Goal: Task Accomplishment & Management: Use online tool/utility

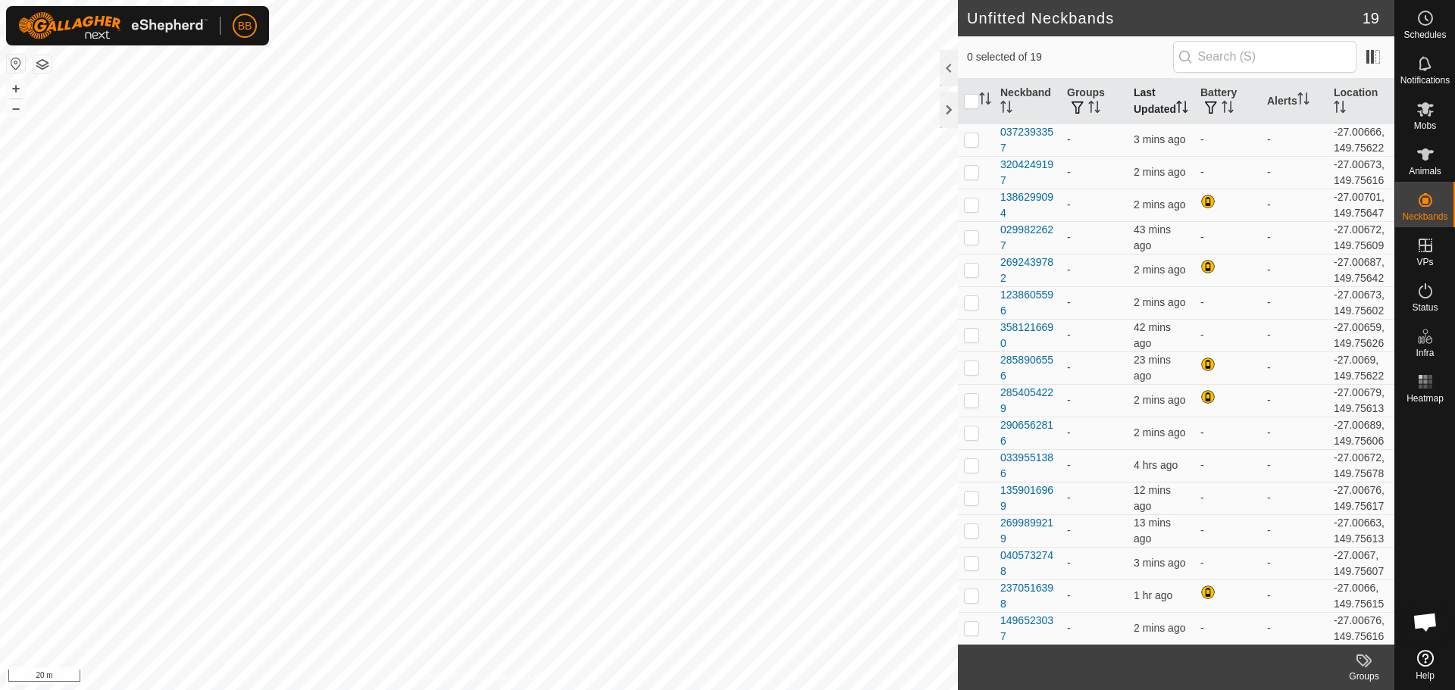
click at [1156, 105] on th "Last Updated" at bounding box center [1161, 101] width 67 height 45
click at [1019, 152] on div "0339551386" at bounding box center [1027, 140] width 55 height 32
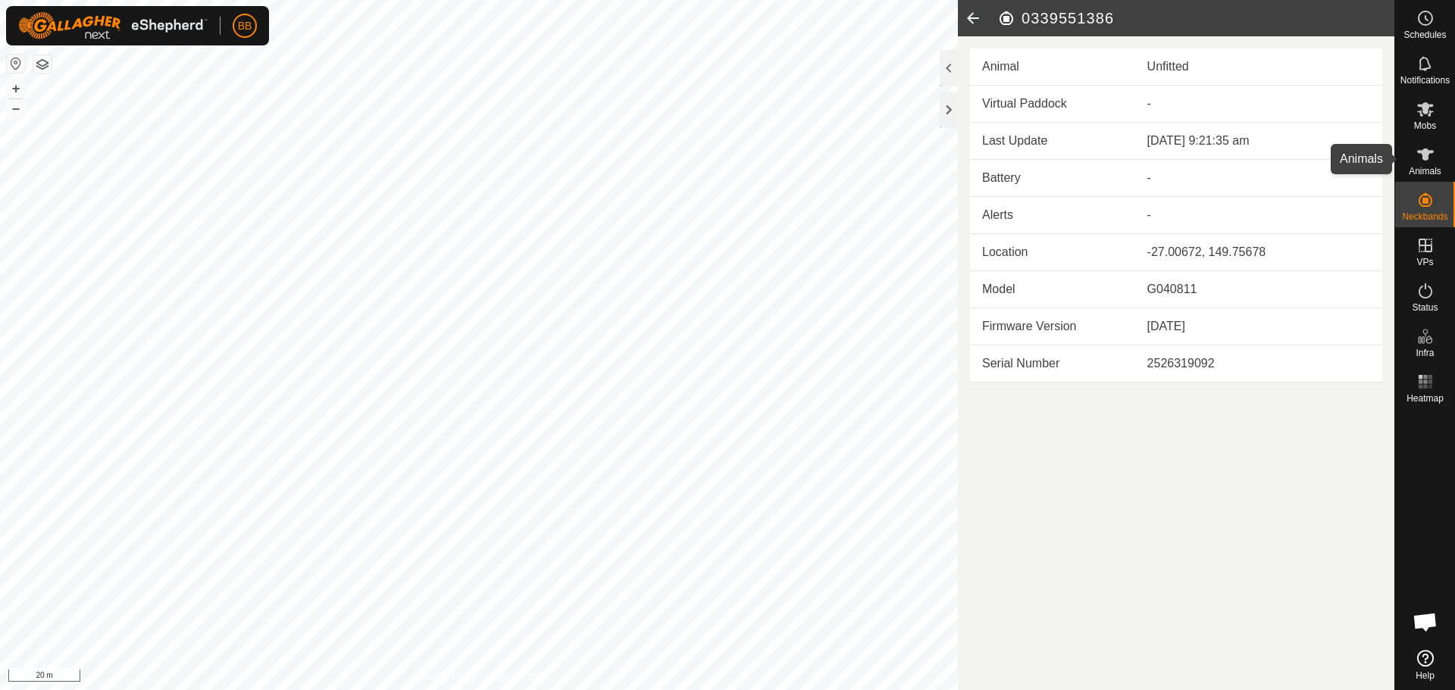
click at [1425, 161] on icon at bounding box center [1425, 154] width 18 height 18
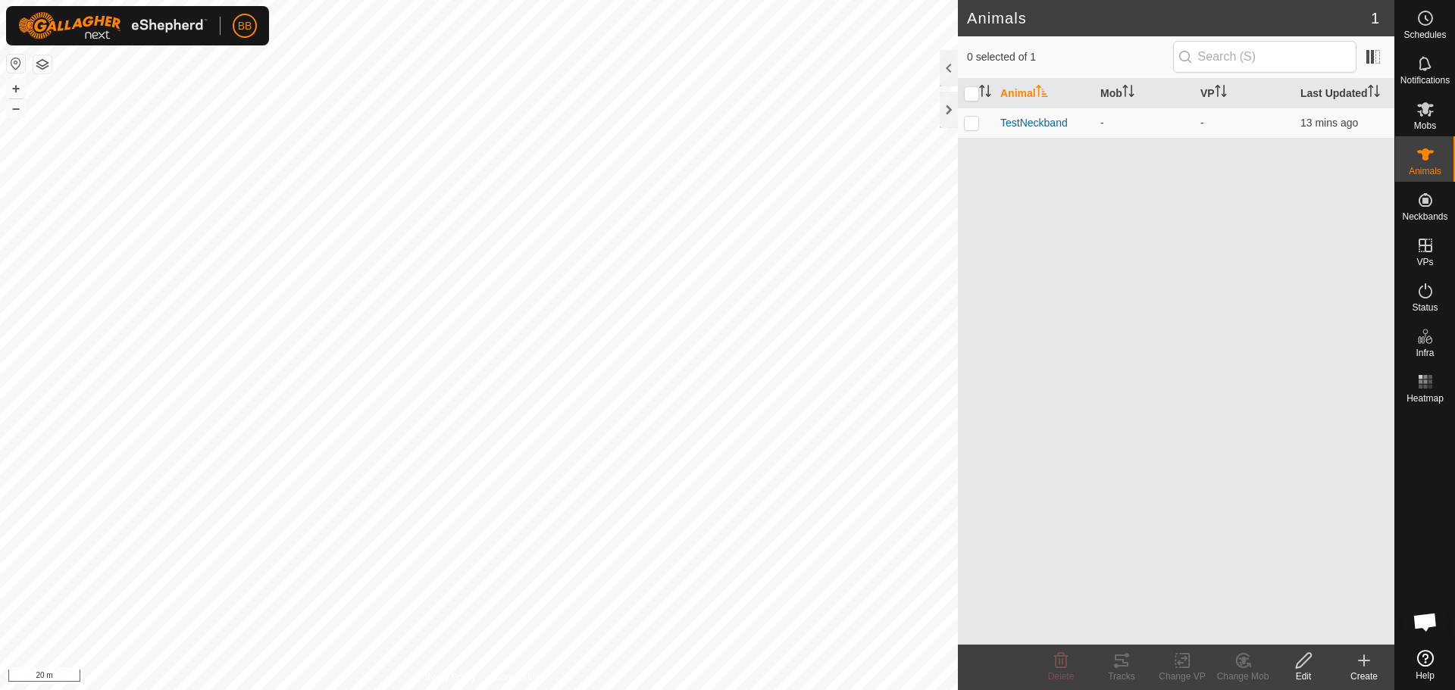
click at [1356, 677] on div "Create" at bounding box center [1364, 677] width 61 height 14
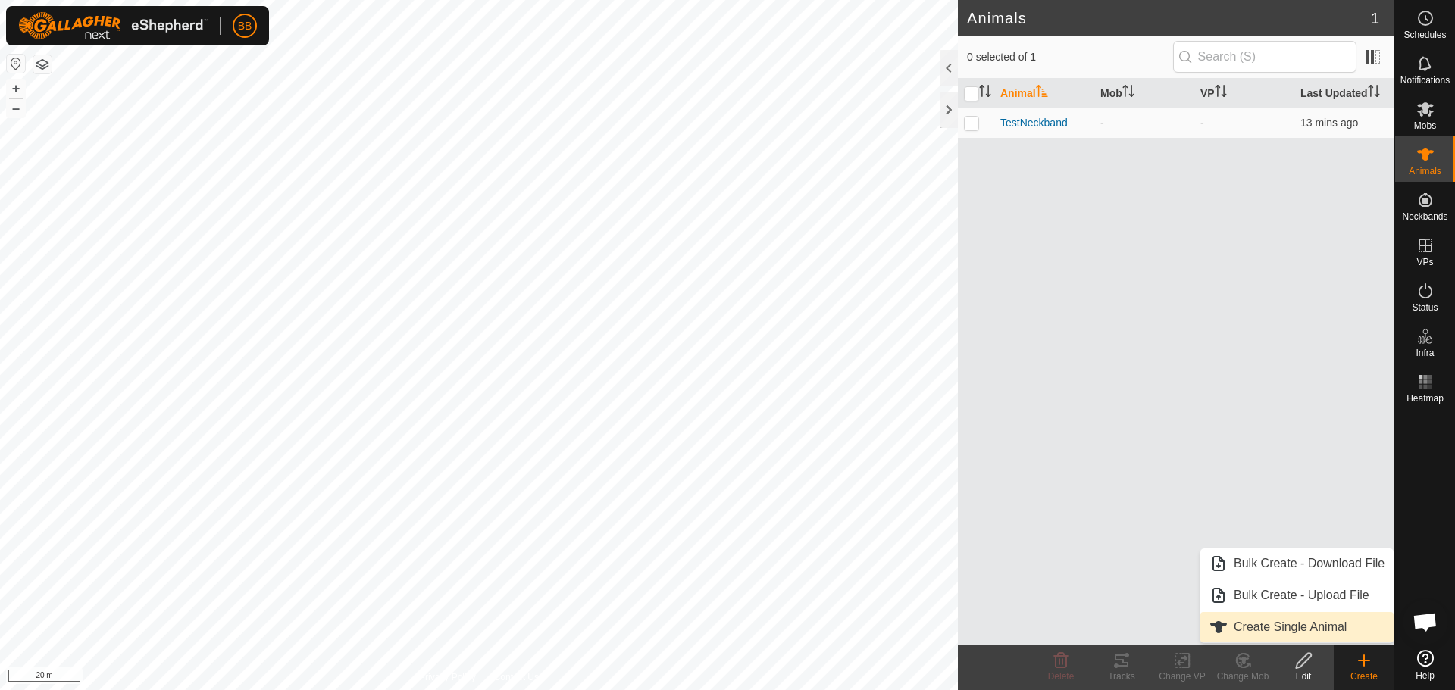
click at [1325, 626] on link "Create Single Animal" at bounding box center [1296, 627] width 193 height 30
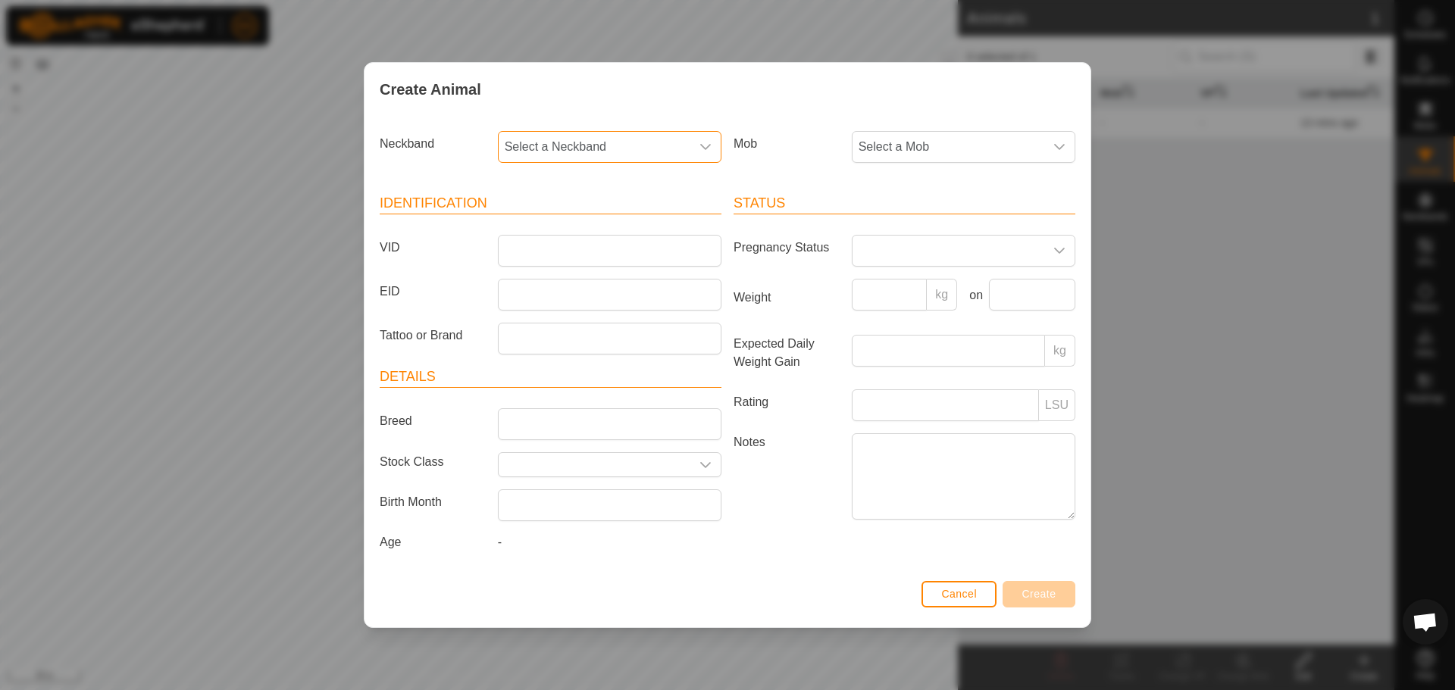
click at [678, 141] on span "Select a Neckband" at bounding box center [595, 147] width 192 height 30
click at [645, 256] on li "0339551386" at bounding box center [610, 257] width 222 height 30
click at [645, 256] on input "VID" at bounding box center [610, 251] width 224 height 32
type input "1017"
click at [1049, 596] on span "Create" at bounding box center [1039, 594] width 34 height 12
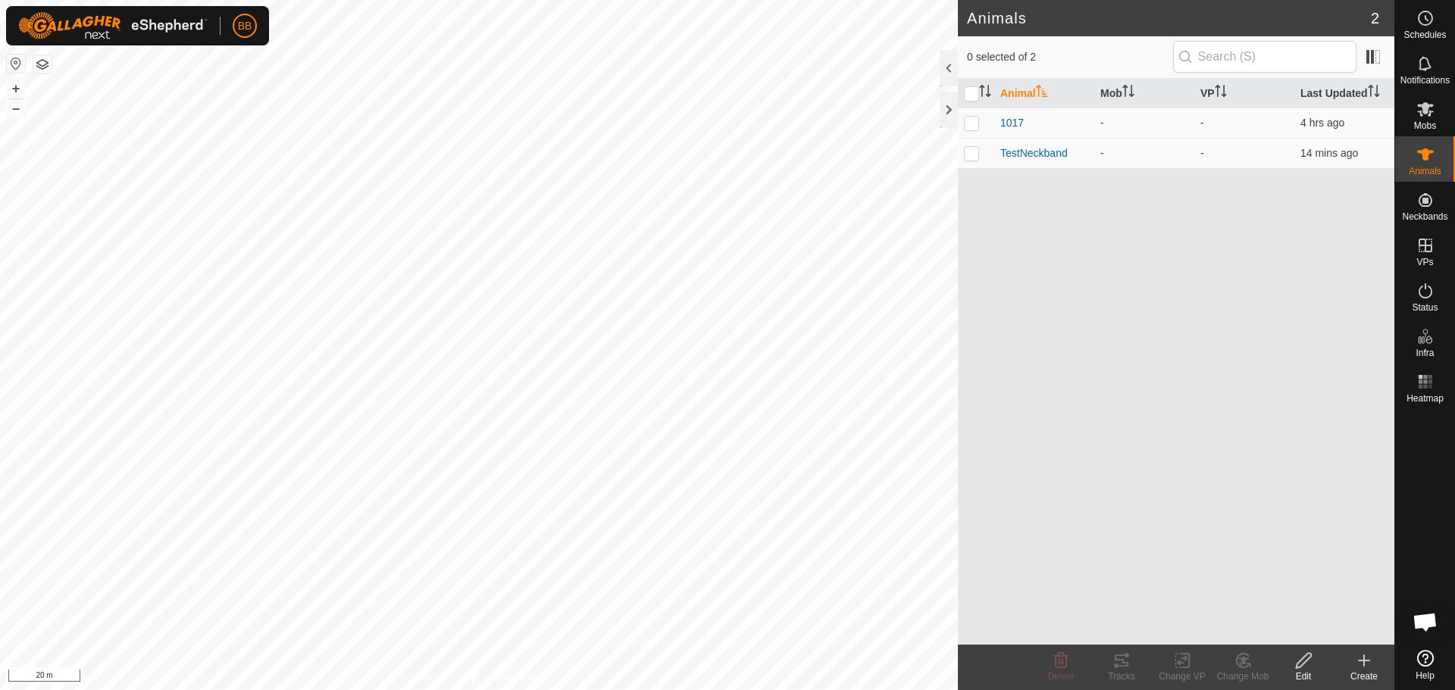
click at [1368, 663] on icon at bounding box center [1364, 661] width 18 height 18
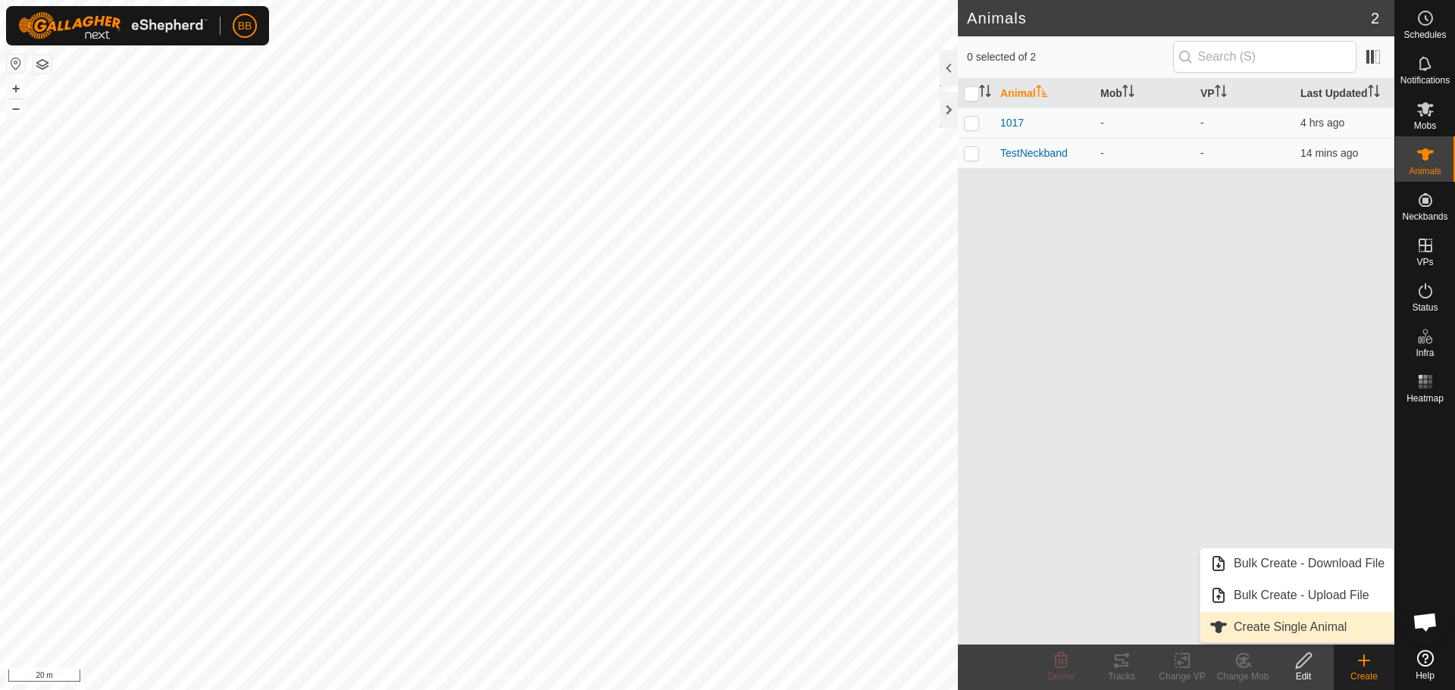
click at [1315, 624] on link "Create Single Animal" at bounding box center [1296, 627] width 193 height 30
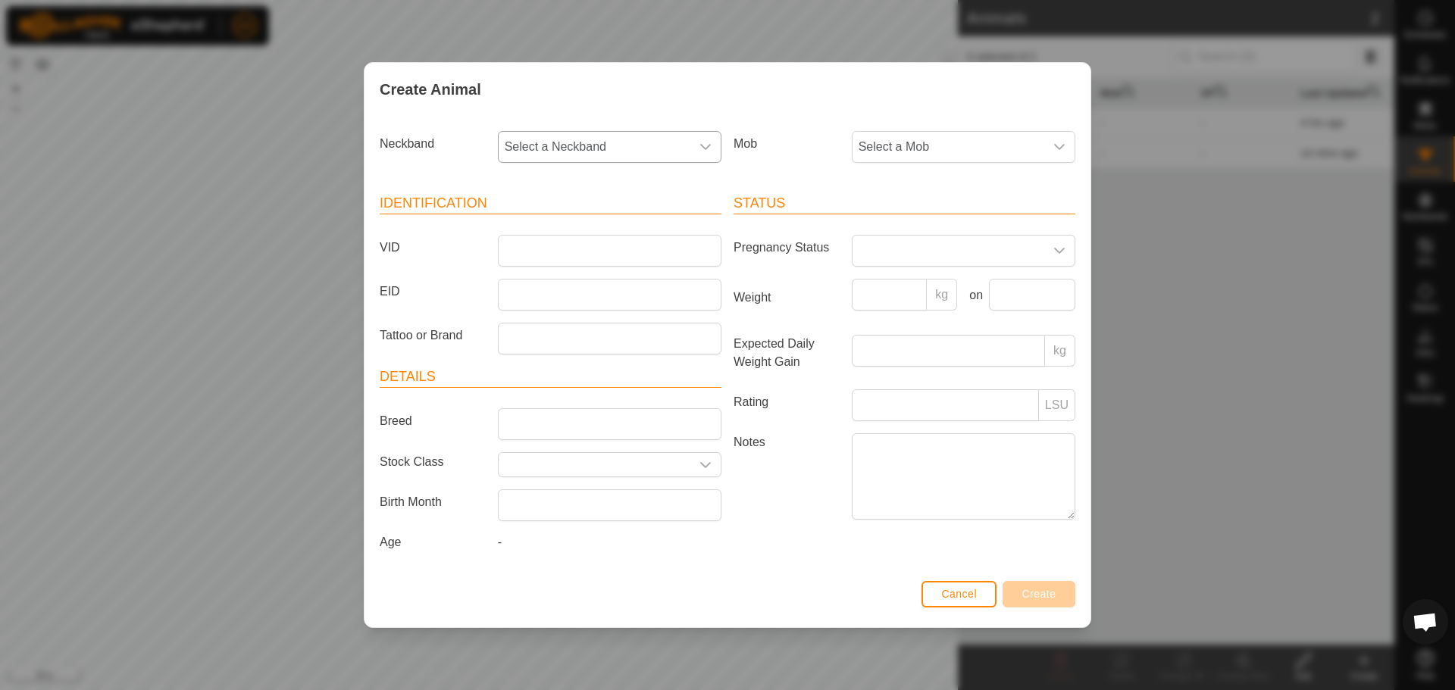
click at [700, 138] on div "dropdown trigger" at bounding box center [705, 147] width 30 height 30
click at [651, 256] on li "0372393357" at bounding box center [610, 257] width 222 height 30
click at [651, 256] on input "VID" at bounding box center [610, 251] width 224 height 32
type input "1018"
click at [1034, 594] on span "Create" at bounding box center [1039, 594] width 34 height 12
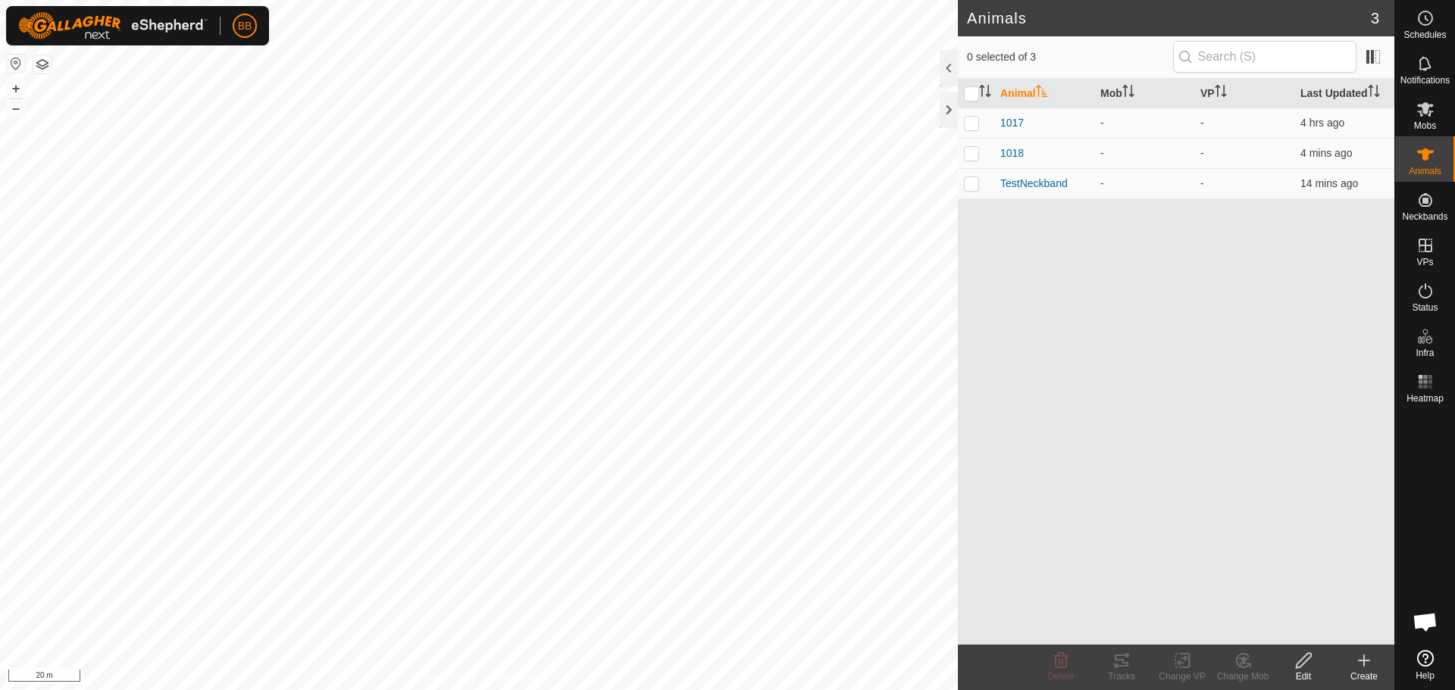
click at [1366, 661] on icon at bounding box center [1364, 661] width 11 height 0
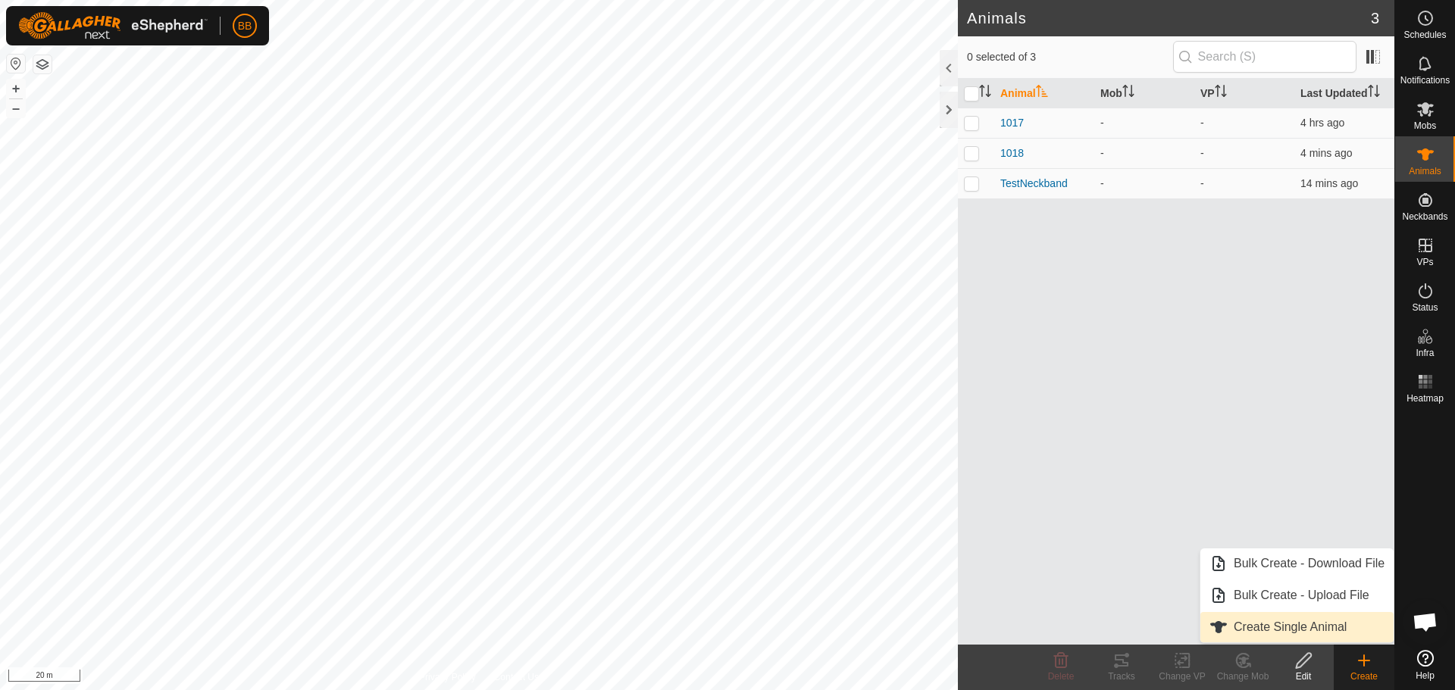
click at [1350, 627] on link "Create Single Animal" at bounding box center [1296, 627] width 193 height 30
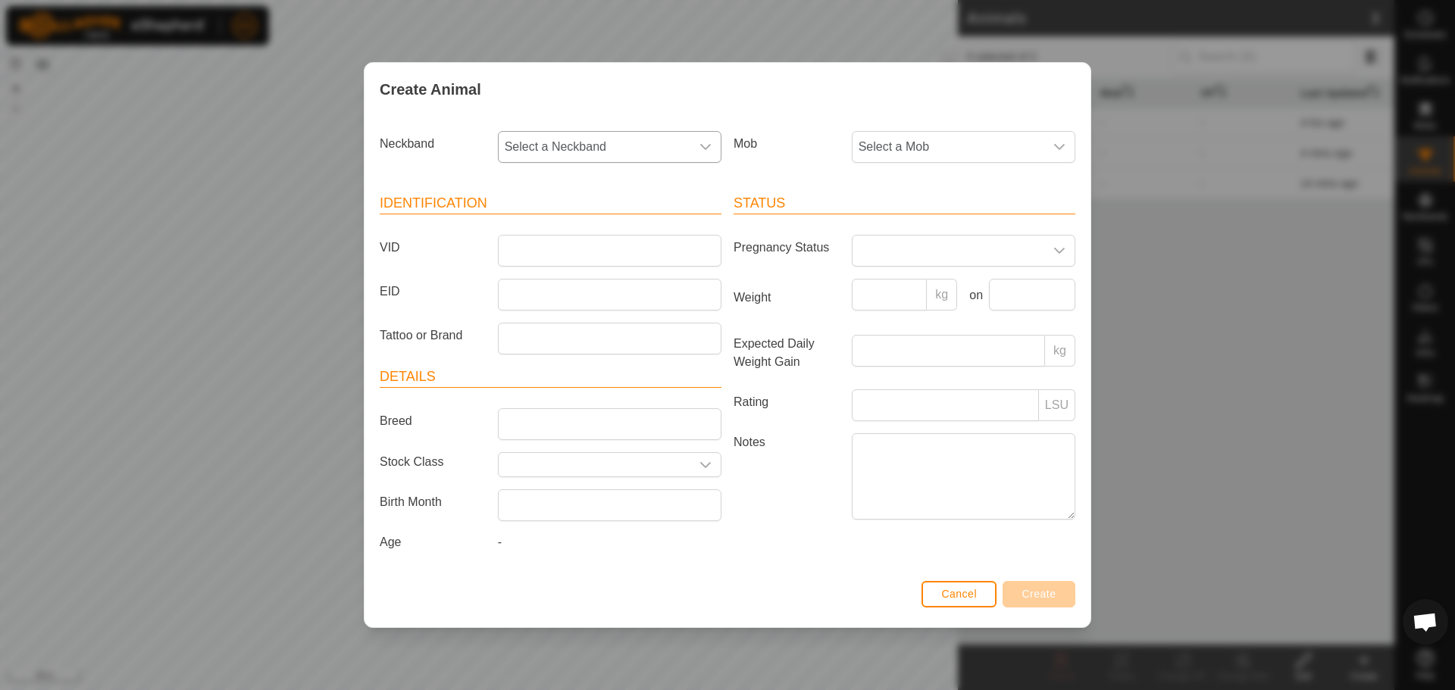
click at [702, 150] on icon "dropdown trigger" at bounding box center [705, 147] width 12 height 12
click at [646, 264] on li "3204249197" at bounding box center [610, 257] width 222 height 30
click at [646, 264] on input "VID" at bounding box center [610, 251] width 224 height 32
type input "1008"
click at [1050, 599] on span "Create" at bounding box center [1039, 594] width 34 height 12
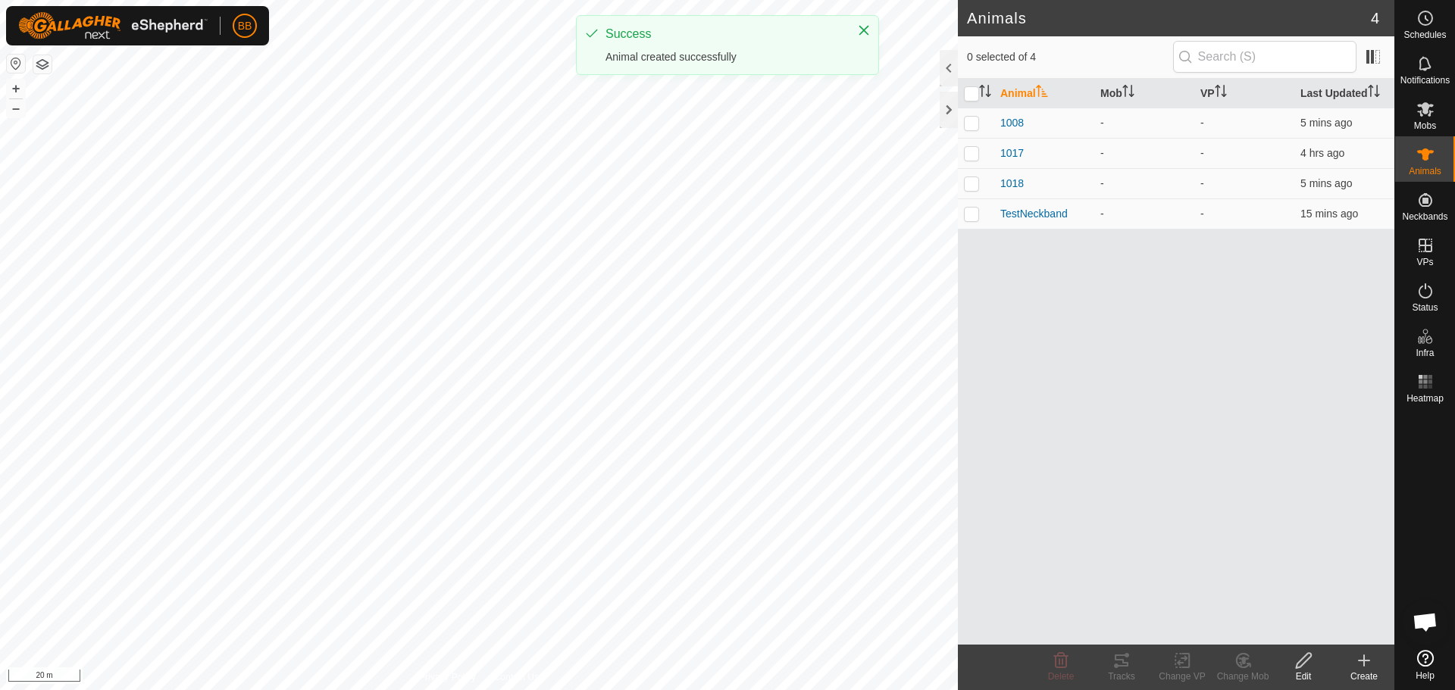
click at [1369, 668] on icon at bounding box center [1364, 661] width 18 height 18
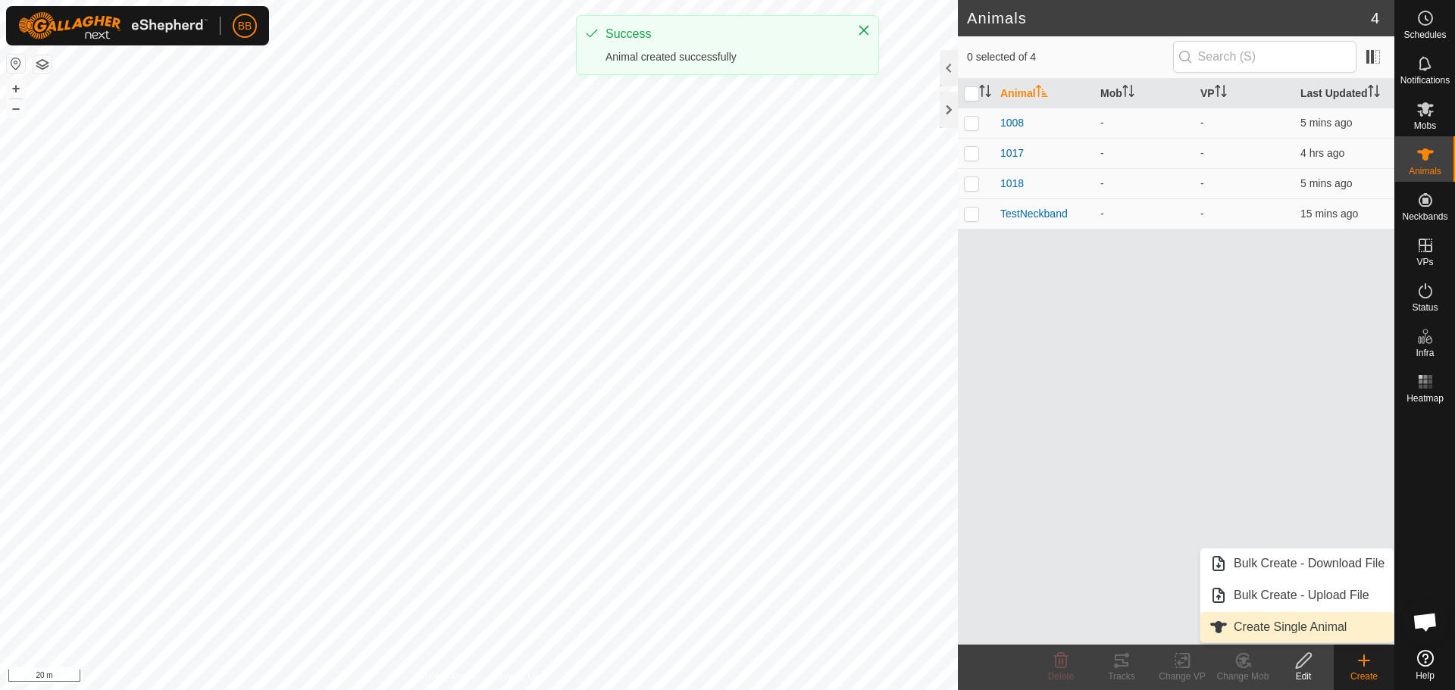
click at [1256, 624] on link "Create Single Animal" at bounding box center [1296, 627] width 193 height 30
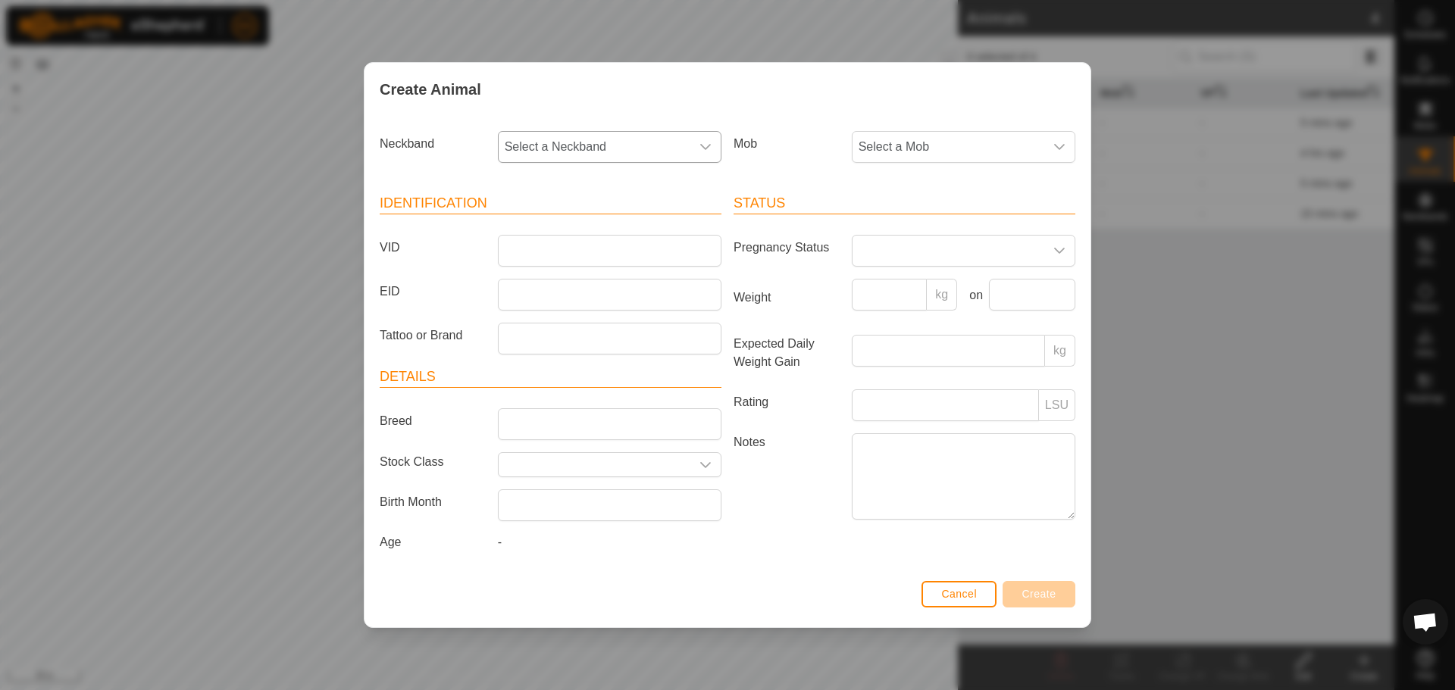
click at [643, 150] on span "Select a Neckband" at bounding box center [595, 147] width 192 height 30
click at [639, 253] on li "1386299094" at bounding box center [610, 257] width 222 height 30
click at [639, 253] on input "VID" at bounding box center [610, 251] width 224 height 32
type input "1009"
click at [1047, 594] on span "Create" at bounding box center [1039, 594] width 34 height 12
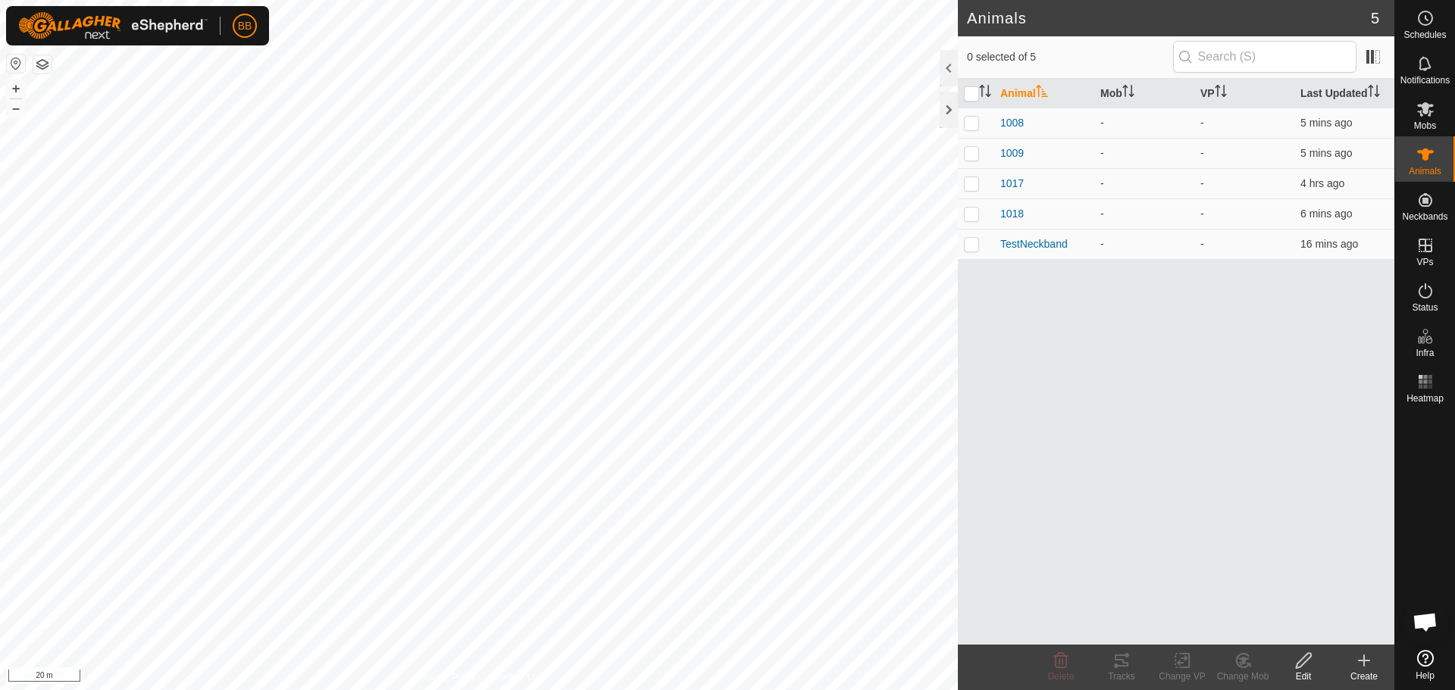
click at [1365, 670] on div "Create" at bounding box center [1364, 677] width 61 height 14
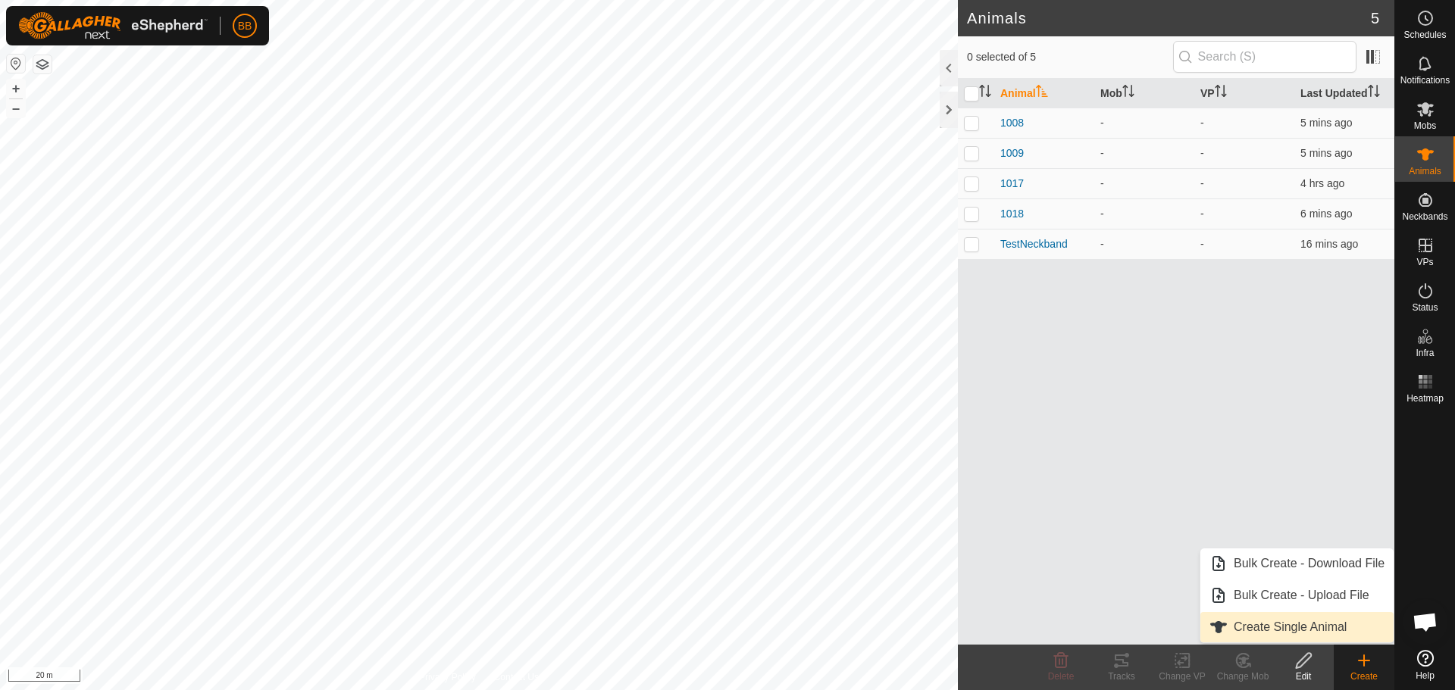
click at [1281, 622] on link "Create Single Animal" at bounding box center [1296, 627] width 193 height 30
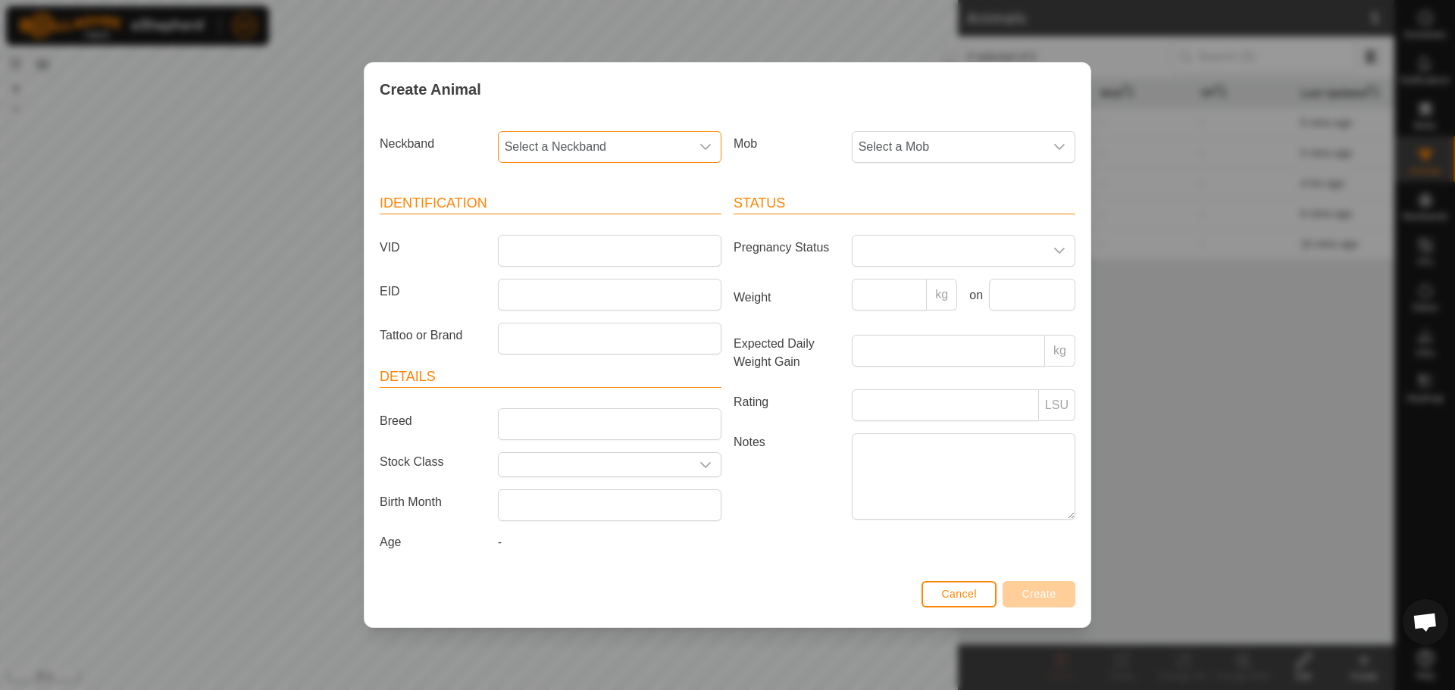
click at [626, 151] on span "Select a Neckband" at bounding box center [595, 147] width 192 height 30
click at [583, 257] on li "0299822627" at bounding box center [610, 257] width 222 height 30
click at [583, 257] on input "VID" at bounding box center [610, 251] width 224 height 32
type input "1006"
click at [1039, 598] on span "Create" at bounding box center [1039, 594] width 34 height 12
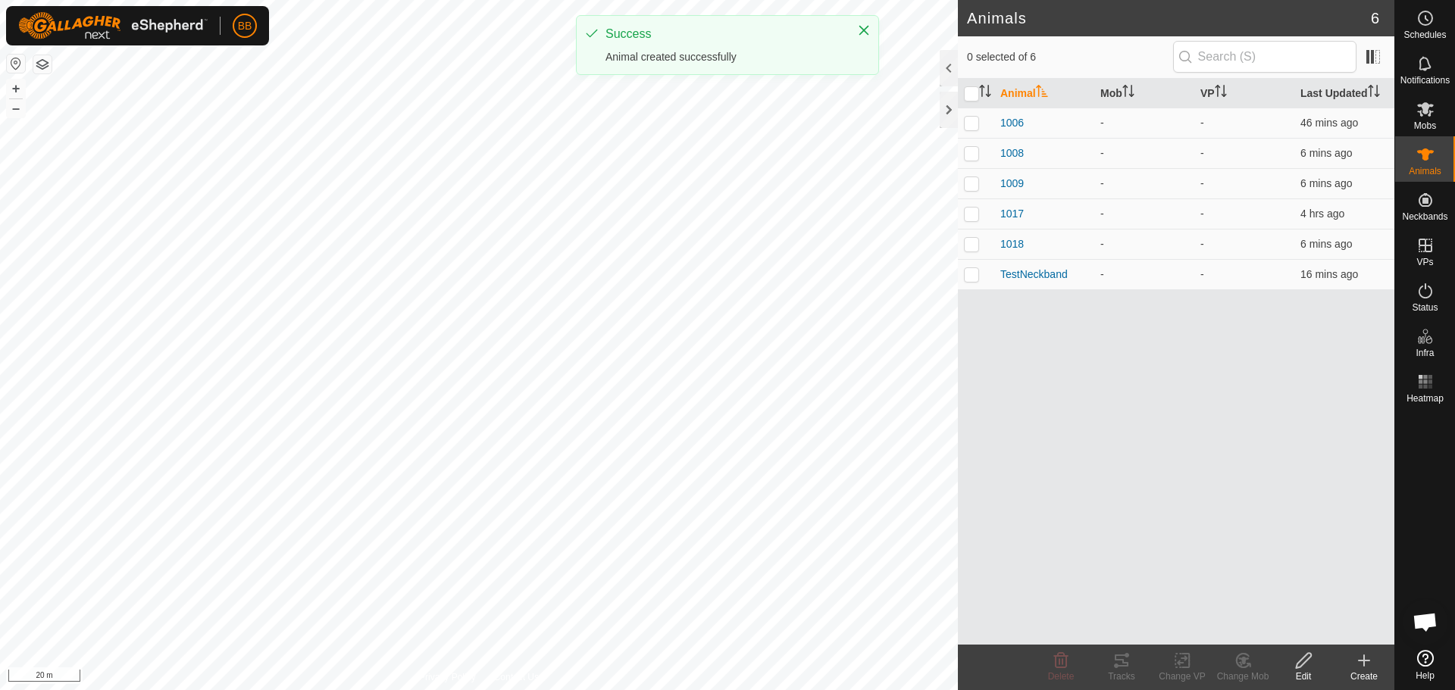
click at [1360, 661] on icon at bounding box center [1364, 661] width 11 height 0
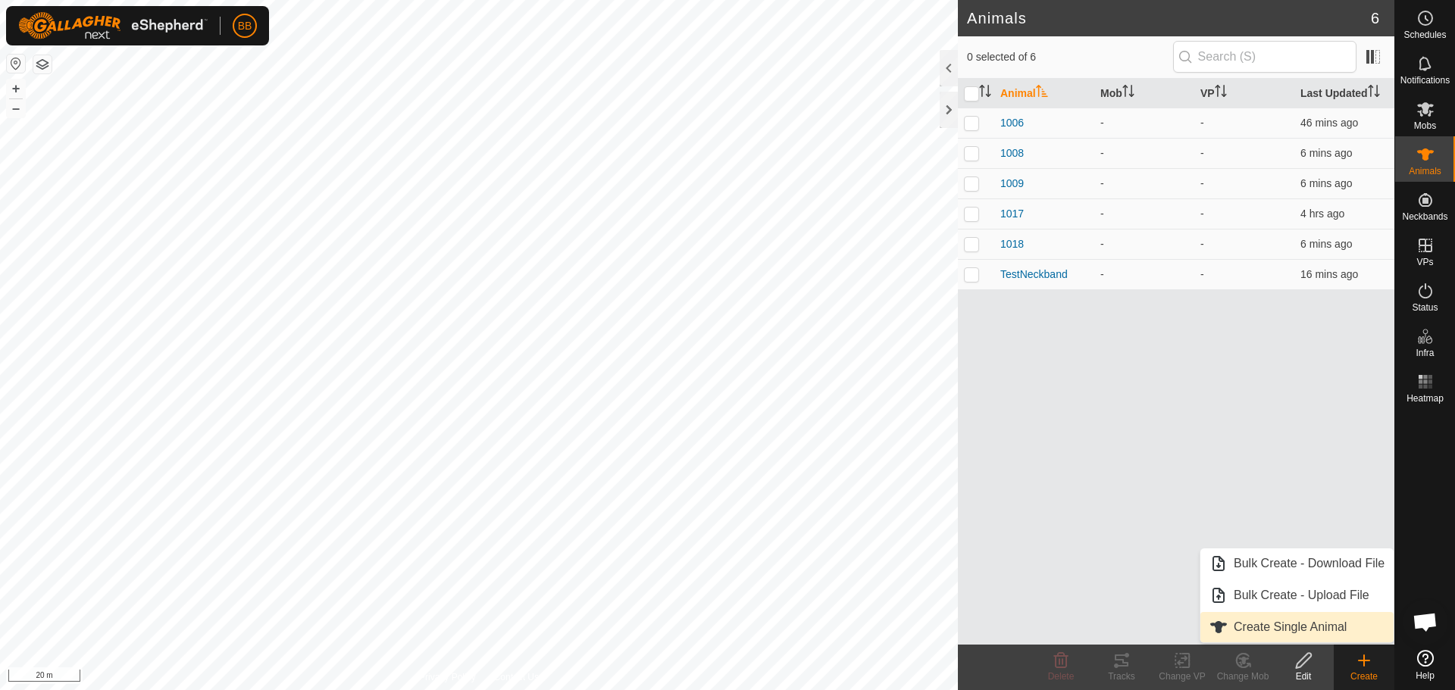
click at [1313, 627] on link "Create Single Animal" at bounding box center [1296, 627] width 193 height 30
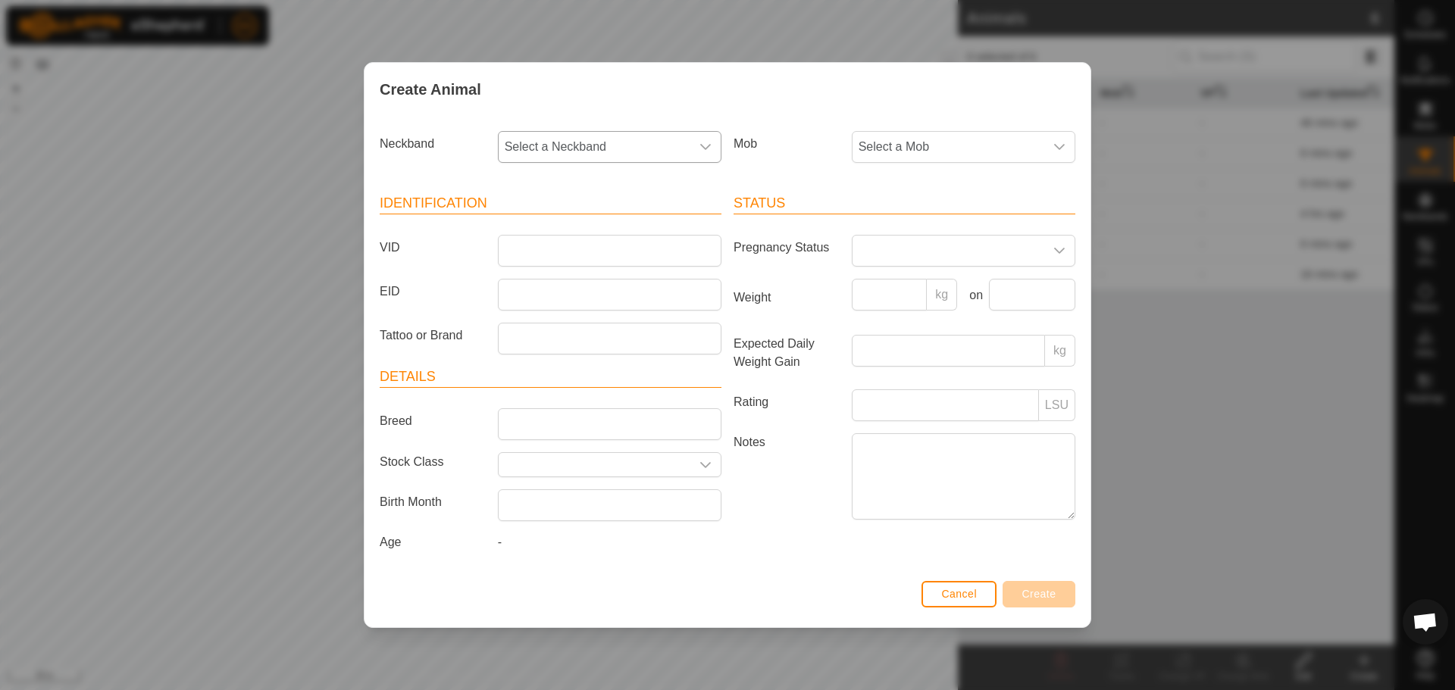
click at [657, 142] on span "Select a Neckband" at bounding box center [595, 147] width 192 height 30
click at [634, 282] on li "2854054229" at bounding box center [610, 287] width 222 height 30
click at [605, 250] on input "VID" at bounding box center [610, 251] width 224 height 32
type input "1005"
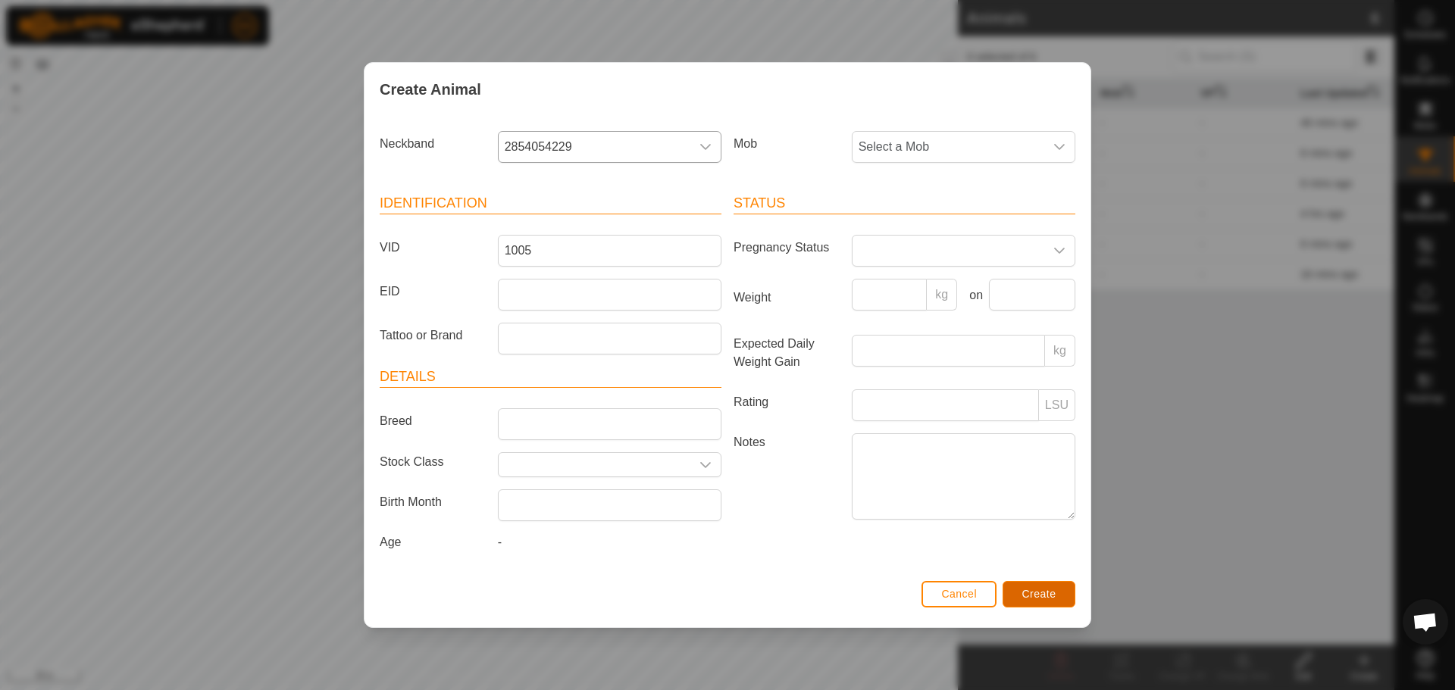
click at [1038, 594] on span "Create" at bounding box center [1039, 594] width 34 height 12
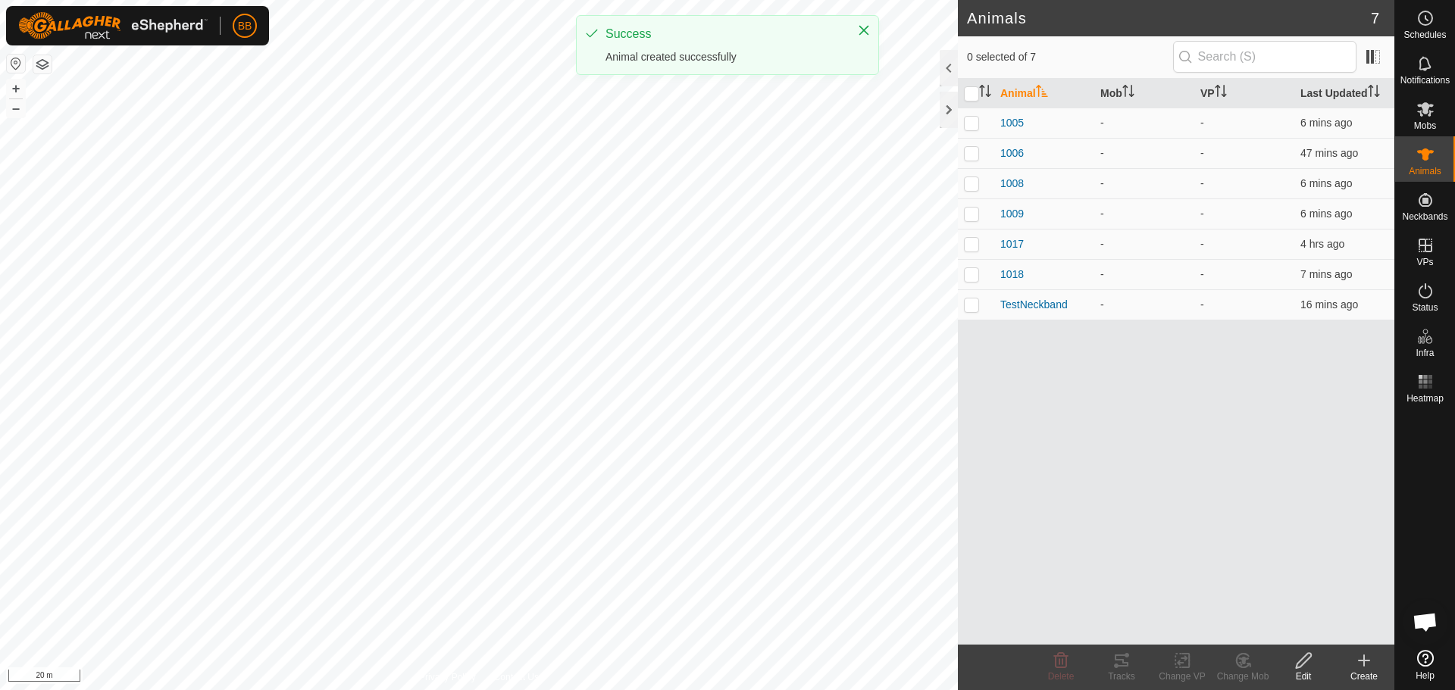
click at [1365, 661] on icon at bounding box center [1364, 661] width 11 height 0
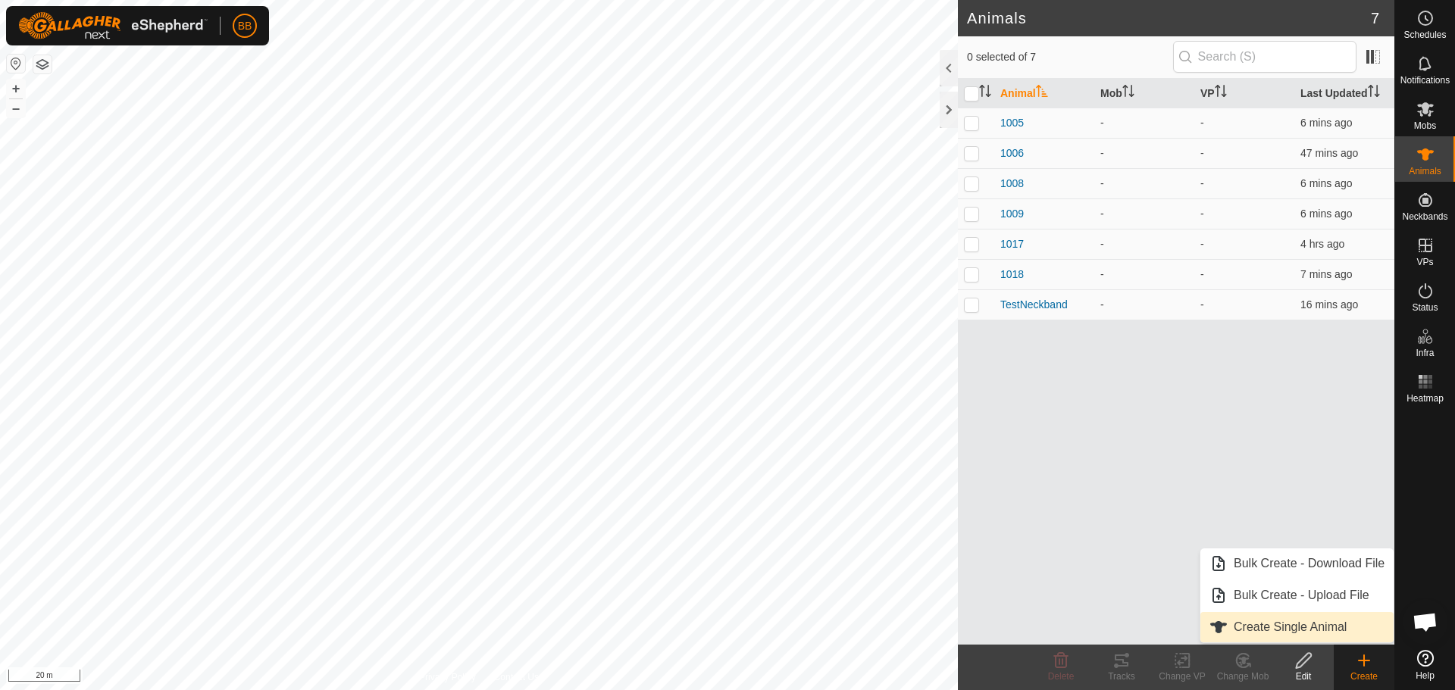
click at [1234, 622] on link "Create Single Animal" at bounding box center [1296, 627] width 193 height 30
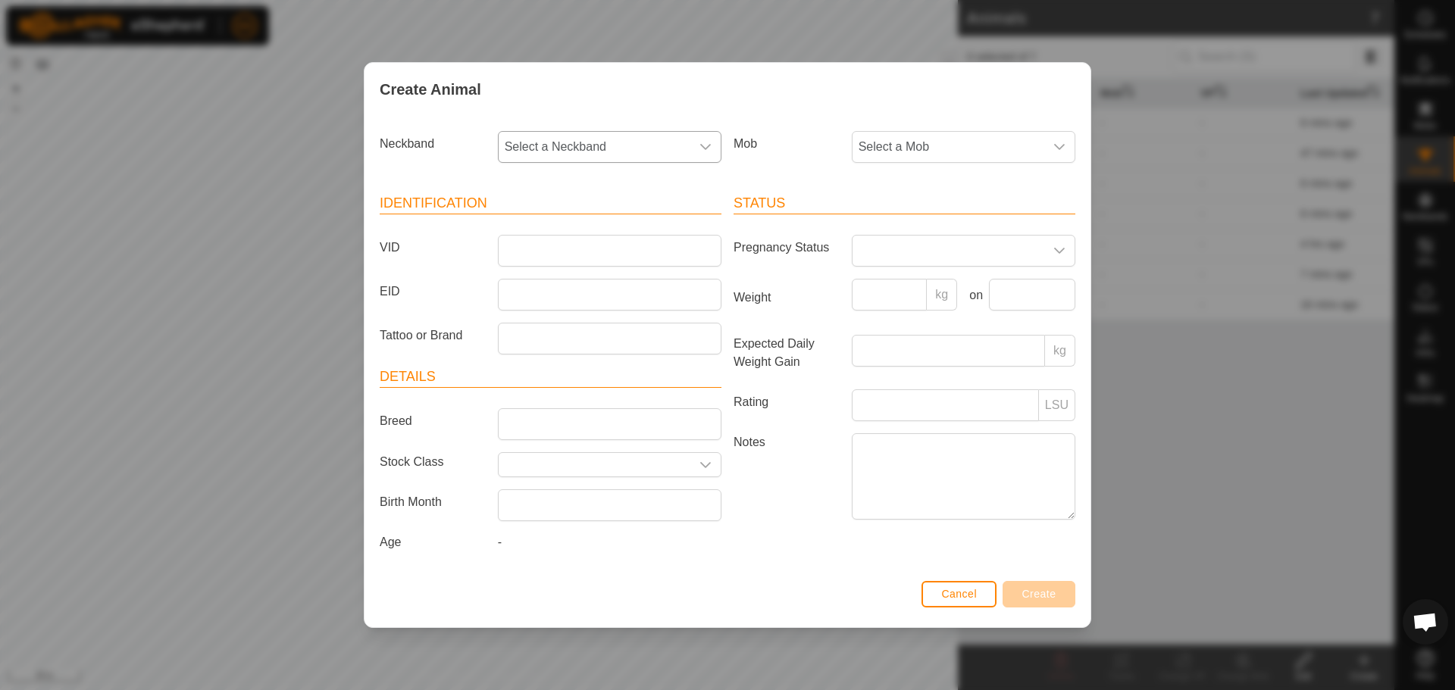
click at [680, 152] on span "Select a Neckband" at bounding box center [595, 147] width 192 height 30
click at [601, 309] on li "1496523037" at bounding box center [610, 316] width 222 height 30
click at [597, 241] on input "VID" at bounding box center [610, 251] width 224 height 32
type input "1004"
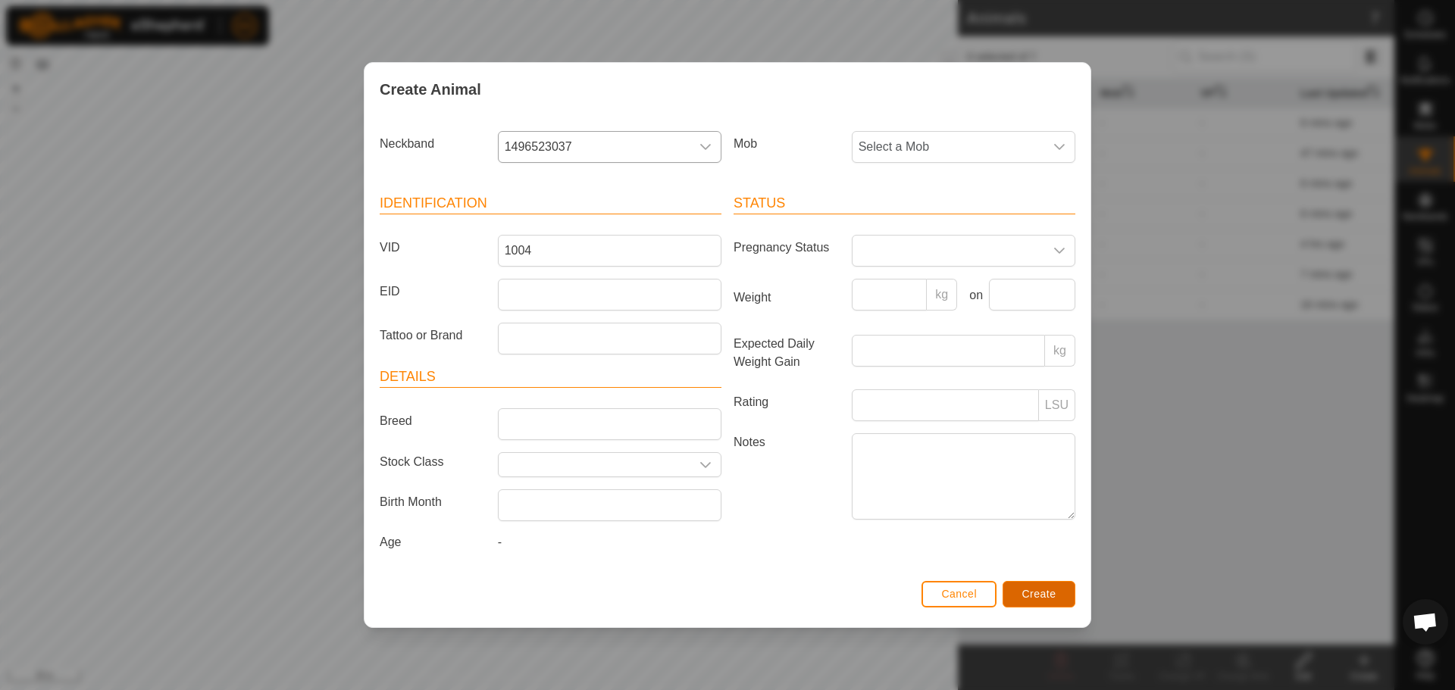
click at [1054, 585] on button "Create" at bounding box center [1039, 594] width 73 height 27
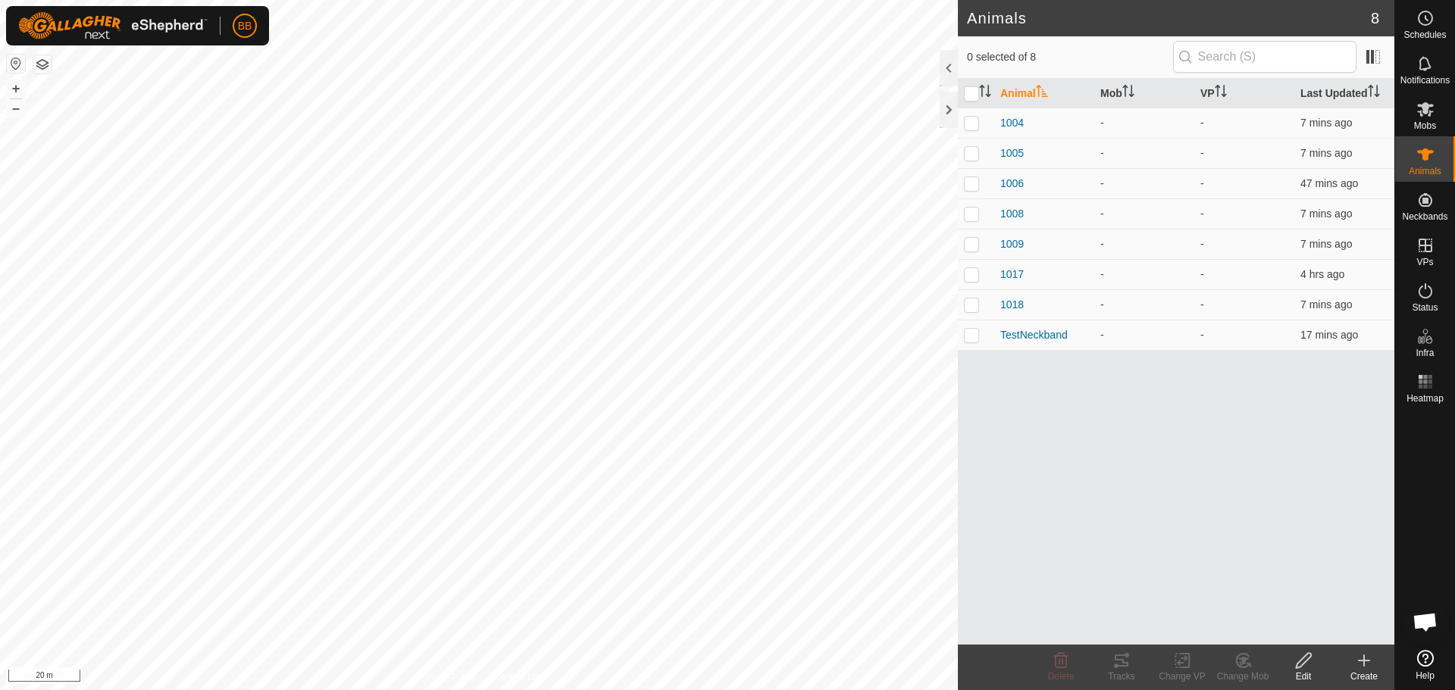
click at [1354, 663] on create-svg-icon at bounding box center [1364, 661] width 61 height 18
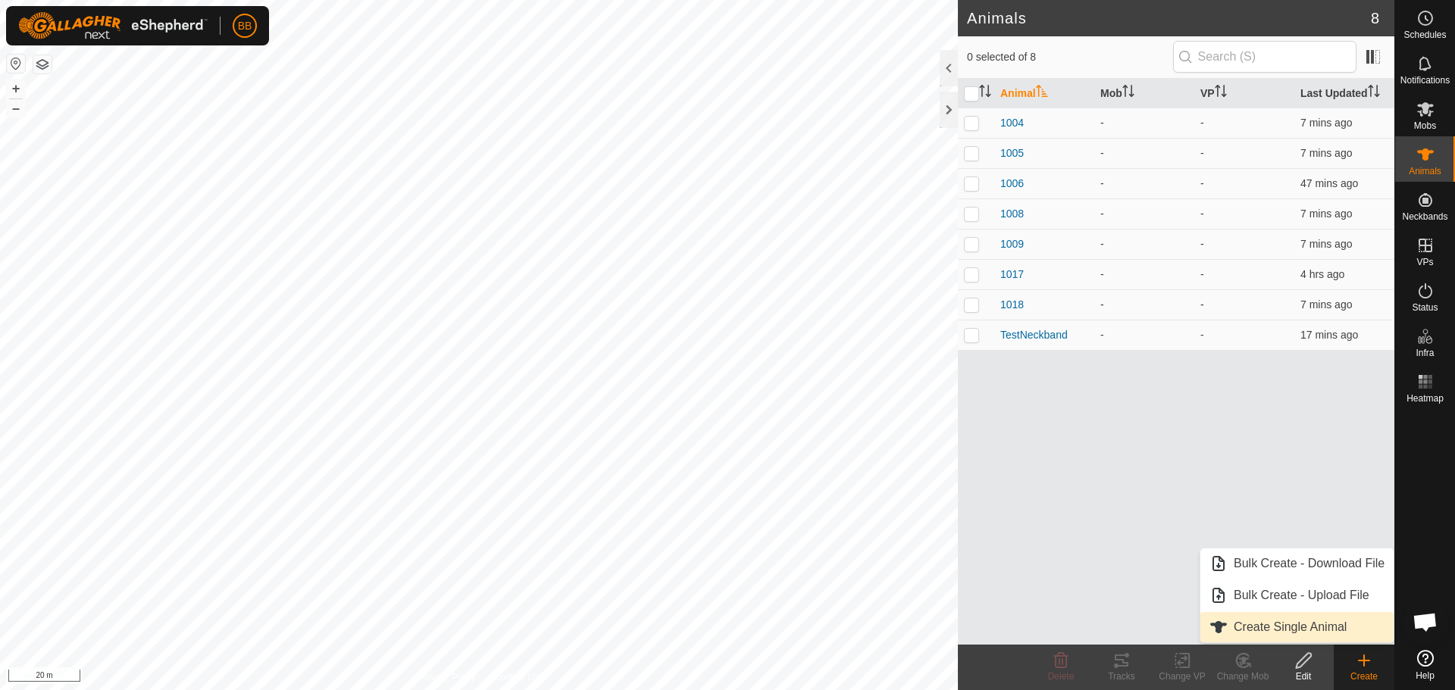
click at [1305, 634] on link "Create Single Animal" at bounding box center [1296, 627] width 193 height 30
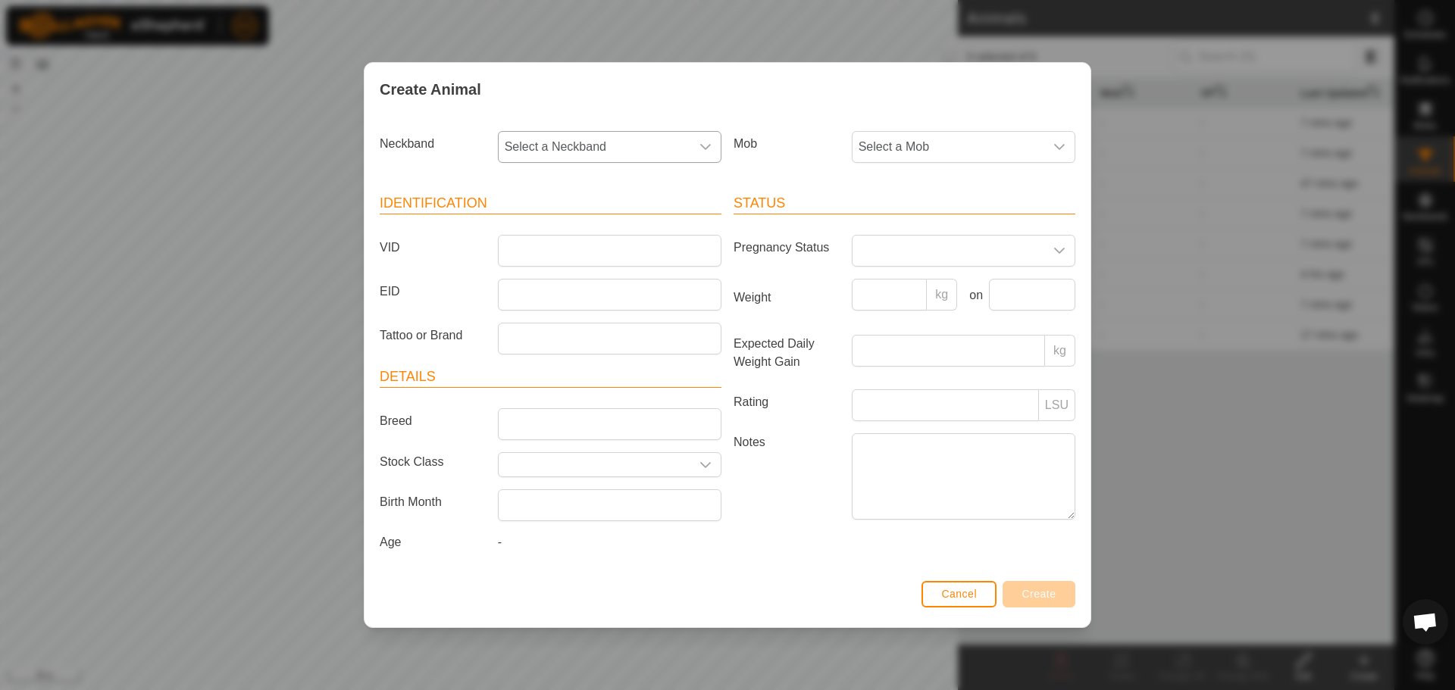
click at [698, 145] on div "dropdown trigger" at bounding box center [705, 147] width 30 height 30
click at [612, 253] on li "2699899219" at bounding box center [610, 263] width 222 height 30
click at [612, 253] on input "VID" at bounding box center [610, 251] width 224 height 32
type input "1003"
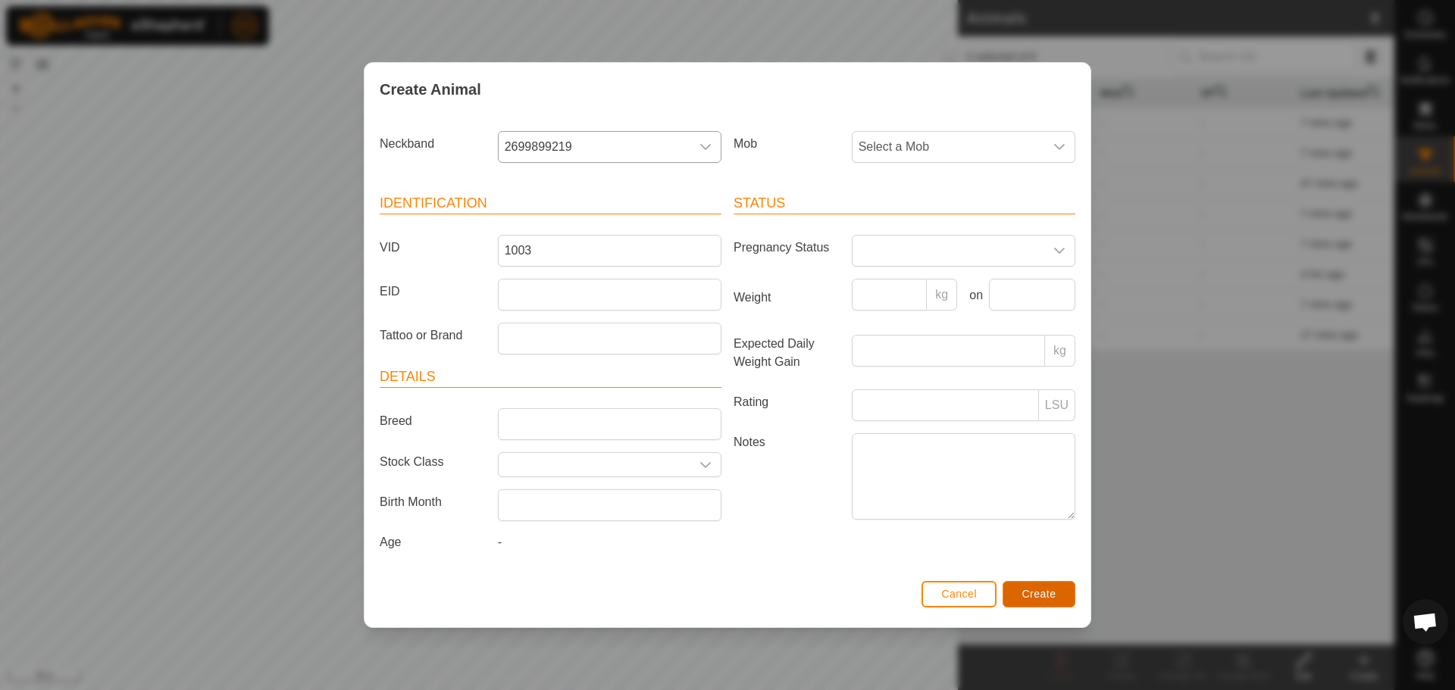
click at [1042, 597] on span "Create" at bounding box center [1039, 594] width 34 height 12
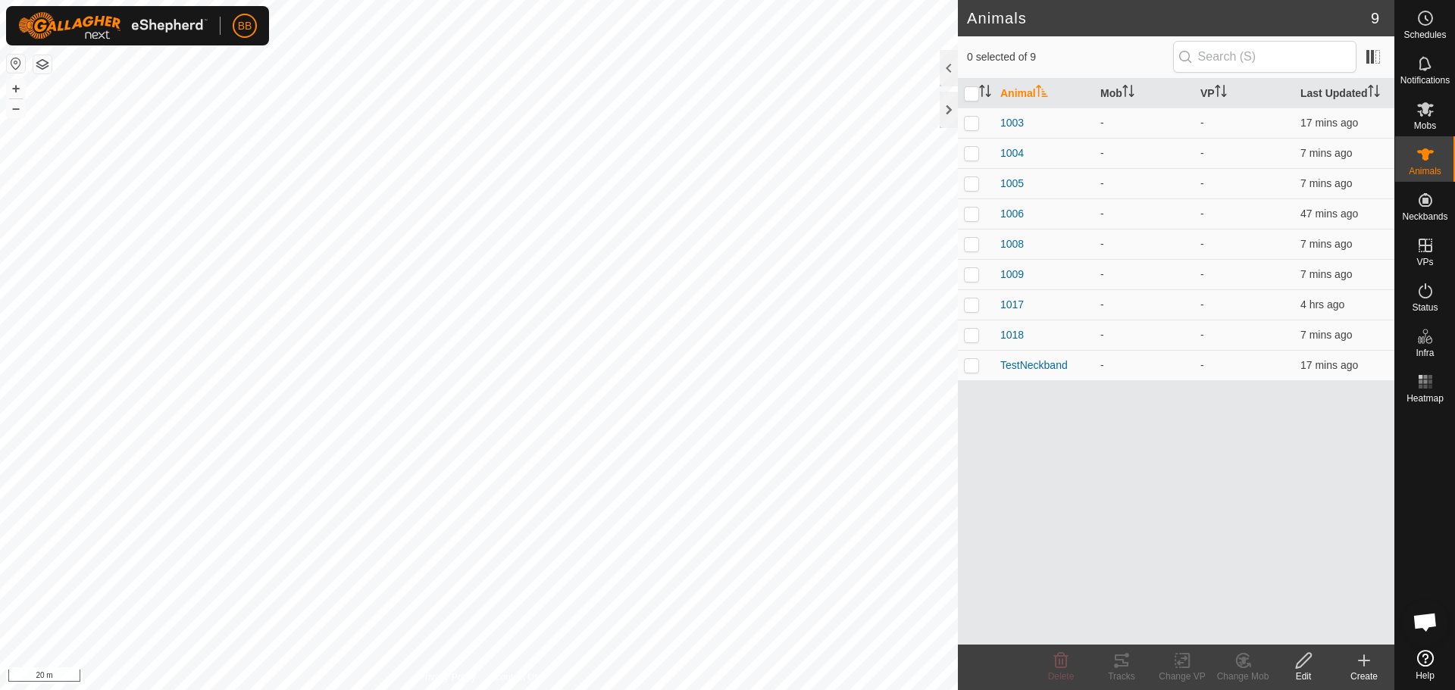
click at [1373, 653] on create-svg-icon at bounding box center [1364, 661] width 61 height 18
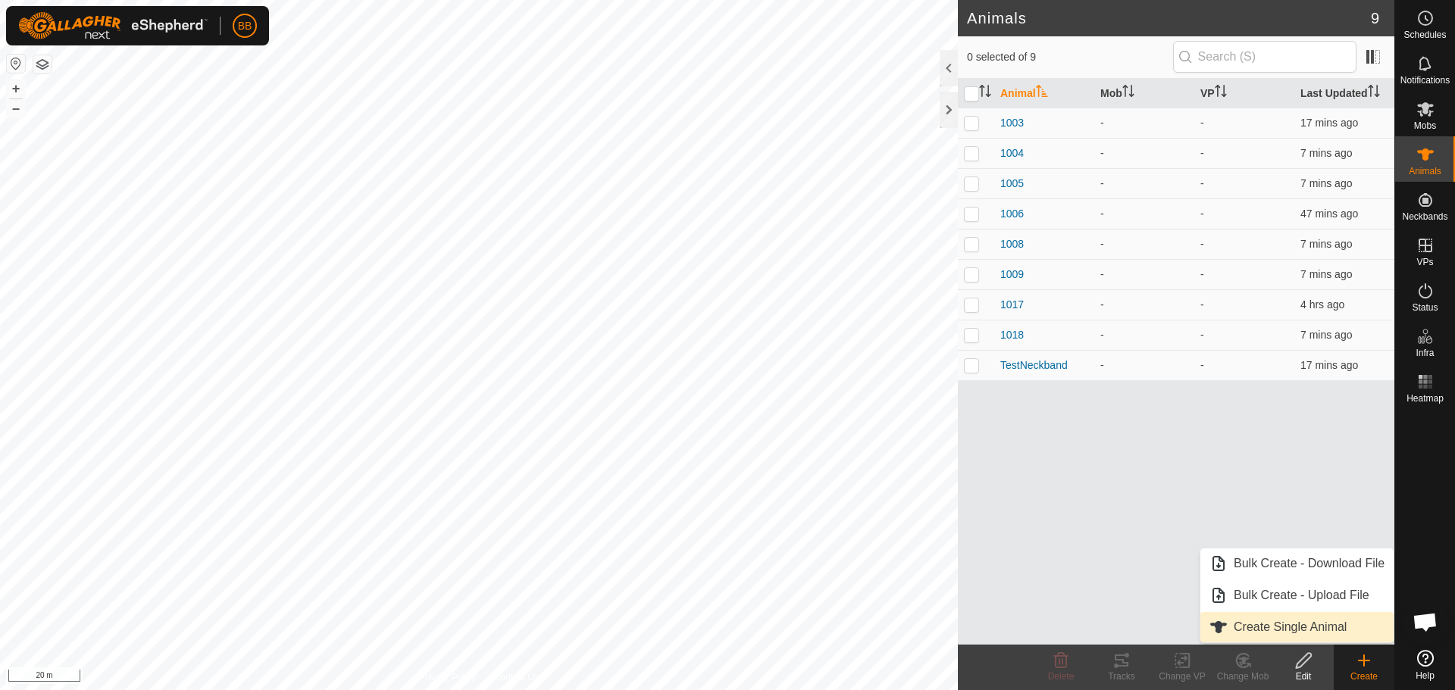
click at [1311, 632] on link "Create Single Animal" at bounding box center [1296, 627] width 193 height 30
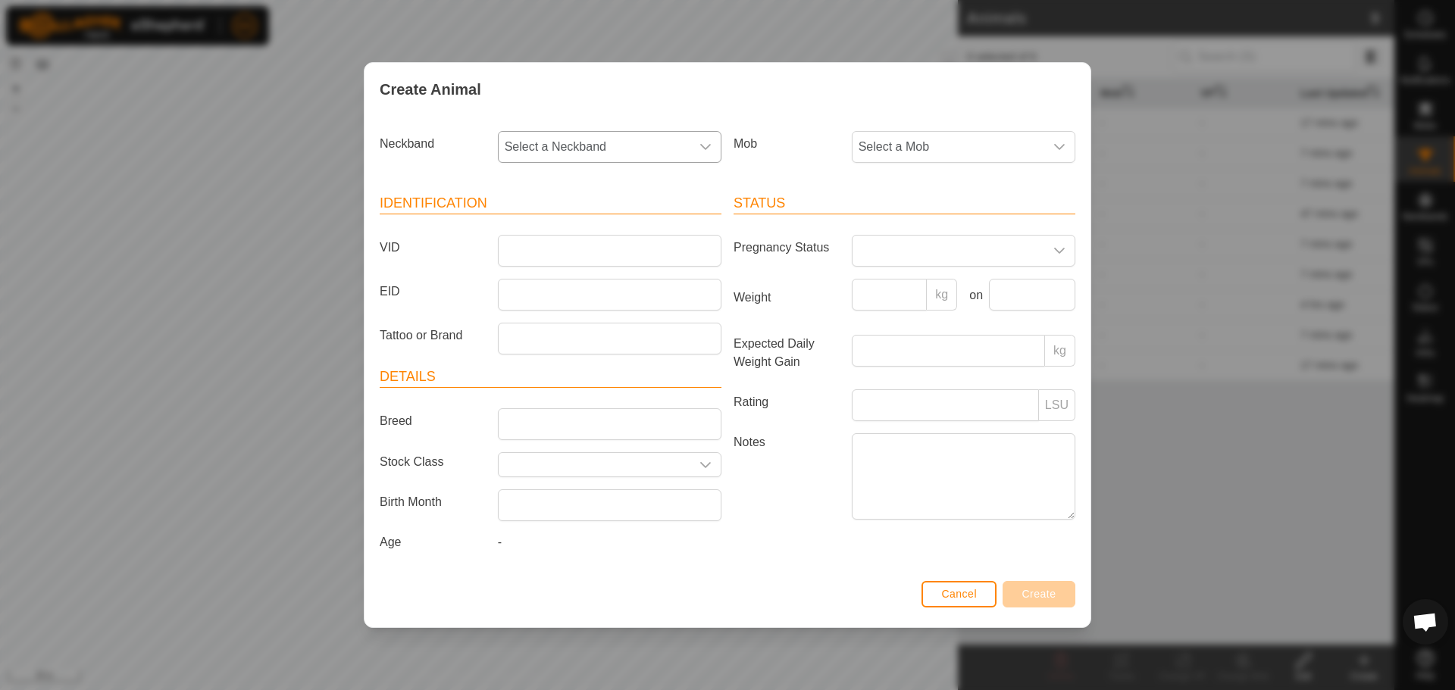
click at [699, 147] on icon "dropdown trigger" at bounding box center [705, 147] width 12 height 12
click at [628, 257] on li "2692439782" at bounding box center [610, 257] width 222 height 30
click at [665, 144] on span "2692439782" at bounding box center [595, 147] width 192 height 30
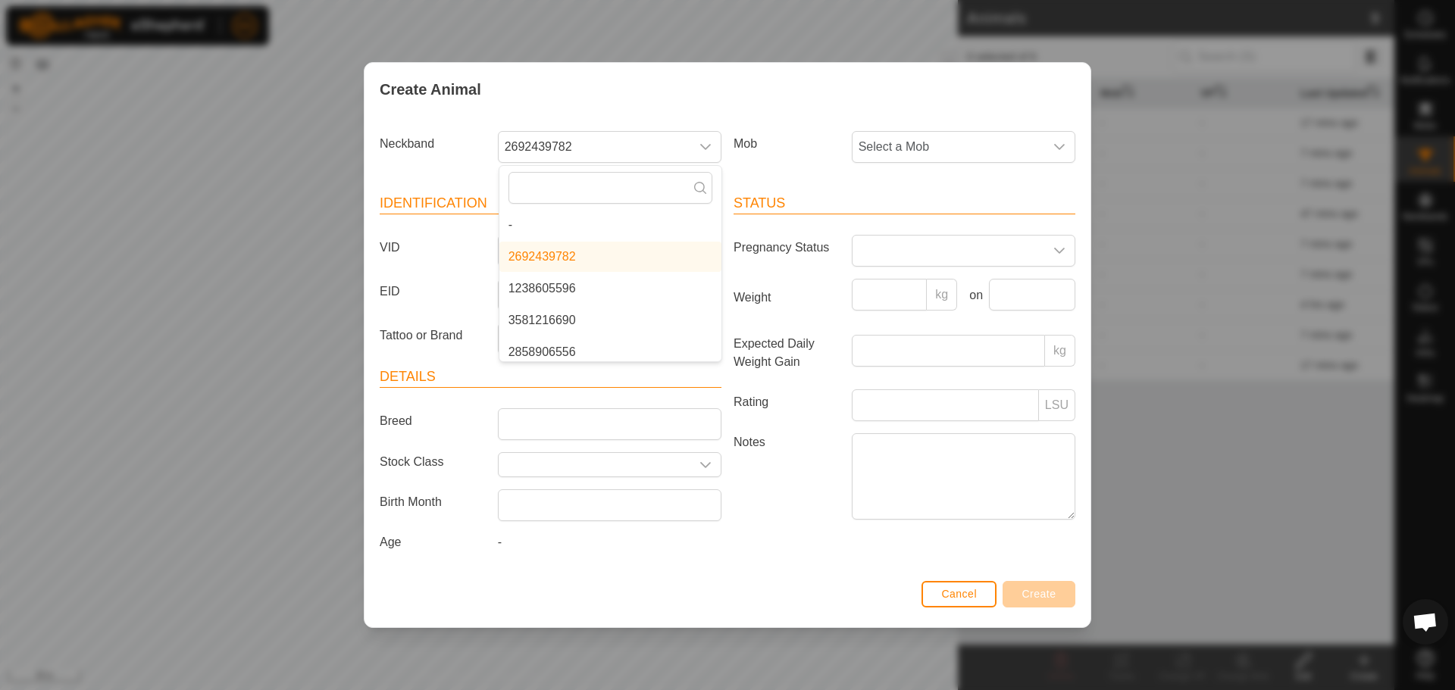
click at [627, 249] on li "2692439782" at bounding box center [610, 257] width 222 height 30
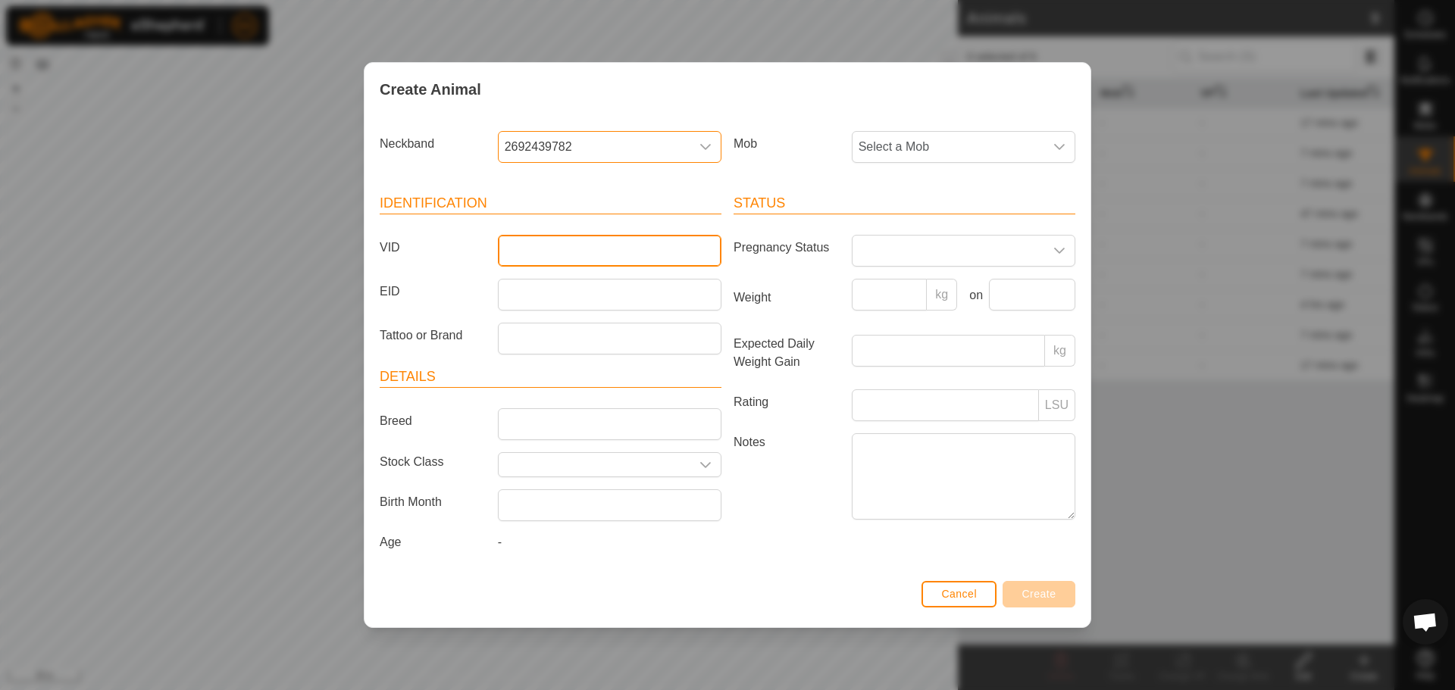
click at [623, 248] on input "VID" at bounding box center [610, 251] width 224 height 32
type input "1007"
click at [1041, 593] on span "Create" at bounding box center [1039, 594] width 34 height 12
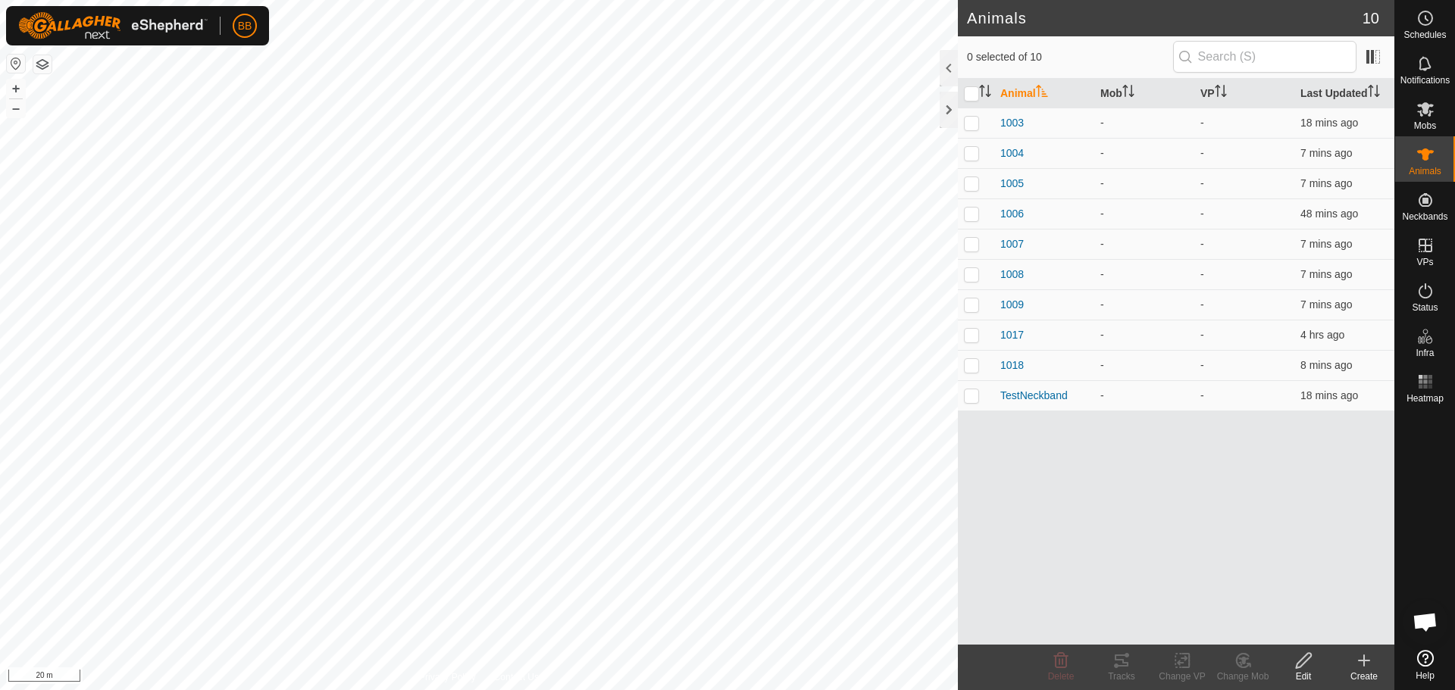
click at [1371, 663] on icon at bounding box center [1364, 661] width 18 height 18
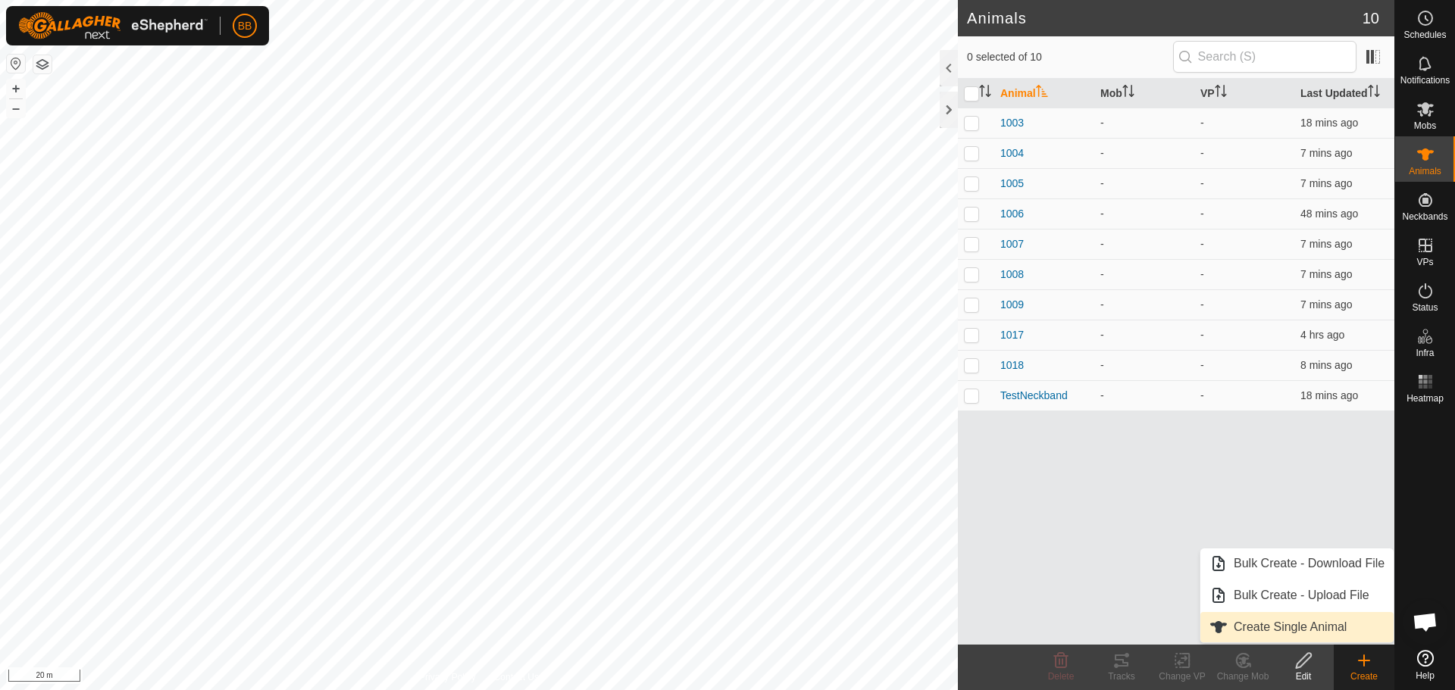
click at [1278, 618] on link "Create Single Animal" at bounding box center [1296, 627] width 193 height 30
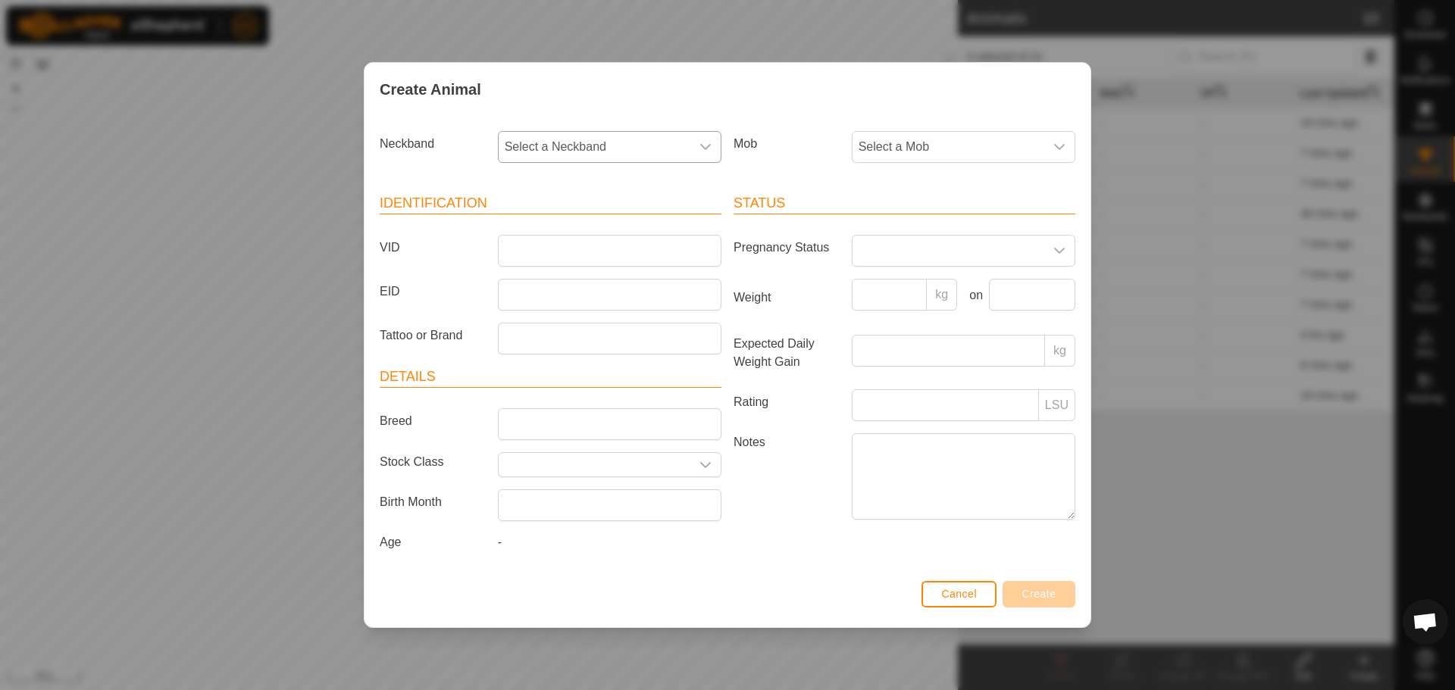
click at [707, 141] on icon "dropdown trigger" at bounding box center [705, 147] width 12 height 12
click at [593, 305] on li "1359016969" at bounding box center [610, 308] width 222 height 30
click at [587, 245] on input "VID" at bounding box center [610, 251] width 224 height 32
type input "1002"
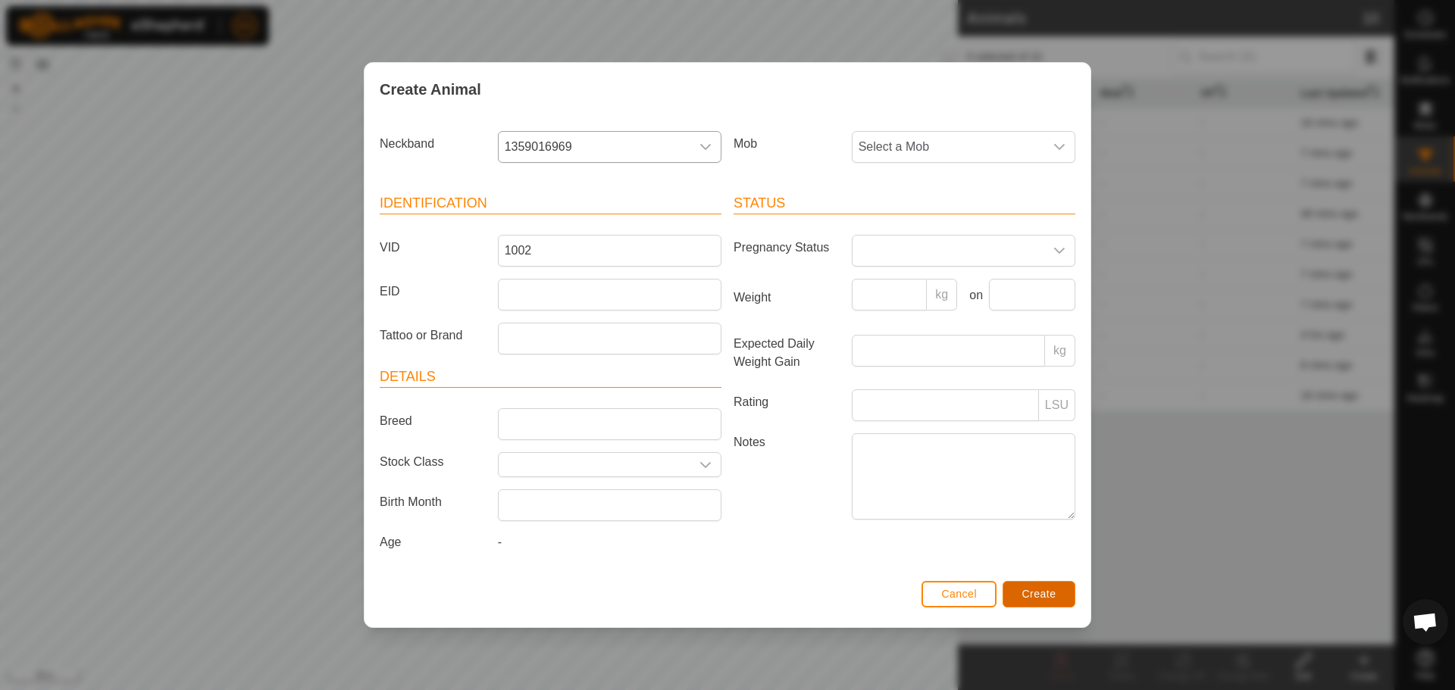
click at [1036, 594] on span "Create" at bounding box center [1039, 594] width 34 height 12
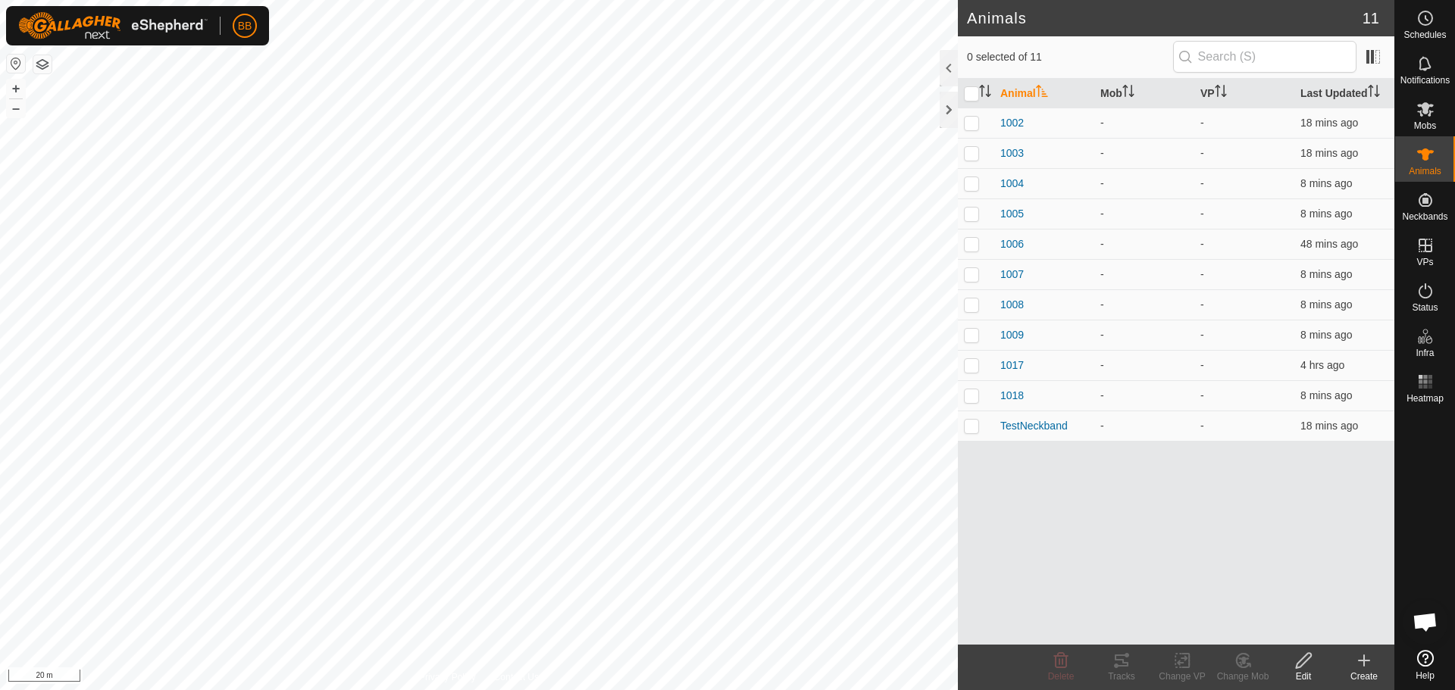
click at [1362, 661] on icon at bounding box center [1364, 661] width 11 height 0
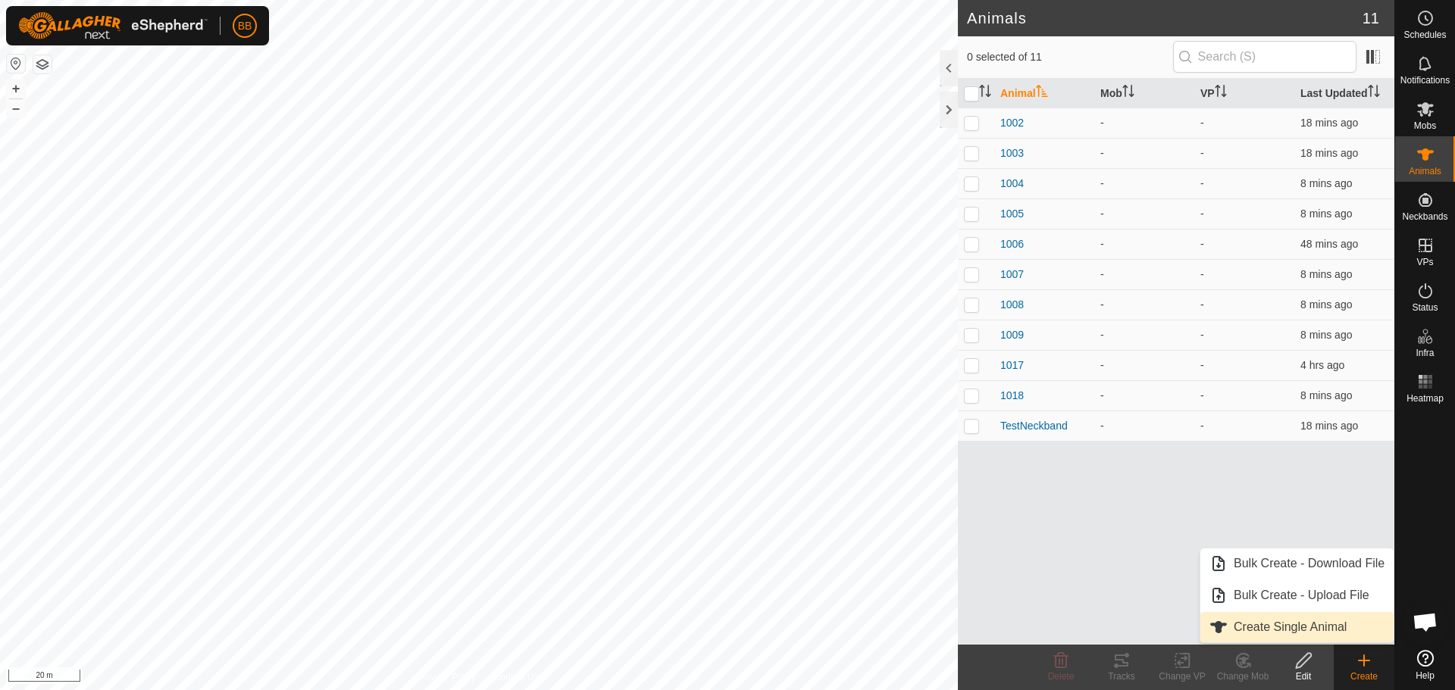
click at [1316, 628] on link "Create Single Animal" at bounding box center [1296, 627] width 193 height 30
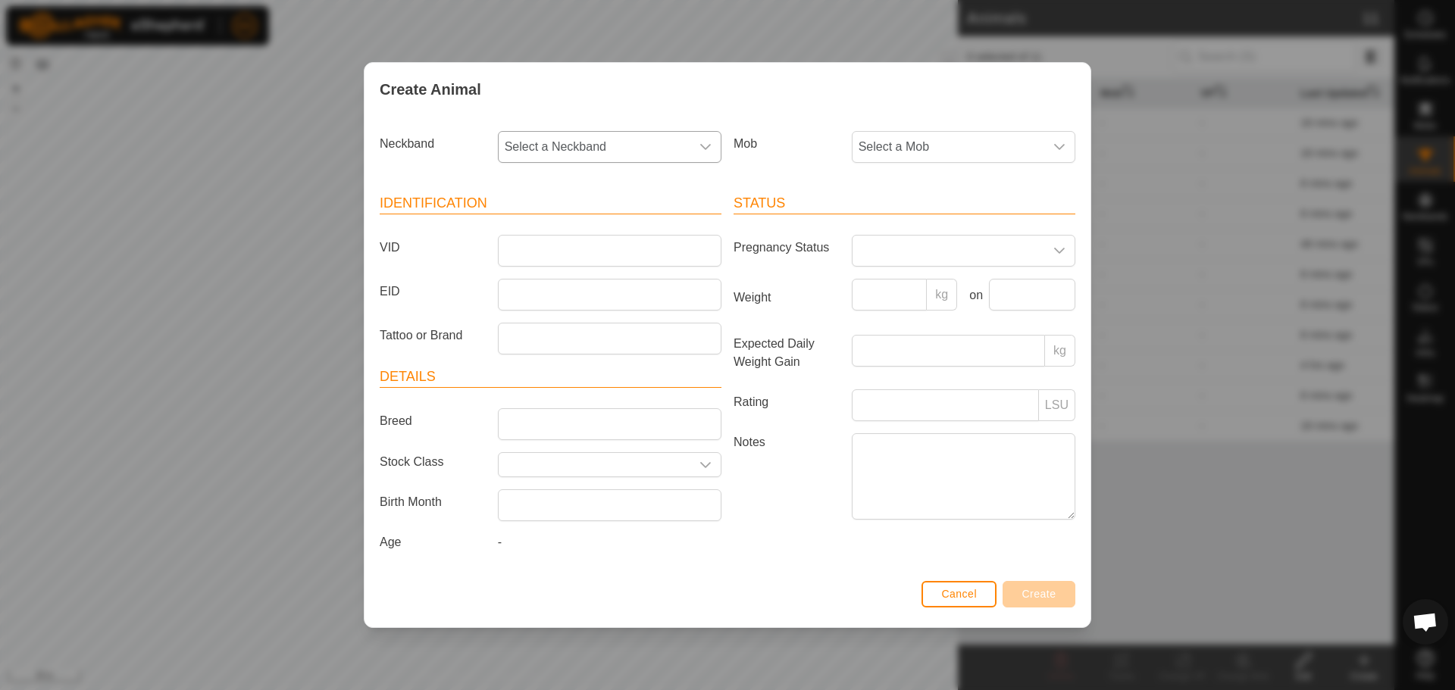
click at [707, 145] on icon "dropdown trigger" at bounding box center [705, 147] width 12 height 12
click at [602, 317] on li "3467220242" at bounding box center [610, 328] width 222 height 30
click at [605, 255] on input "VID" at bounding box center [610, 251] width 224 height 32
type input "1001"
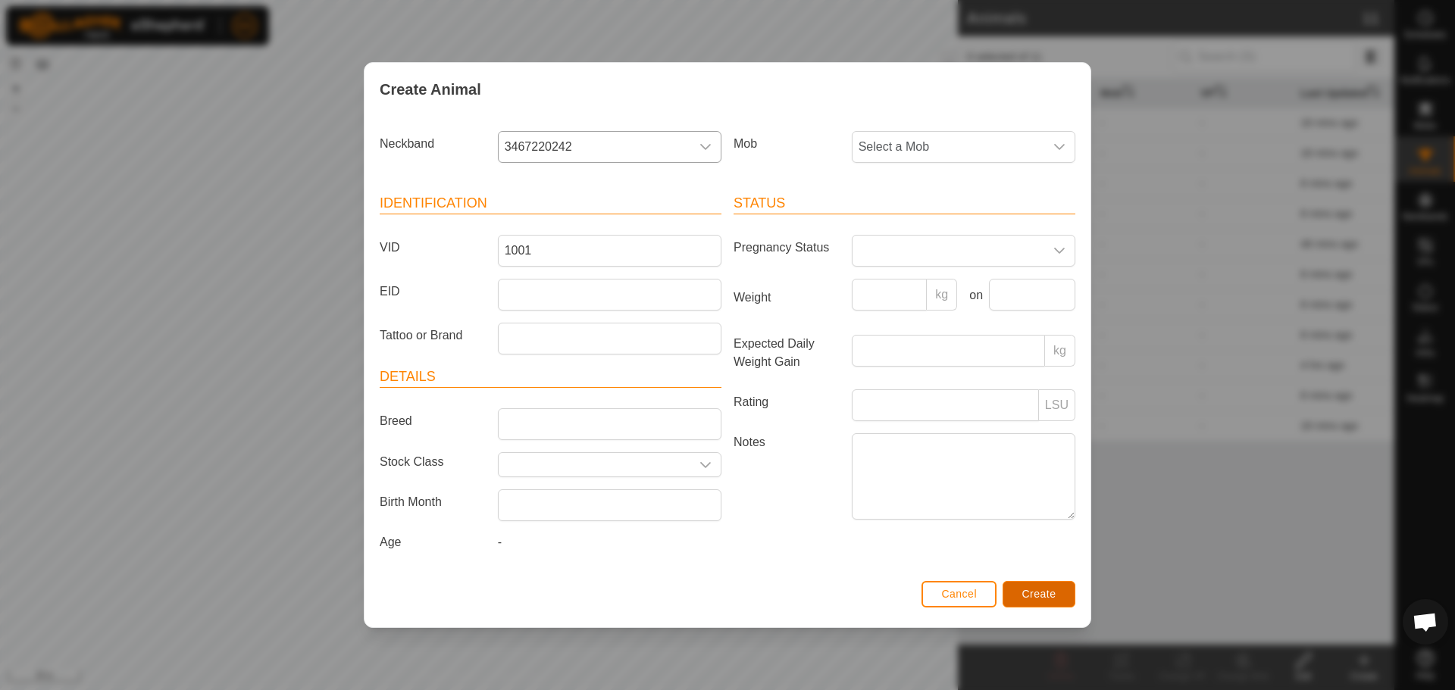
click at [1021, 585] on button "Create" at bounding box center [1039, 594] width 73 height 27
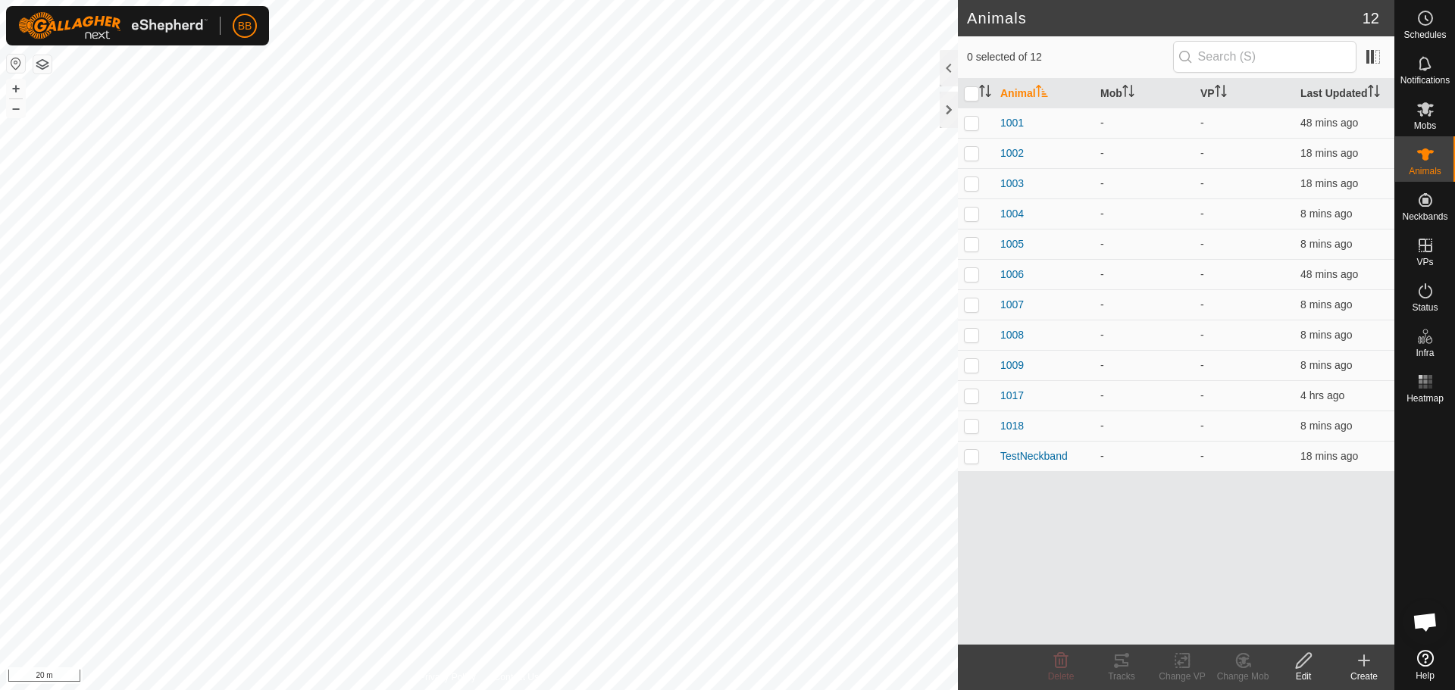
click at [1364, 661] on icon at bounding box center [1364, 661] width 11 height 0
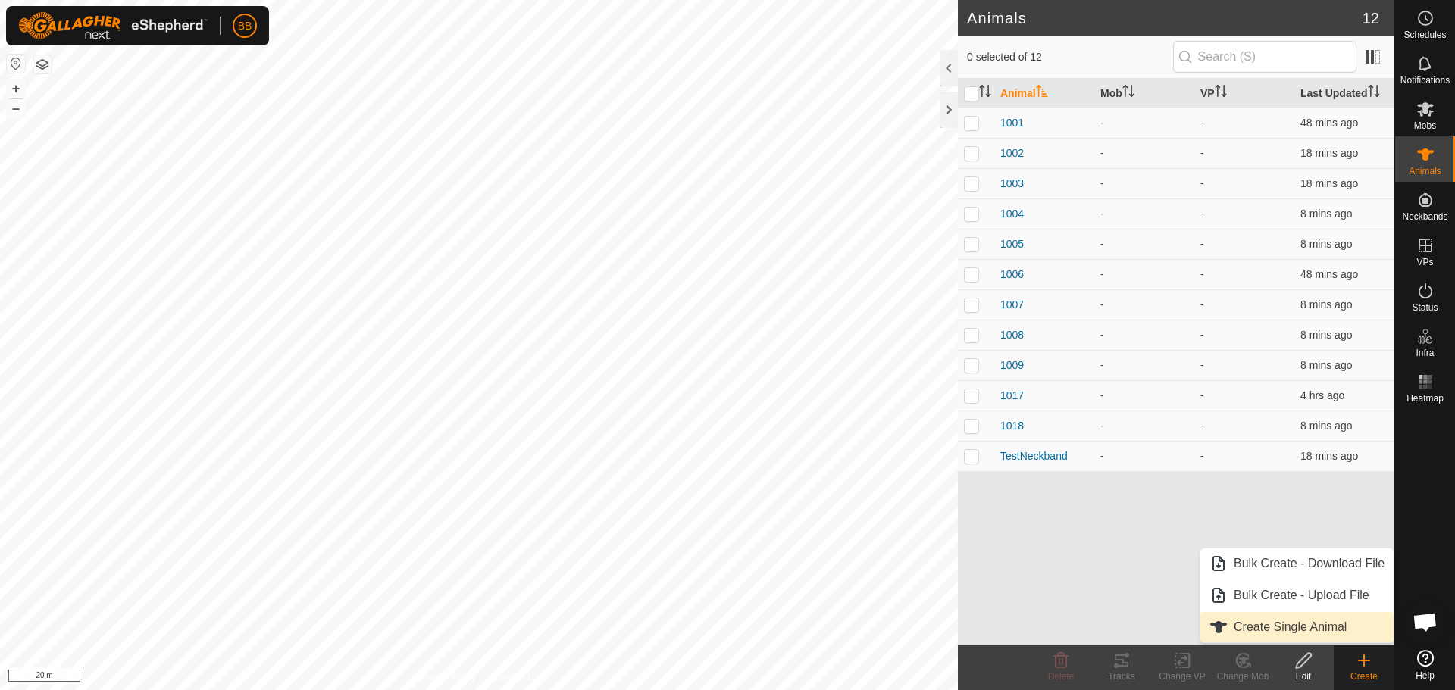
click at [1276, 621] on link "Create Single Animal" at bounding box center [1296, 627] width 193 height 30
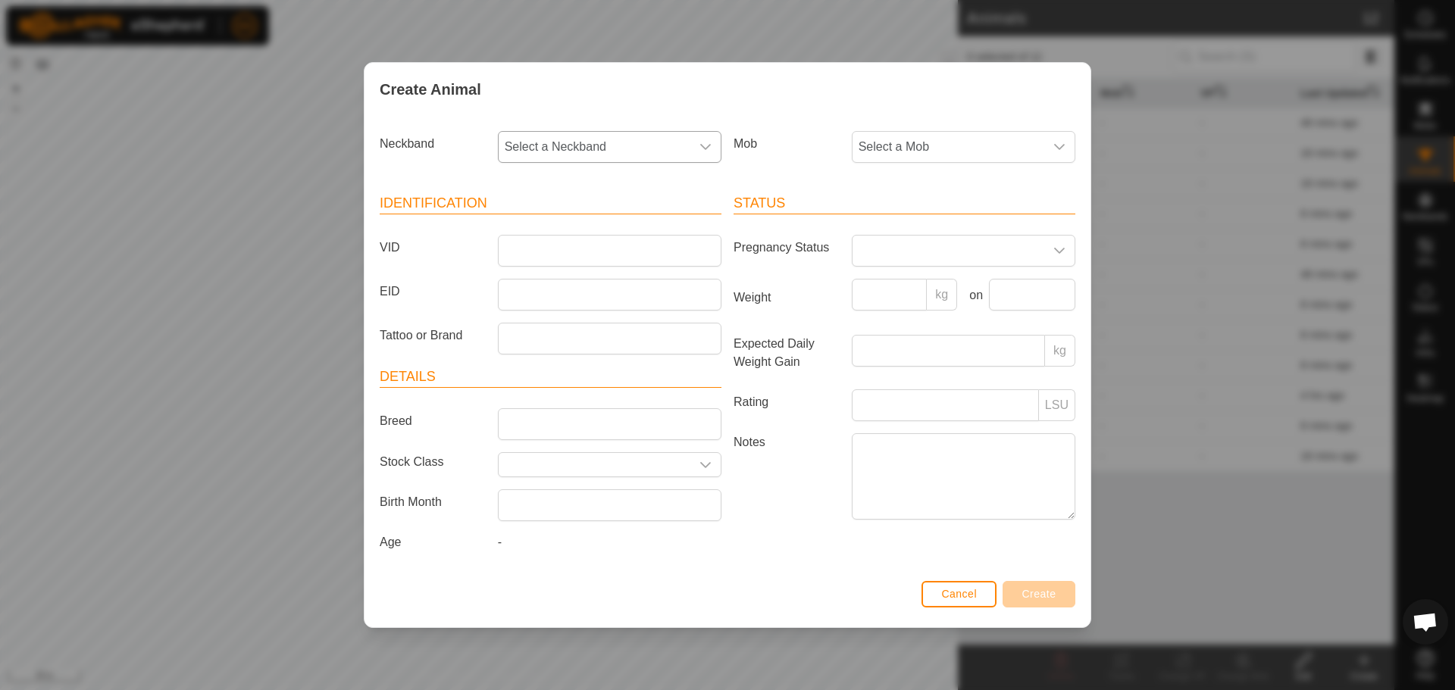
click at [639, 139] on span "Select a Neckband" at bounding box center [595, 147] width 192 height 30
click at [593, 309] on li "2858906556" at bounding box center [610, 320] width 222 height 30
click at [594, 252] on input "VID" at bounding box center [610, 251] width 224 height 32
type input "1010"
click at [1033, 590] on span "Create" at bounding box center [1039, 594] width 34 height 12
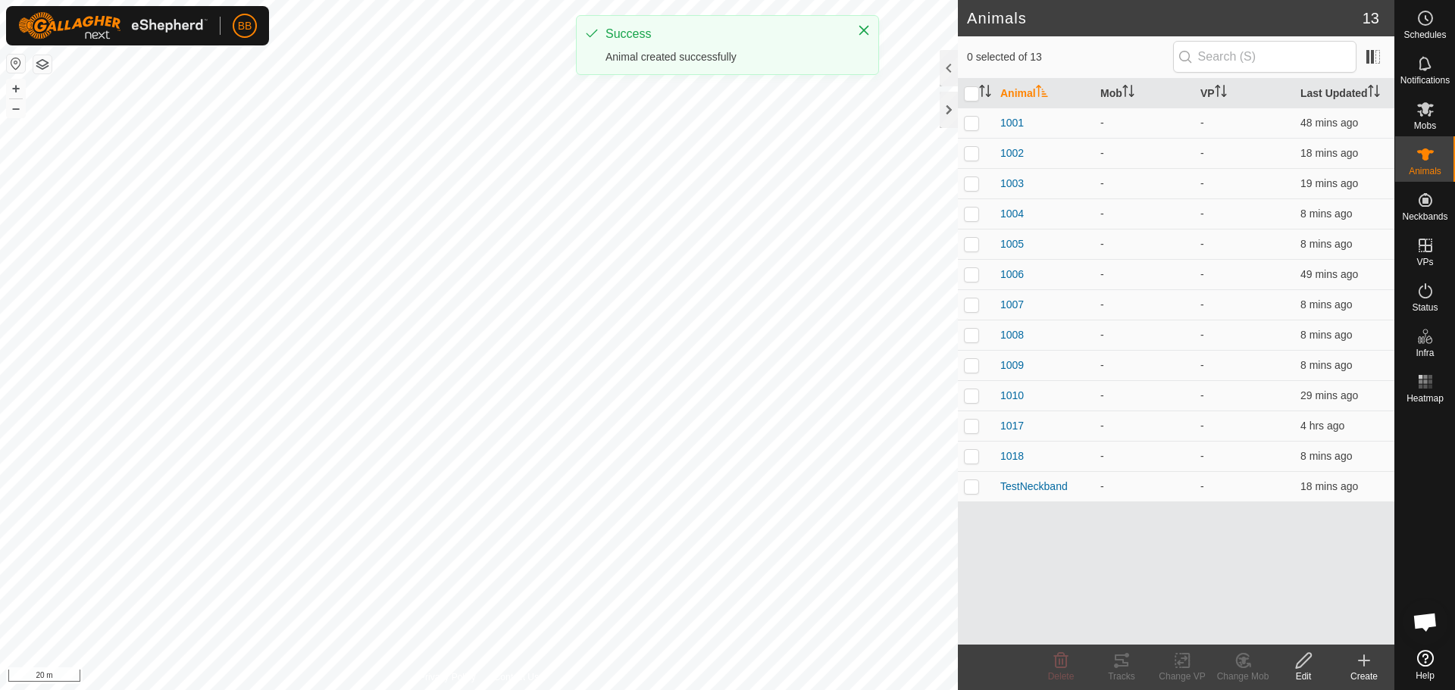
click at [1353, 658] on create-svg-icon at bounding box center [1364, 661] width 61 height 18
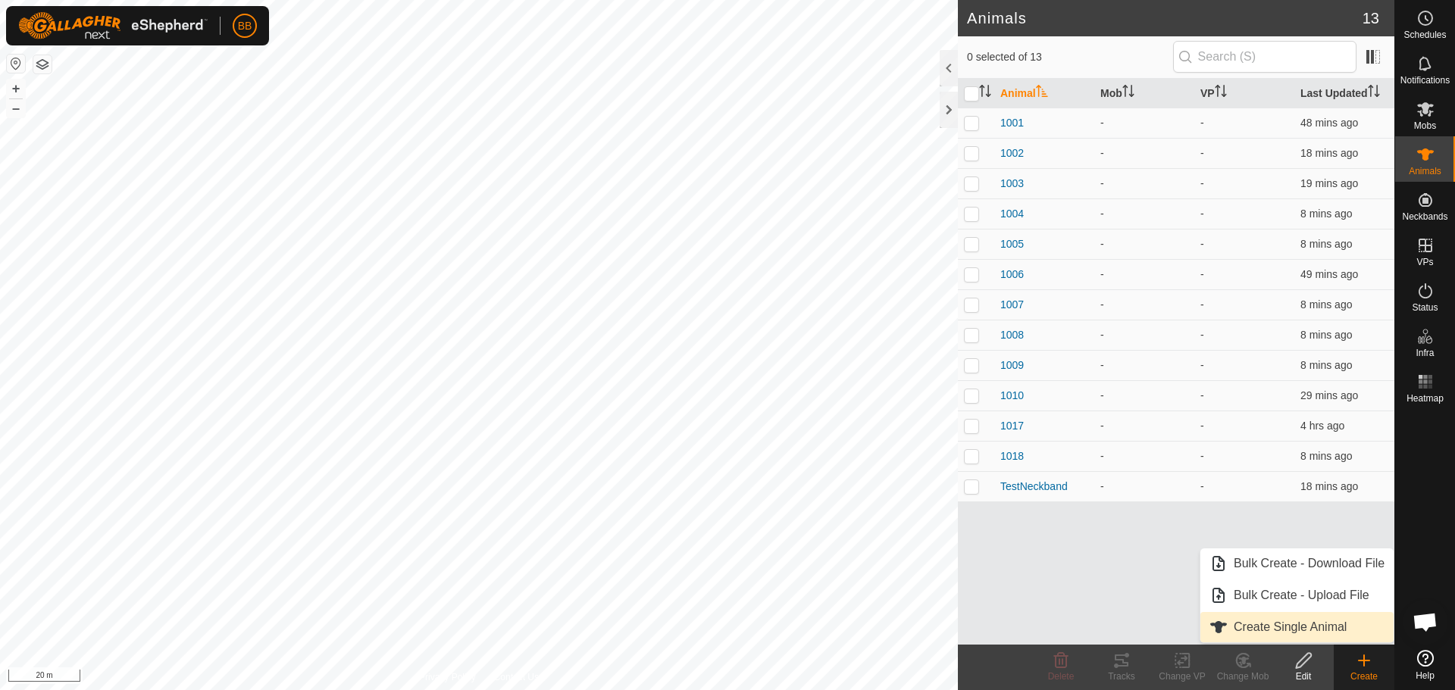
click at [1331, 630] on link "Create Single Animal" at bounding box center [1296, 627] width 193 height 30
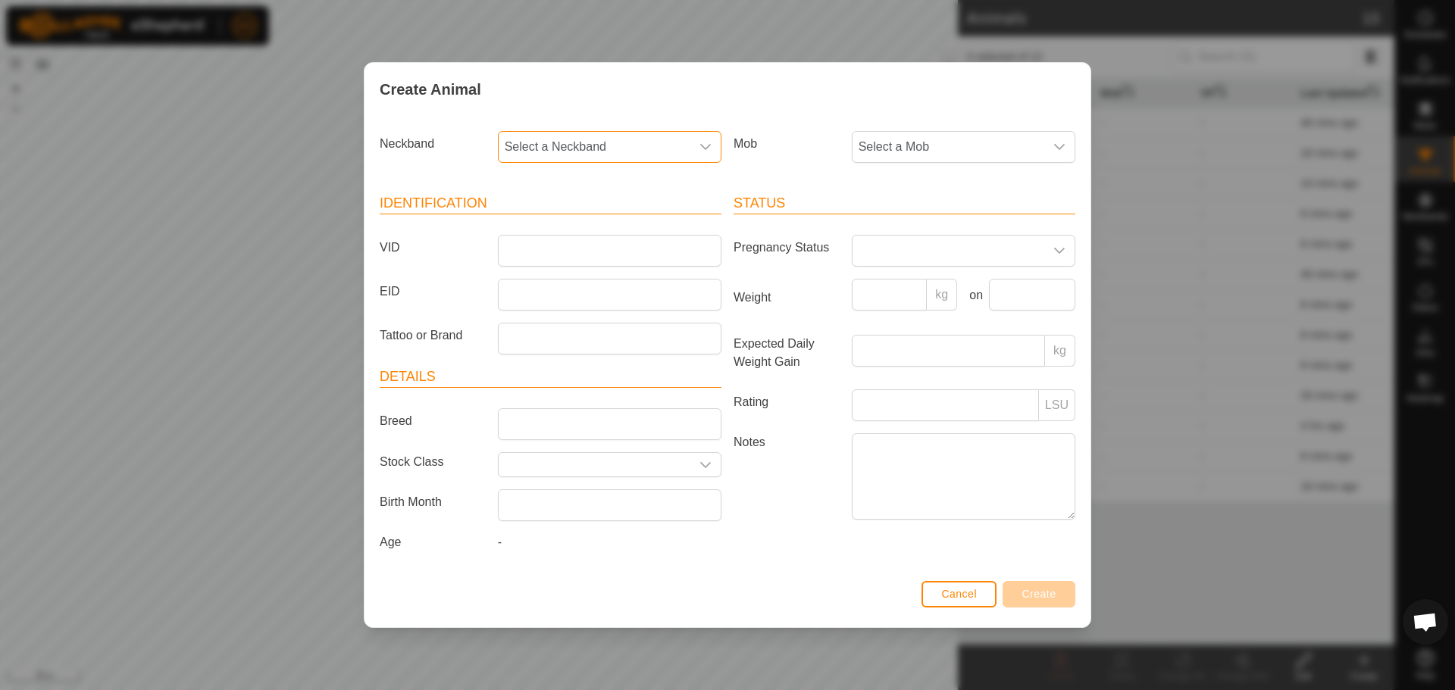
click at [677, 142] on span "Select a Neckband" at bounding box center [595, 147] width 192 height 30
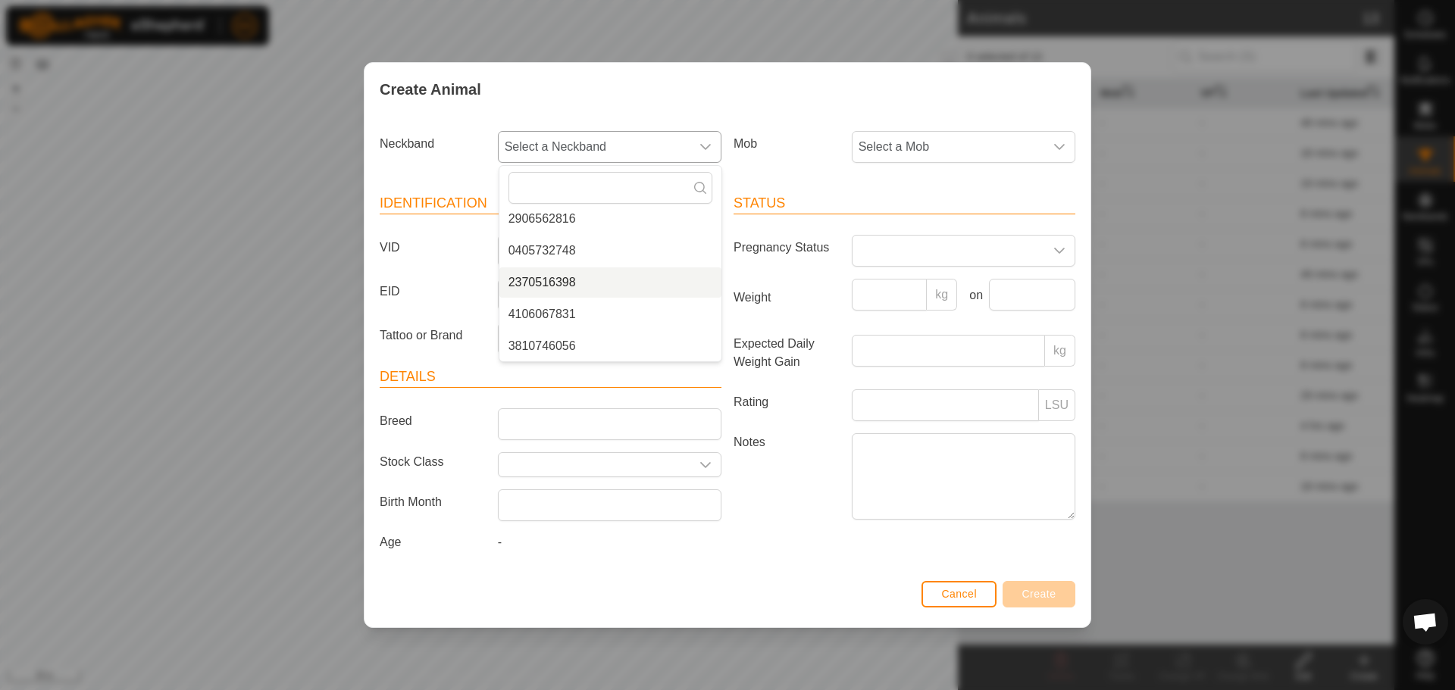
click at [622, 271] on li "2370516398" at bounding box center [610, 282] width 222 height 30
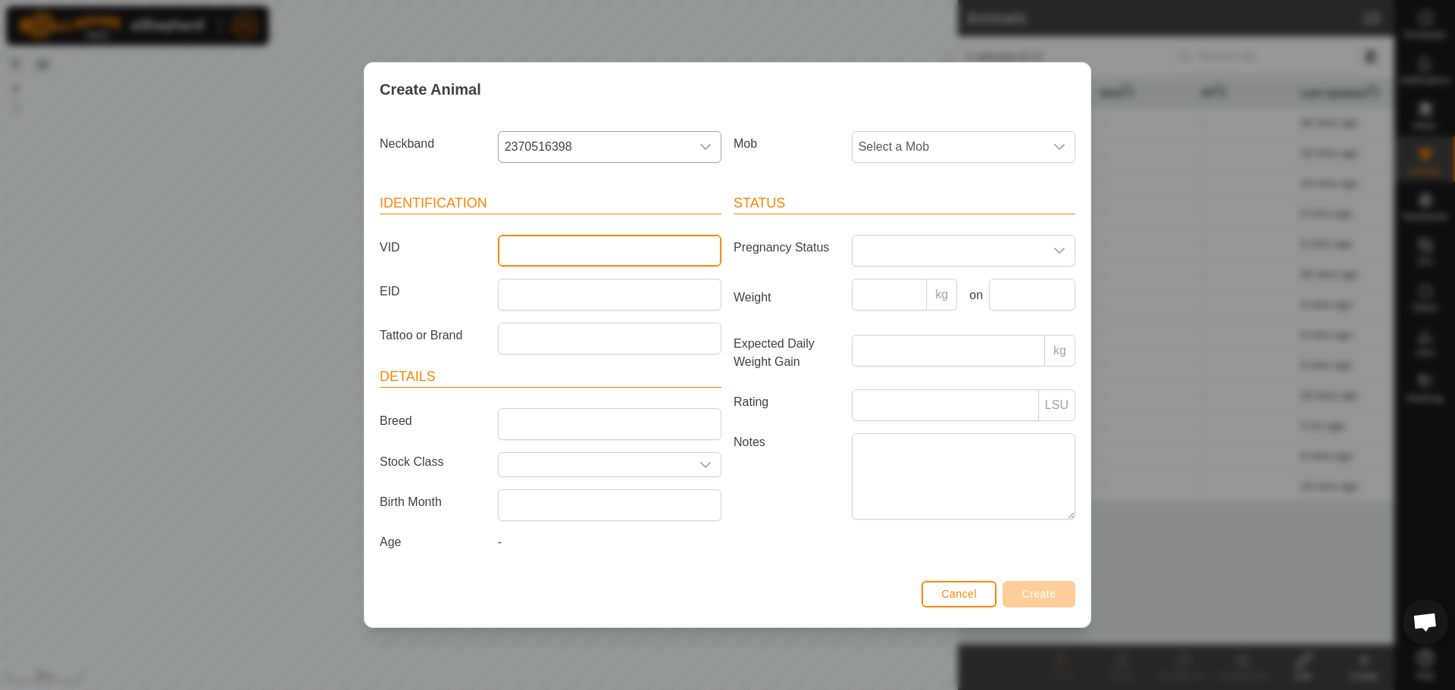
click at [625, 252] on input "VID" at bounding box center [610, 251] width 224 height 32
type input "1011"
click at [1043, 596] on span "Create" at bounding box center [1039, 594] width 34 height 12
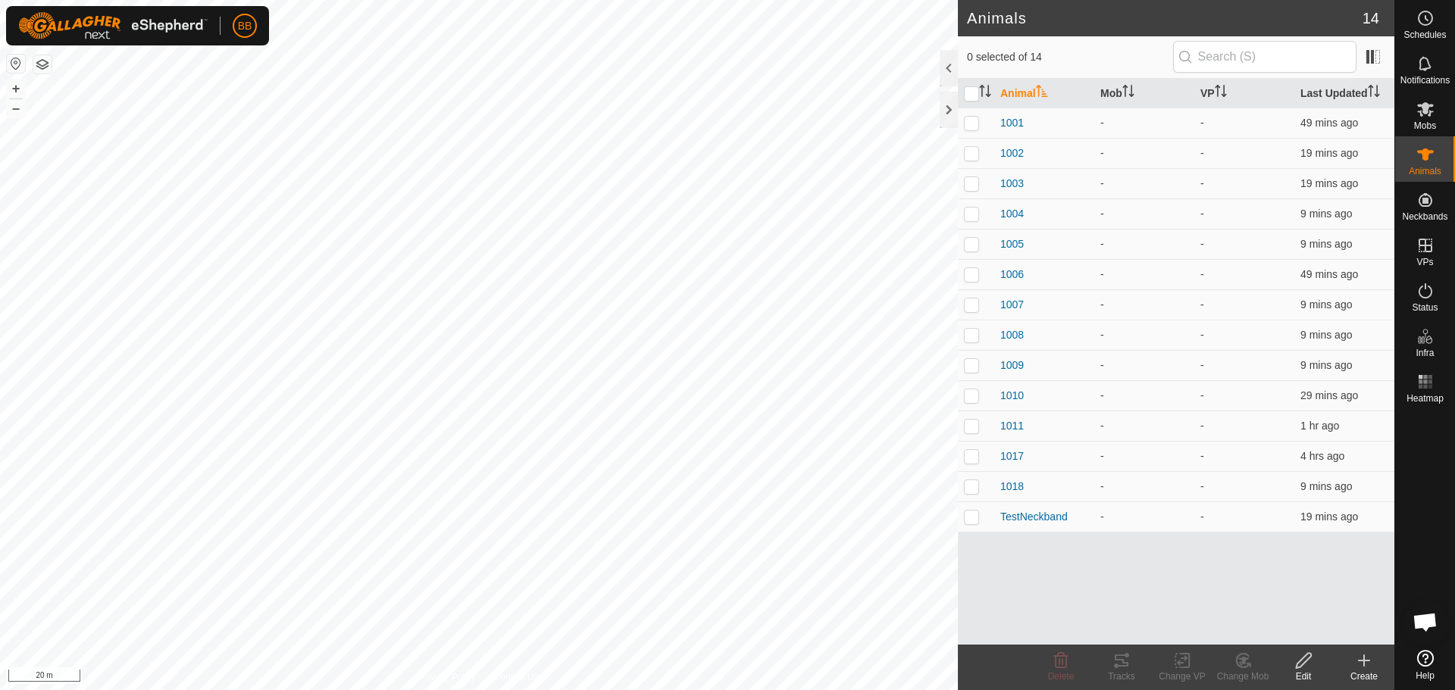
click at [1359, 662] on icon at bounding box center [1364, 661] width 18 height 18
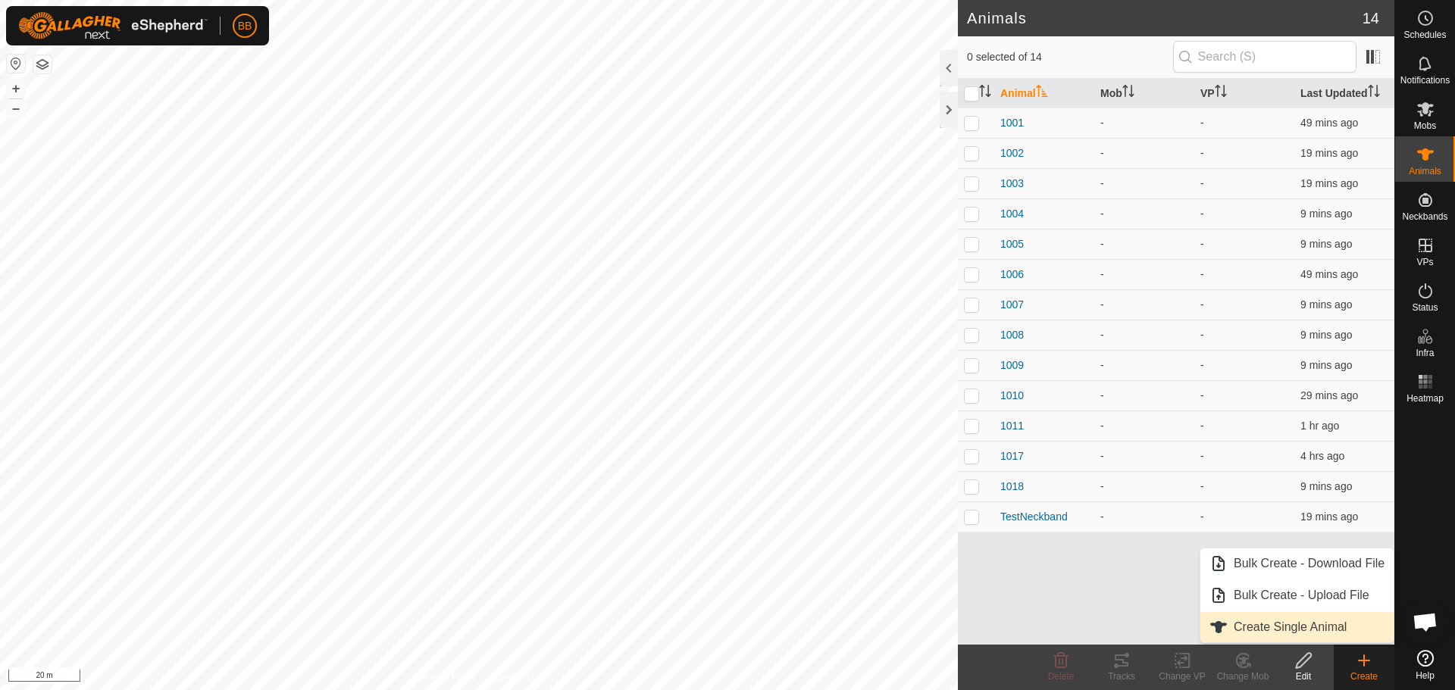
click at [1308, 628] on link "Create Single Animal" at bounding box center [1296, 627] width 193 height 30
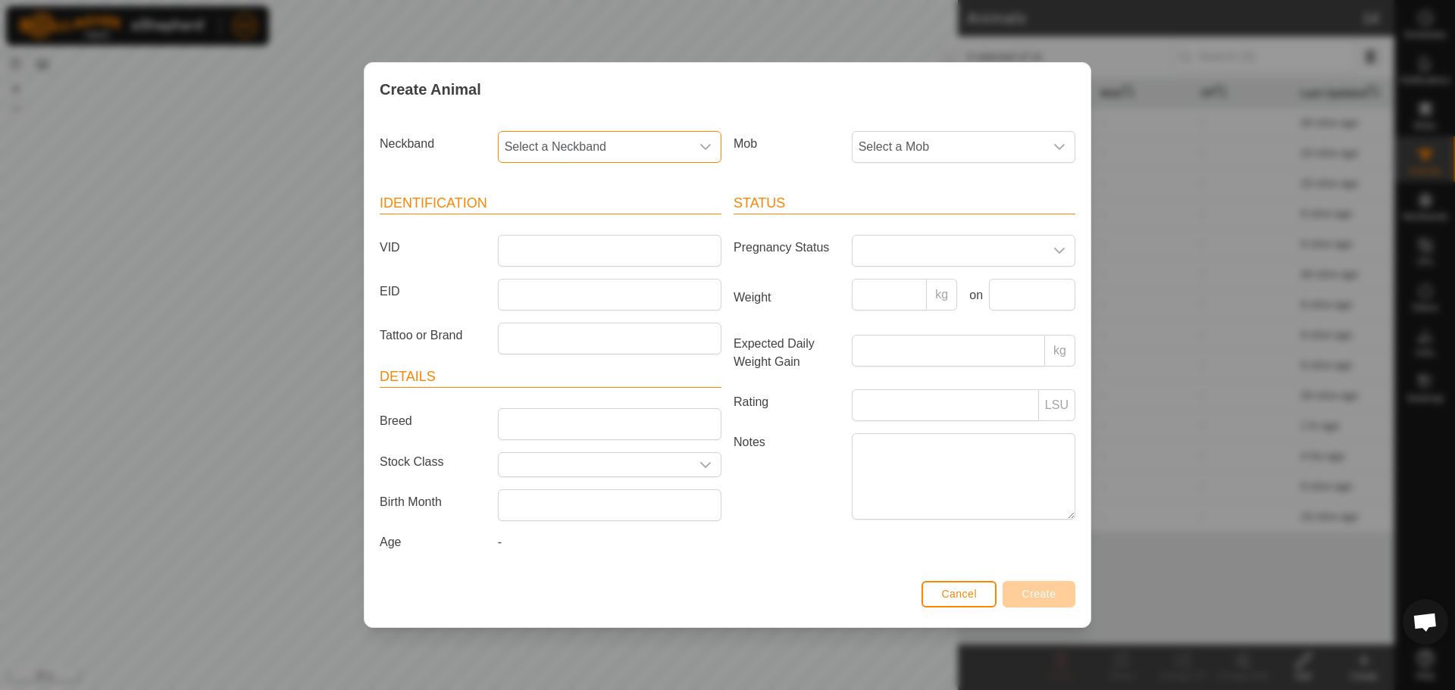
click at [663, 147] on span "Select a Neckband" at bounding box center [595, 147] width 192 height 30
click at [617, 313] on li "2906562816" at bounding box center [610, 320] width 222 height 30
click at [604, 244] on input "VID" at bounding box center [610, 251] width 224 height 32
type input "1012"
click at [1046, 594] on span "Create" at bounding box center [1039, 594] width 34 height 12
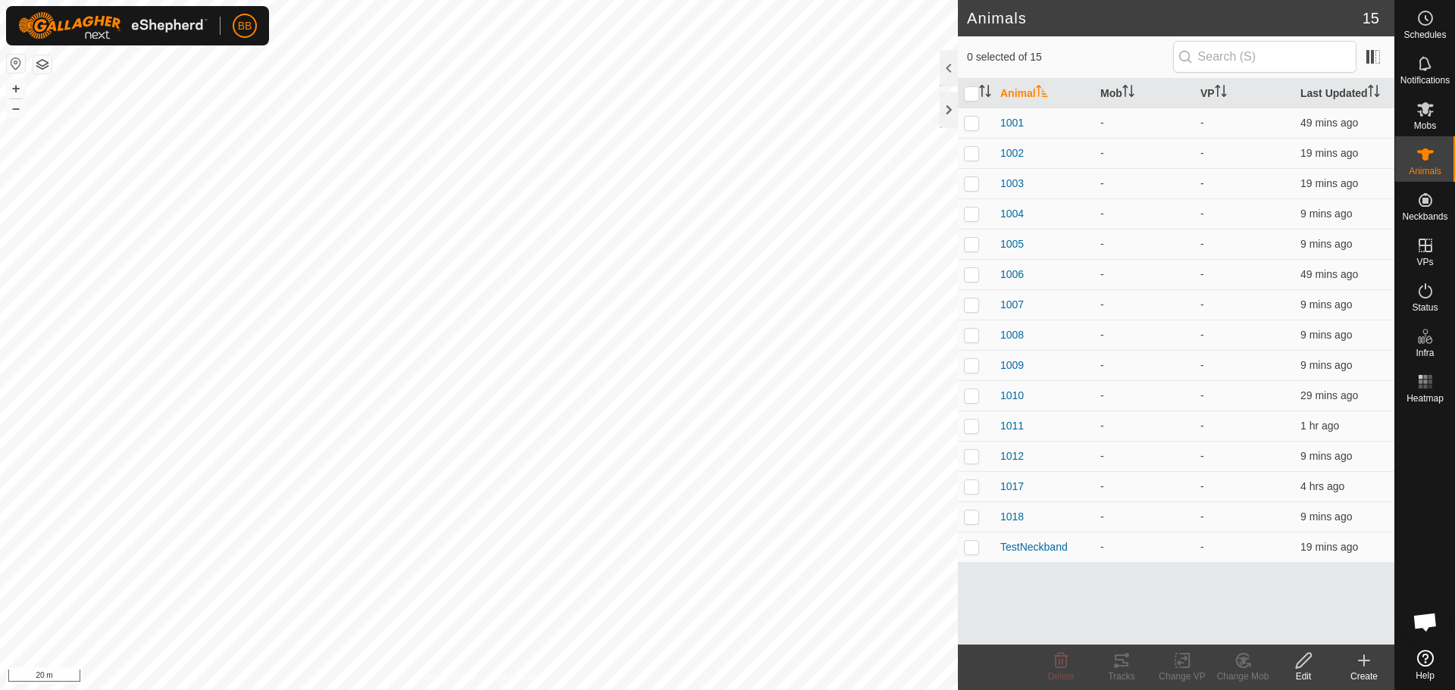
click at [1381, 662] on create-svg-icon at bounding box center [1364, 661] width 61 height 18
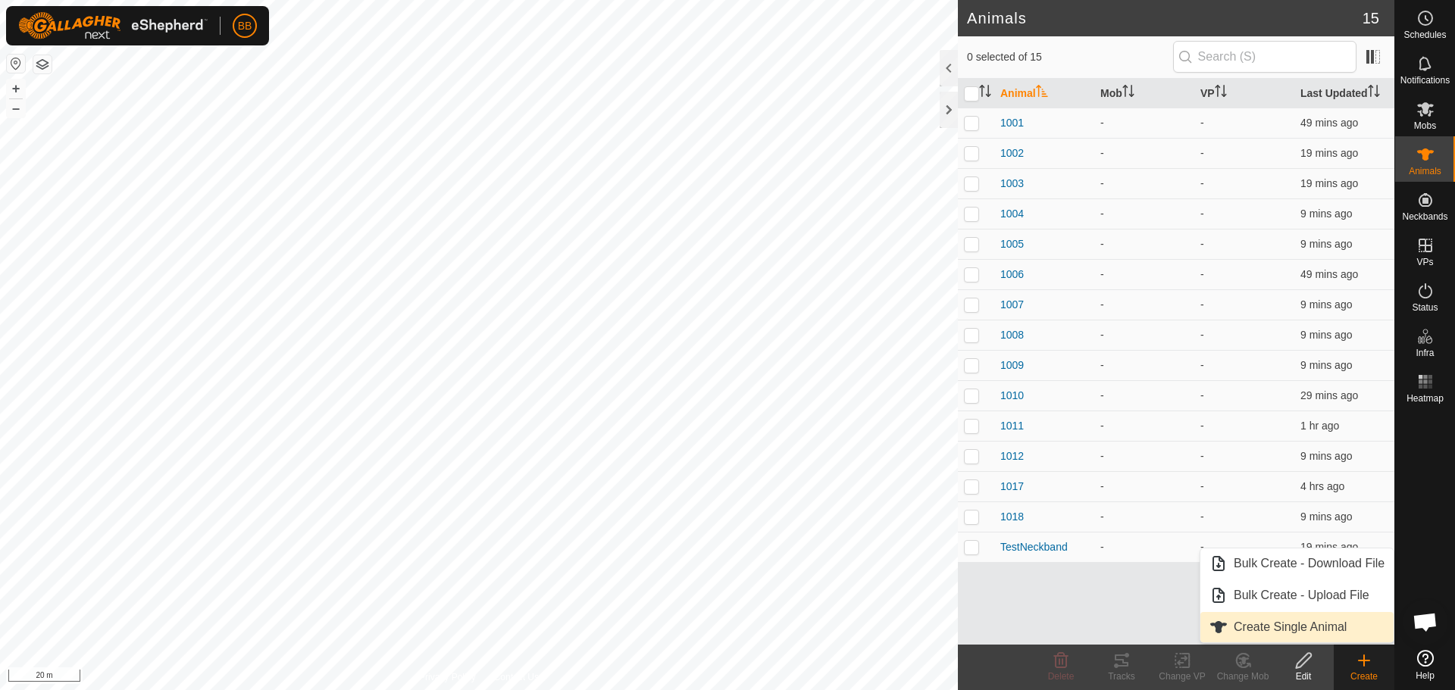
click at [1260, 629] on link "Create Single Animal" at bounding box center [1296, 627] width 193 height 30
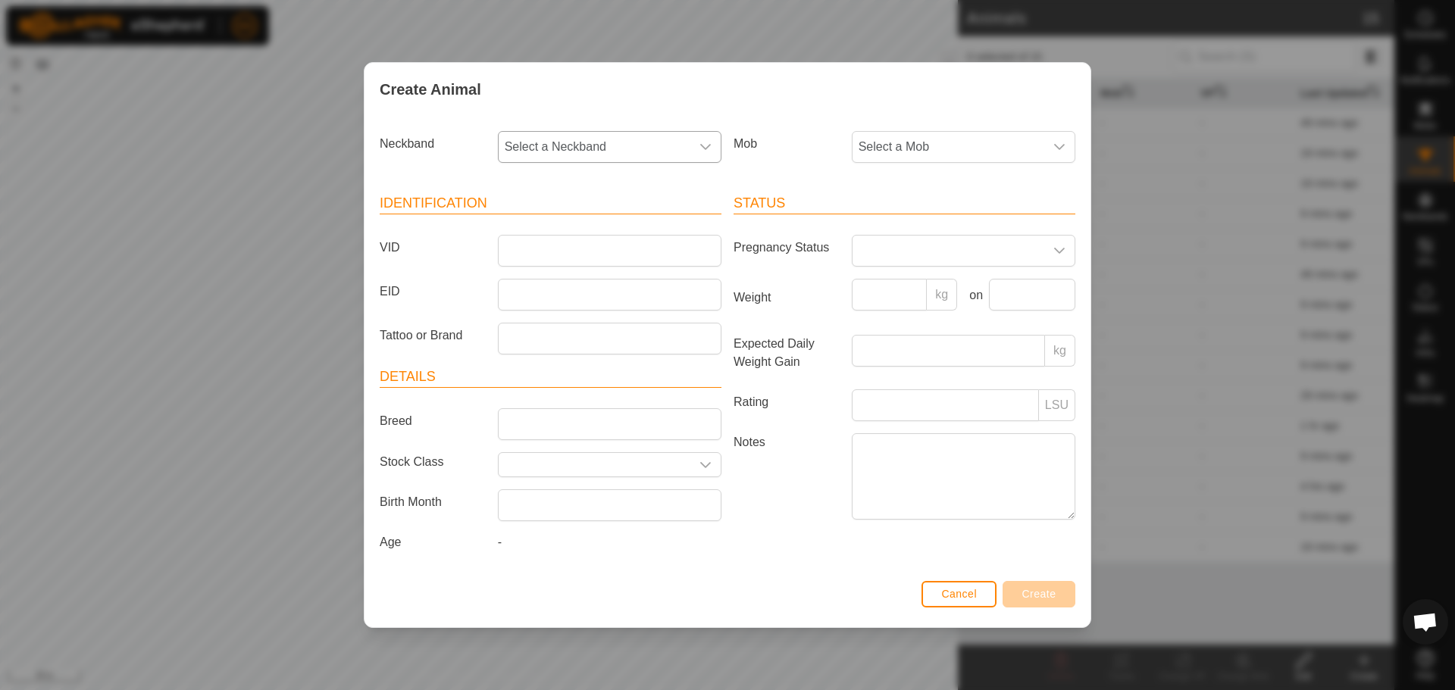
click at [692, 145] on div "dropdown trigger" at bounding box center [705, 147] width 30 height 30
click at [609, 318] on li "0405732748" at bounding box center [610, 320] width 222 height 30
click at [626, 241] on input "VID" at bounding box center [610, 251] width 224 height 32
type input "1013"
click at [1055, 599] on span "Create" at bounding box center [1039, 594] width 34 height 12
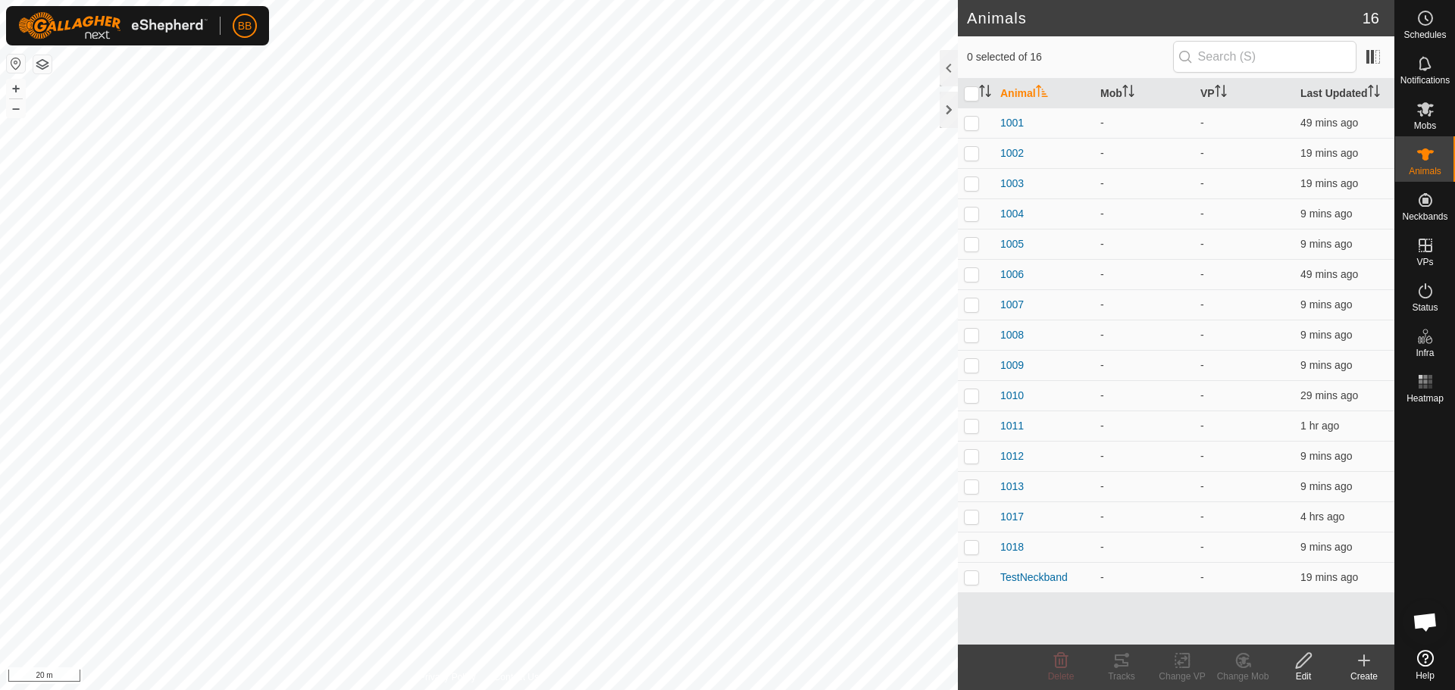
click at [1360, 665] on icon at bounding box center [1364, 661] width 18 height 18
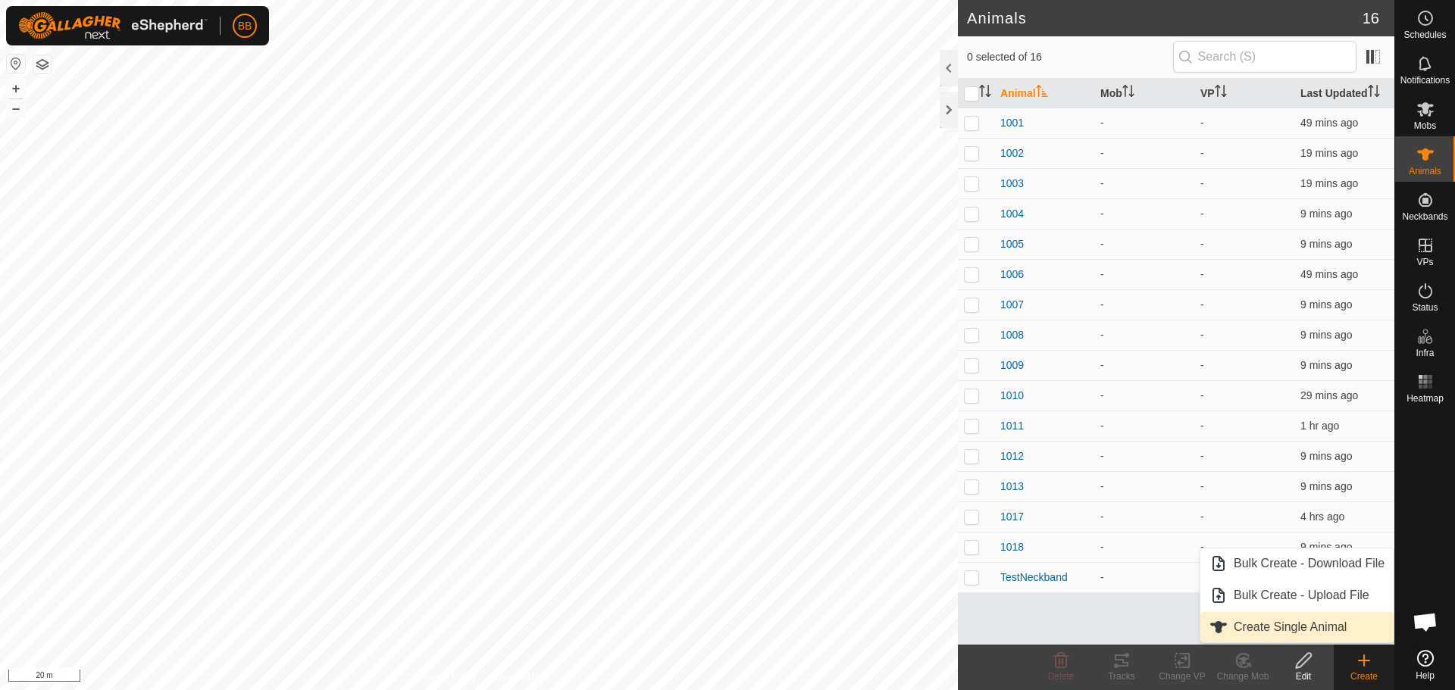
click at [1272, 624] on link "Create Single Animal" at bounding box center [1296, 627] width 193 height 30
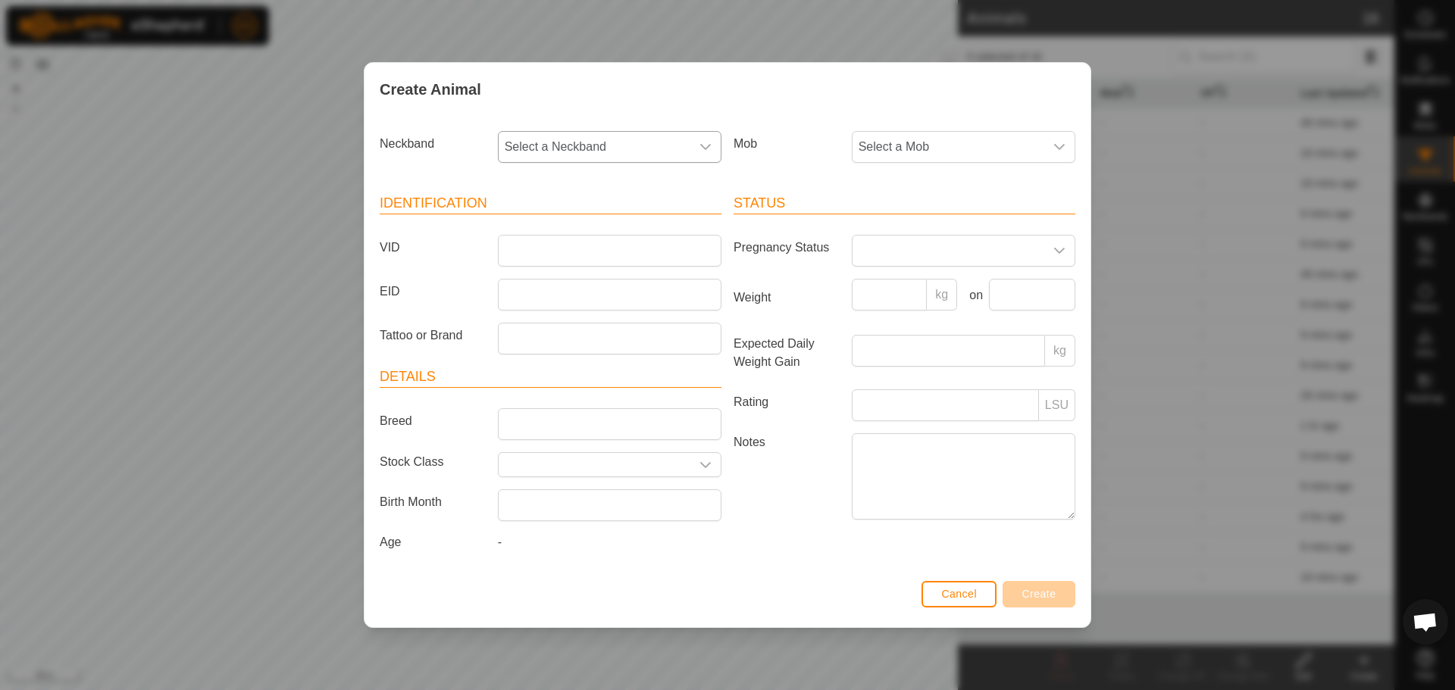
click at [692, 147] on div "dropdown trigger" at bounding box center [705, 147] width 30 height 30
click at [613, 316] on li "4106067831" at bounding box center [610, 314] width 222 height 30
click at [617, 253] on input "VID" at bounding box center [610, 251] width 224 height 32
type input "1020"
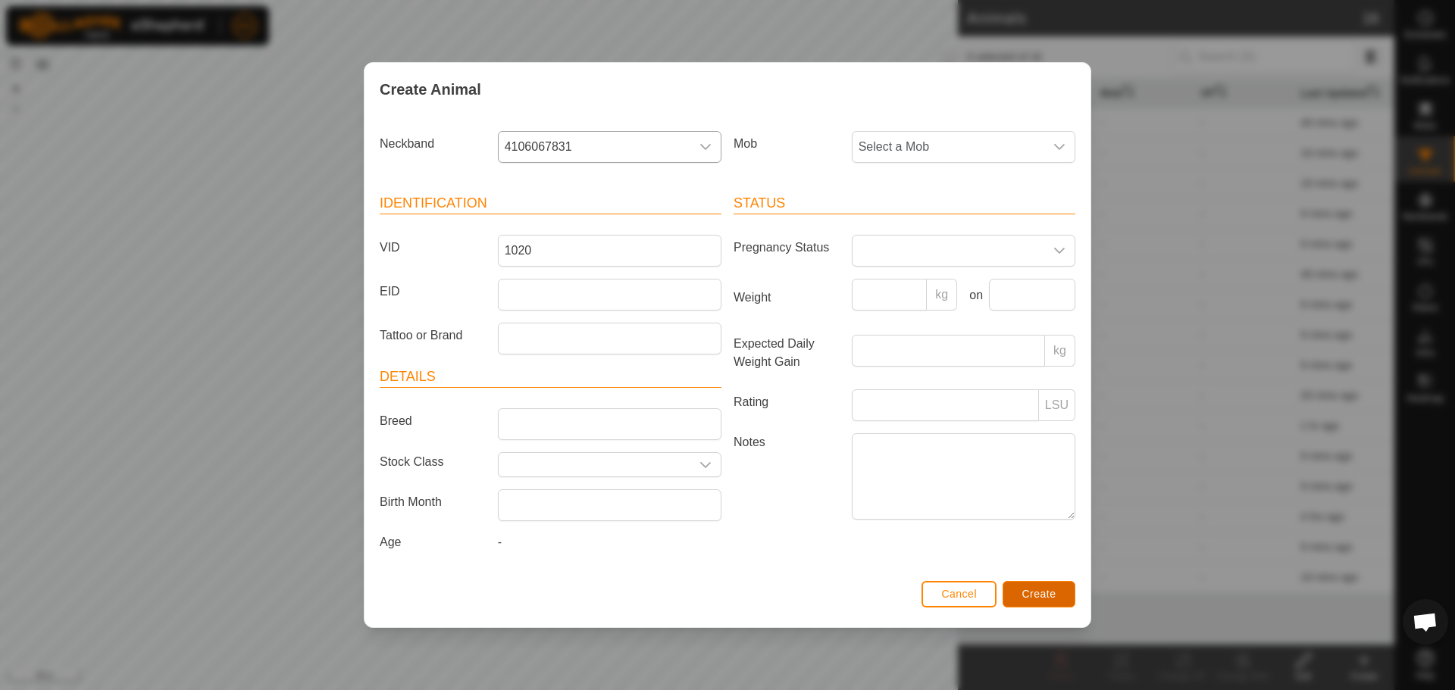
click at [1055, 601] on button "Create" at bounding box center [1039, 594] width 73 height 27
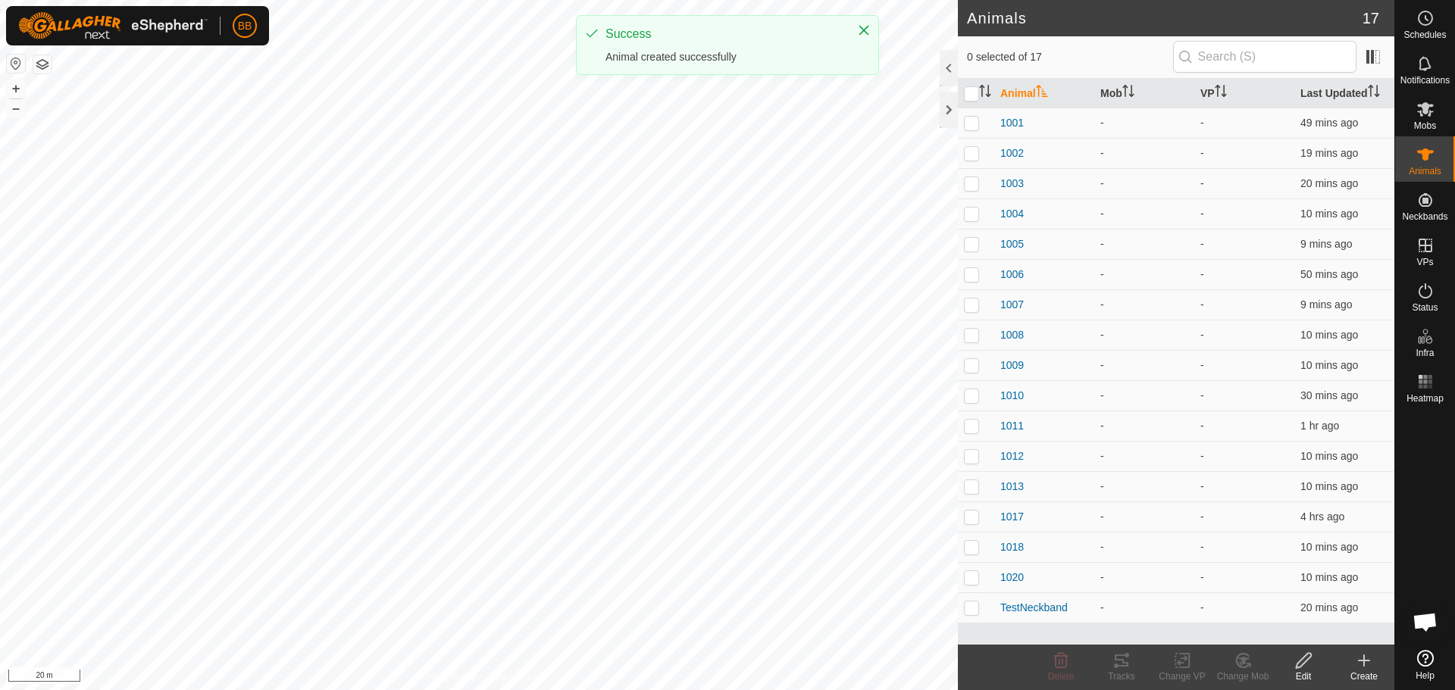
click at [1364, 663] on icon at bounding box center [1364, 660] width 0 height 11
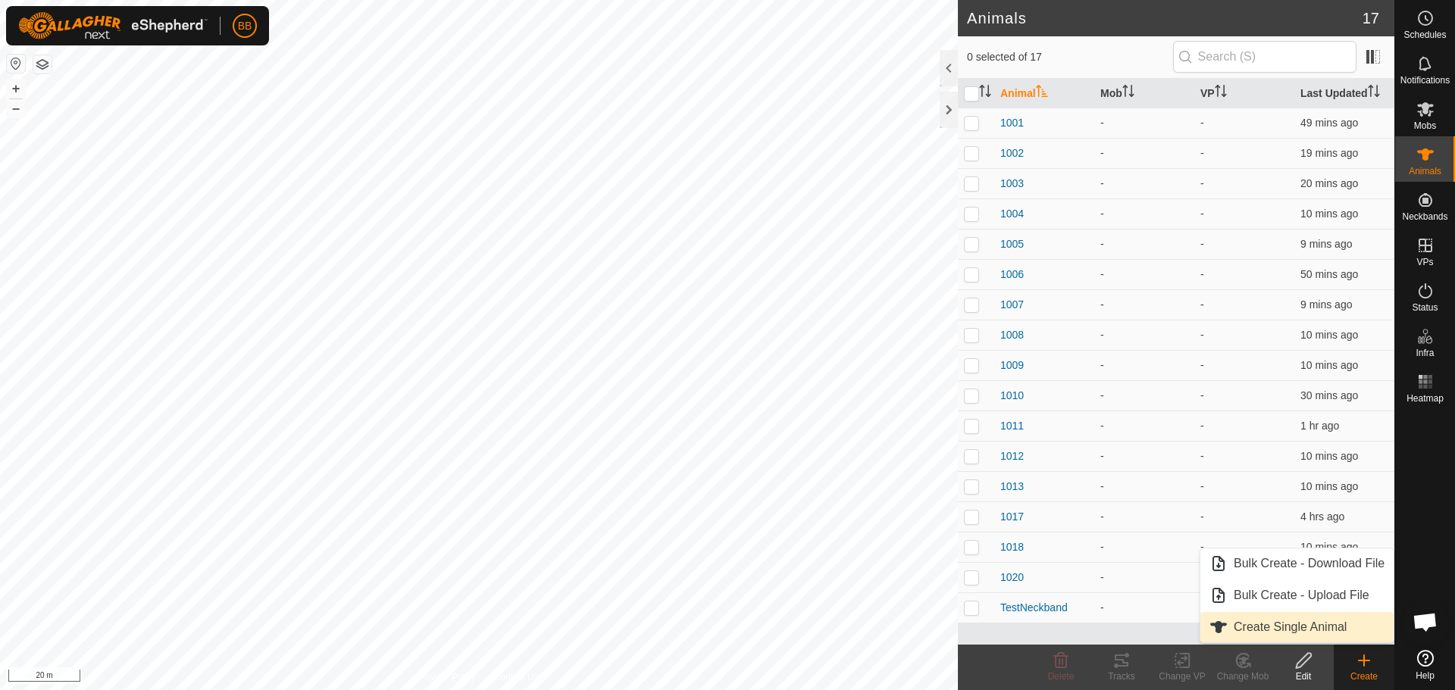
click at [1338, 631] on link "Create Single Animal" at bounding box center [1296, 627] width 193 height 30
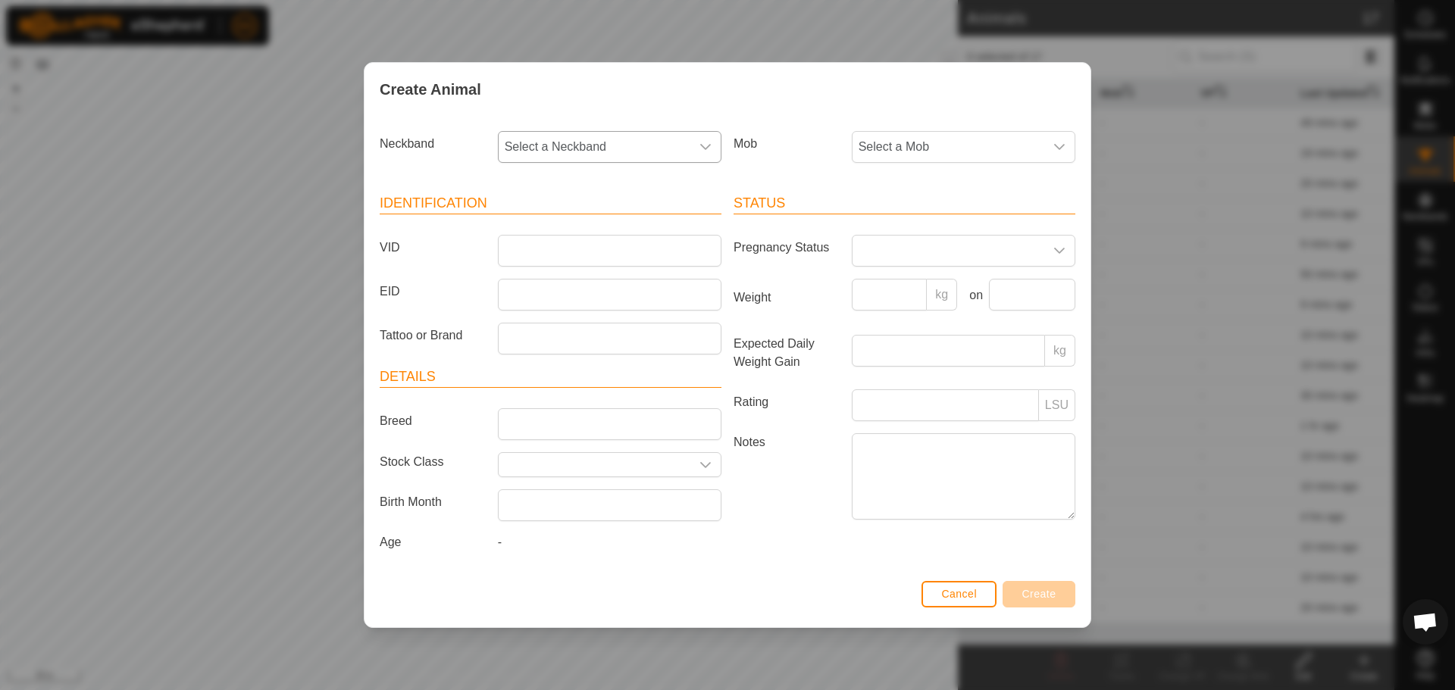
click at [693, 148] on div "dropdown trigger" at bounding box center [705, 147] width 30 height 30
click at [615, 319] on li "3810746056" at bounding box center [610, 320] width 222 height 30
click at [610, 255] on input "VID" at bounding box center [610, 251] width 224 height 32
type input "1019"
click at [1039, 595] on span "Create" at bounding box center [1039, 594] width 34 height 12
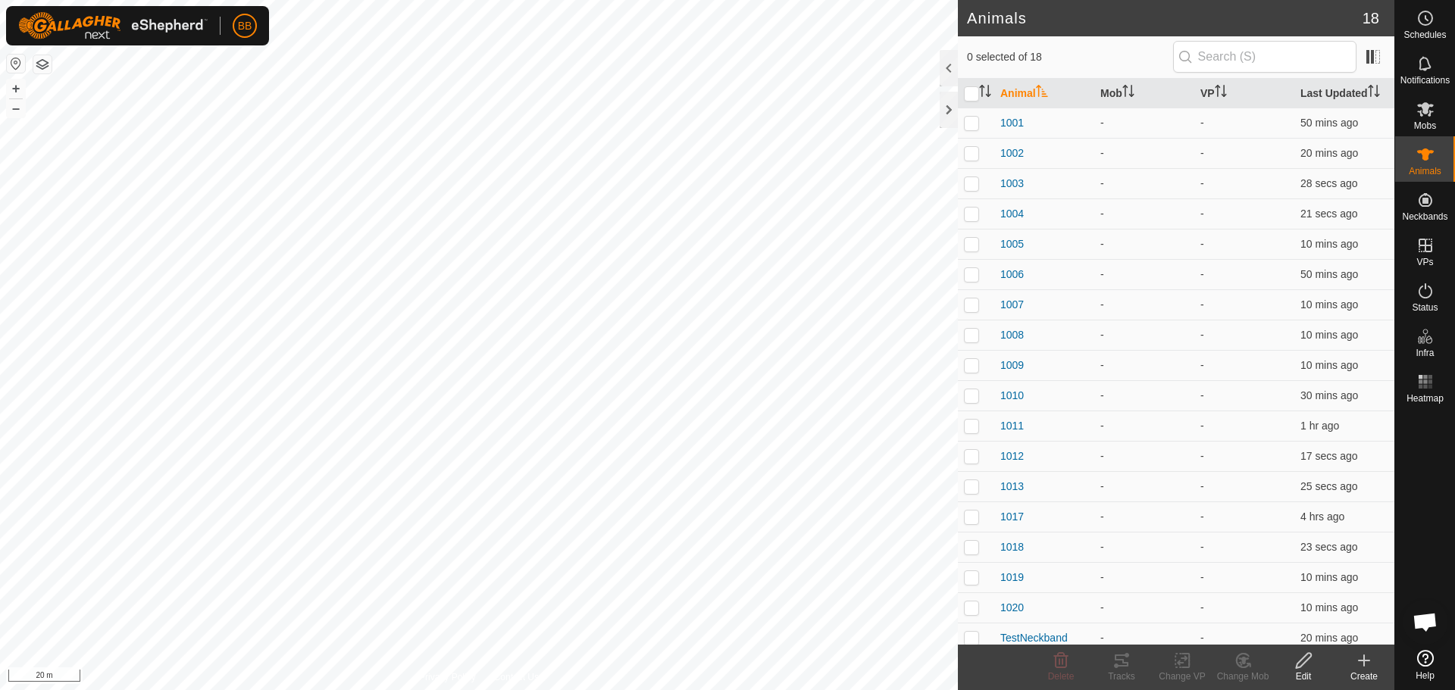
click at [1371, 678] on div "Create" at bounding box center [1364, 677] width 61 height 14
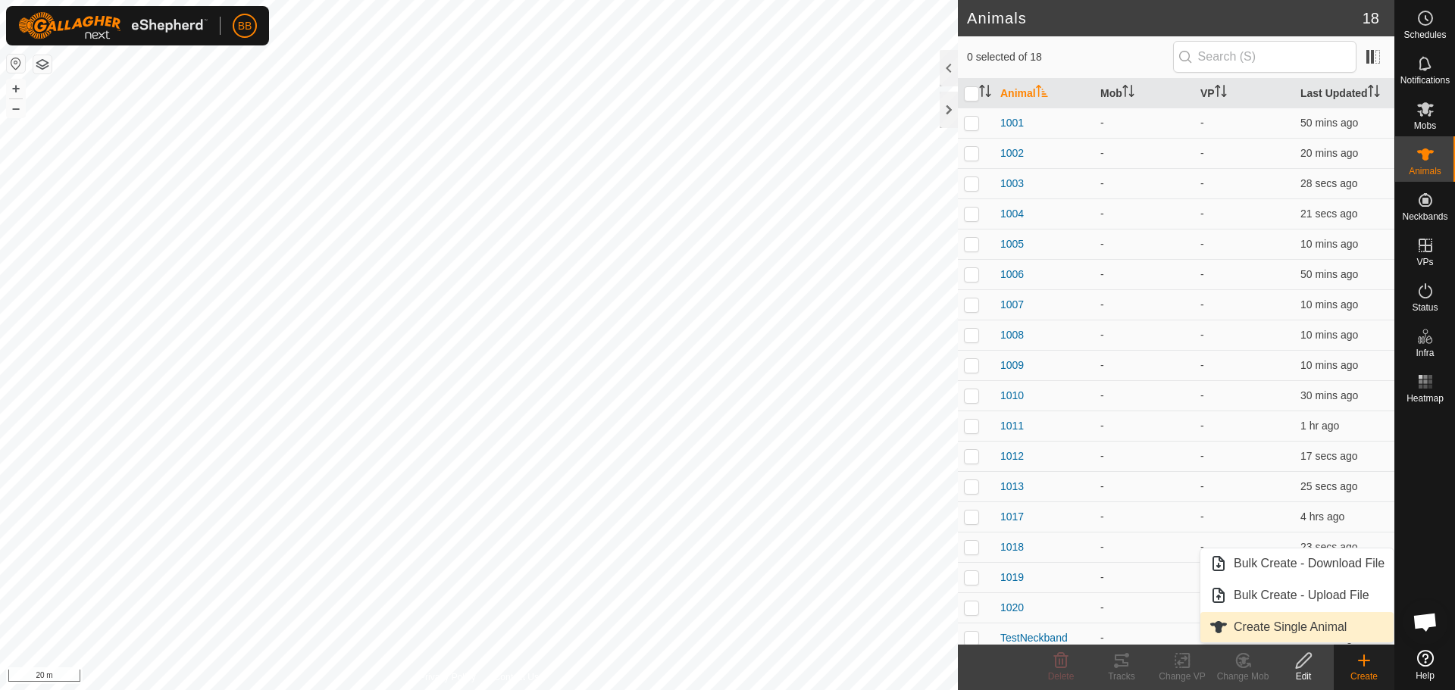
click at [1259, 628] on link "Create Single Animal" at bounding box center [1296, 627] width 193 height 30
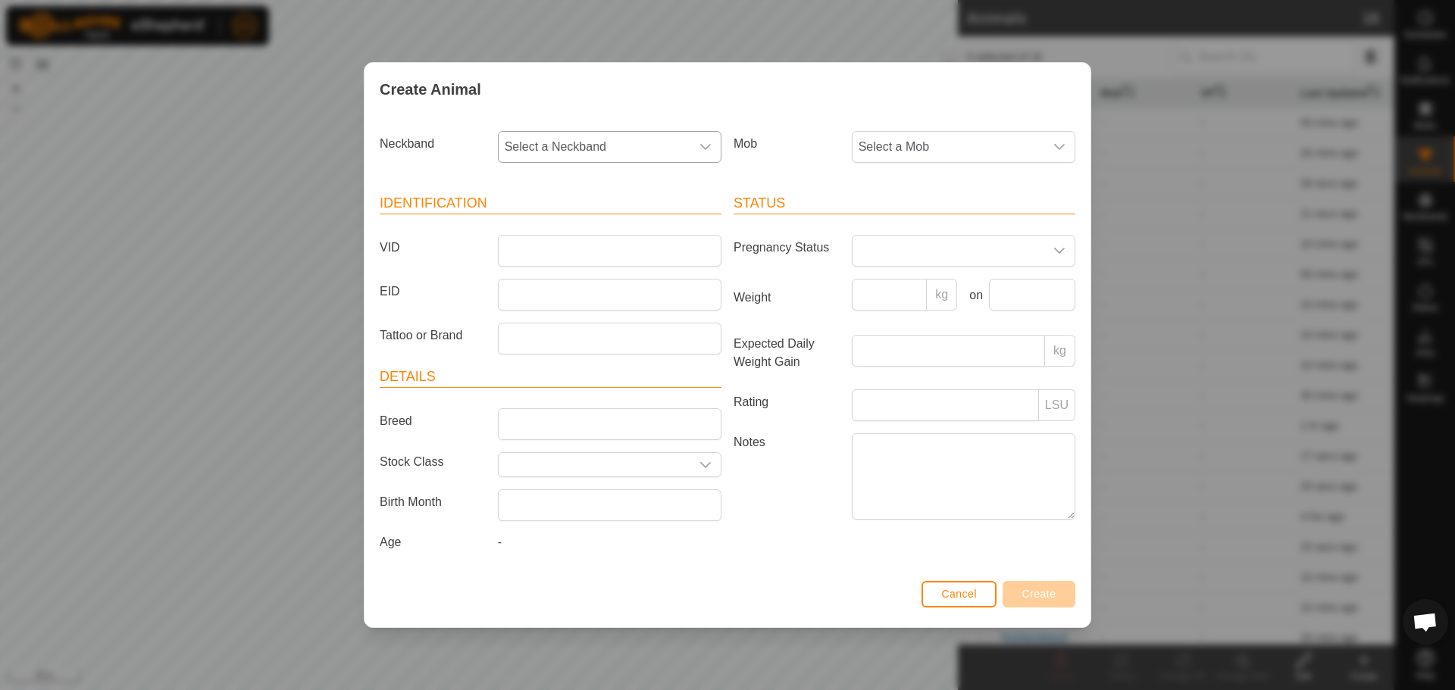
click at [671, 153] on span "Select a Neckband" at bounding box center [595, 147] width 192 height 30
click at [649, 266] on li "1238605596" at bounding box center [610, 257] width 222 height 30
click at [648, 247] on input "VID" at bounding box center [610, 251] width 224 height 32
type input "1016"
click at [1029, 590] on span "Create" at bounding box center [1039, 594] width 34 height 12
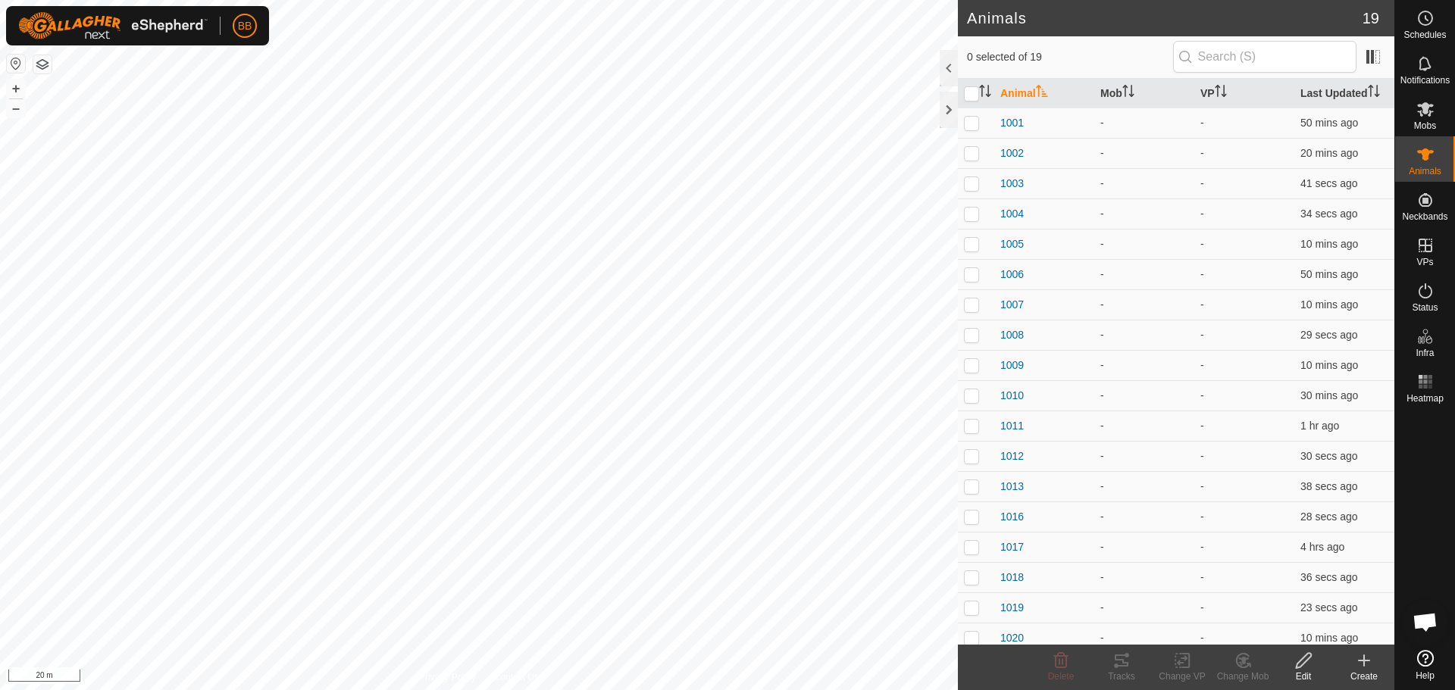
click at [1369, 671] on div "Create" at bounding box center [1364, 677] width 61 height 14
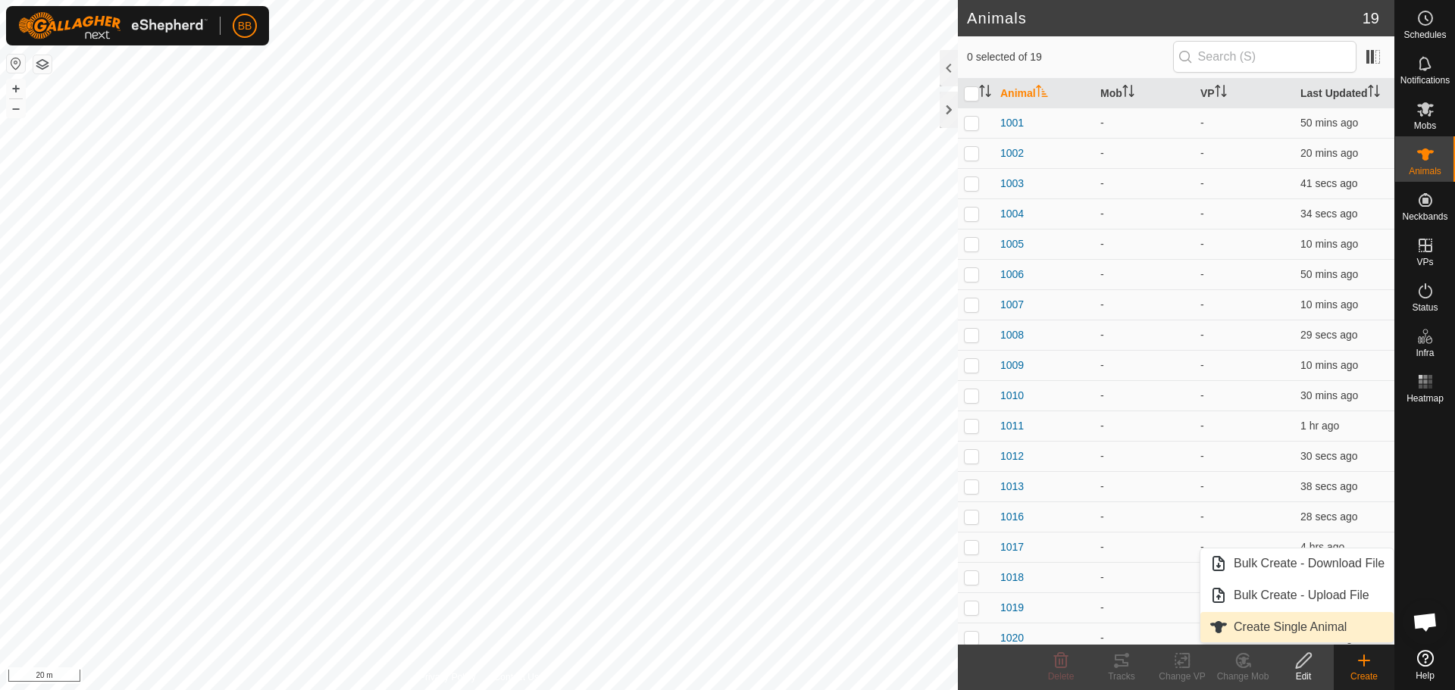
click at [1286, 627] on link "Create Single Animal" at bounding box center [1296, 627] width 193 height 30
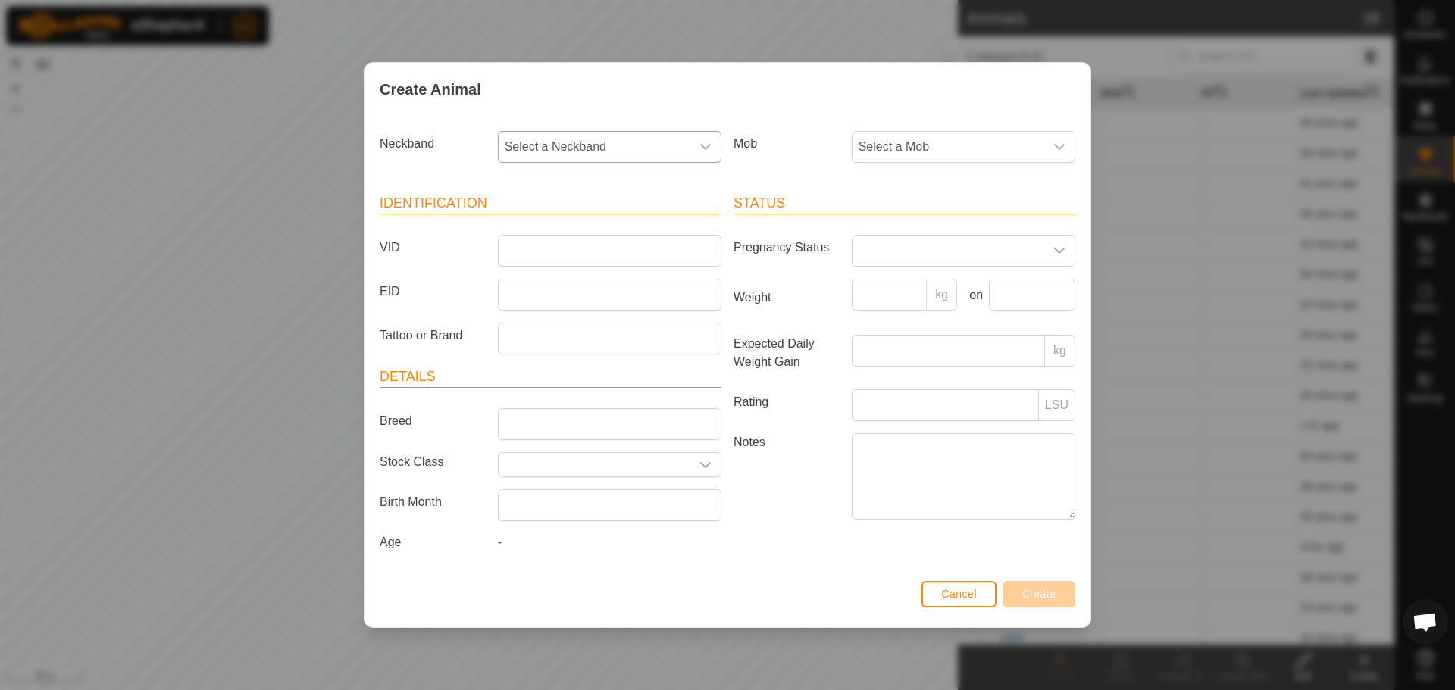
click at [700, 144] on icon "dropdown trigger" at bounding box center [705, 147] width 12 height 12
click at [618, 248] on li "3581216690" at bounding box center [610, 257] width 222 height 30
click at [618, 248] on input "VID" at bounding box center [610, 251] width 224 height 32
type input "1015"
click at [1030, 592] on span "Create" at bounding box center [1039, 594] width 34 height 12
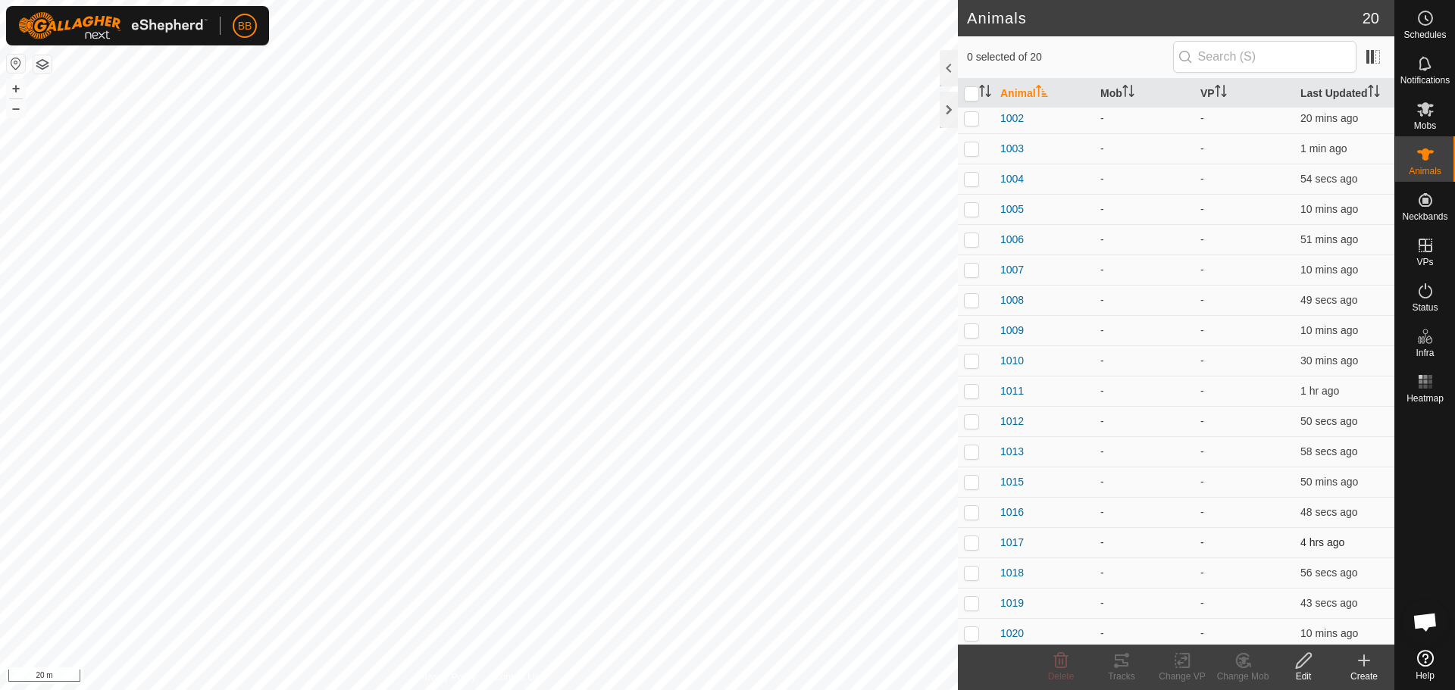
scroll to position [70, 0]
click at [1049, 631] on span "TestNeckband" at bounding box center [1033, 629] width 67 height 16
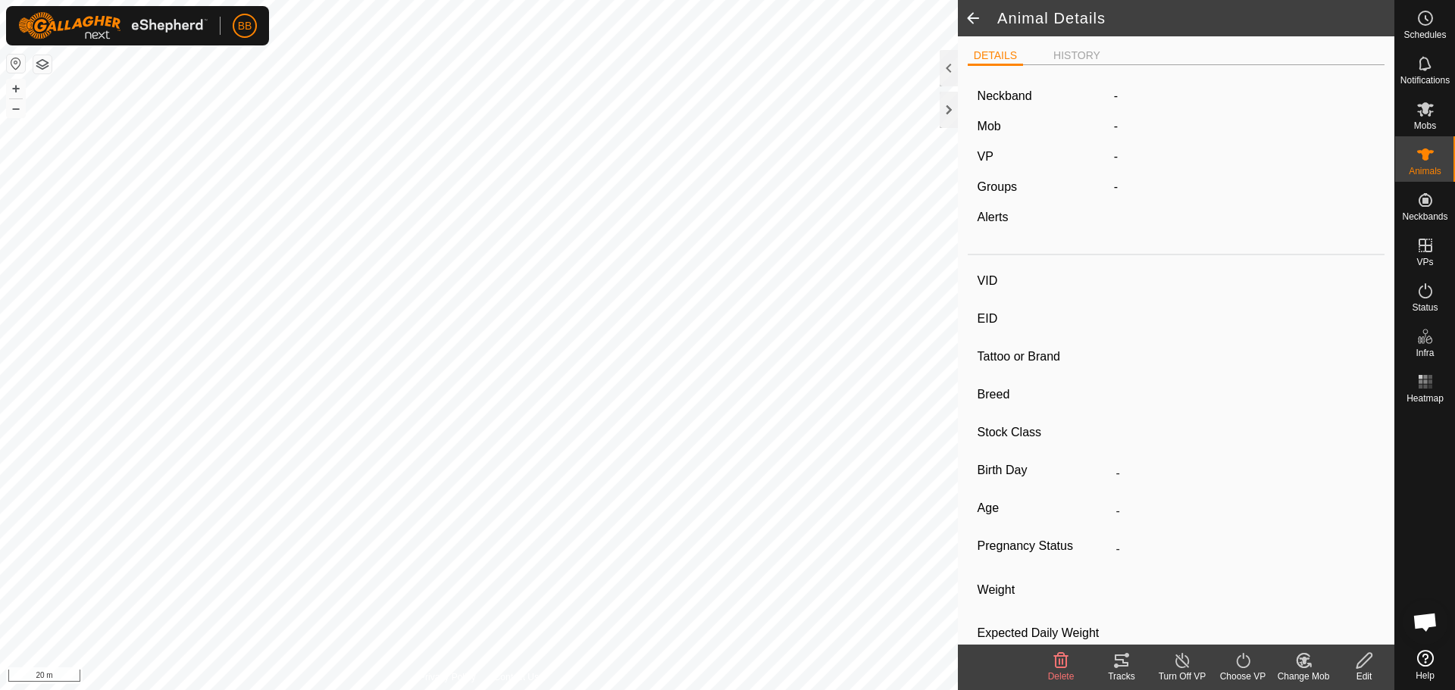
type input "TestNeckband"
type input "-"
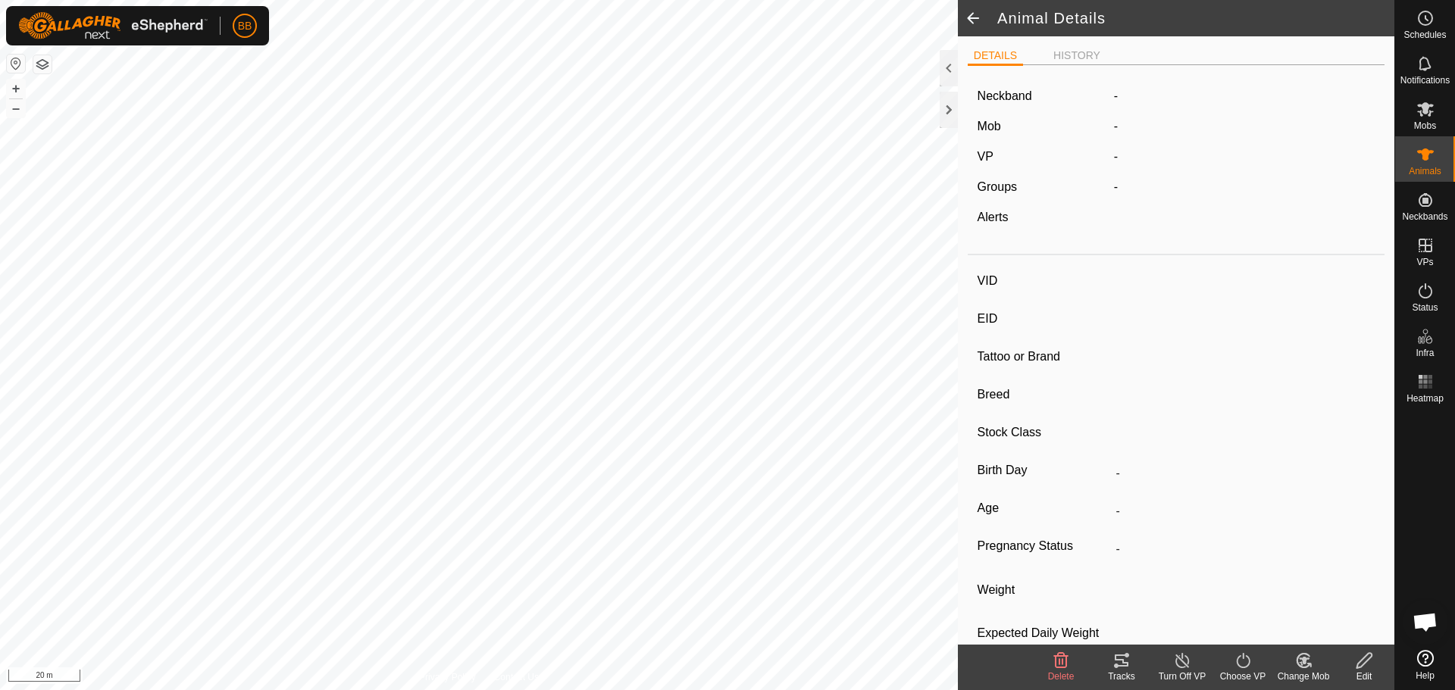
type input "0 kg"
type input "-"
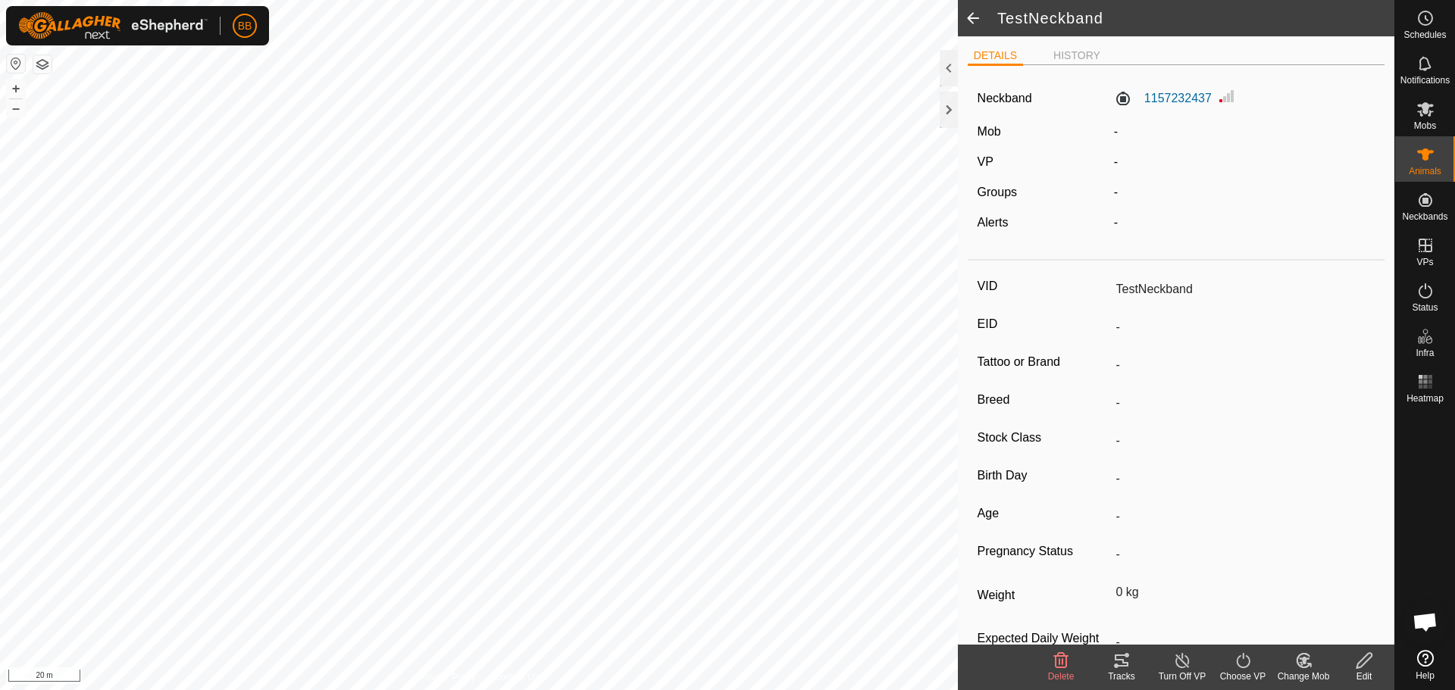
click at [1366, 663] on icon at bounding box center [1363, 660] width 15 height 15
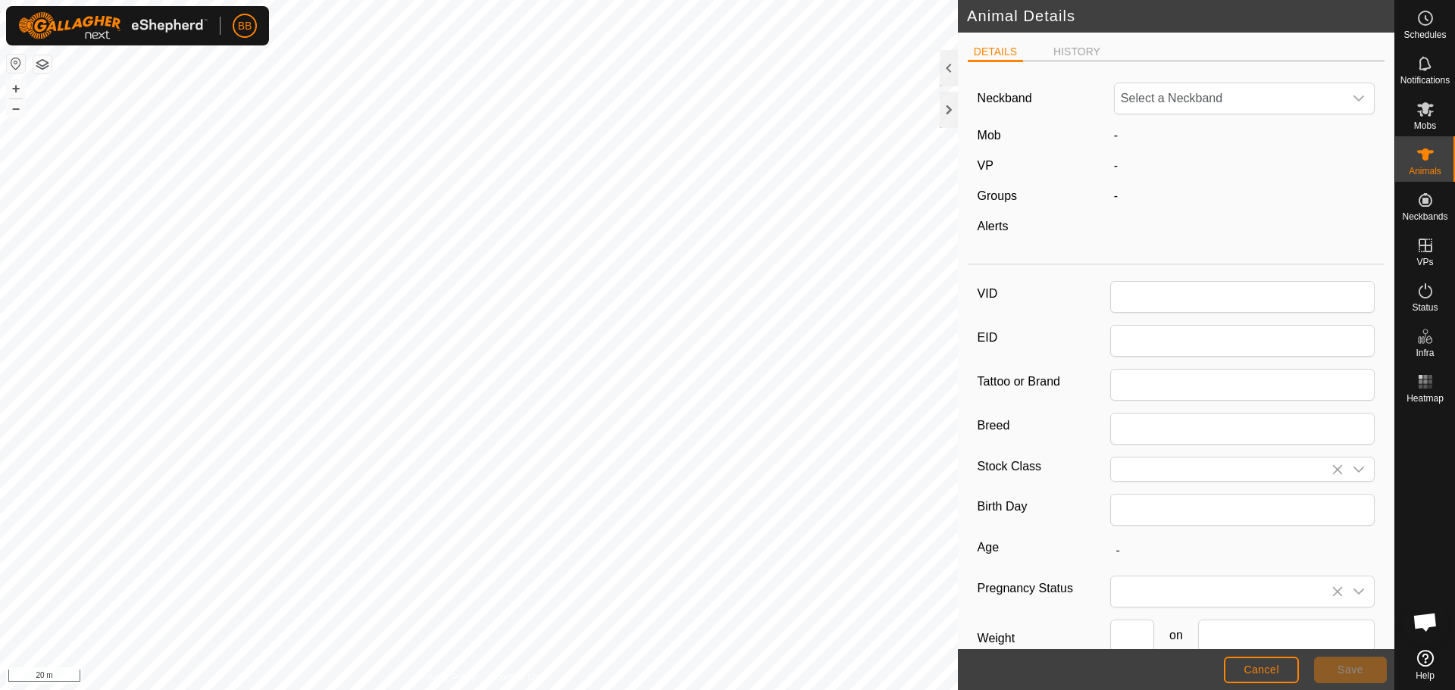
type input "TestNeckband"
type input "0"
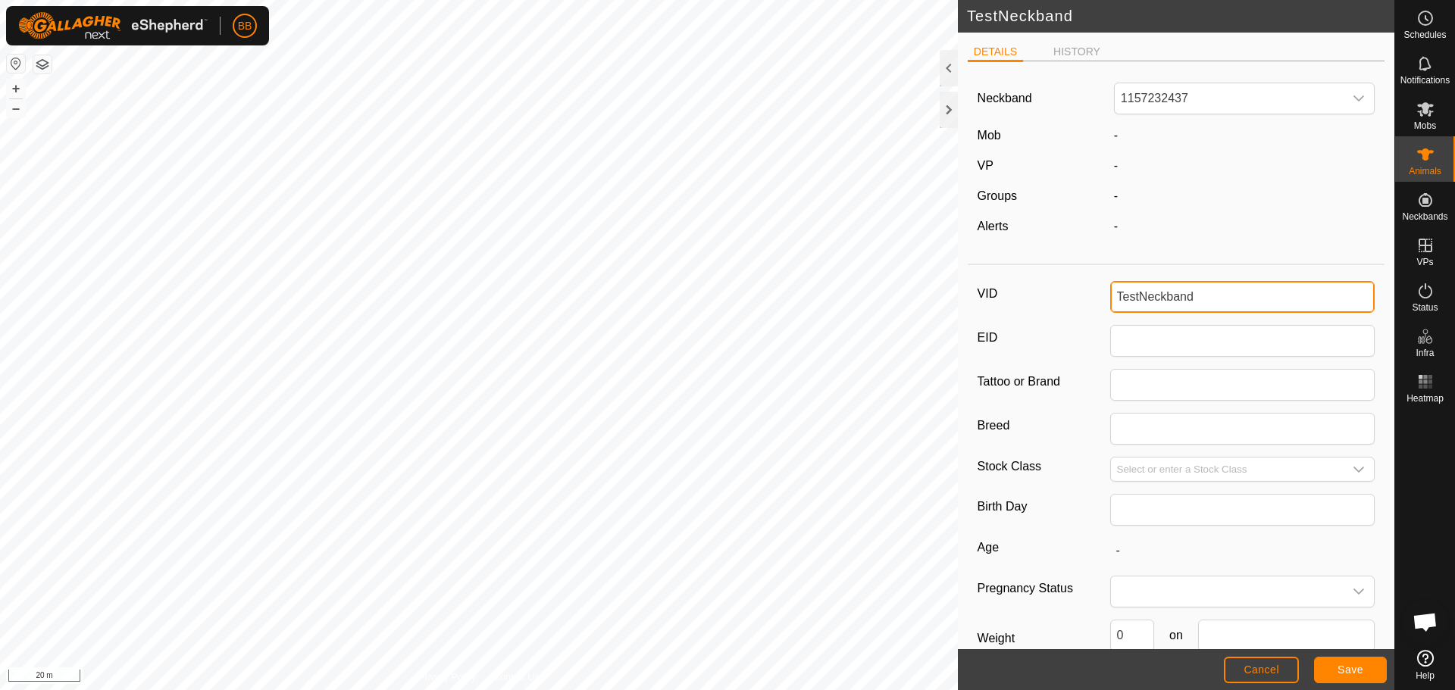
click at [1223, 293] on input "TestNeckband" at bounding box center [1242, 297] width 265 height 32
click at [1222, 292] on input "TestNeckband" at bounding box center [1242, 297] width 265 height 32
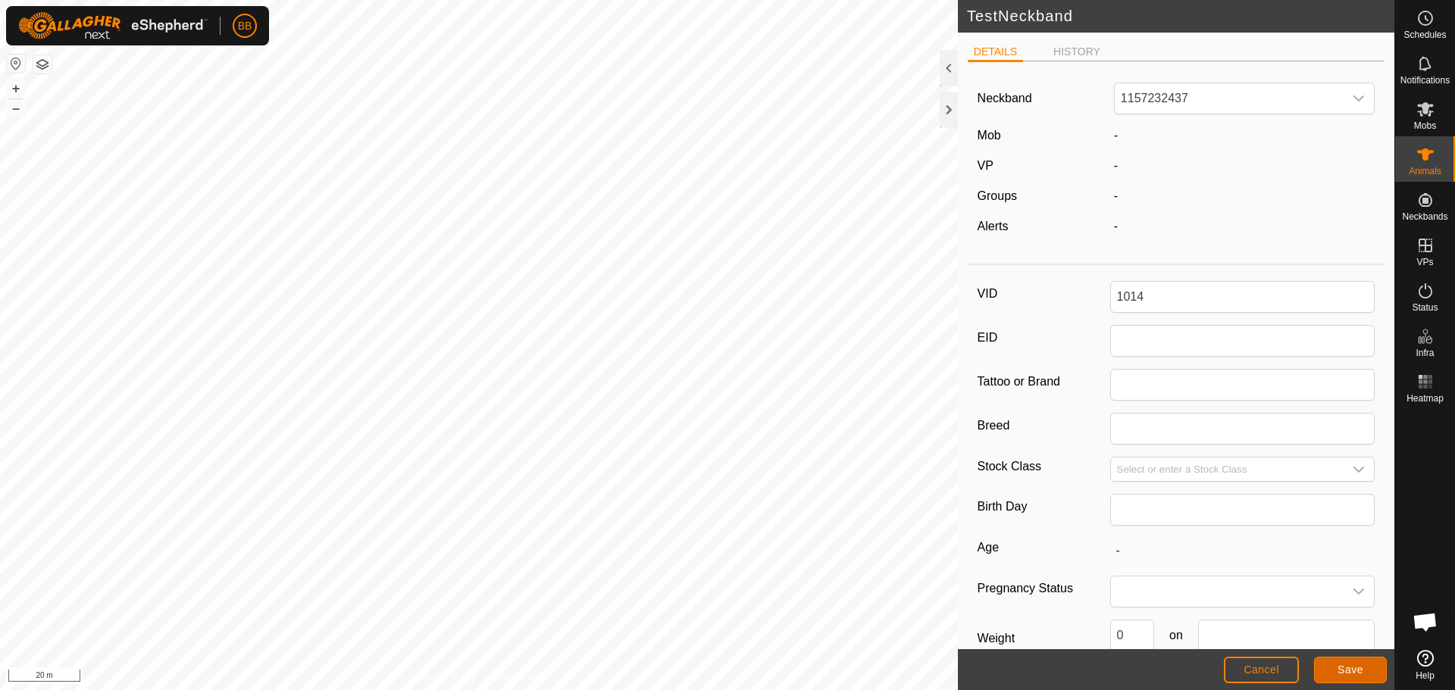
click at [1353, 675] on span "Save" at bounding box center [1350, 670] width 26 height 12
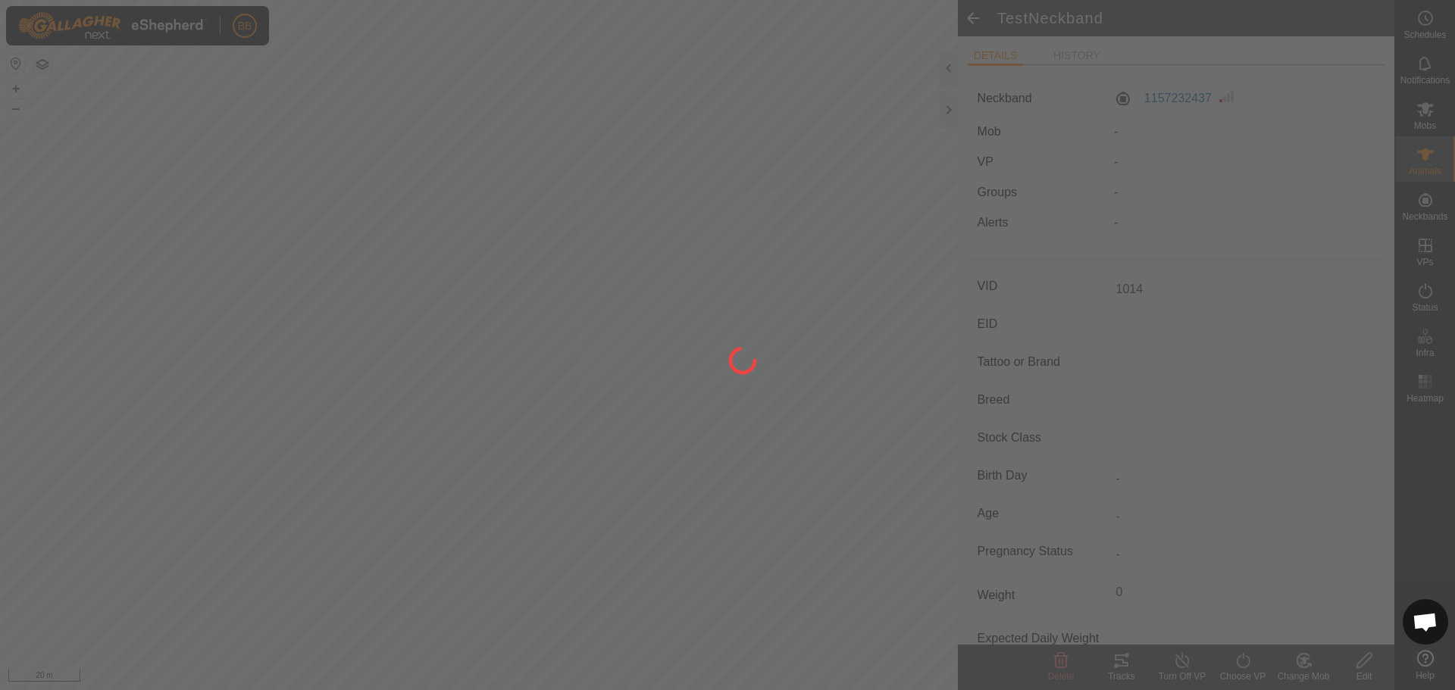
type input "TestNeckband"
type input "-"
type input "0 kg"
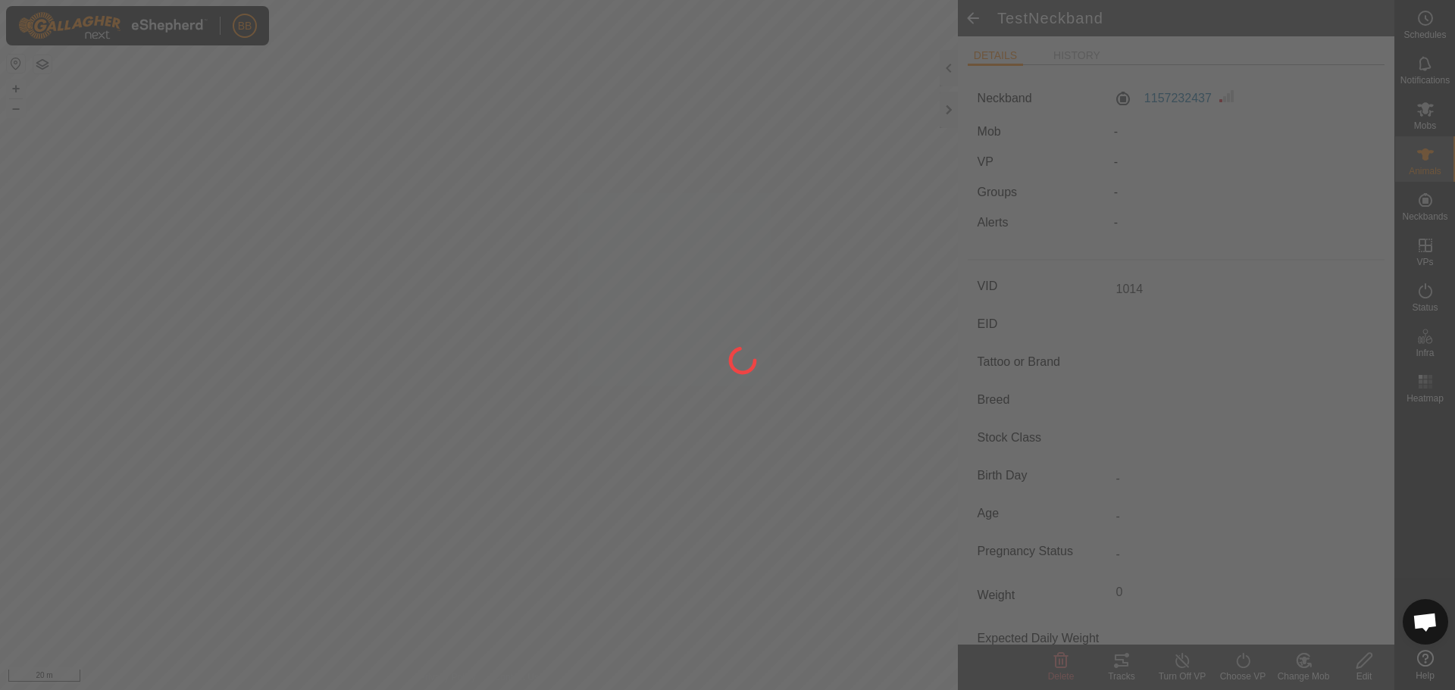
type input "-"
type input "1014"
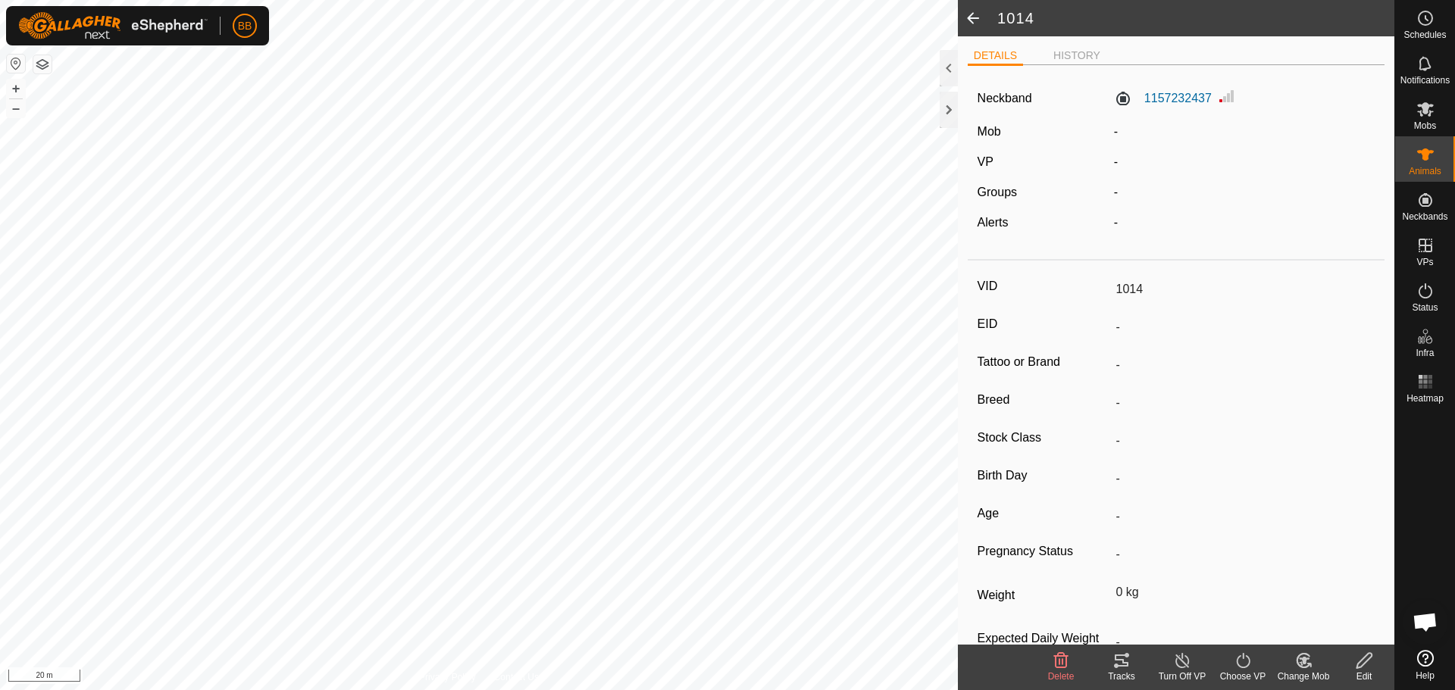
click at [1122, 659] on icon at bounding box center [1121, 661] width 18 height 18
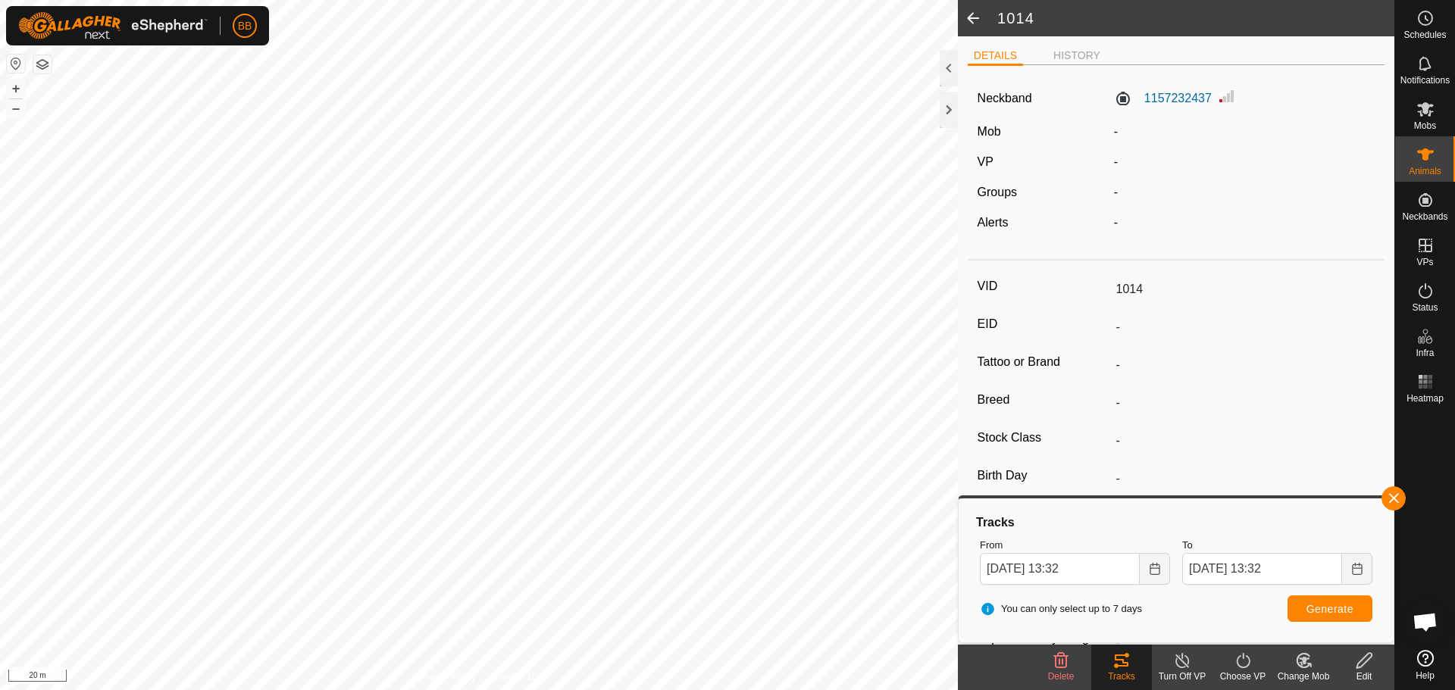
click at [978, 11] on span at bounding box center [973, 18] width 30 height 36
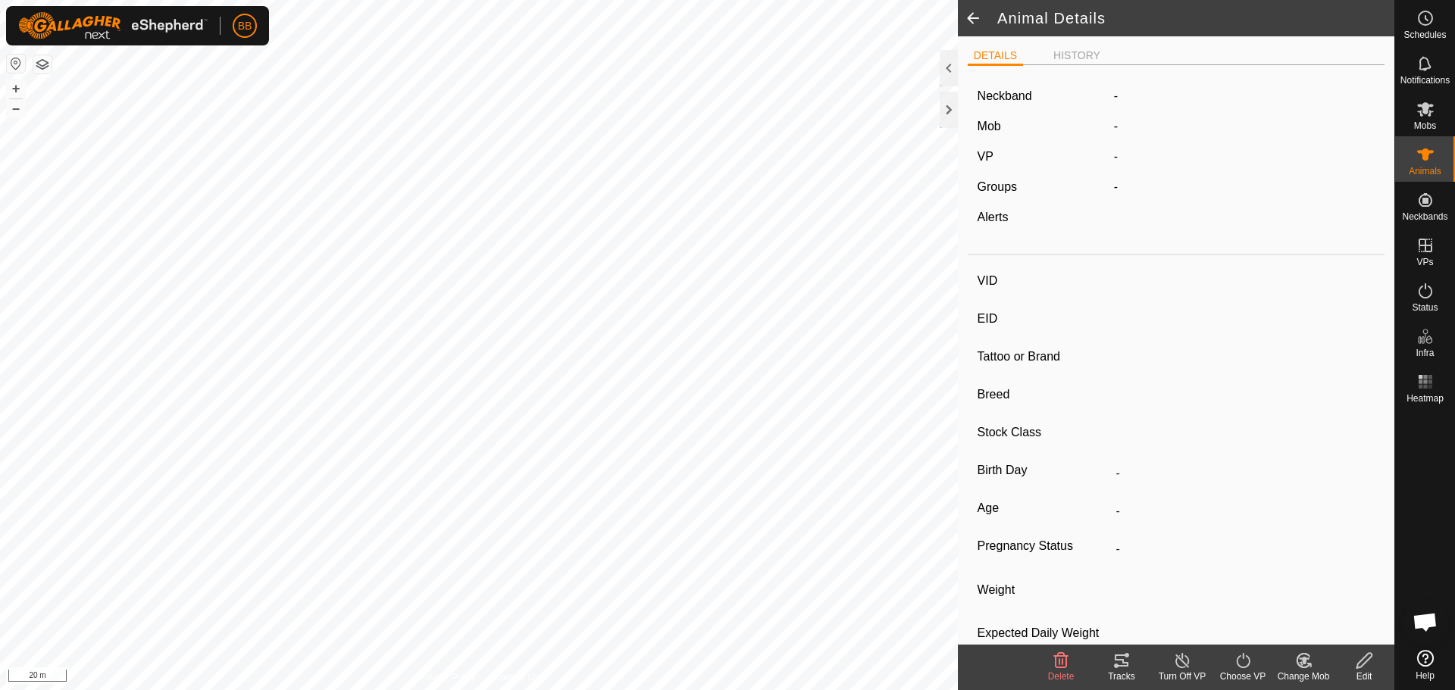
type input "1014"
type input "-"
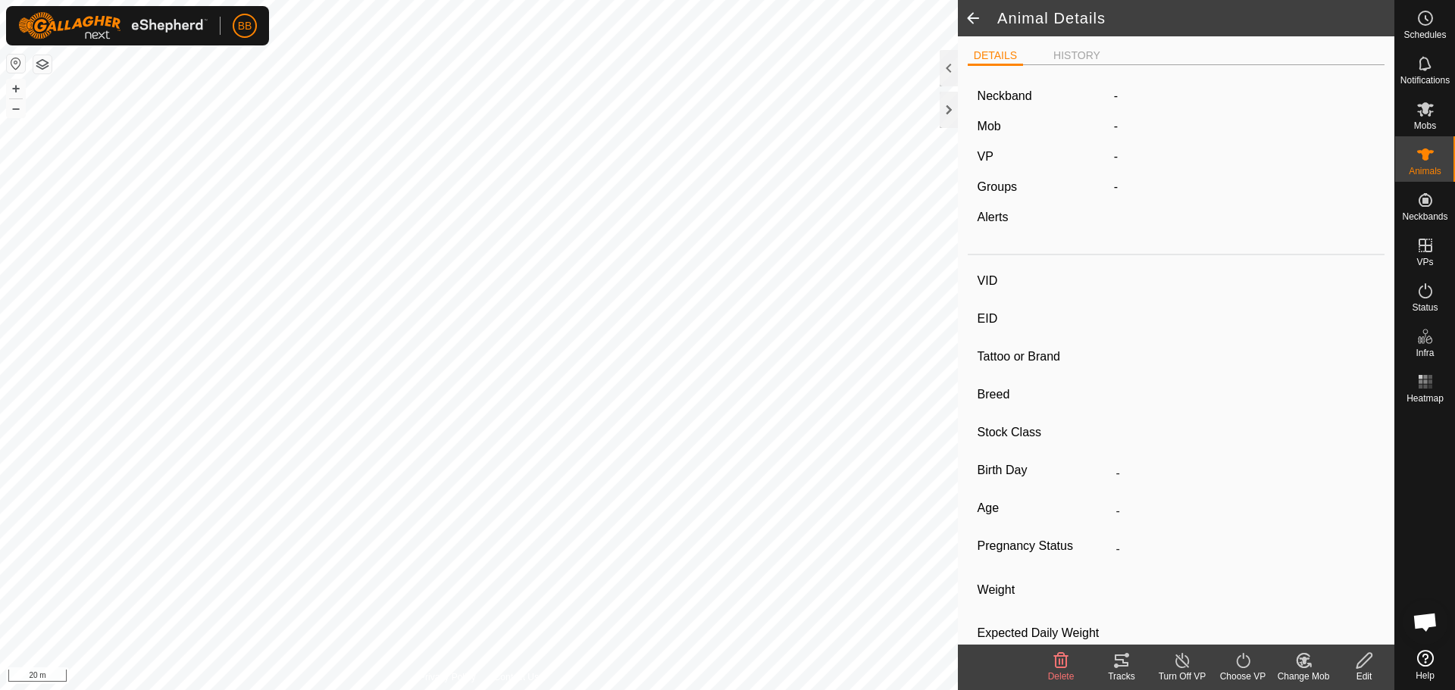
type input "0 kg"
type input "-"
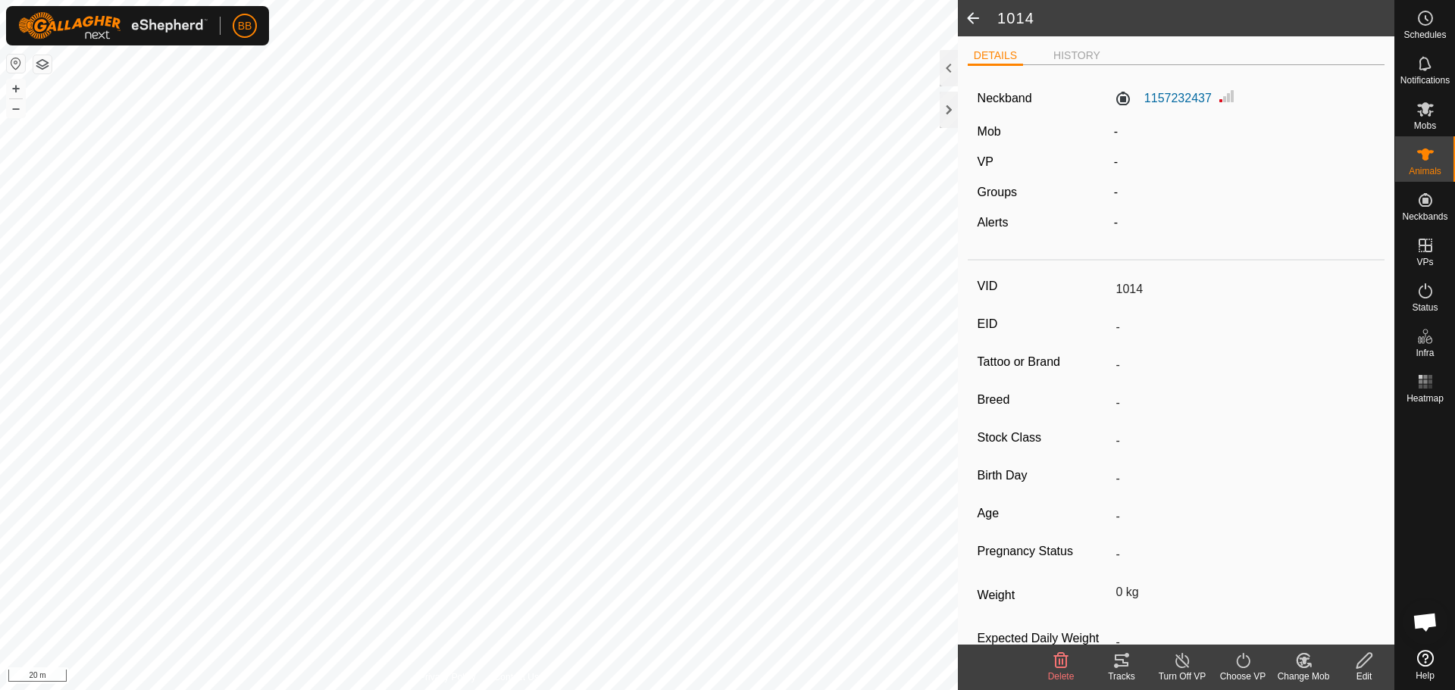
click at [978, 11] on span at bounding box center [973, 18] width 30 height 36
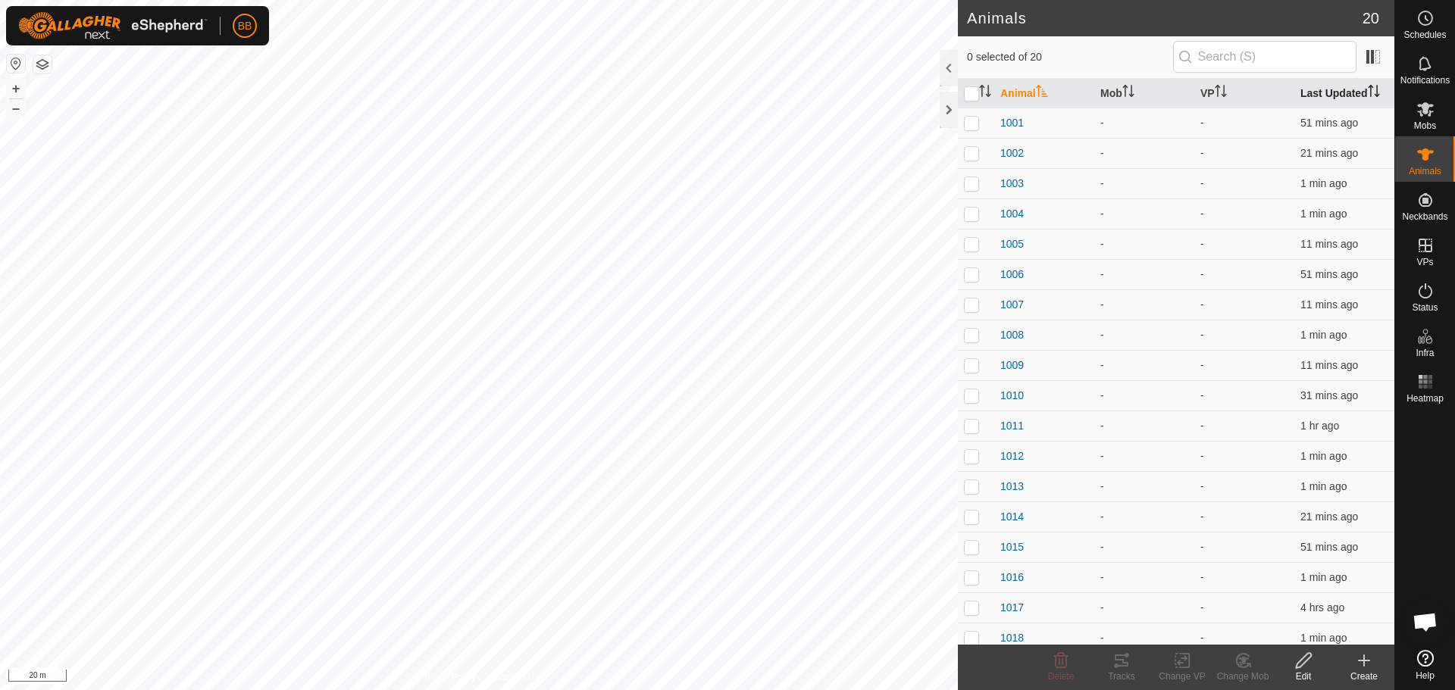
click at [1312, 88] on th "Last Updated" at bounding box center [1344, 94] width 100 height 30
click at [1007, 121] on span "1017" at bounding box center [1011, 123] width 23 height 16
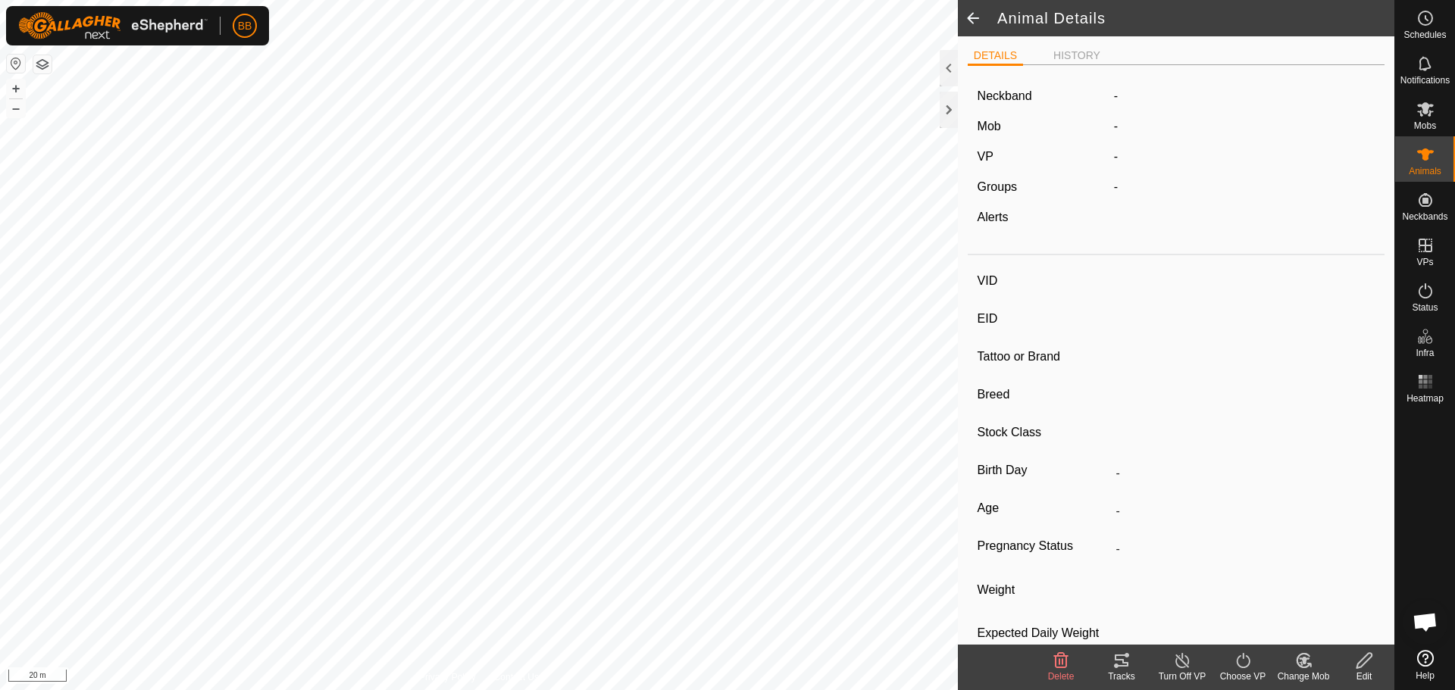
type input "1017"
type input "-"
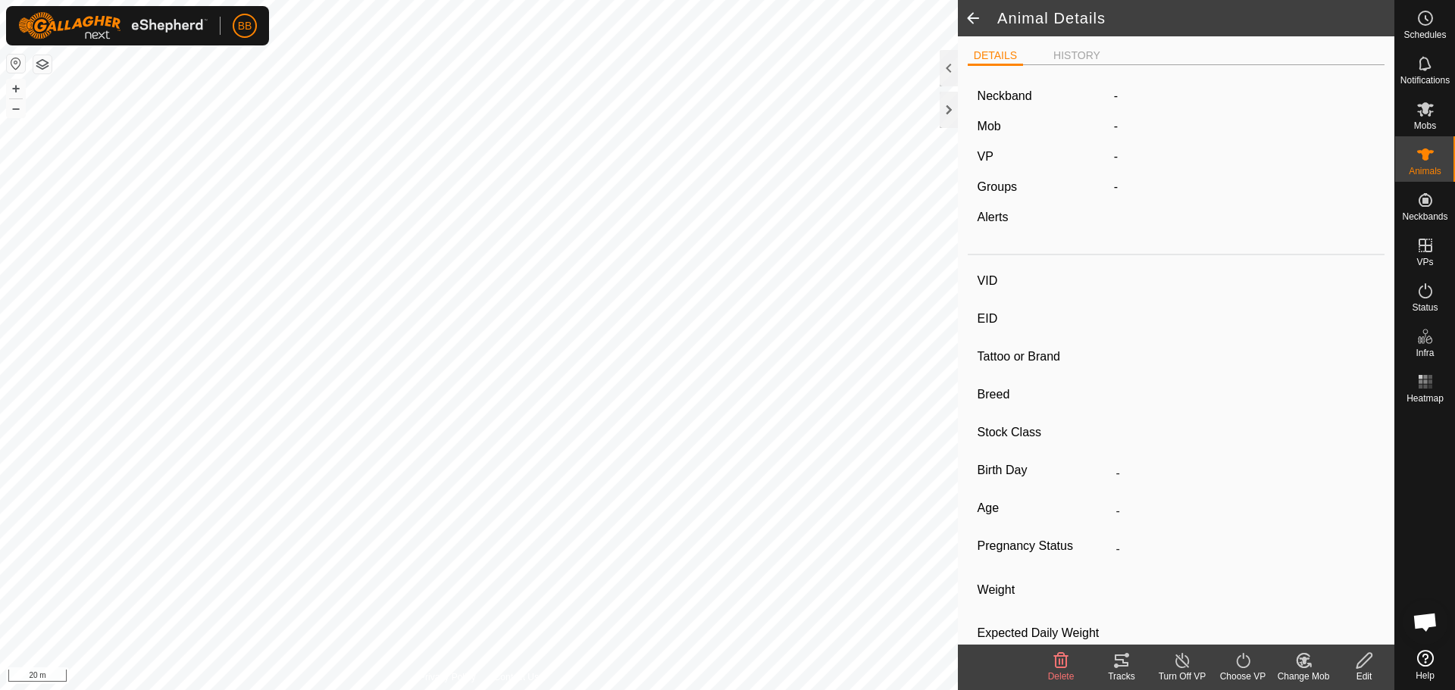
type input "0 kg"
type input "-"
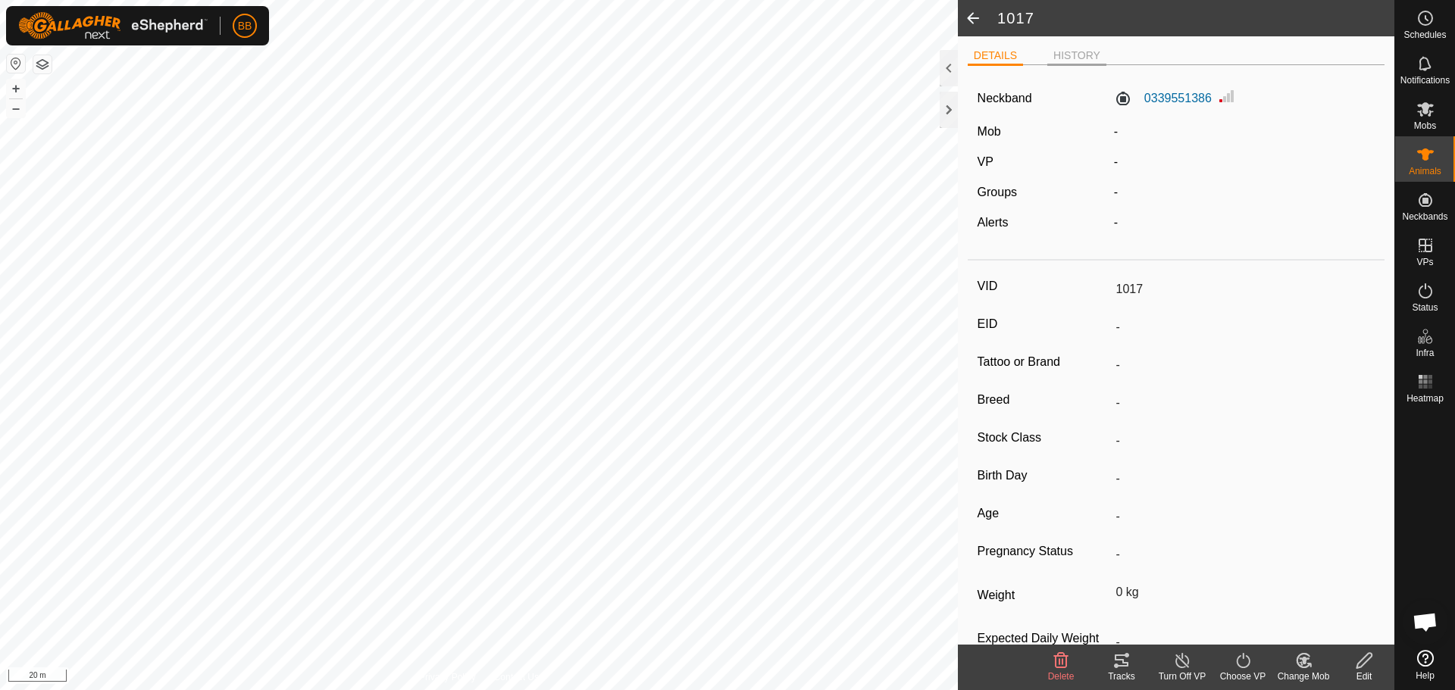
click at [1072, 52] on li "HISTORY" at bounding box center [1076, 57] width 59 height 18
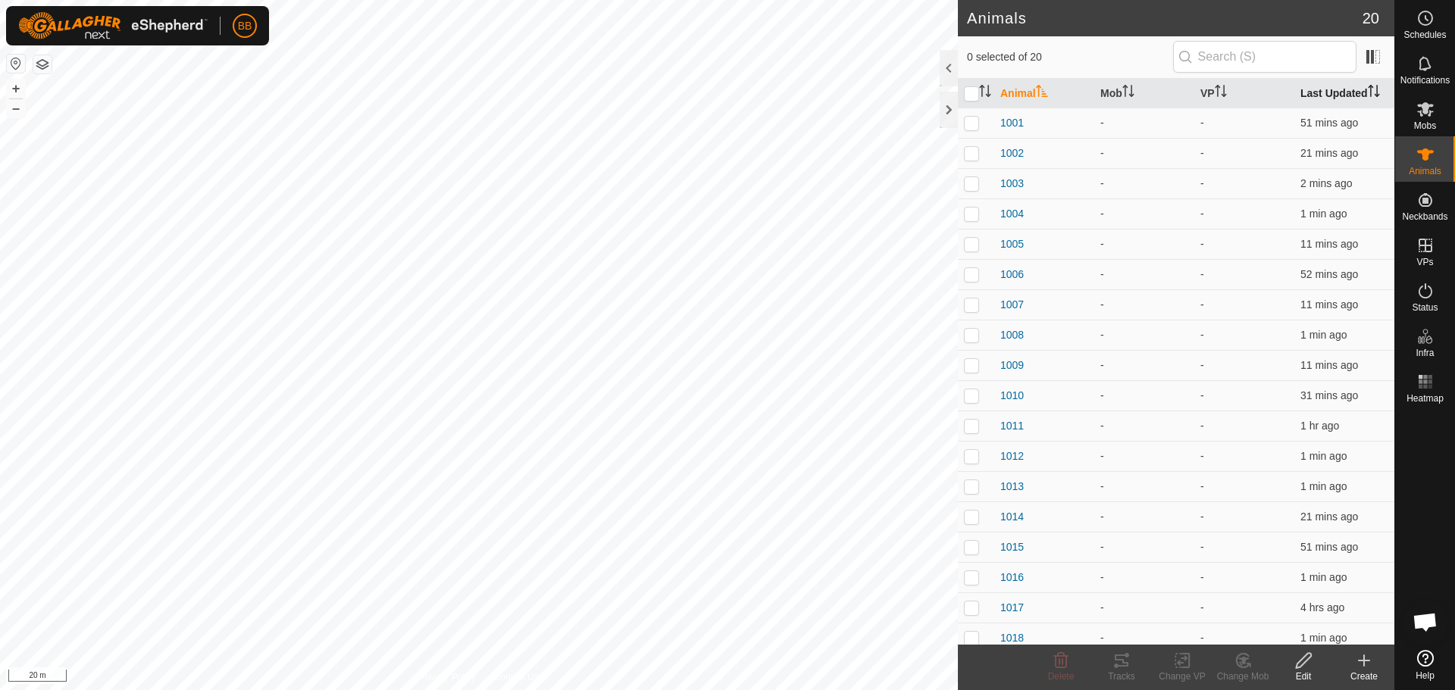
click at [1314, 92] on th "Last Updated" at bounding box center [1344, 94] width 100 height 30
click at [1011, 122] on span "1019" at bounding box center [1011, 123] width 23 height 16
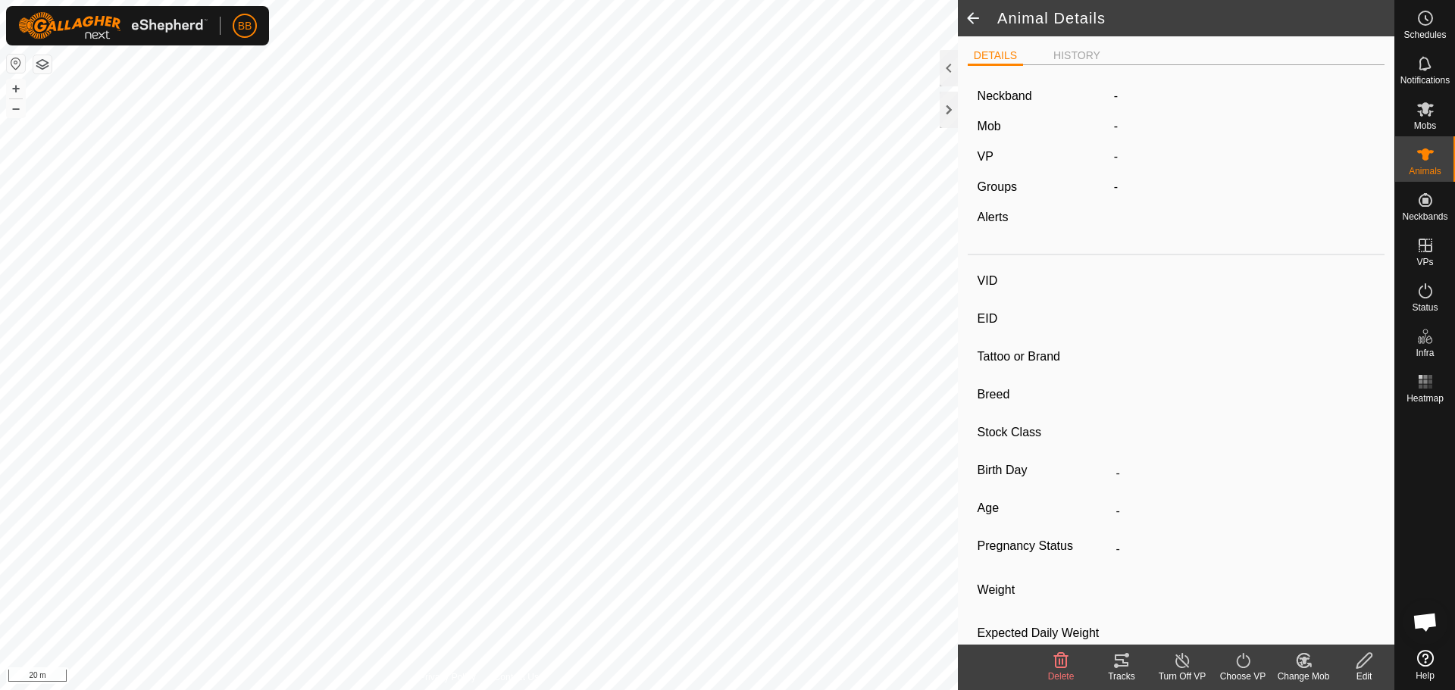
type input "1019"
type input "-"
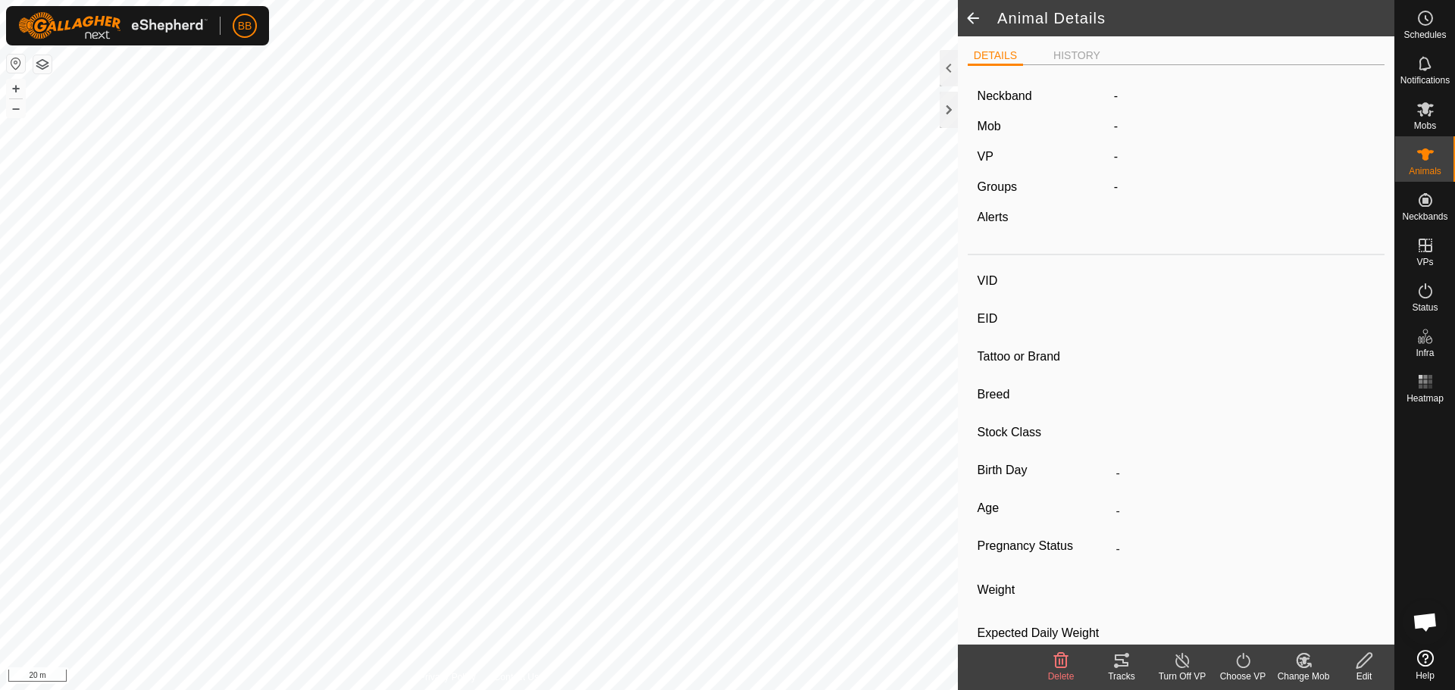
type input "0 kg"
type input "-"
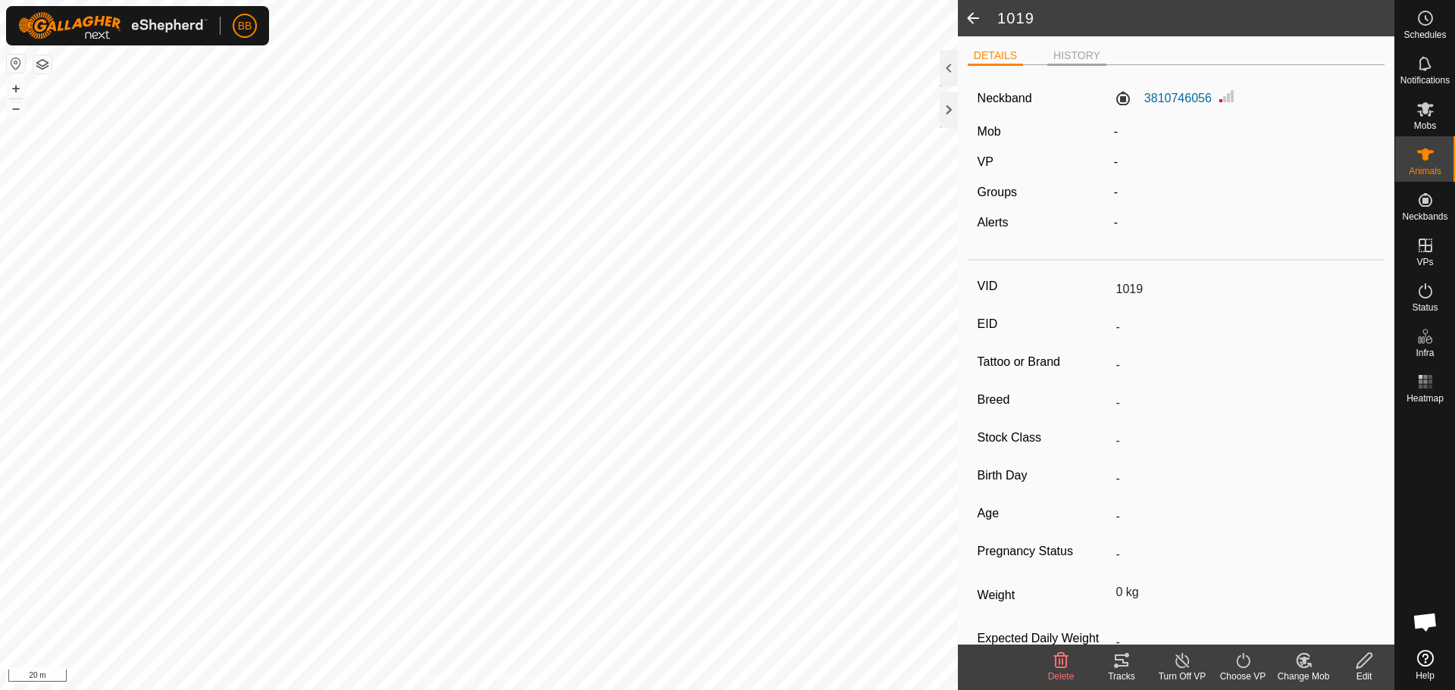
click at [1085, 54] on li "HISTORY" at bounding box center [1076, 57] width 59 height 18
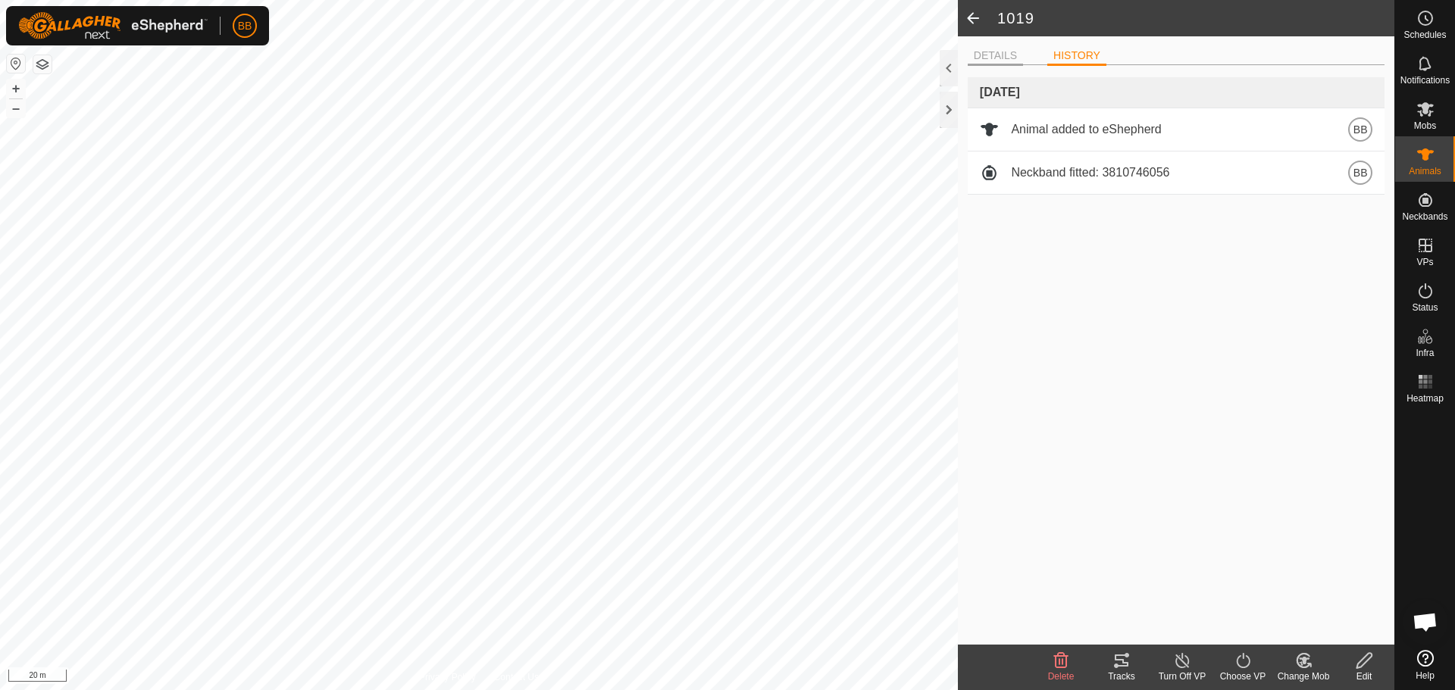
click at [997, 61] on li "DETAILS" at bounding box center [995, 57] width 55 height 18
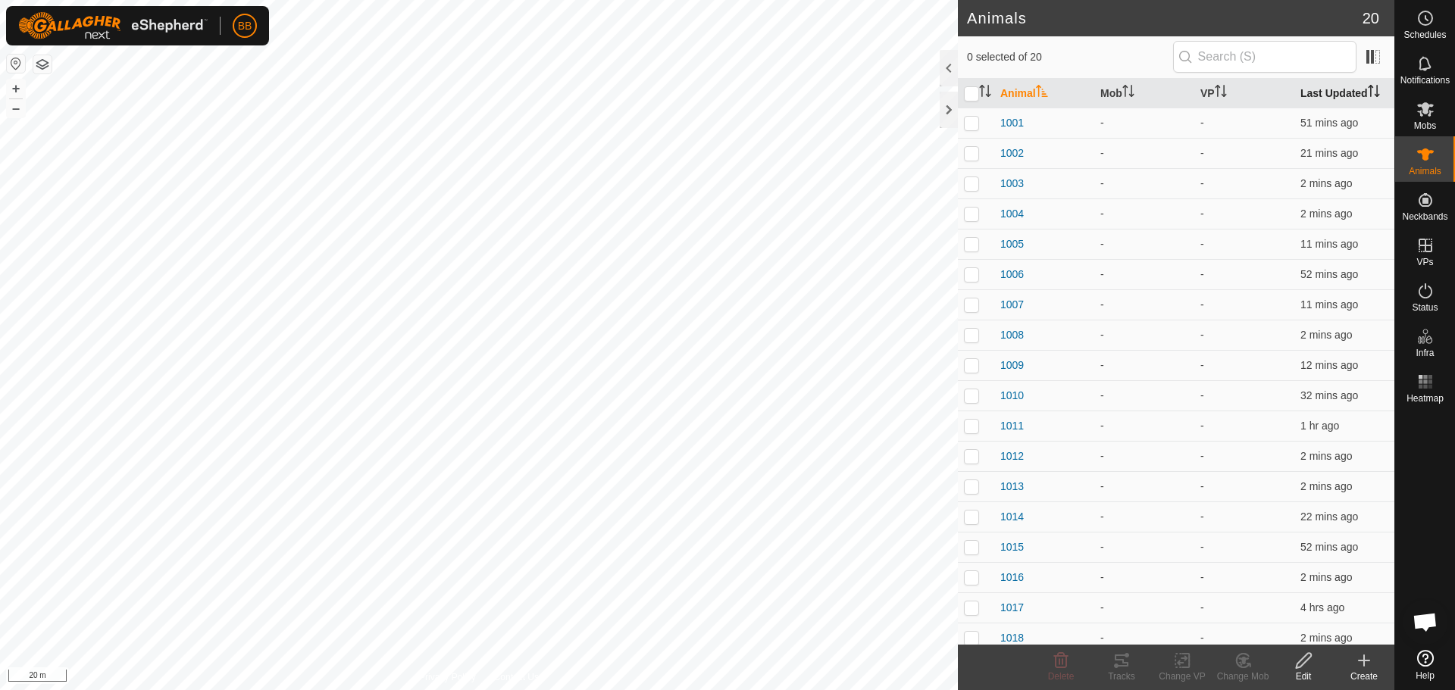
click at [1334, 85] on th "Last Updated" at bounding box center [1344, 94] width 100 height 30
click at [1005, 121] on span "1017" at bounding box center [1011, 123] width 23 height 16
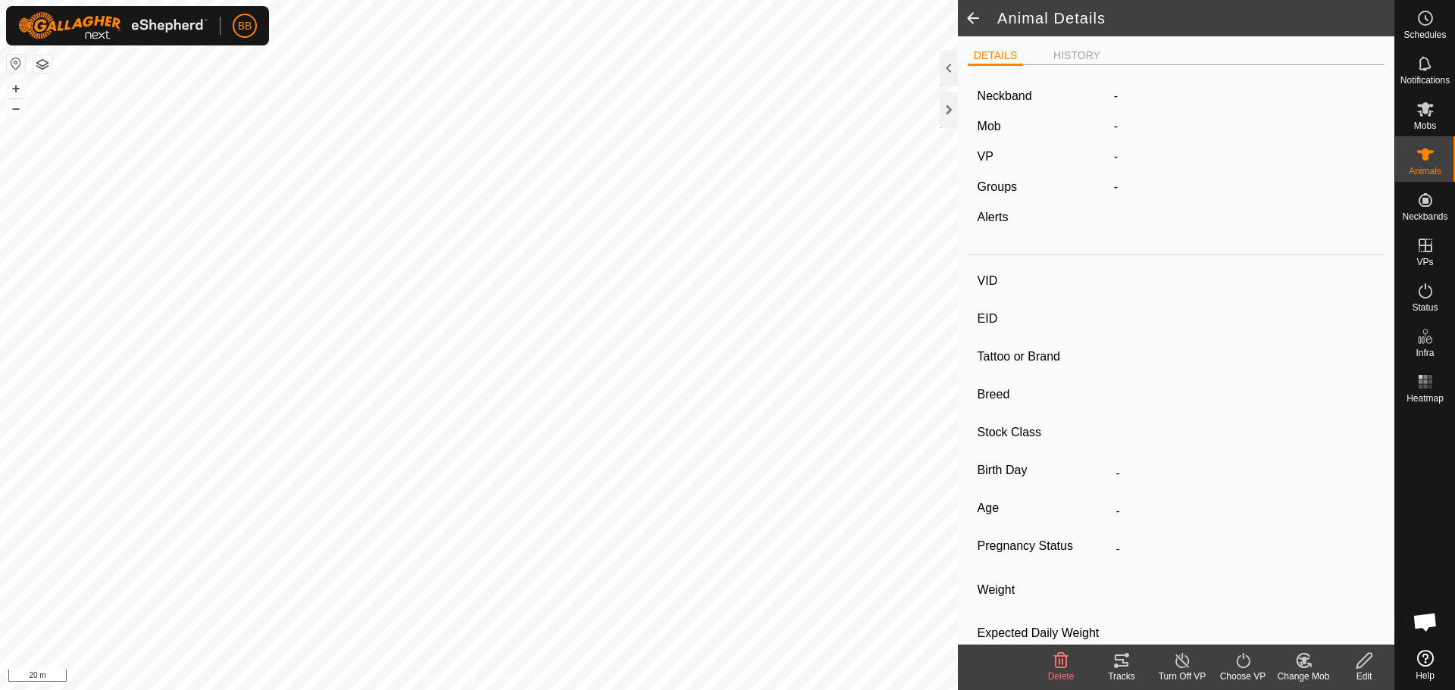
type input "1017"
type input "-"
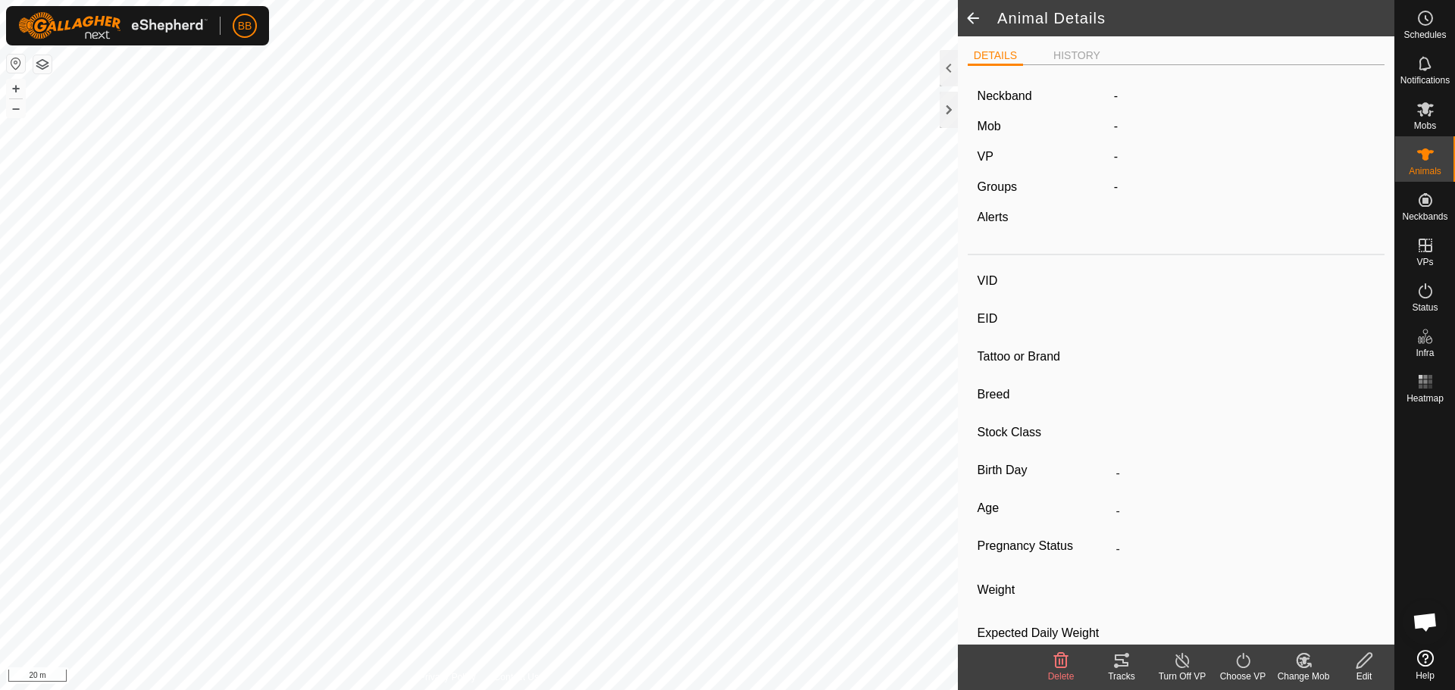
type input "0 kg"
type input "-"
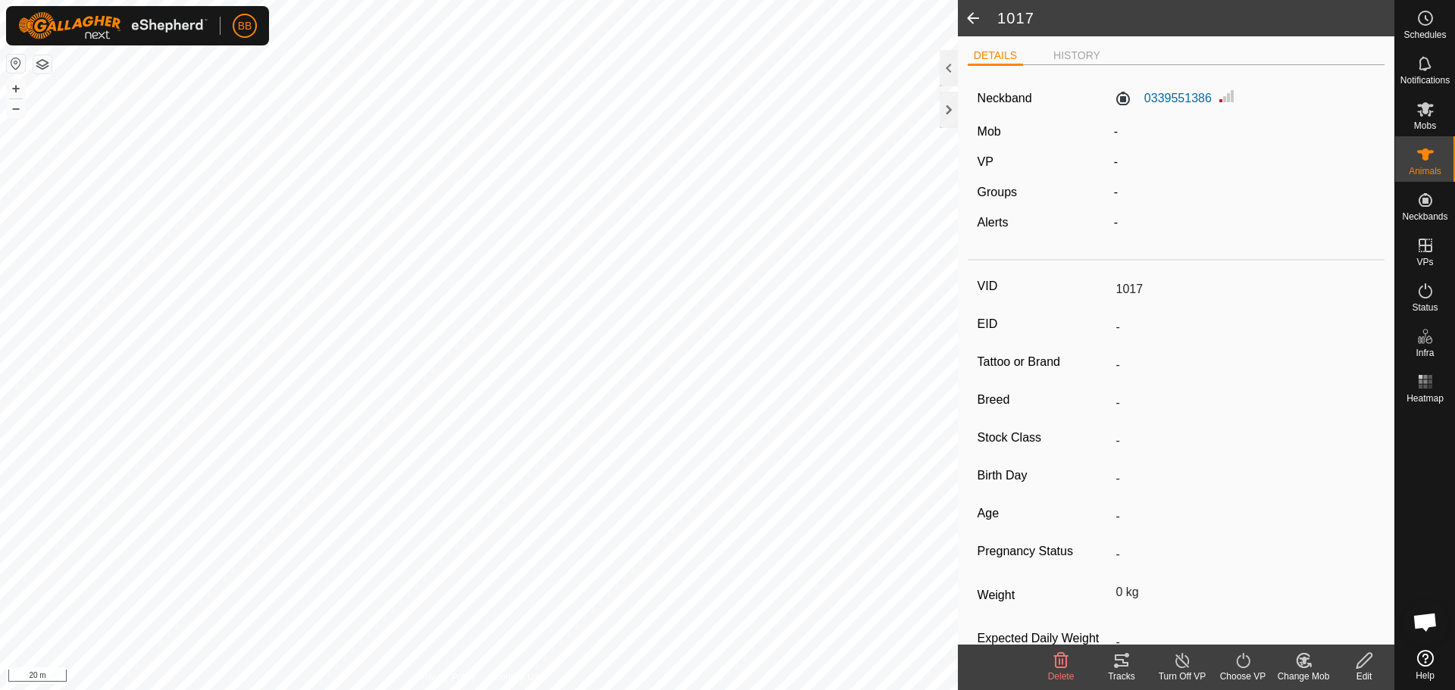
scroll to position [49, 0]
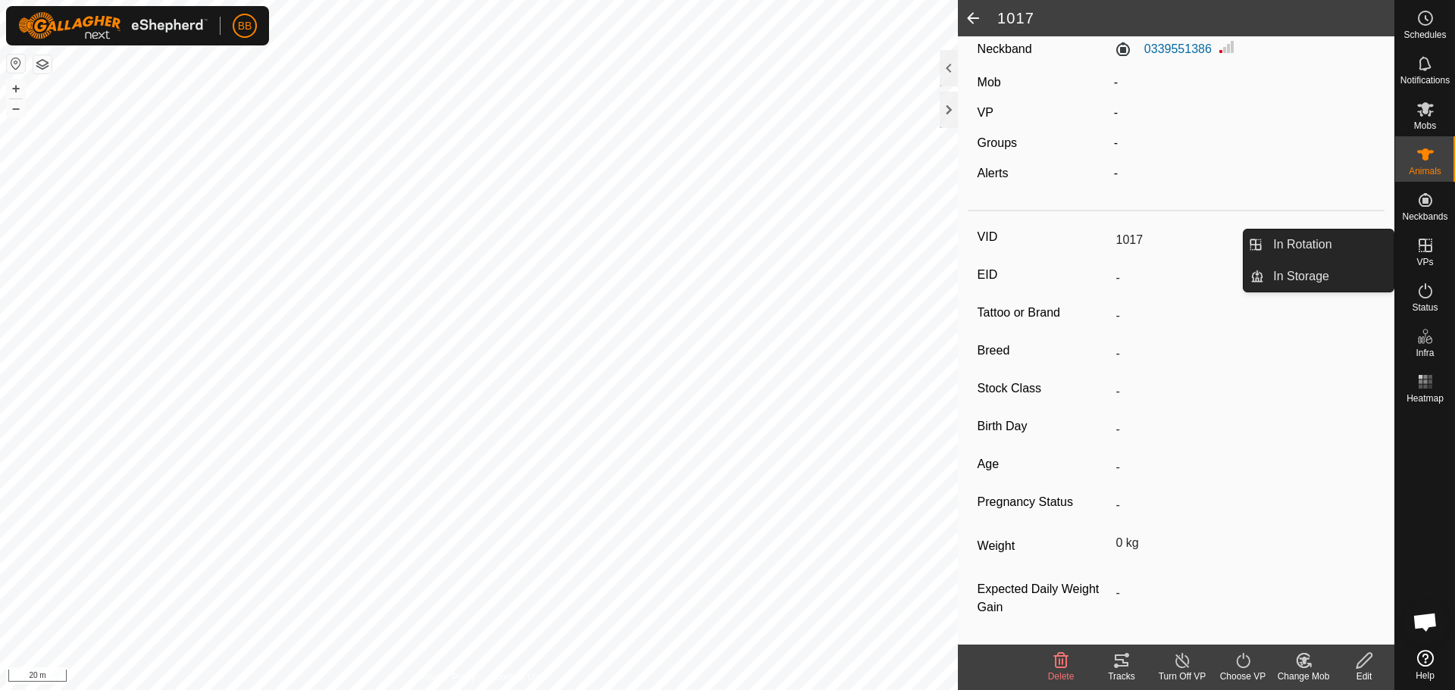
click at [1426, 243] on icon at bounding box center [1425, 245] width 18 height 18
click at [1352, 240] on link "In Rotation" at bounding box center [1329, 245] width 130 height 30
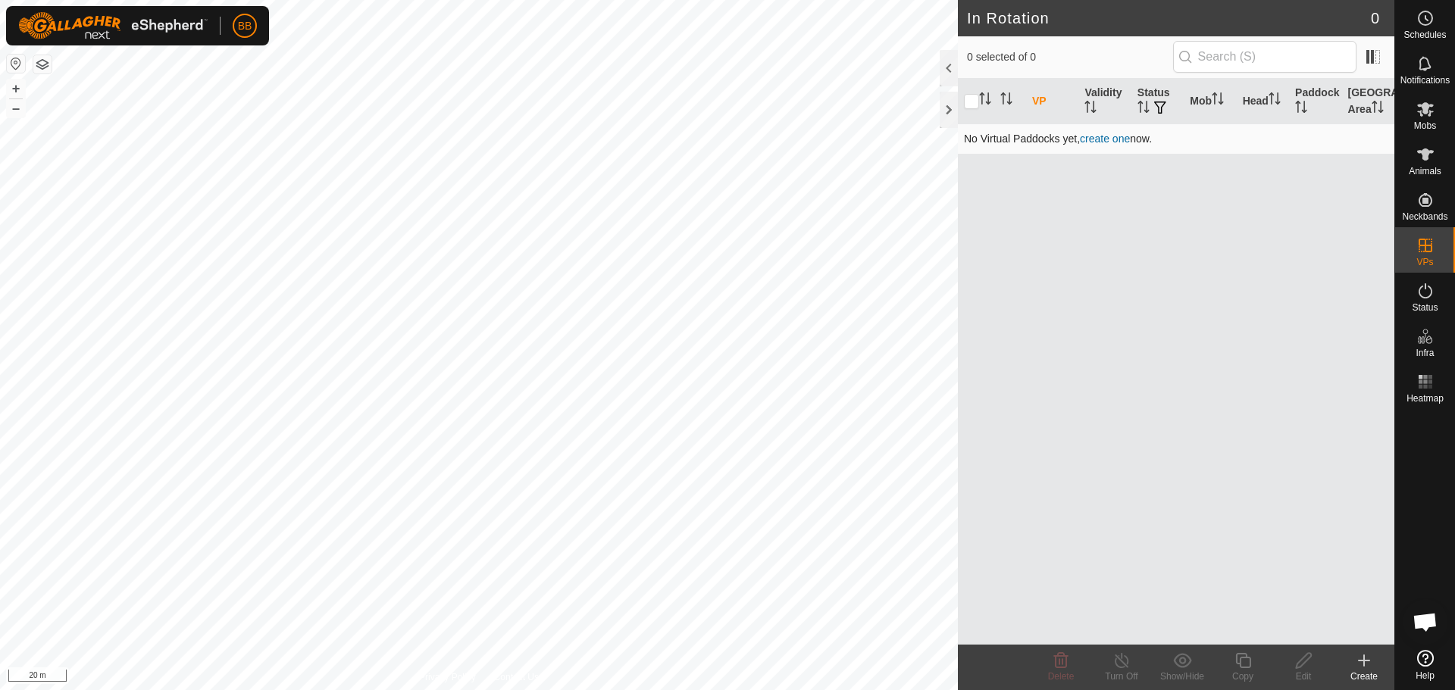
click at [1112, 136] on link "create one" at bounding box center [1105, 139] width 50 height 12
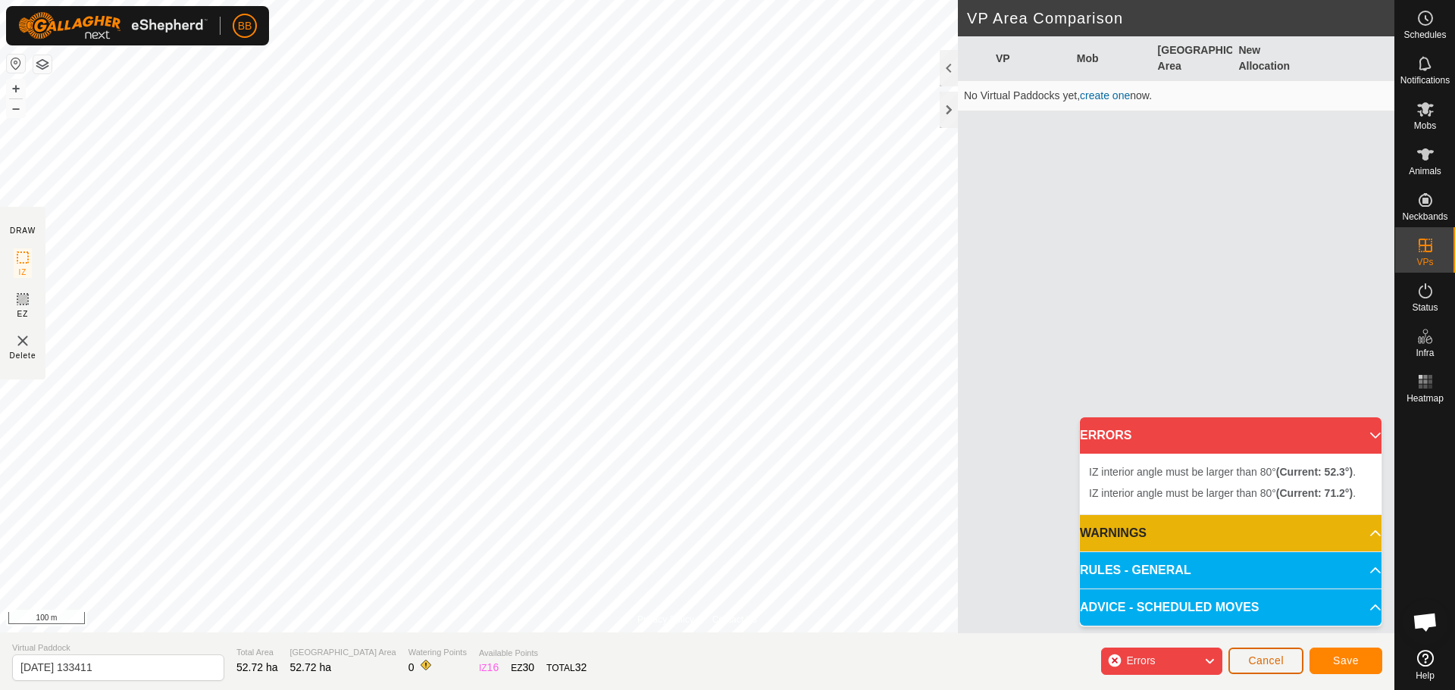
click at [1281, 657] on span "Cancel" at bounding box center [1266, 661] width 36 height 12
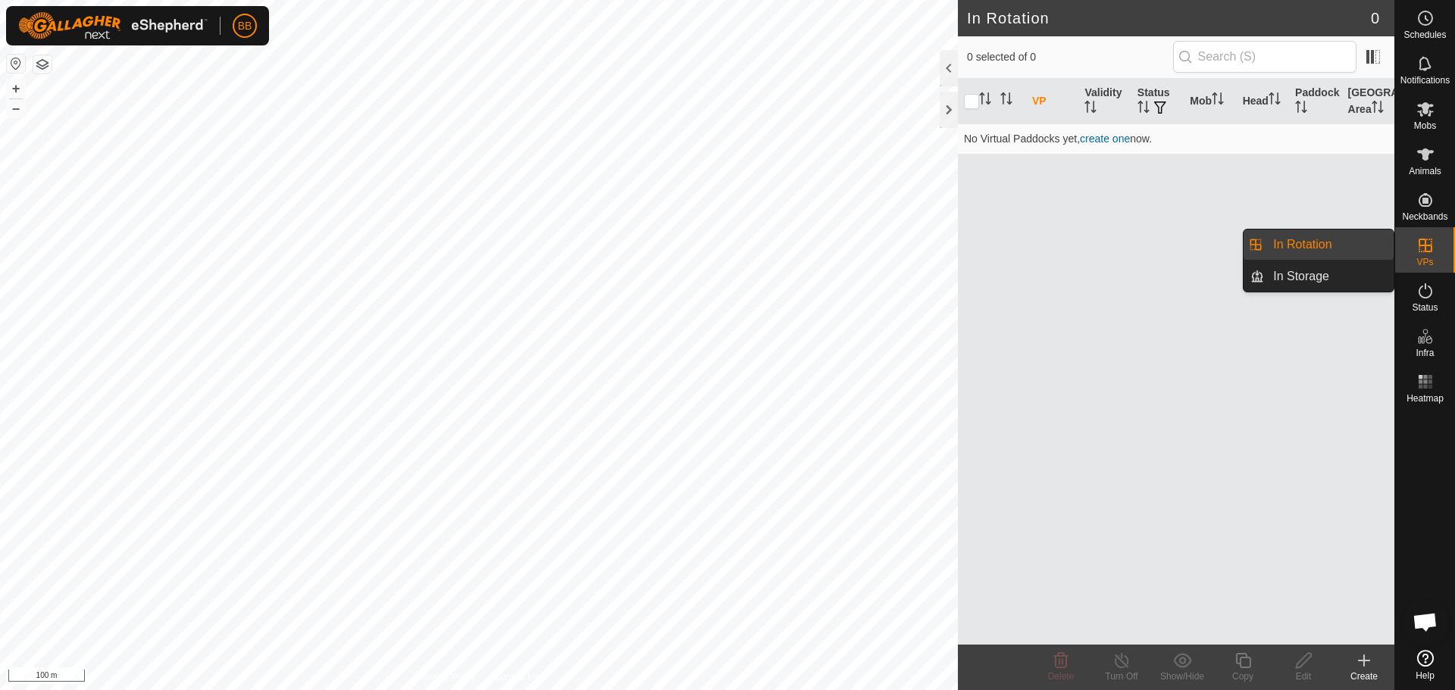
click at [1335, 246] on link "In Rotation" at bounding box center [1329, 245] width 130 height 30
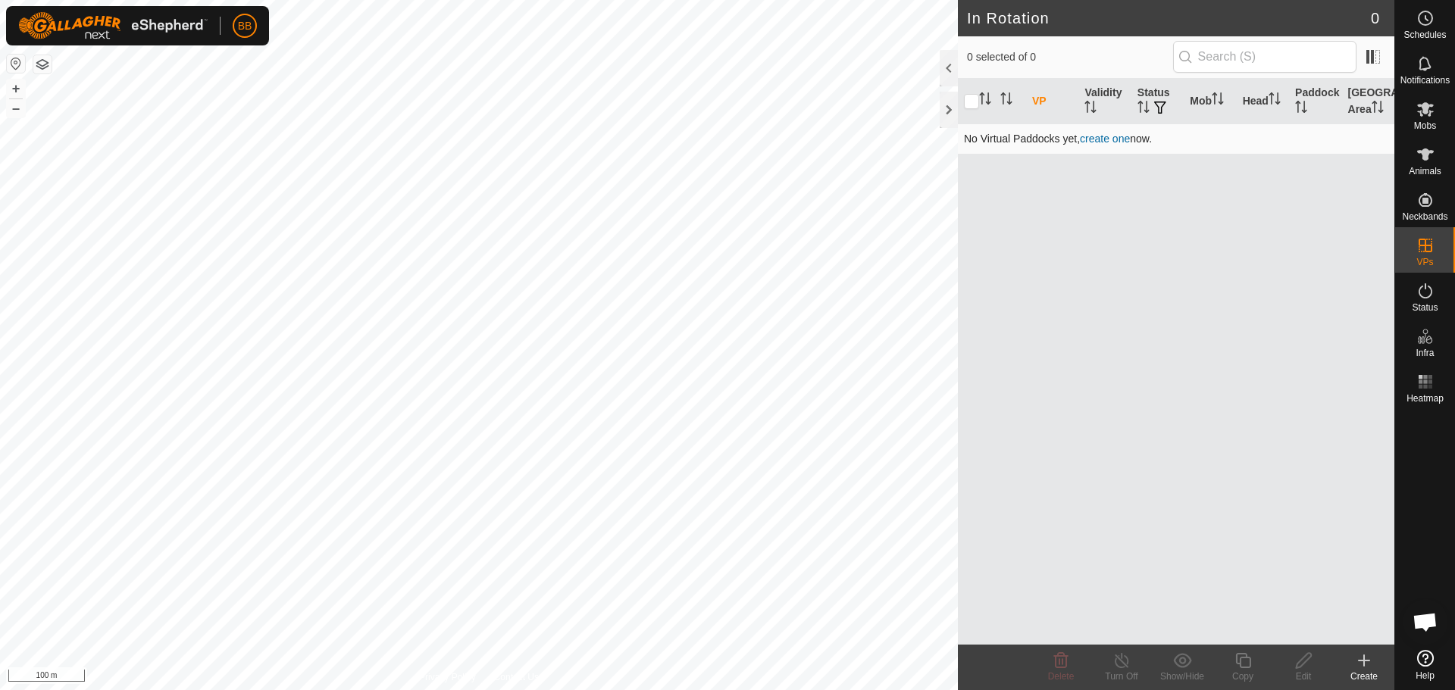
click at [1113, 143] on link "create one" at bounding box center [1105, 139] width 50 height 12
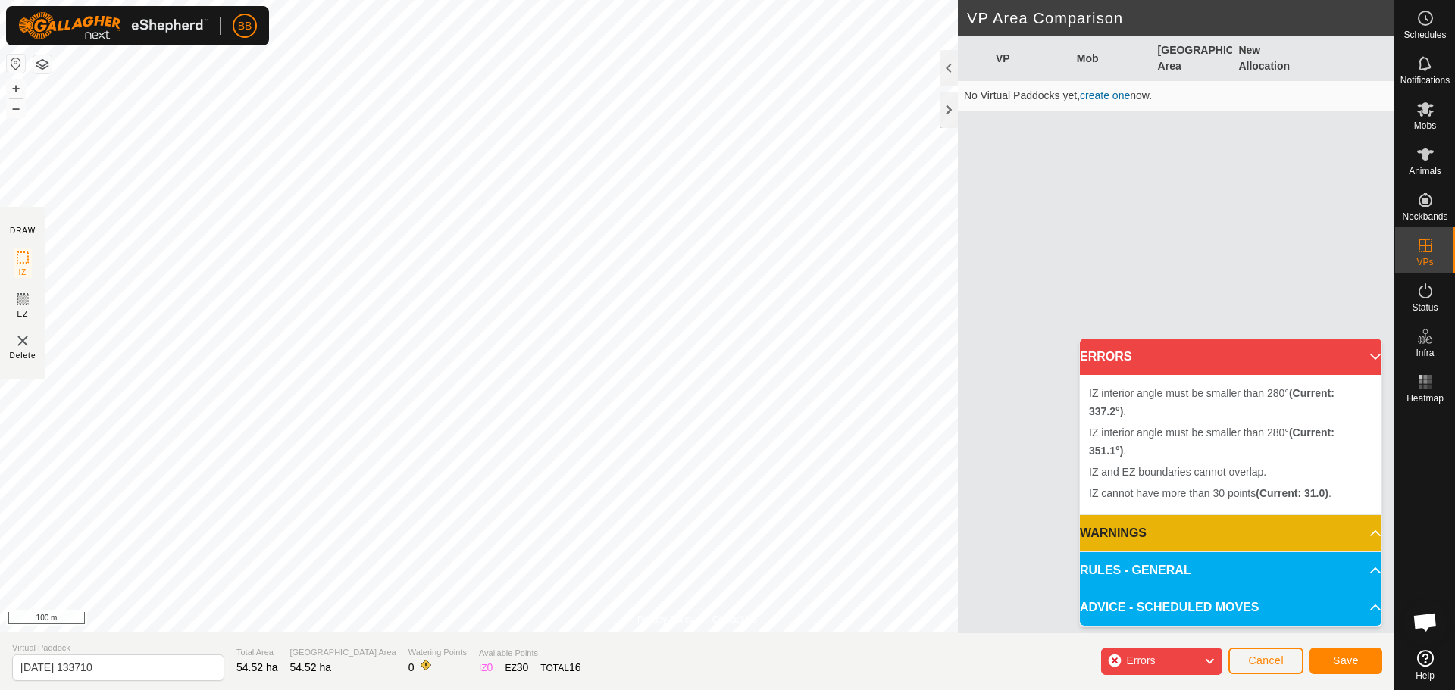
click at [1151, 656] on span "Errors" at bounding box center [1140, 661] width 29 height 12
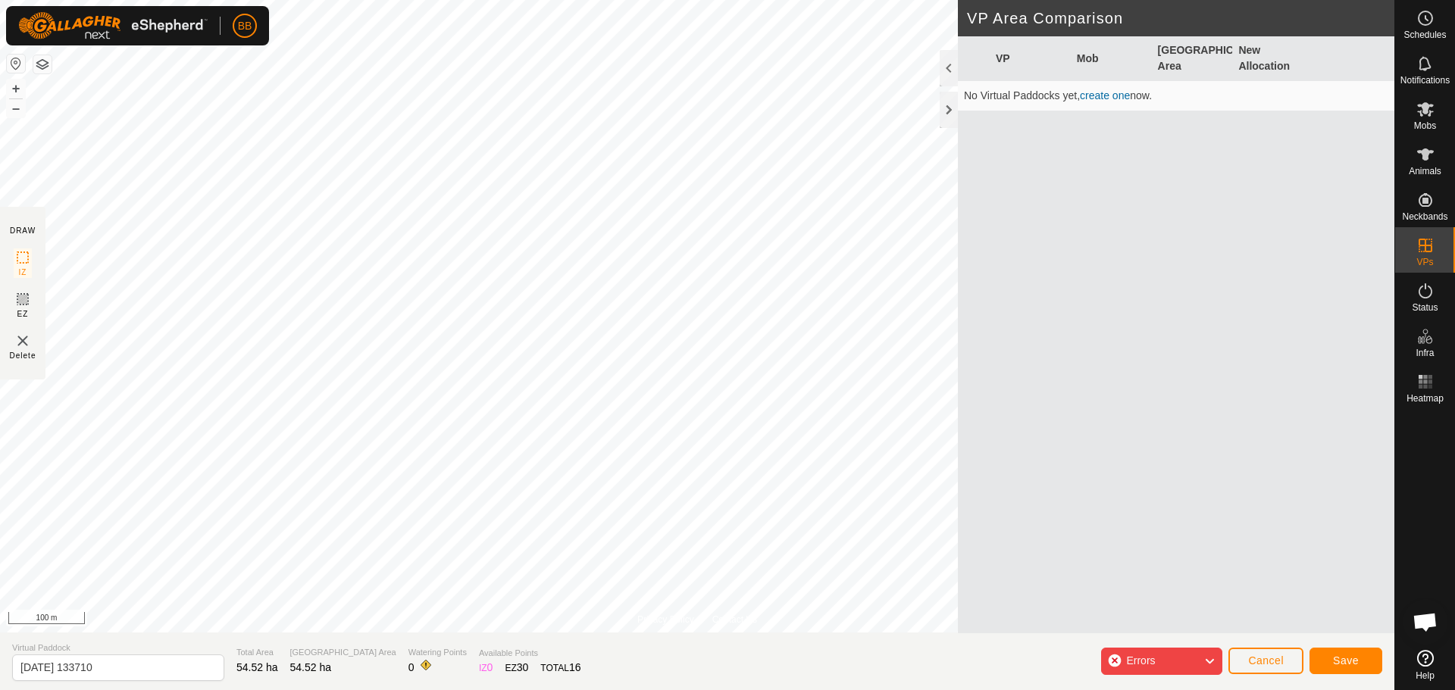
click at [1151, 656] on span "Errors" at bounding box center [1140, 661] width 29 height 12
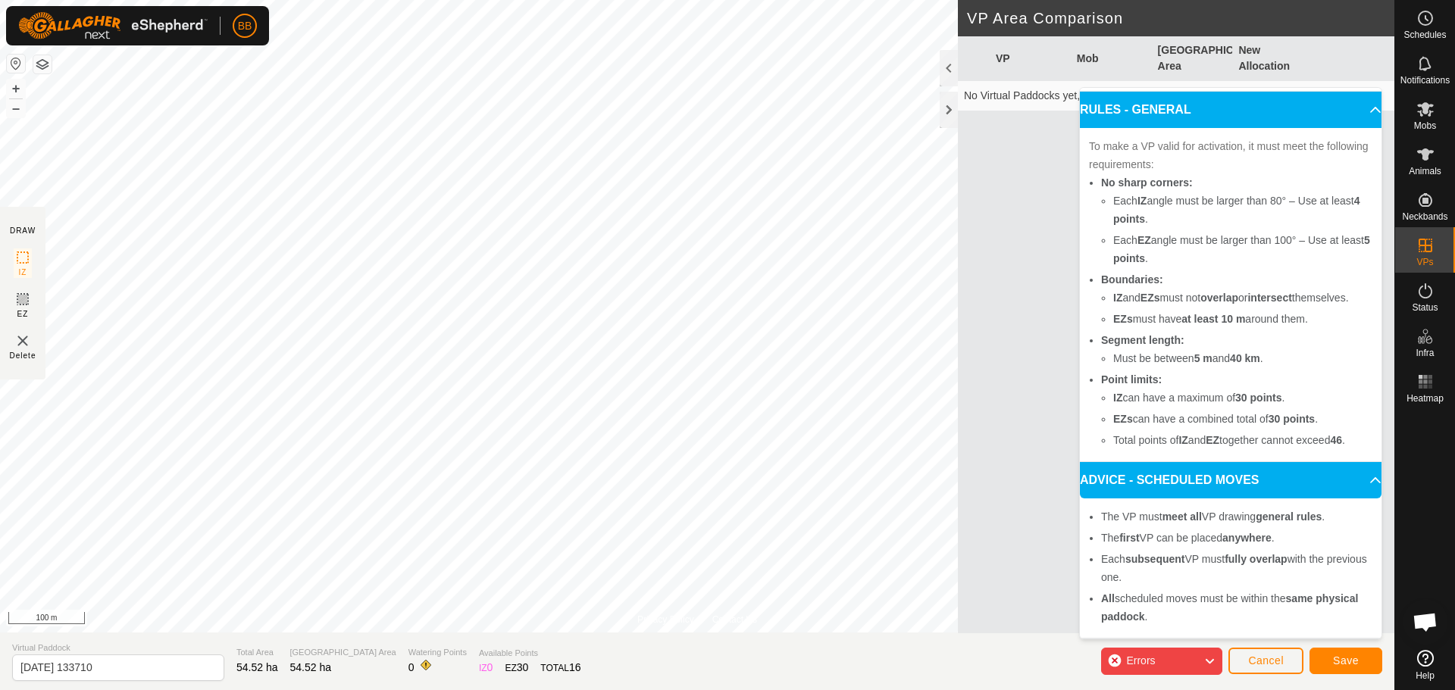
scroll to position [267, 0]
click at [1272, 666] on span "Cancel" at bounding box center [1266, 661] width 36 height 12
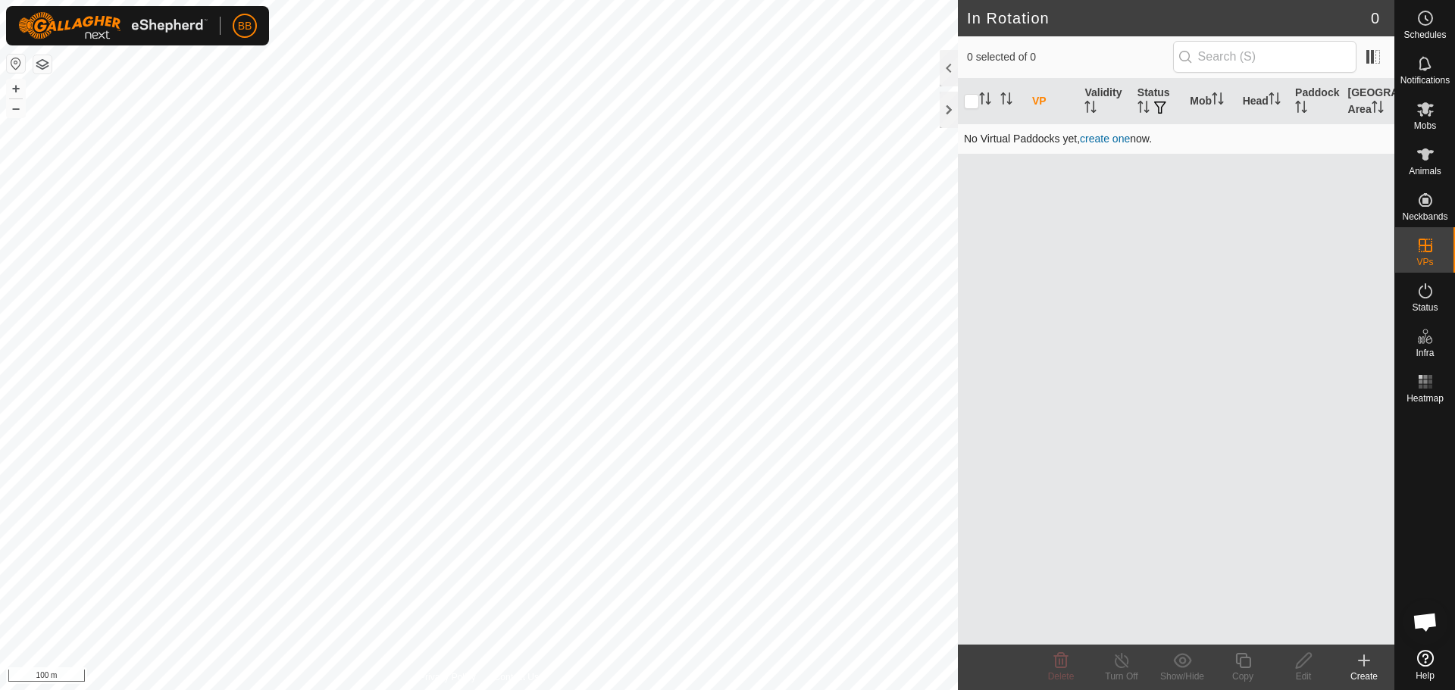
click at [1115, 142] on link "create one" at bounding box center [1105, 139] width 50 height 12
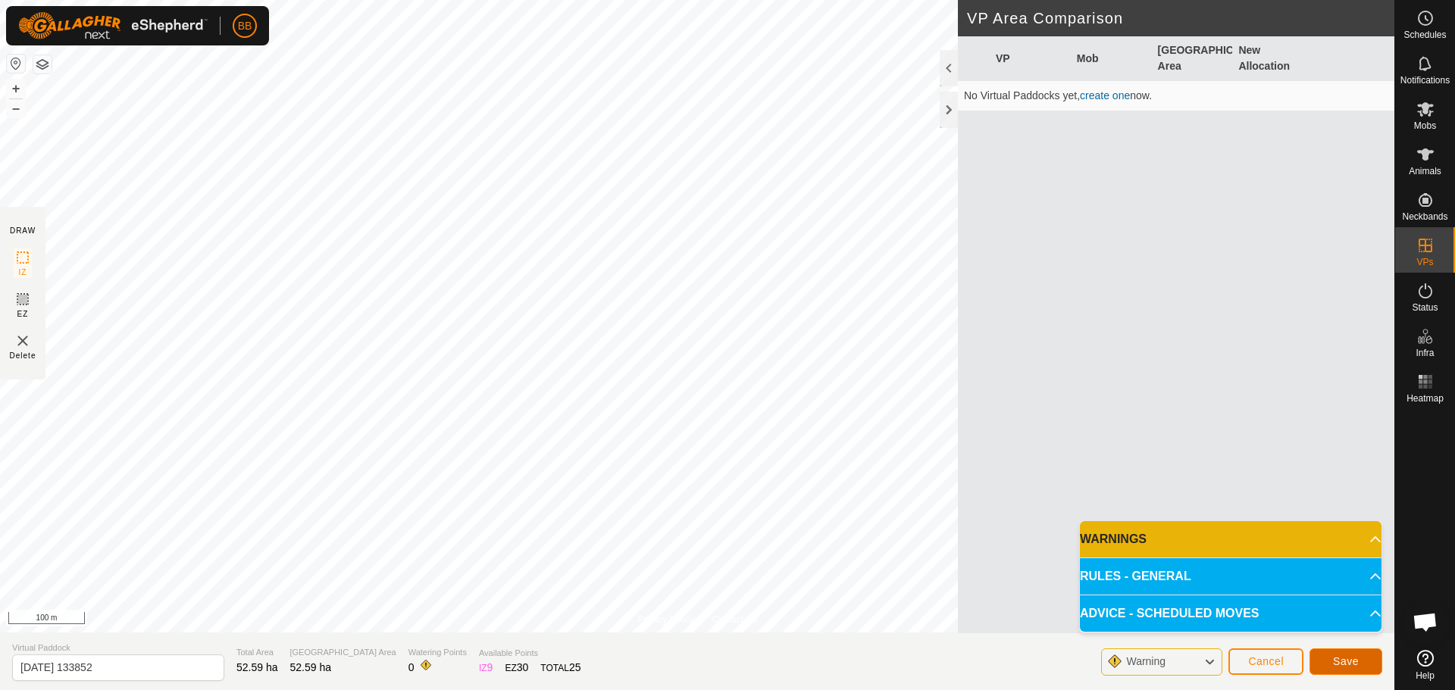
click at [1339, 655] on span "Save" at bounding box center [1346, 661] width 26 height 12
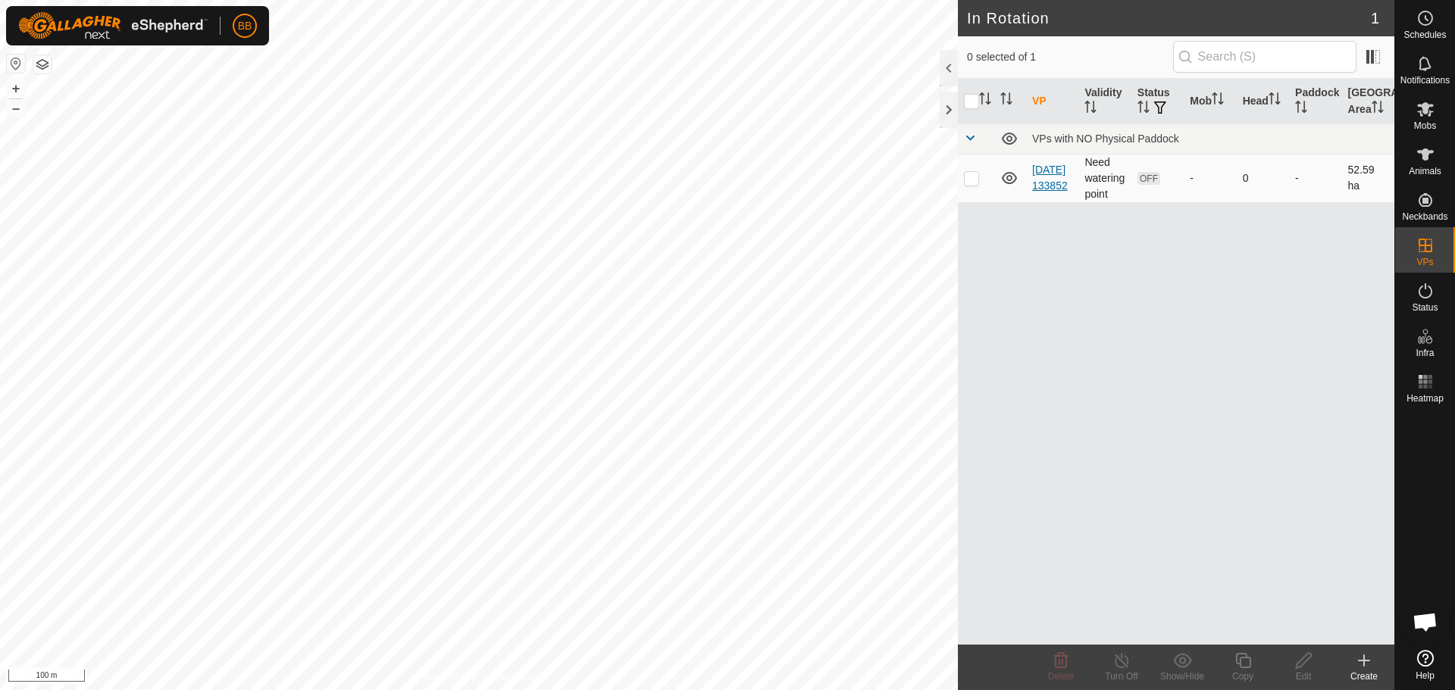
click at [1040, 175] on link "[DATE] 133852" at bounding box center [1050, 178] width 36 height 28
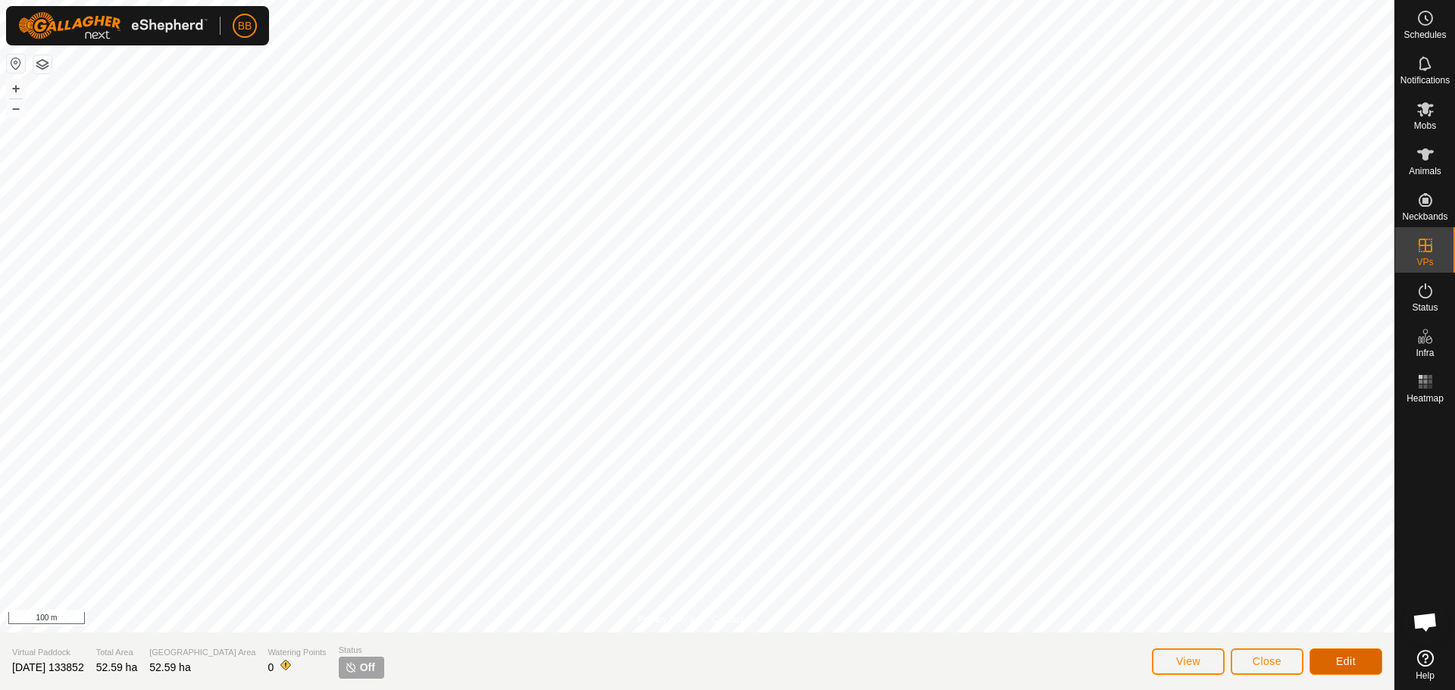
click at [1343, 666] on span "Edit" at bounding box center [1346, 661] width 20 height 12
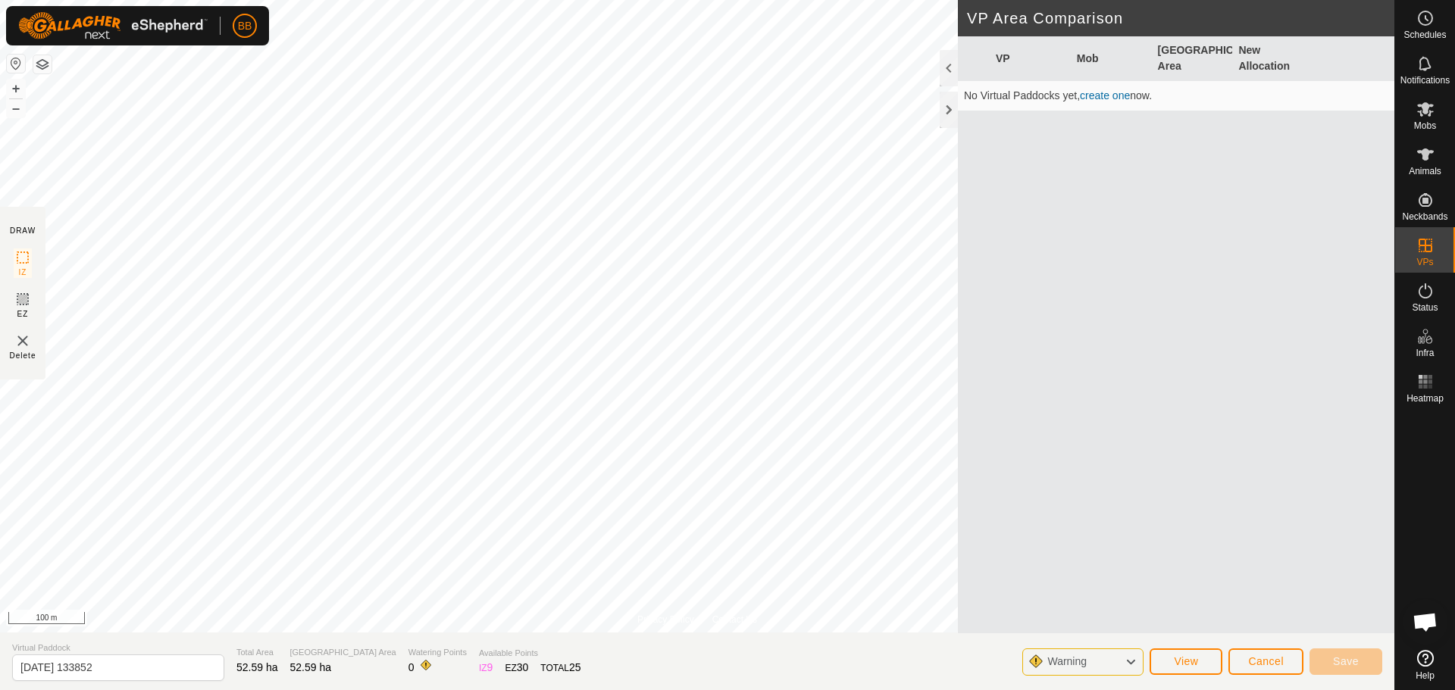
click at [1125, 655] on icon at bounding box center [1131, 662] width 12 height 20
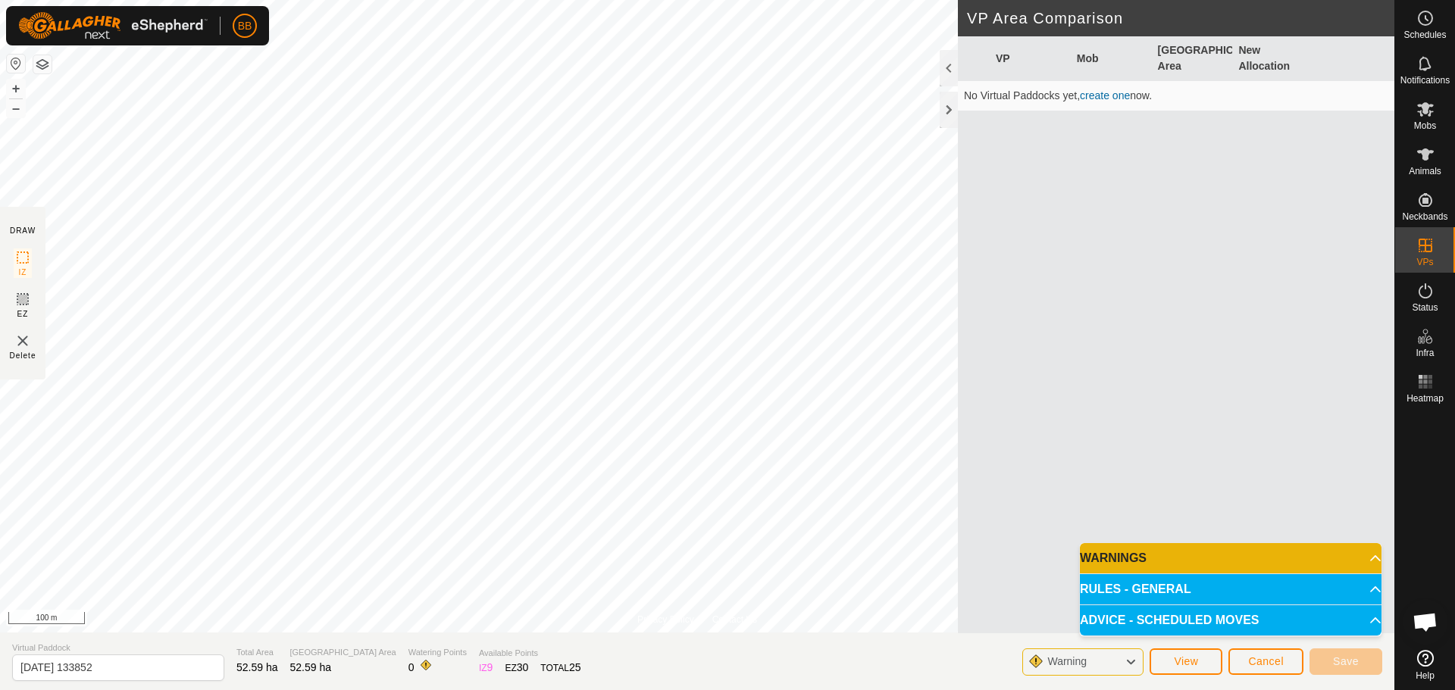
drag, startPoint x: 1199, startPoint y: 371, endPoint x: 1097, endPoint y: 305, distance: 121.1
click at [1097, 305] on div "VP Mob Grazing Area New Allocation No Virtual Paddocks yet, create one now." at bounding box center [1176, 334] width 436 height 597
click at [1195, 668] on button "View" at bounding box center [1186, 662] width 73 height 27
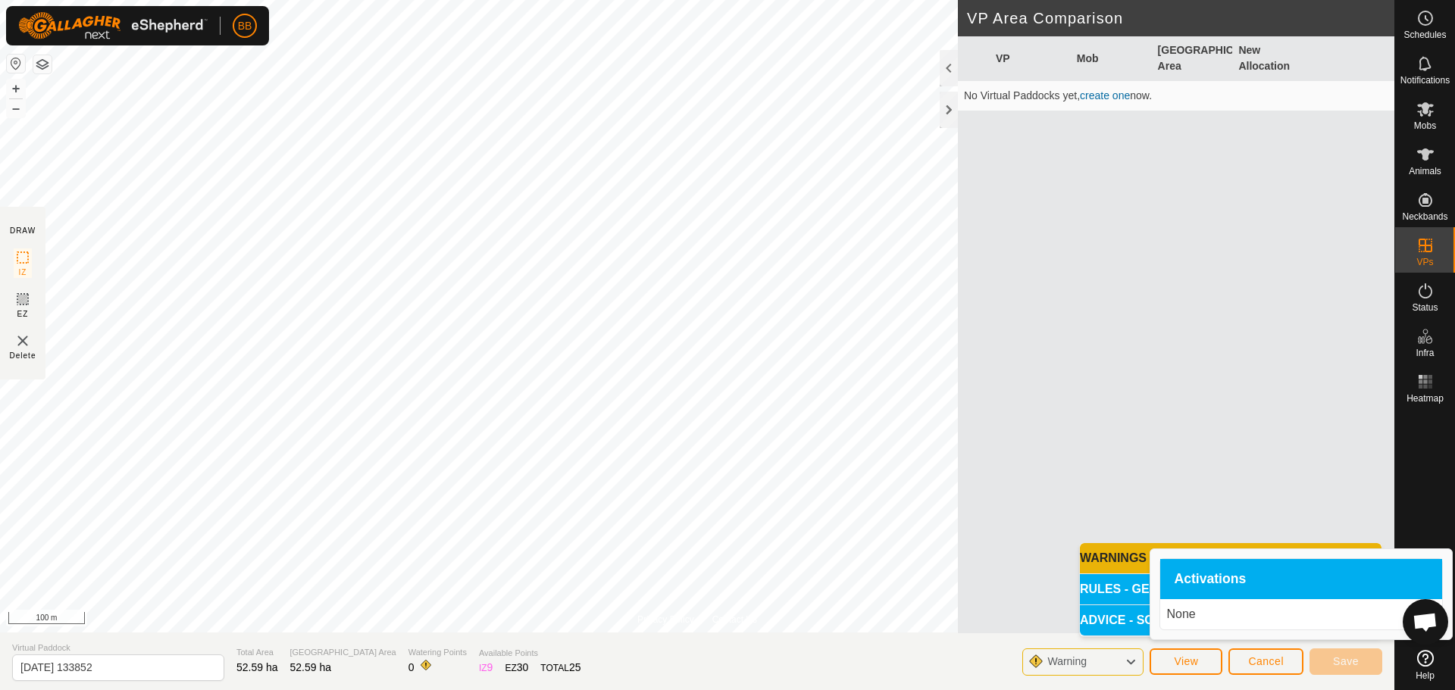
click at [1188, 615] on p "None" at bounding box center [1301, 614] width 270 height 18
click at [1204, 574] on span "Activations" at bounding box center [1210, 580] width 72 height 14
click at [1262, 657] on span "Cancel" at bounding box center [1266, 661] width 36 height 12
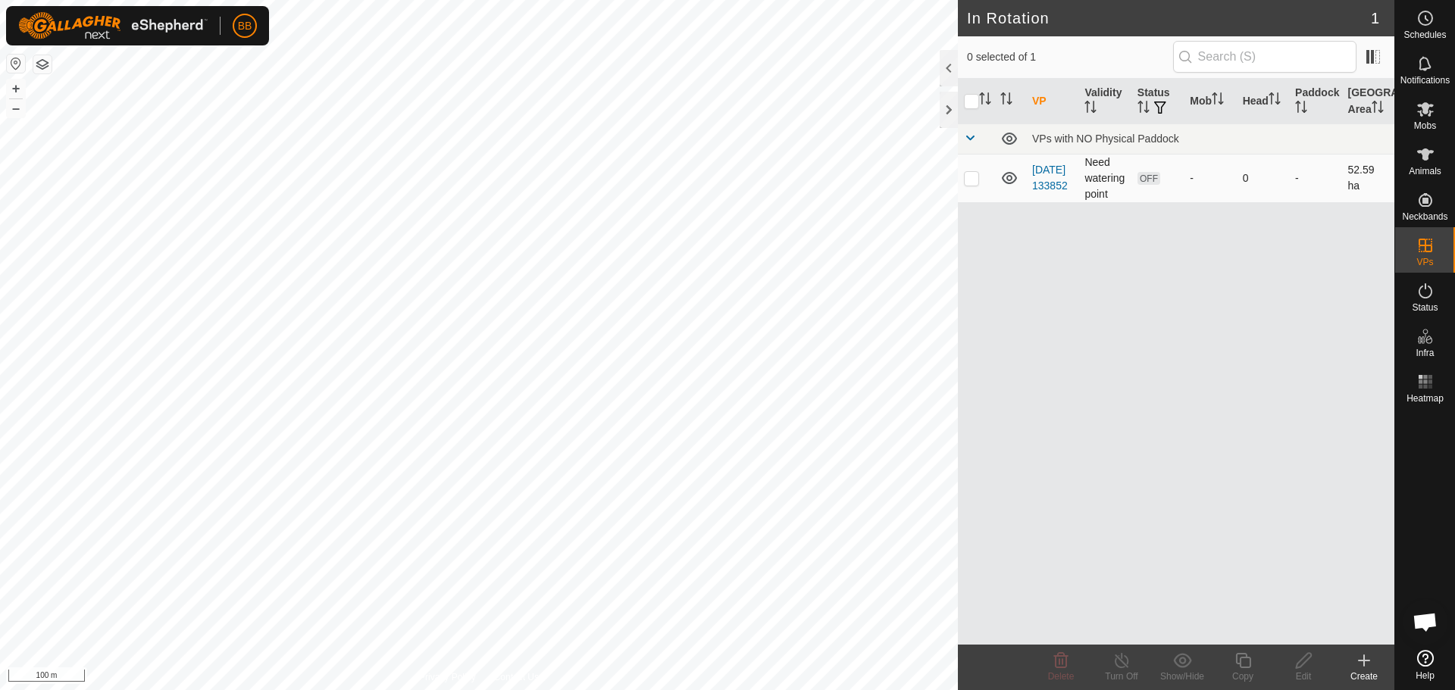
click at [1097, 172] on td "Need watering point" at bounding box center [1104, 178] width 52 height 48
click at [979, 177] on td at bounding box center [976, 178] width 36 height 48
checkbox input "true"
click at [1312, 665] on icon at bounding box center [1303, 661] width 19 height 18
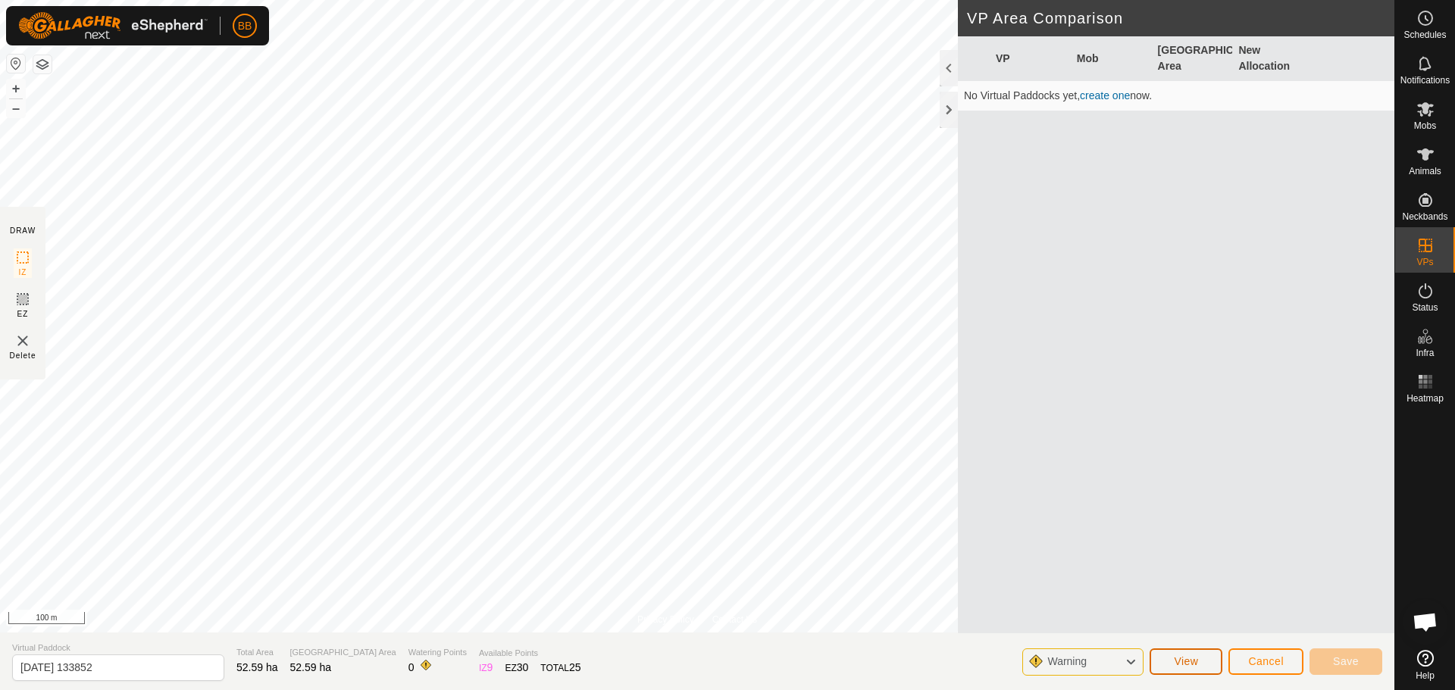
click at [1185, 662] on span "View" at bounding box center [1186, 661] width 24 height 12
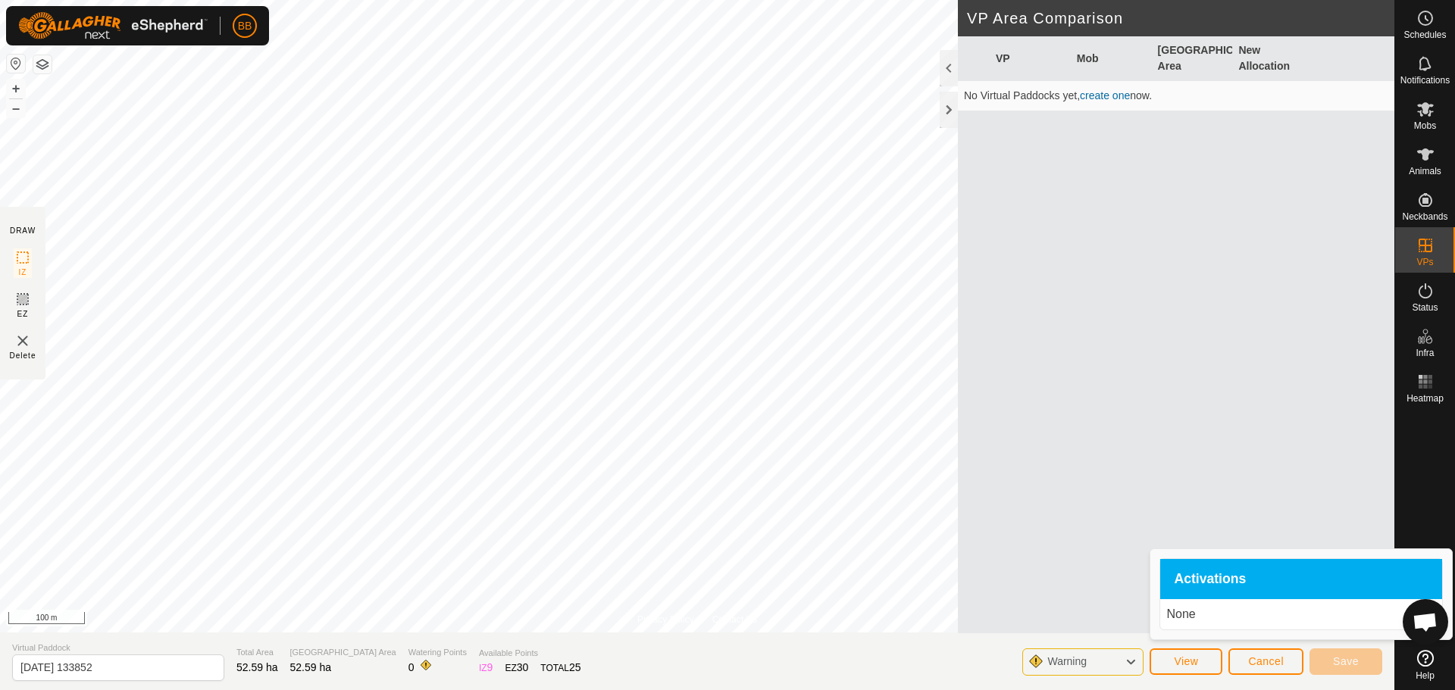
click at [1129, 667] on icon at bounding box center [1131, 662] width 12 height 20
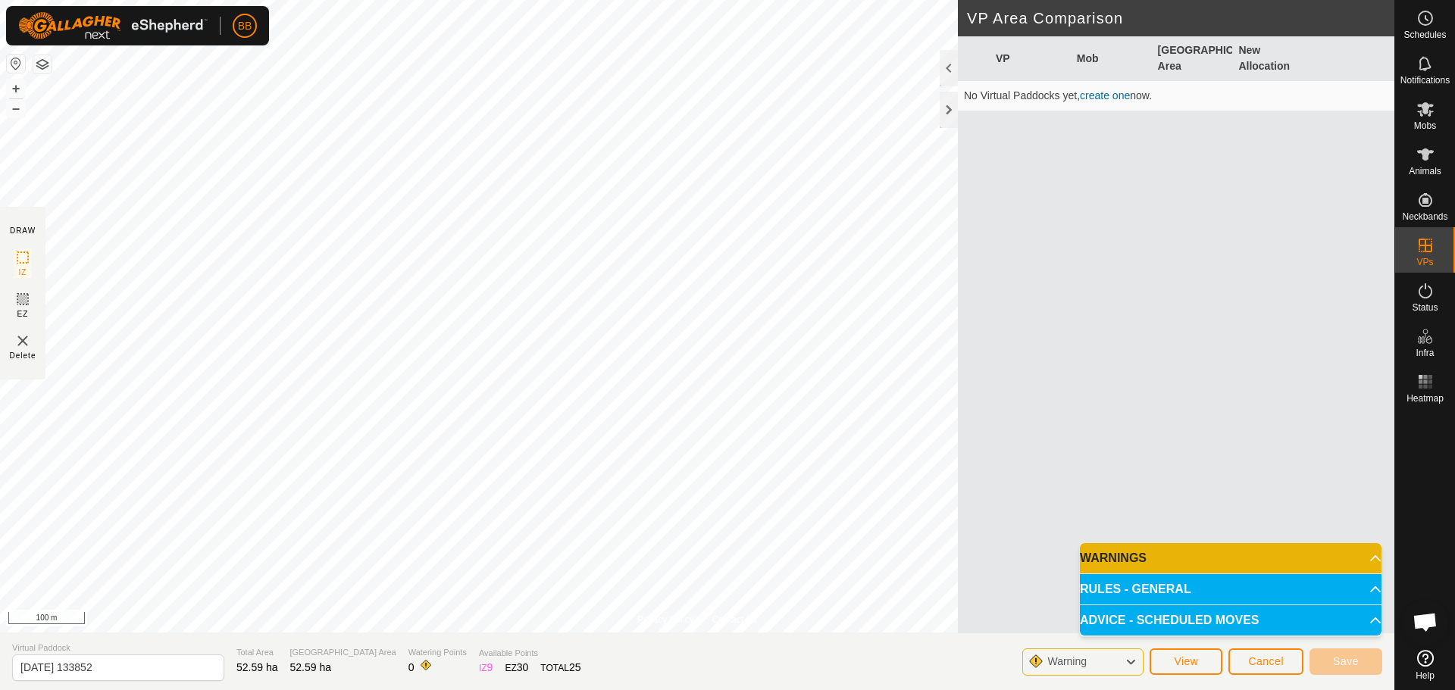
click at [1095, 404] on div "VP Mob Grazing Area New Allocation No Virtual Paddocks yet, create one now." at bounding box center [1176, 334] width 436 height 597
click at [1254, 658] on span "Cancel" at bounding box center [1266, 661] width 36 height 12
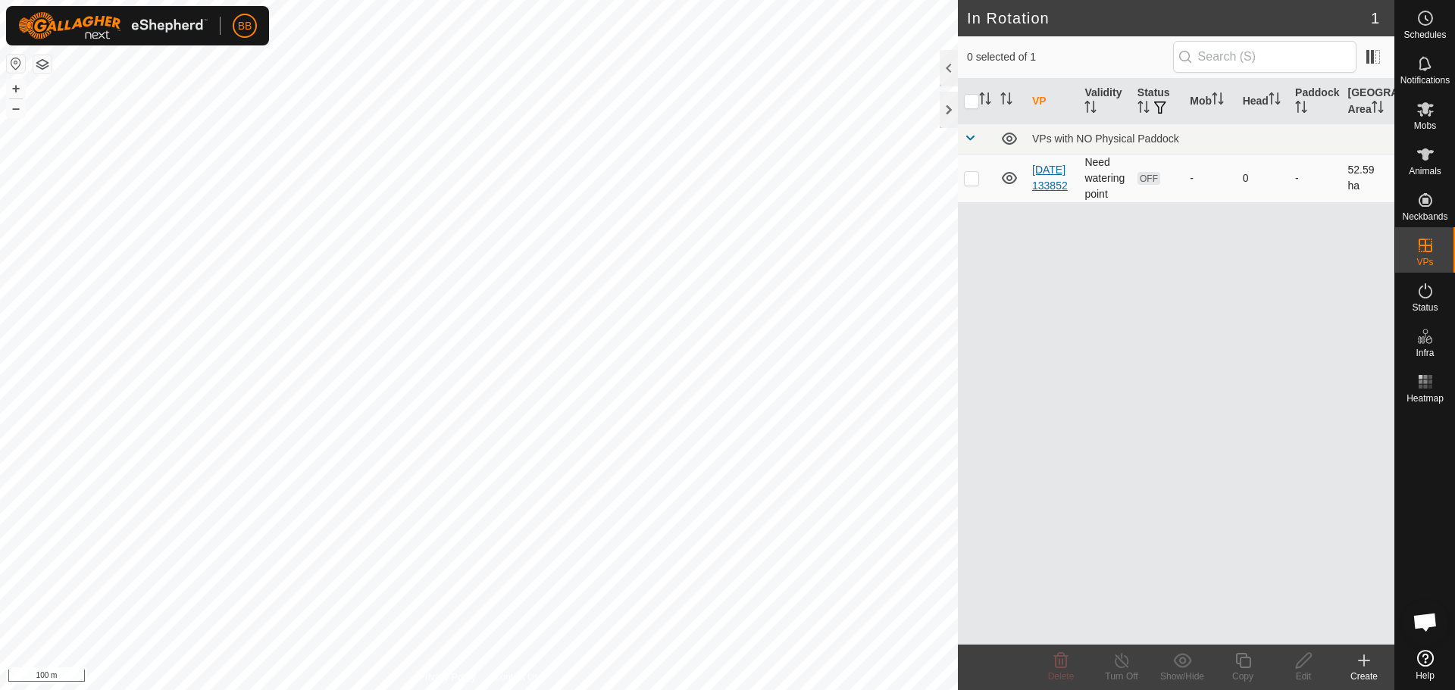
click at [1043, 176] on link "[DATE] 133852" at bounding box center [1050, 178] width 36 height 28
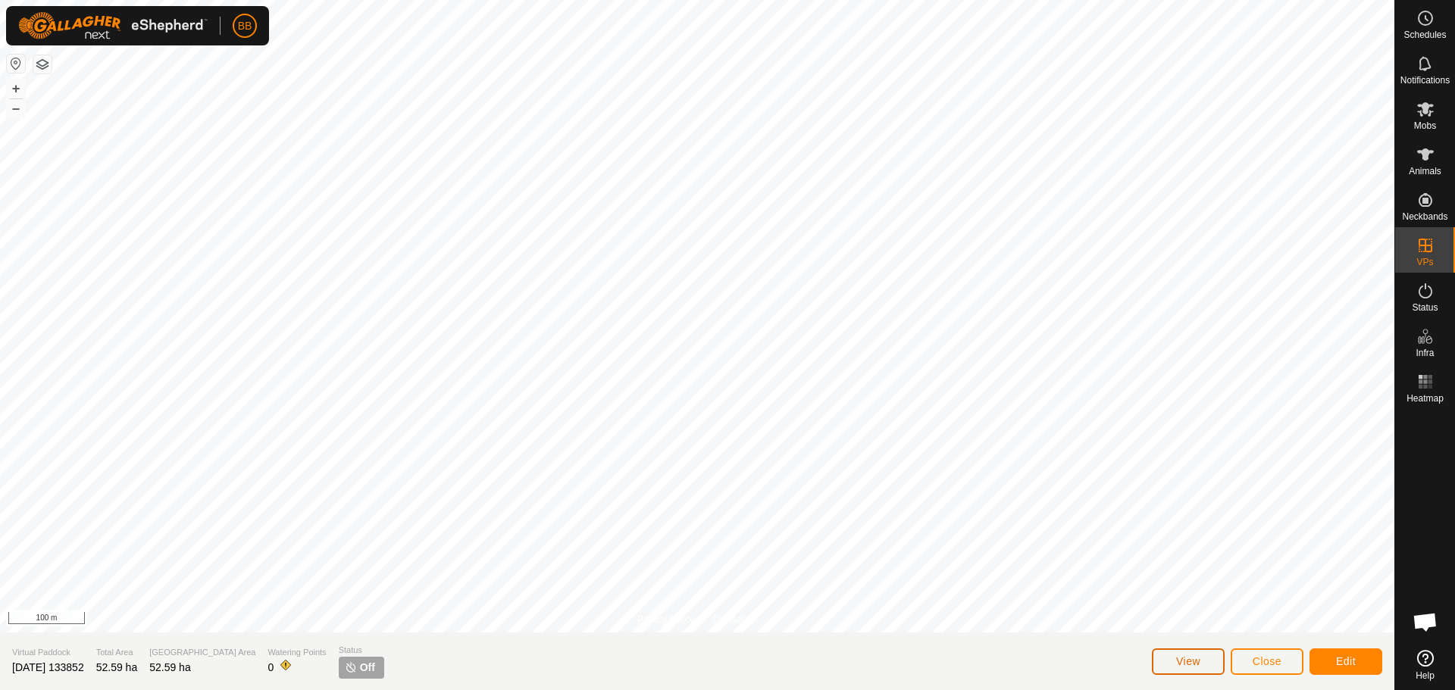
drag, startPoint x: 1043, startPoint y: 176, endPoint x: 1197, endPoint y: 664, distance: 511.7
click at [1197, 664] on span "View" at bounding box center [1188, 661] width 24 height 12
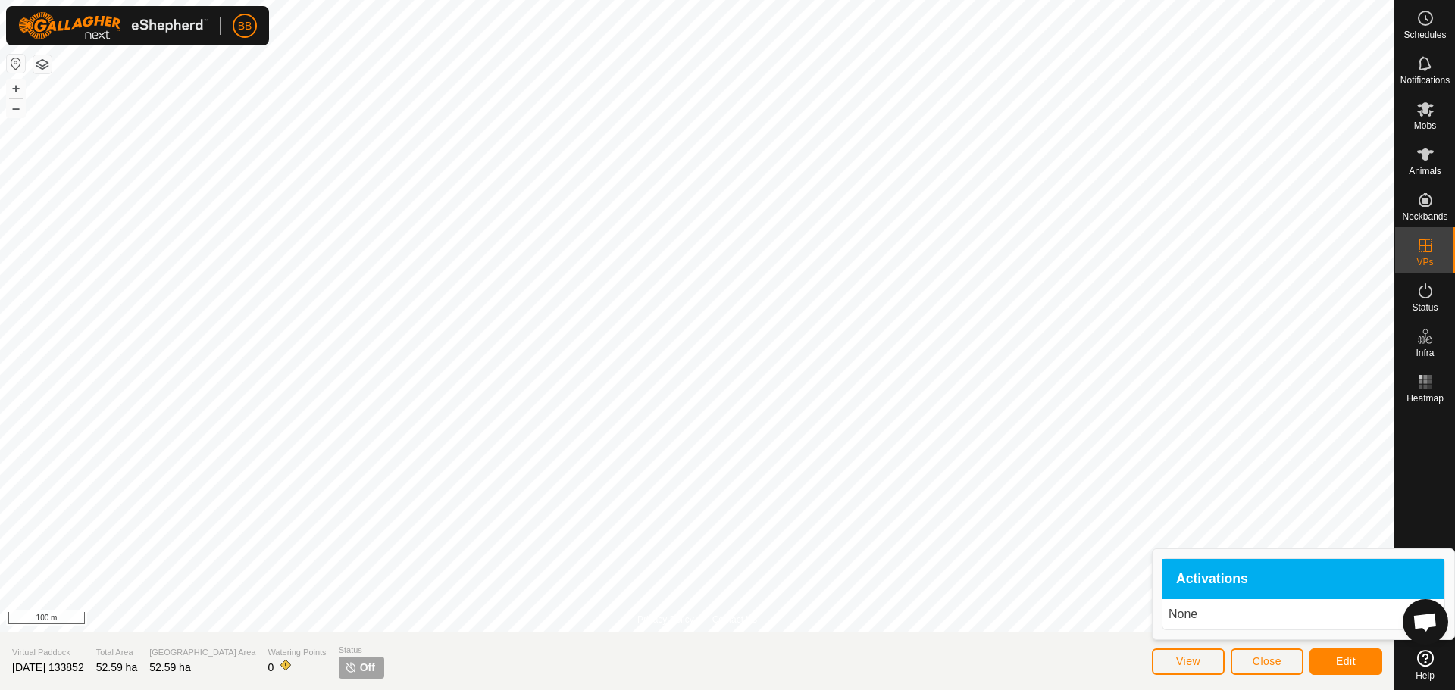
click at [1205, 573] on span "Activations" at bounding box center [1212, 580] width 72 height 14
click at [1275, 663] on span "Close" at bounding box center [1267, 661] width 29 height 12
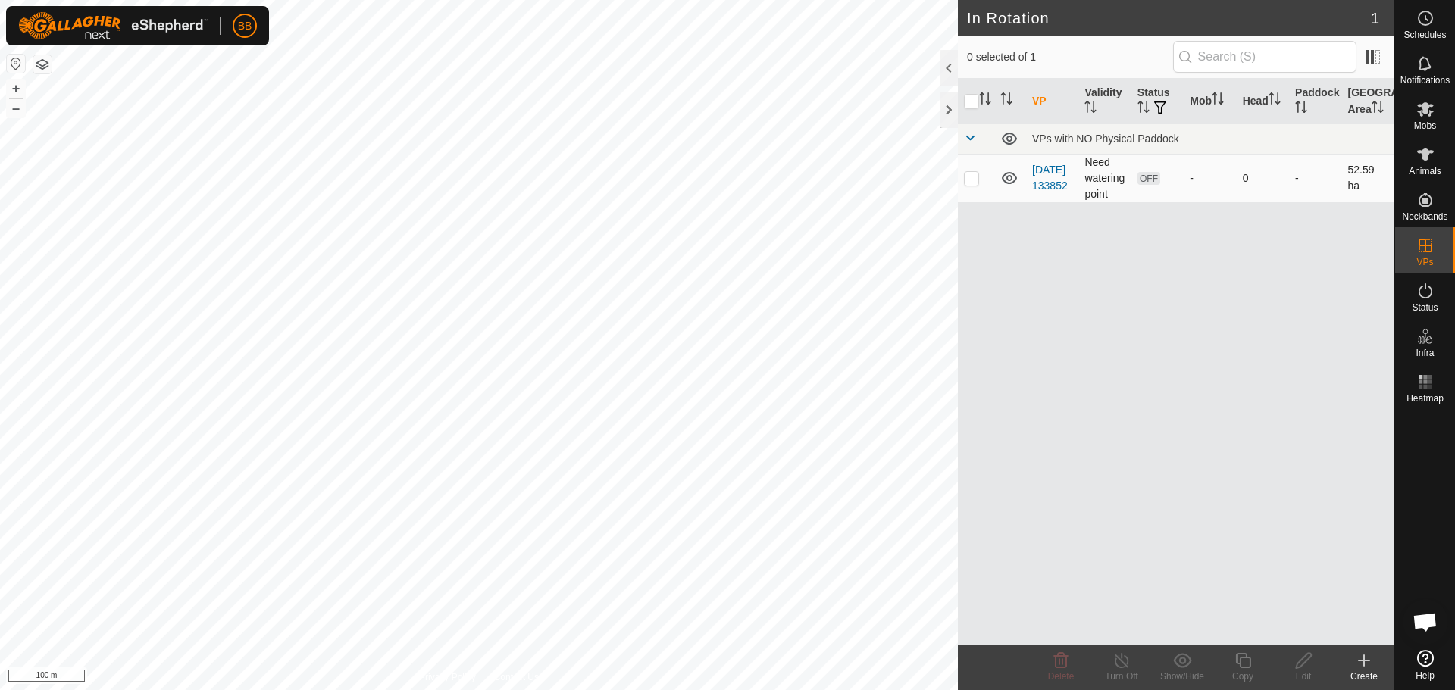
click at [1103, 163] on td "Need watering point" at bounding box center [1104, 178] width 52 height 48
click at [1103, 179] on td "Need watering point" at bounding box center [1104, 178] width 52 height 48
click at [1043, 171] on link "[DATE] 133852" at bounding box center [1050, 178] width 36 height 28
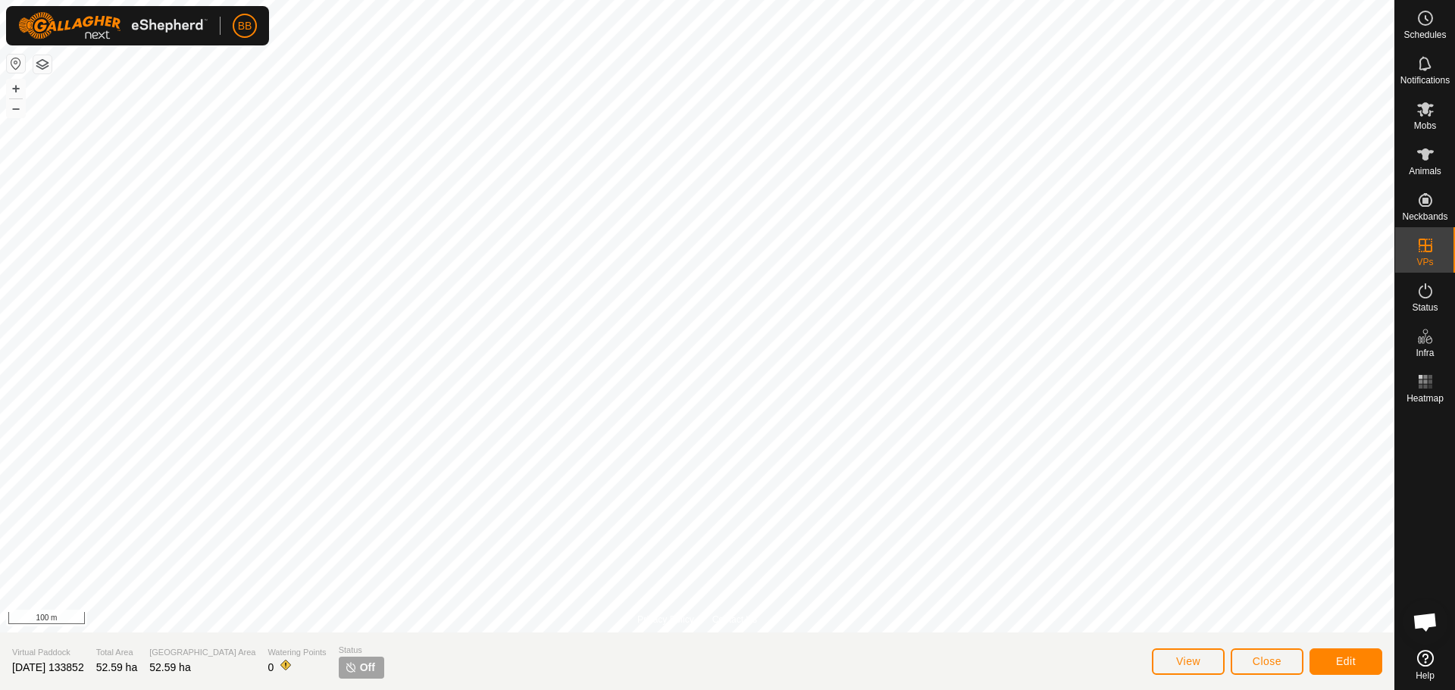
drag, startPoint x: 1043, startPoint y: 171, endPoint x: 322, endPoint y: 670, distance: 876.3
click at [339, 670] on p-tag "Off" at bounding box center [361, 668] width 45 height 22
click at [280, 668] on span at bounding box center [286, 665] width 12 height 12
click at [280, 664] on span at bounding box center [286, 665] width 12 height 12
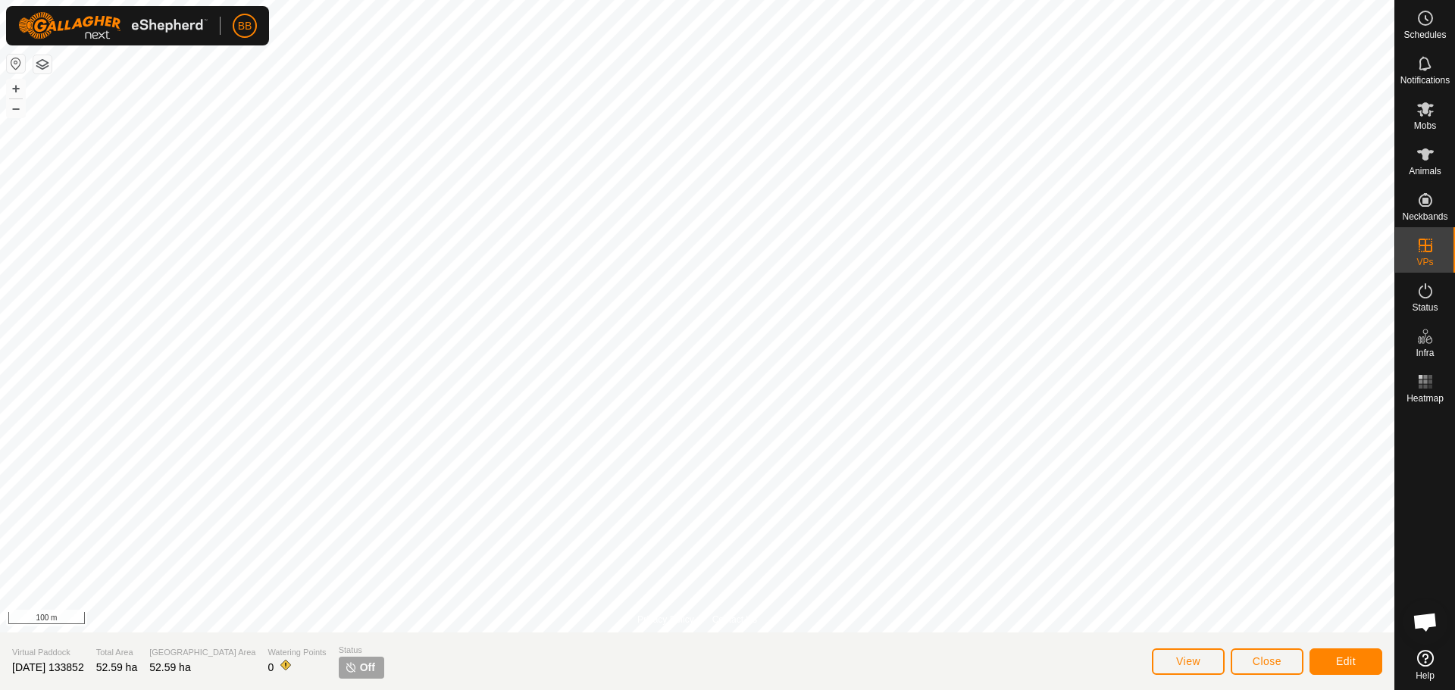
click at [280, 664] on span at bounding box center [286, 665] width 12 height 12
click at [1340, 654] on button "Edit" at bounding box center [1345, 662] width 73 height 27
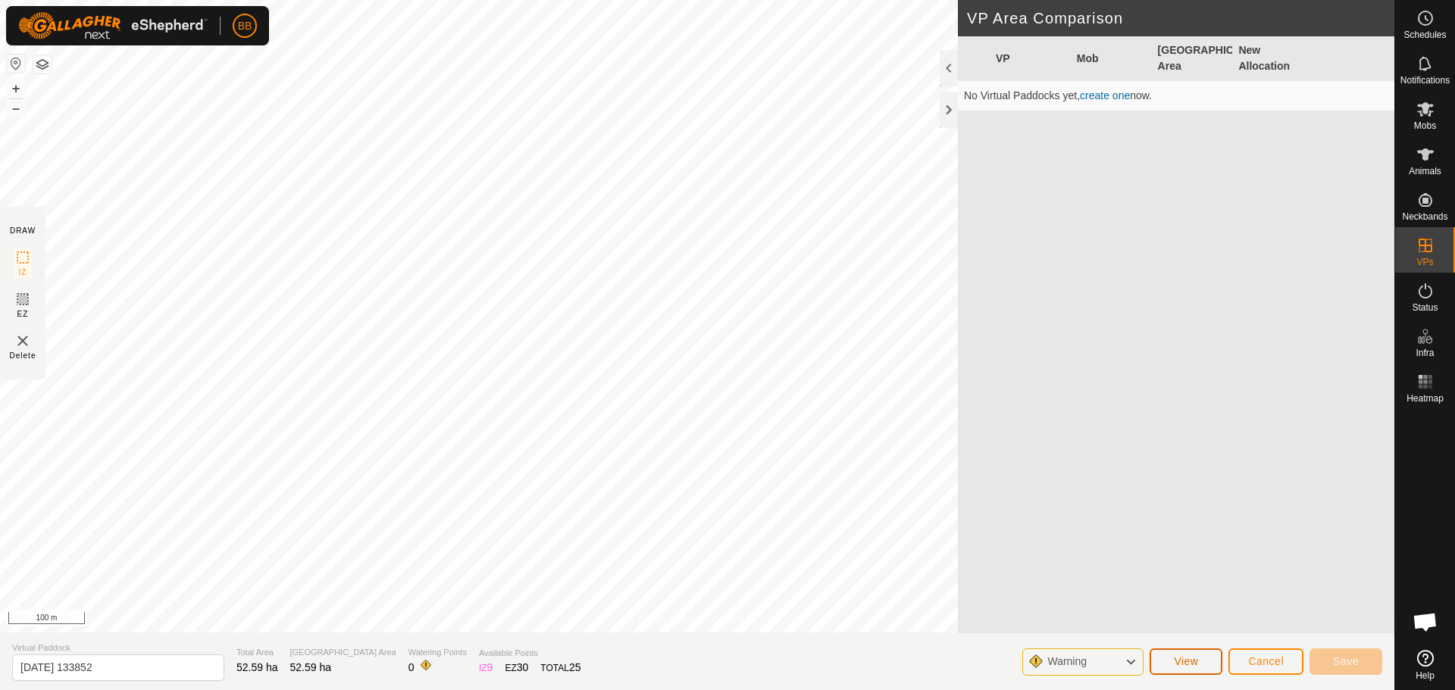
click at [1153, 662] on button "View" at bounding box center [1186, 662] width 73 height 27
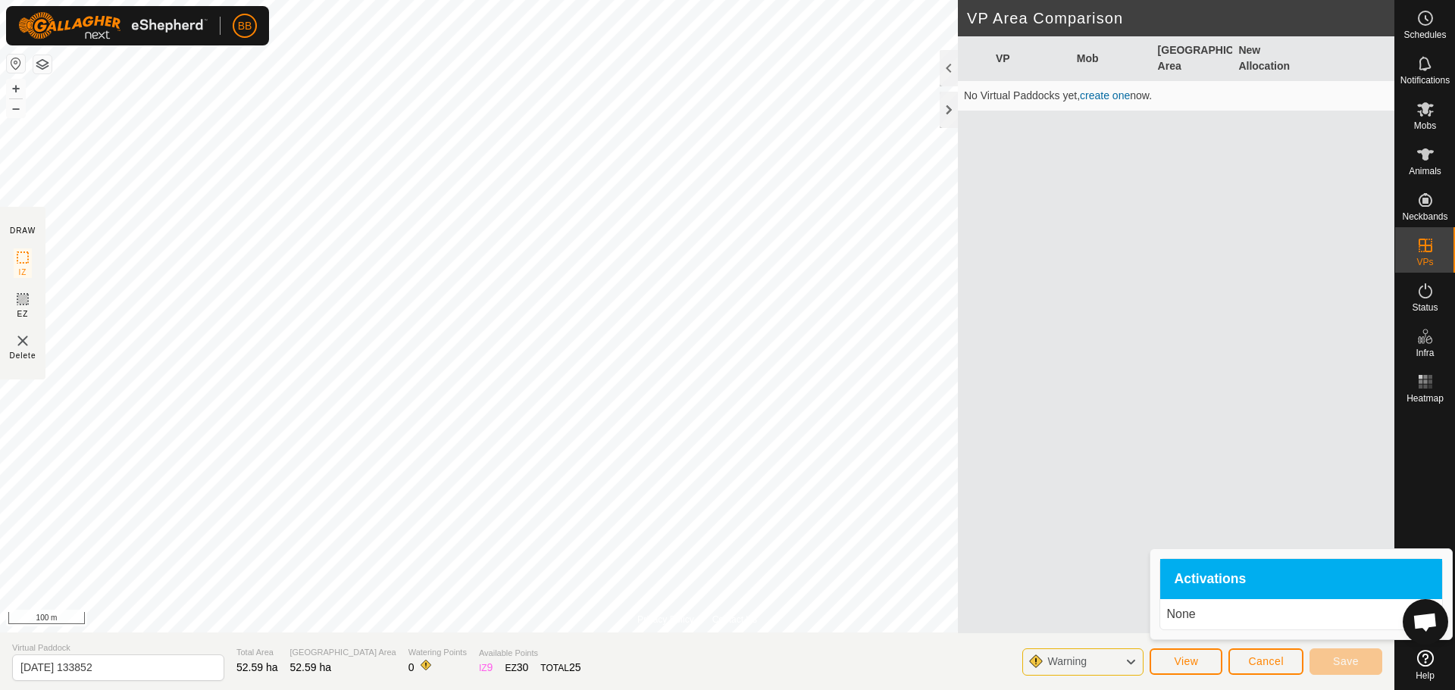
click at [1115, 660] on div "Warning" at bounding box center [1082, 662] width 121 height 27
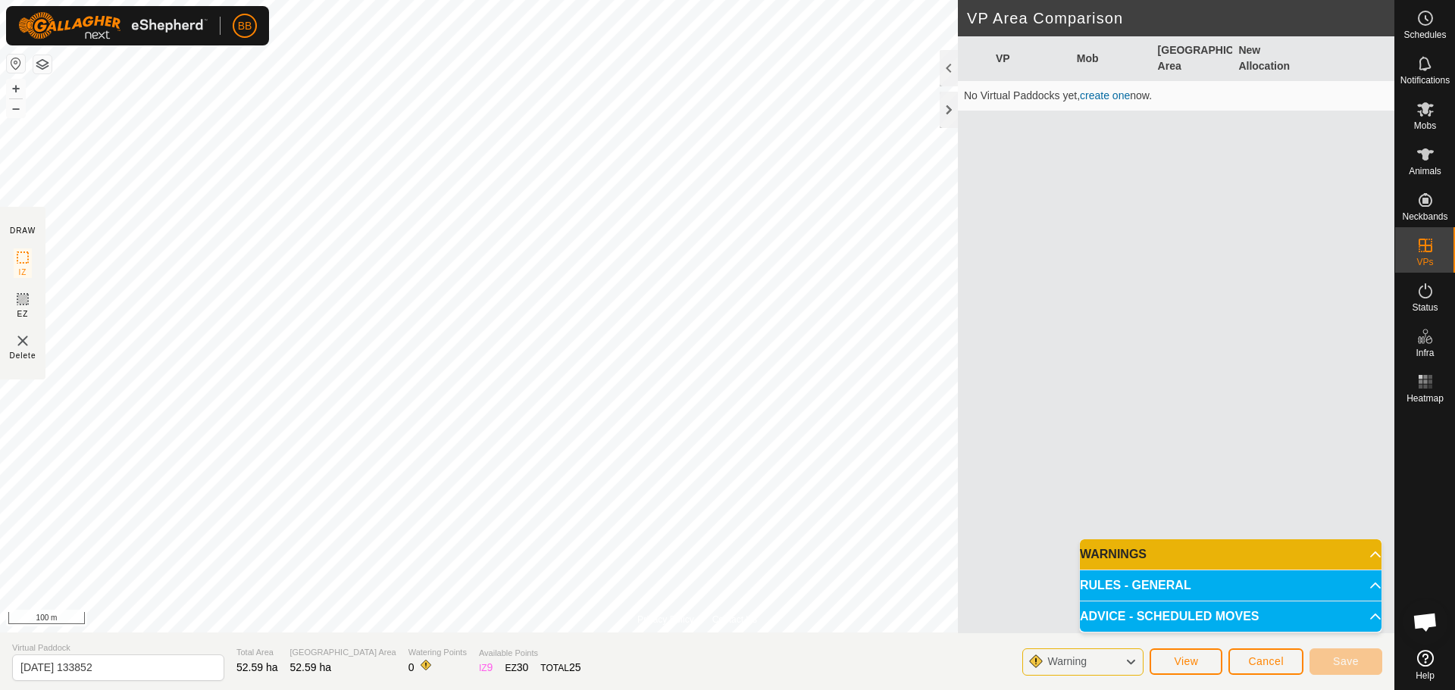
click at [1147, 581] on p-accordion-header "RULES - GENERAL" at bounding box center [1231, 586] width 302 height 30
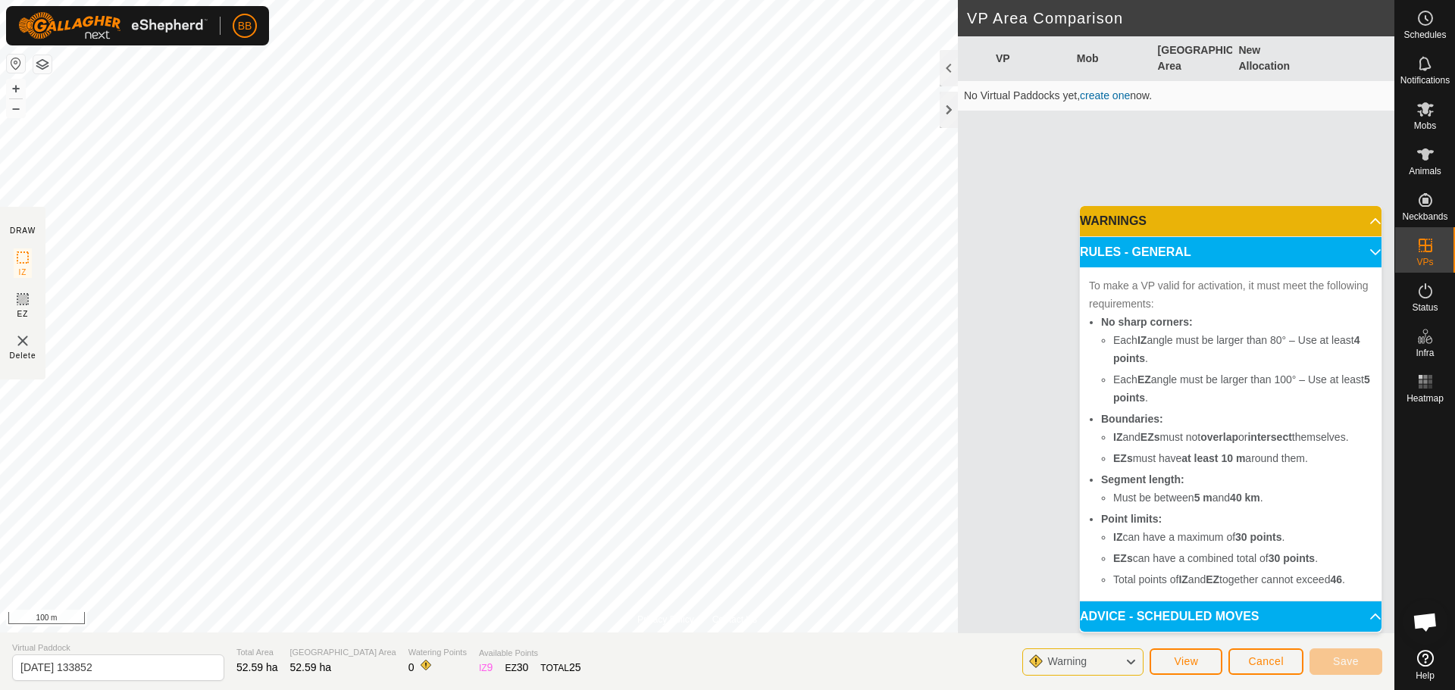
click at [1167, 604] on p-accordion-header "ADVICE - SCHEDULED MOVES" at bounding box center [1231, 617] width 302 height 30
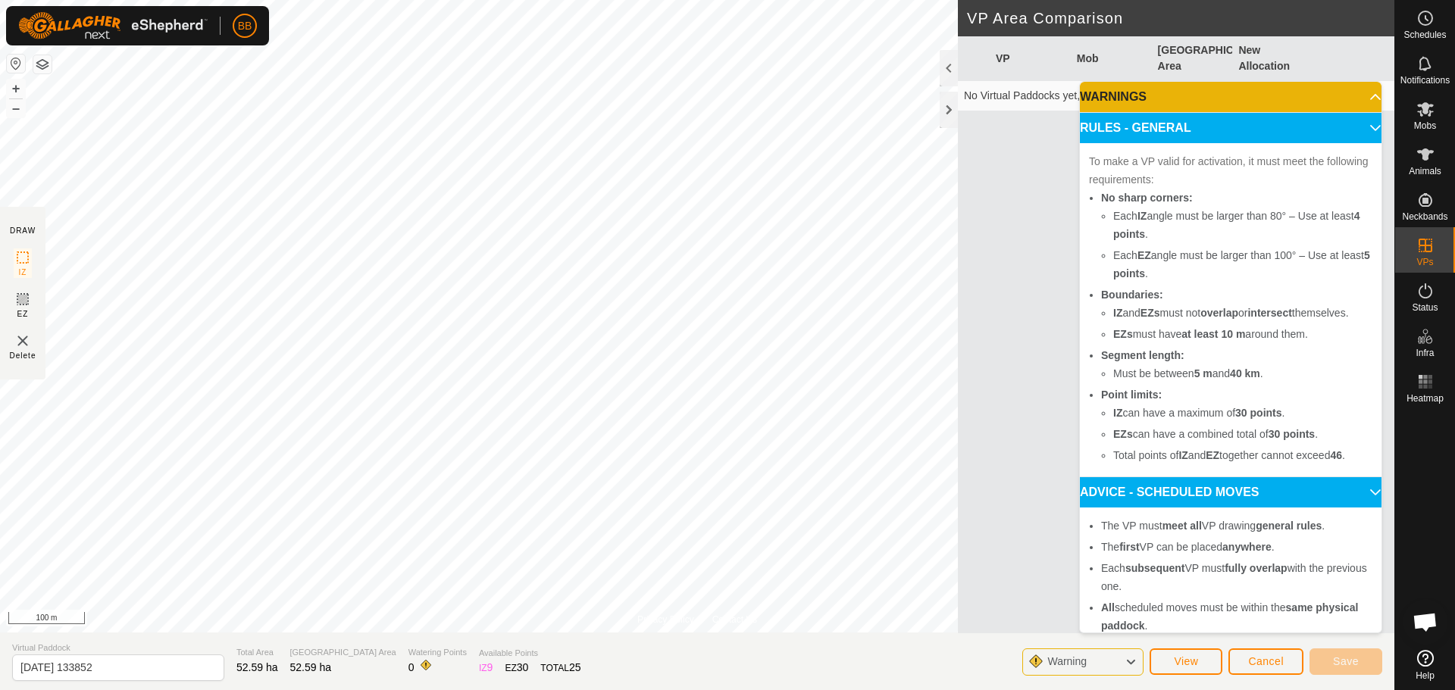
click at [1177, 95] on p-accordion-header "WARNINGS" at bounding box center [1231, 97] width 302 height 30
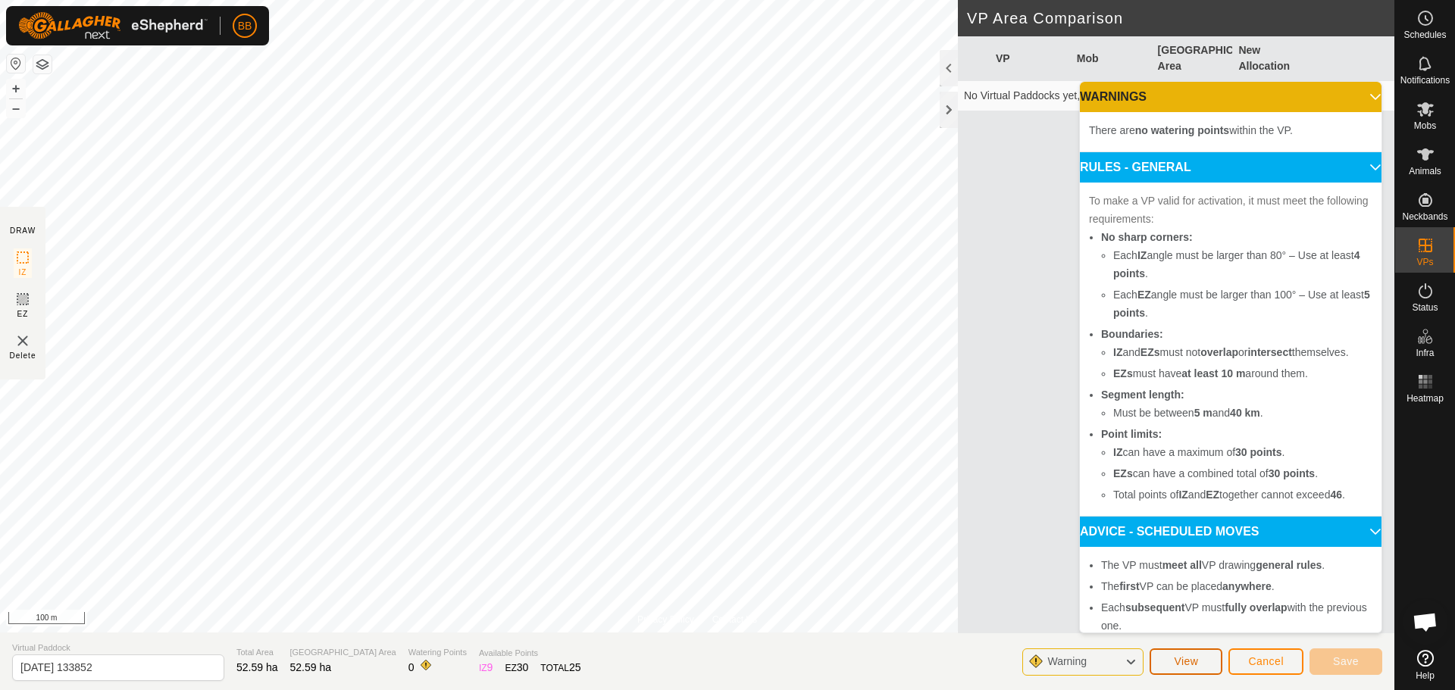
click at [1177, 658] on span "View" at bounding box center [1186, 661] width 24 height 12
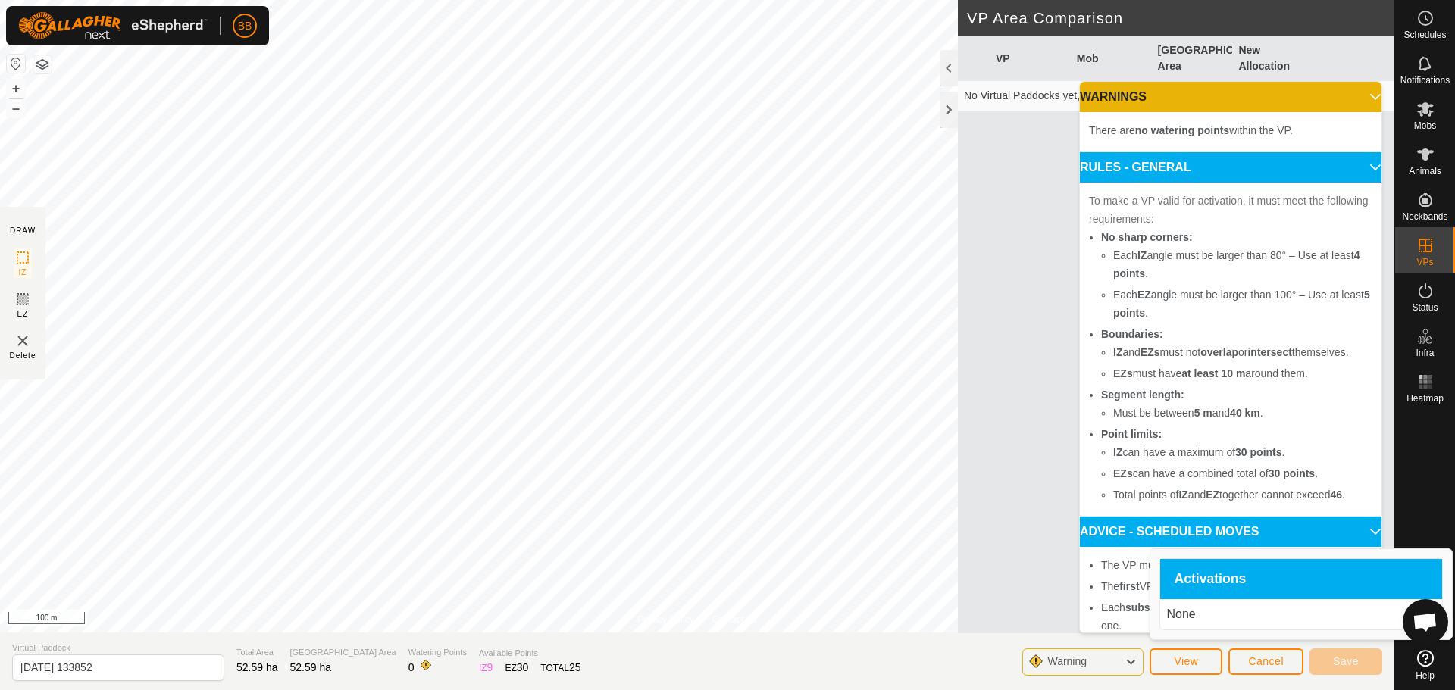
click at [1176, 606] on p "None" at bounding box center [1301, 614] width 270 height 18
click at [1187, 580] on span "Activations" at bounding box center [1210, 580] width 72 height 14
click at [1271, 659] on span "Cancel" at bounding box center [1266, 661] width 36 height 12
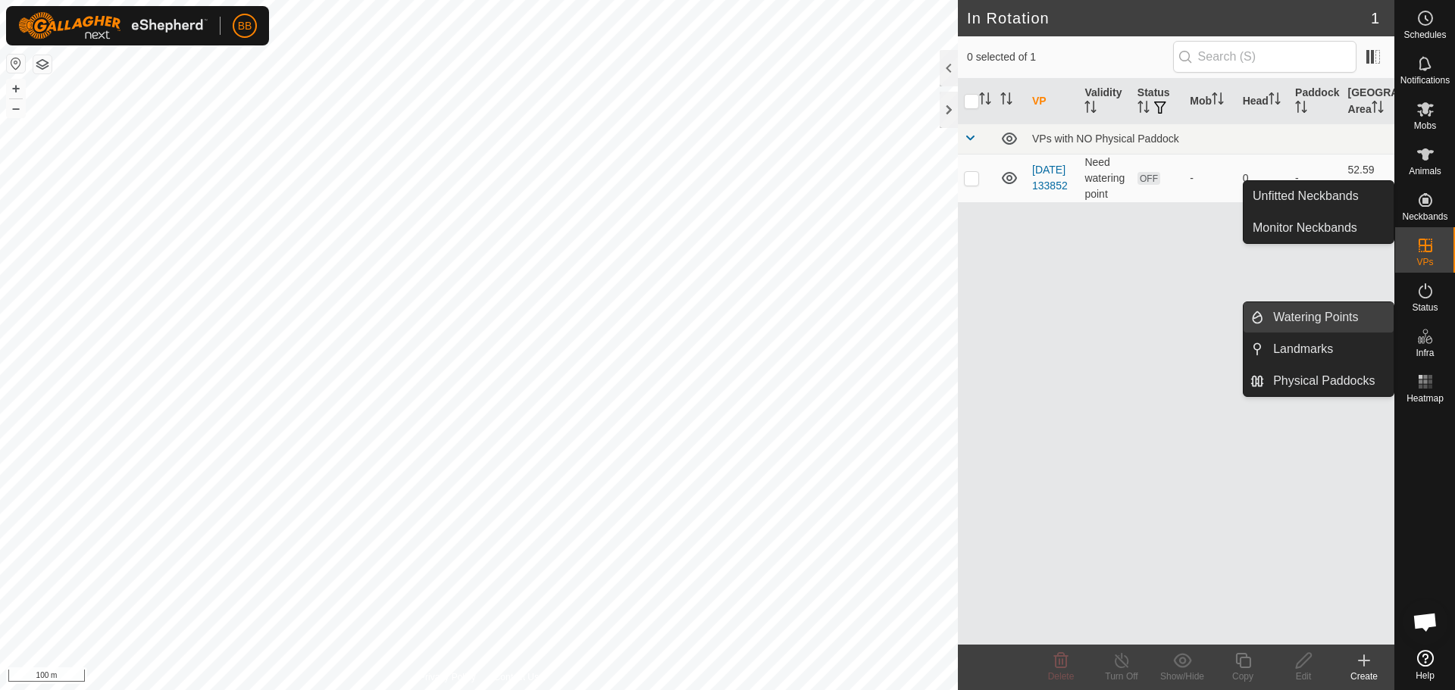
click at [1294, 308] on link "Watering Points" at bounding box center [1329, 317] width 130 height 30
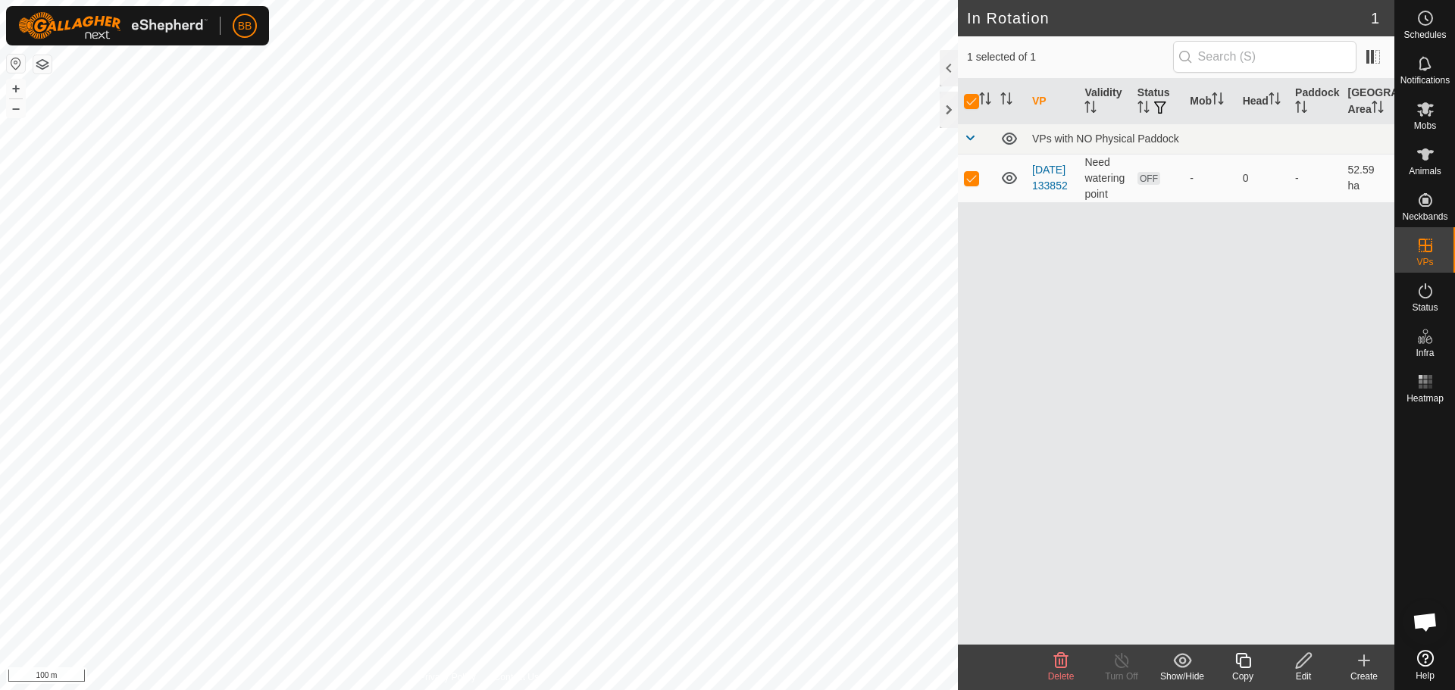
checkbox input "false"
checkbox input "true"
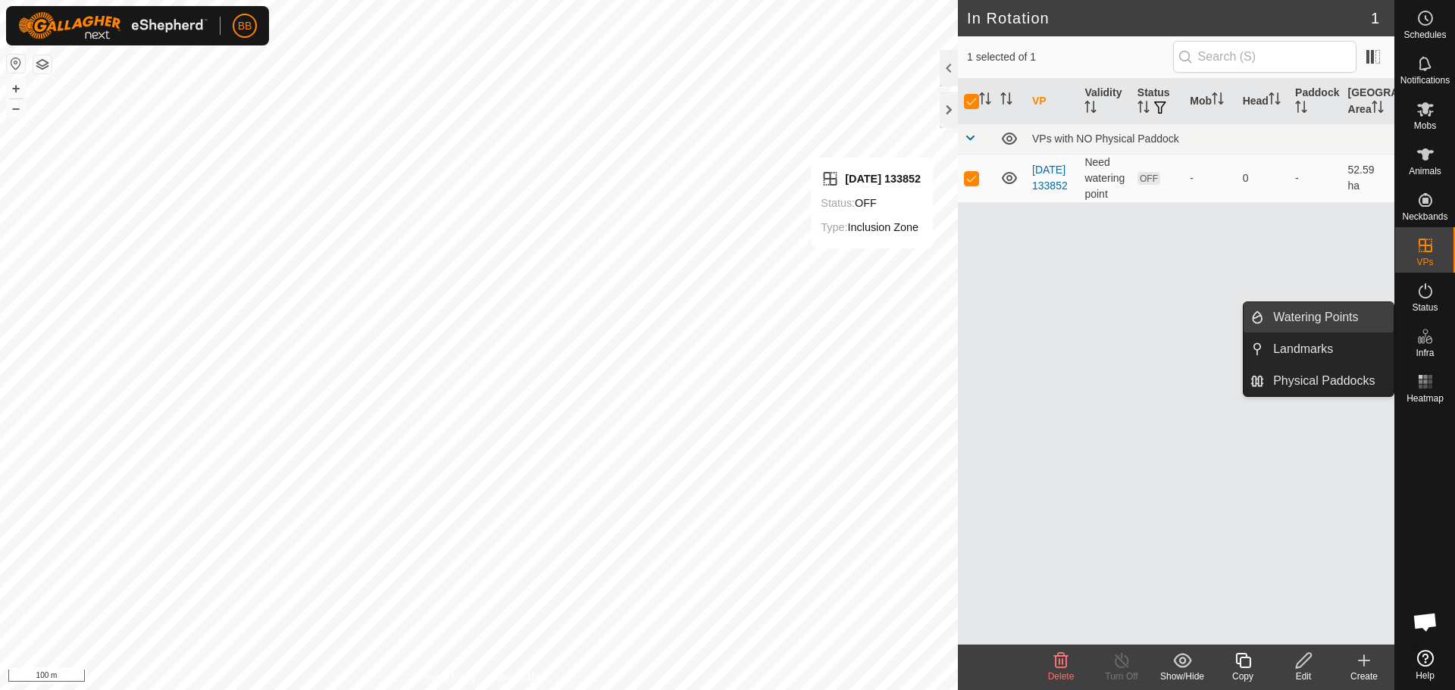
click at [1304, 318] on link "Watering Points" at bounding box center [1329, 317] width 130 height 30
click at [1440, 340] on div "Infra" at bounding box center [1425, 340] width 60 height 45
click at [1305, 321] on link "Watering Points" at bounding box center [1329, 317] width 130 height 30
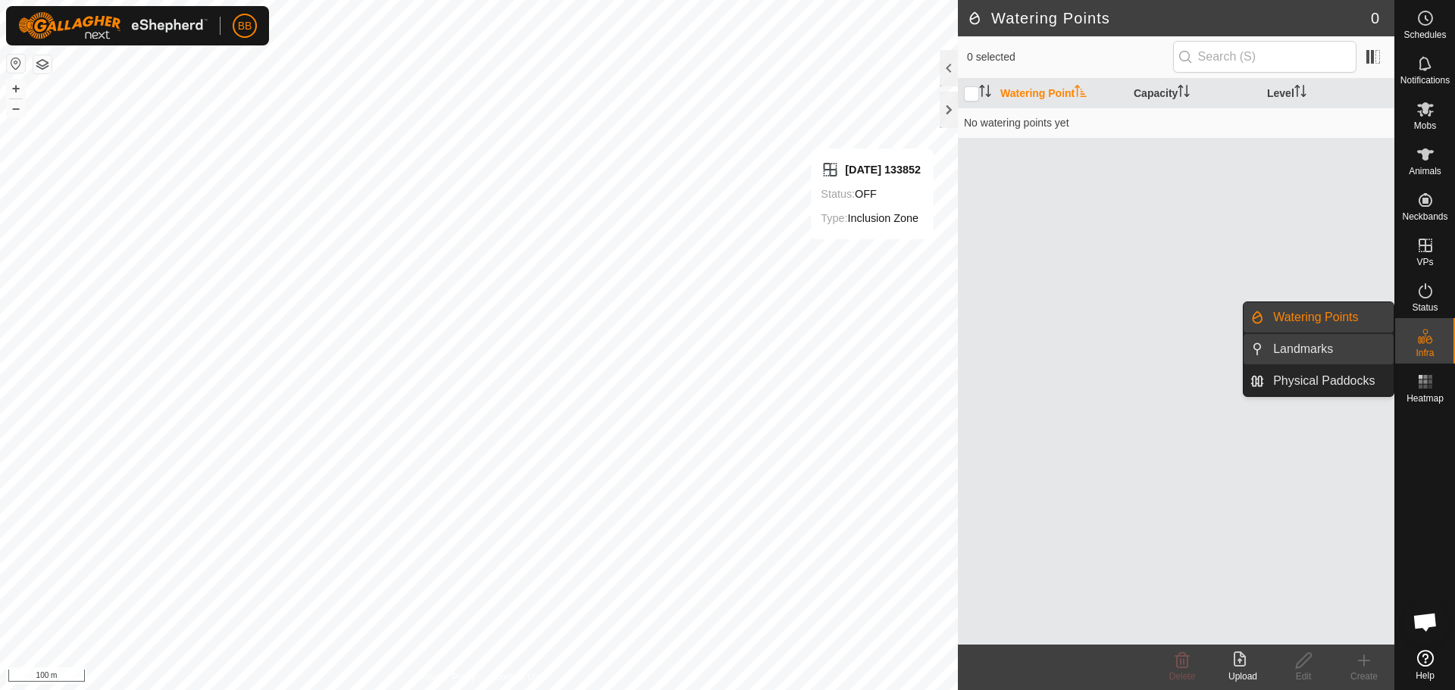
click at [1303, 344] on link "Landmarks" at bounding box center [1329, 349] width 130 height 30
click at [1297, 308] on link "Watering Points" at bounding box center [1329, 317] width 130 height 30
click at [1294, 379] on link "Physical Paddocks" at bounding box center [1329, 381] width 130 height 30
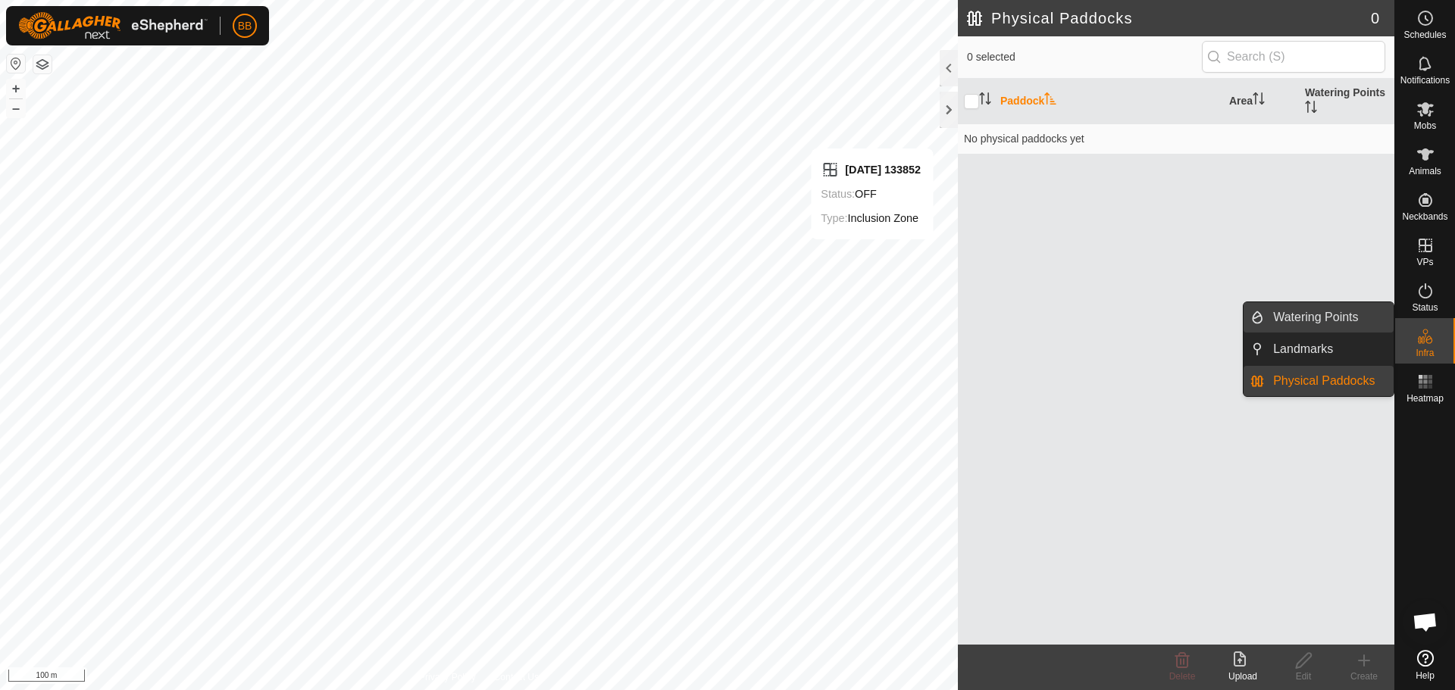
click at [1297, 312] on link "Watering Points" at bounding box center [1329, 317] width 130 height 30
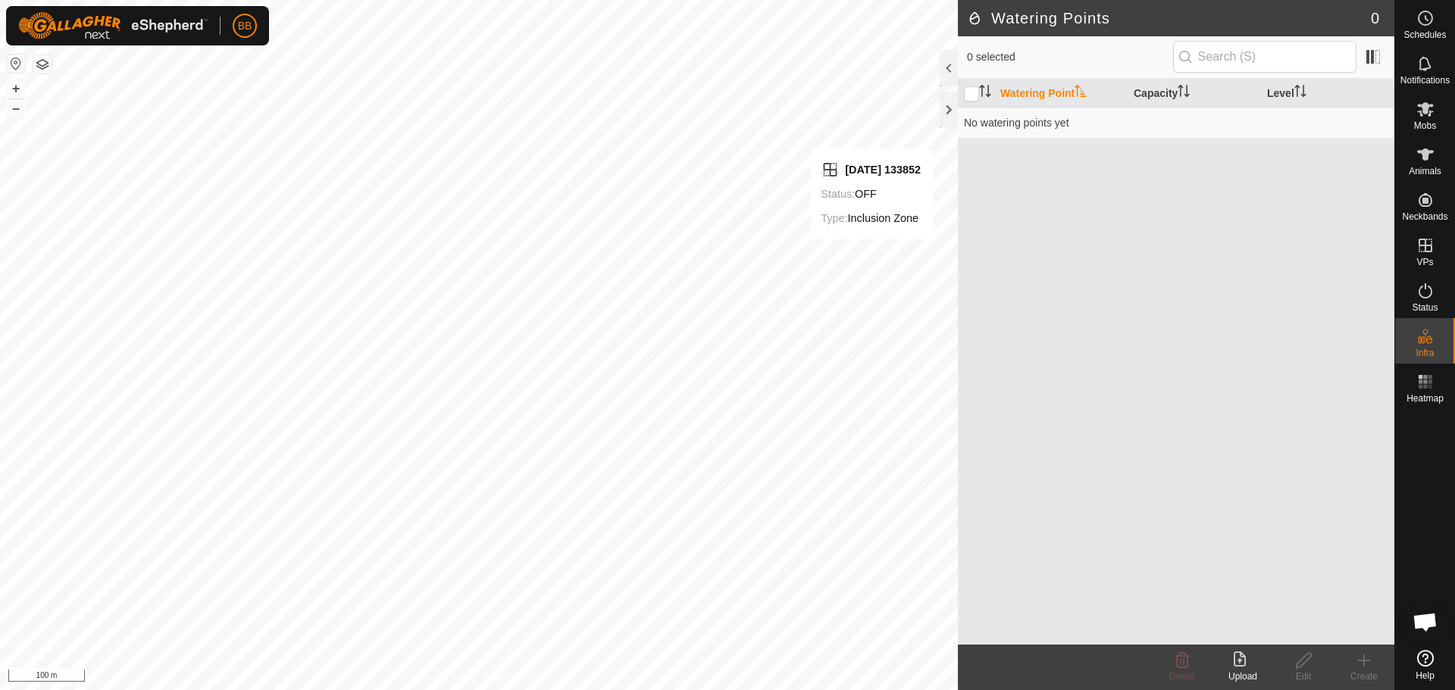
click at [1237, 662] on icon at bounding box center [1243, 661] width 18 height 18
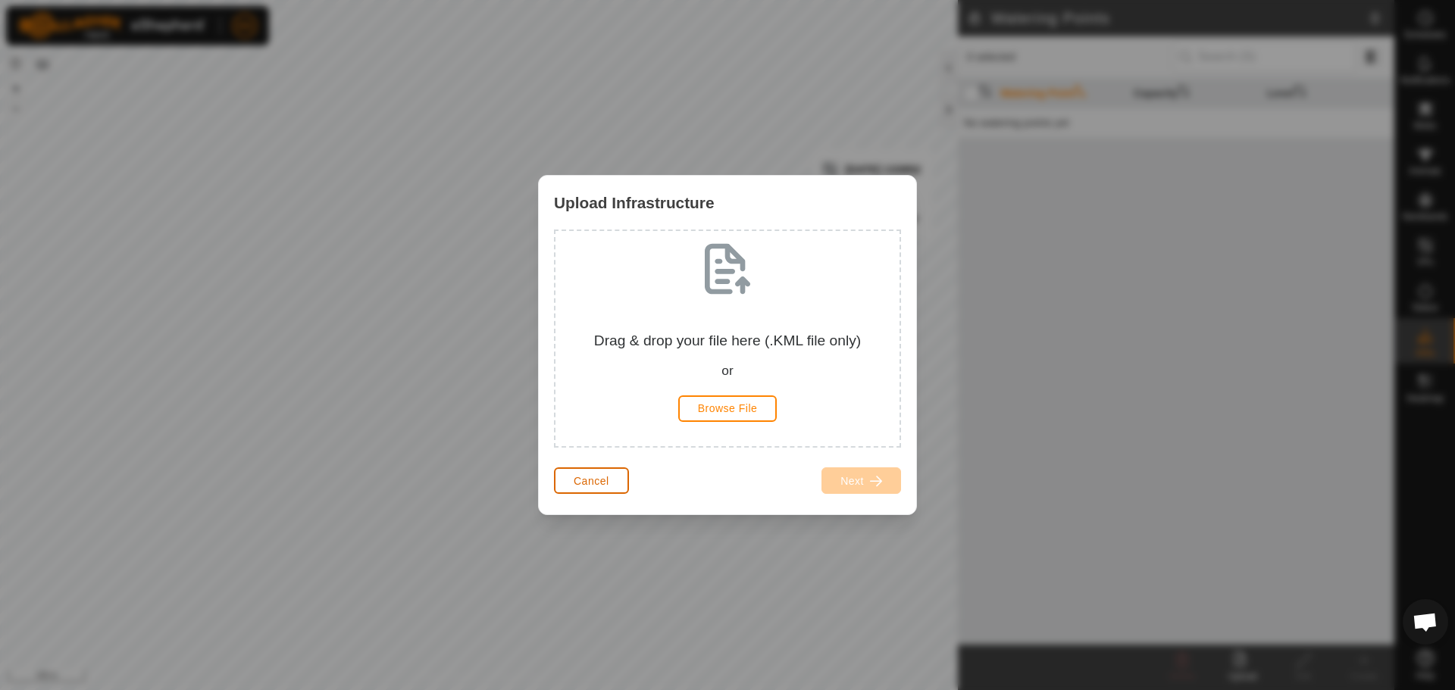
click at [603, 479] on span "Cancel" at bounding box center [592, 481] width 36 height 12
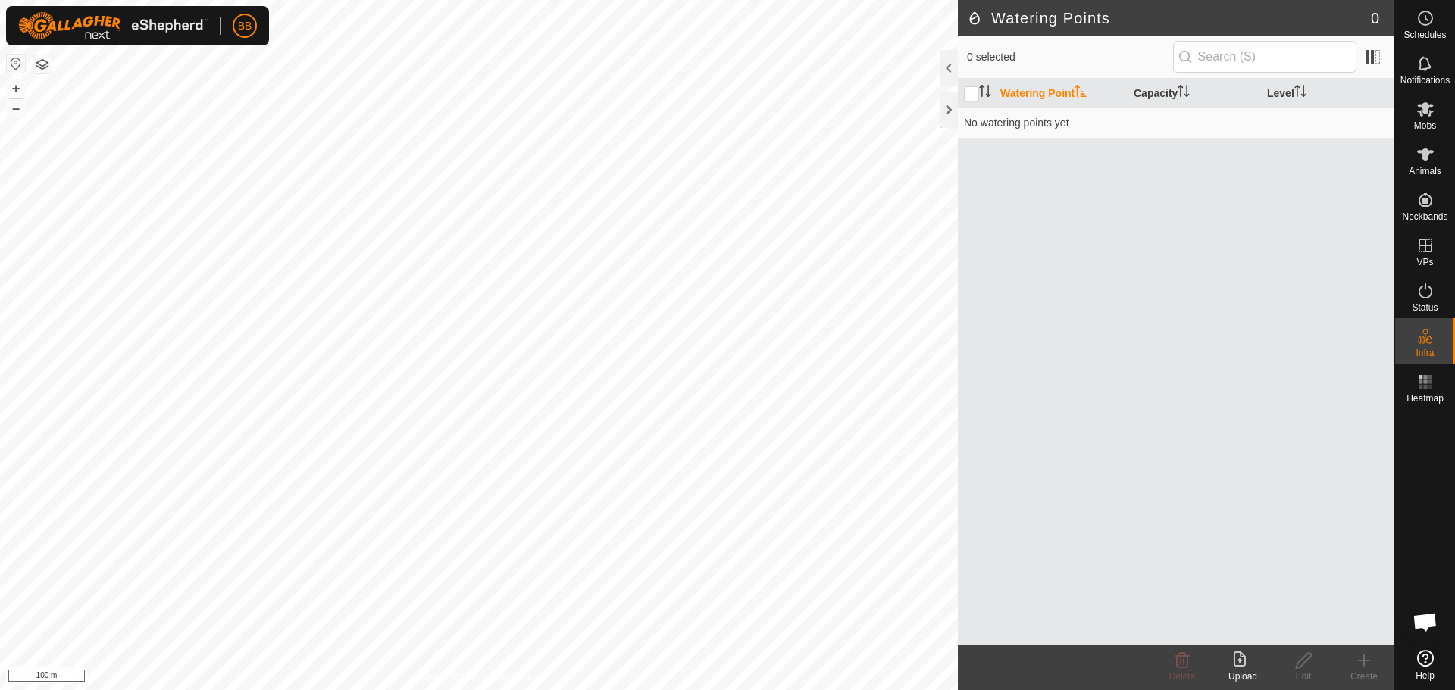
click at [1065, 248] on div "Watering Point Capacity Level No watering points yet" at bounding box center [1176, 362] width 436 height 566
click at [1025, 99] on th "Watering Point" at bounding box center [1060, 94] width 133 height 30
click at [1231, 661] on upload-svg-icon at bounding box center [1242, 661] width 61 height 18
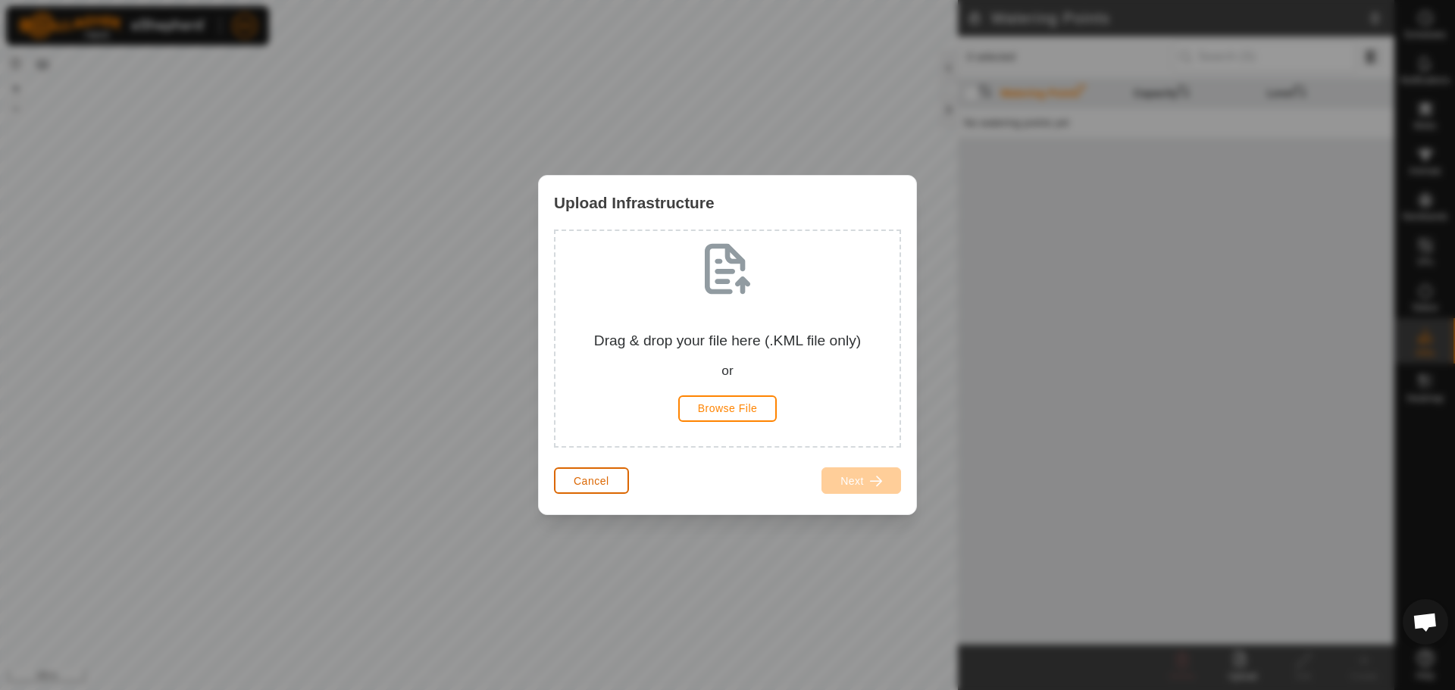
click at [573, 491] on button "Cancel" at bounding box center [591, 481] width 75 height 27
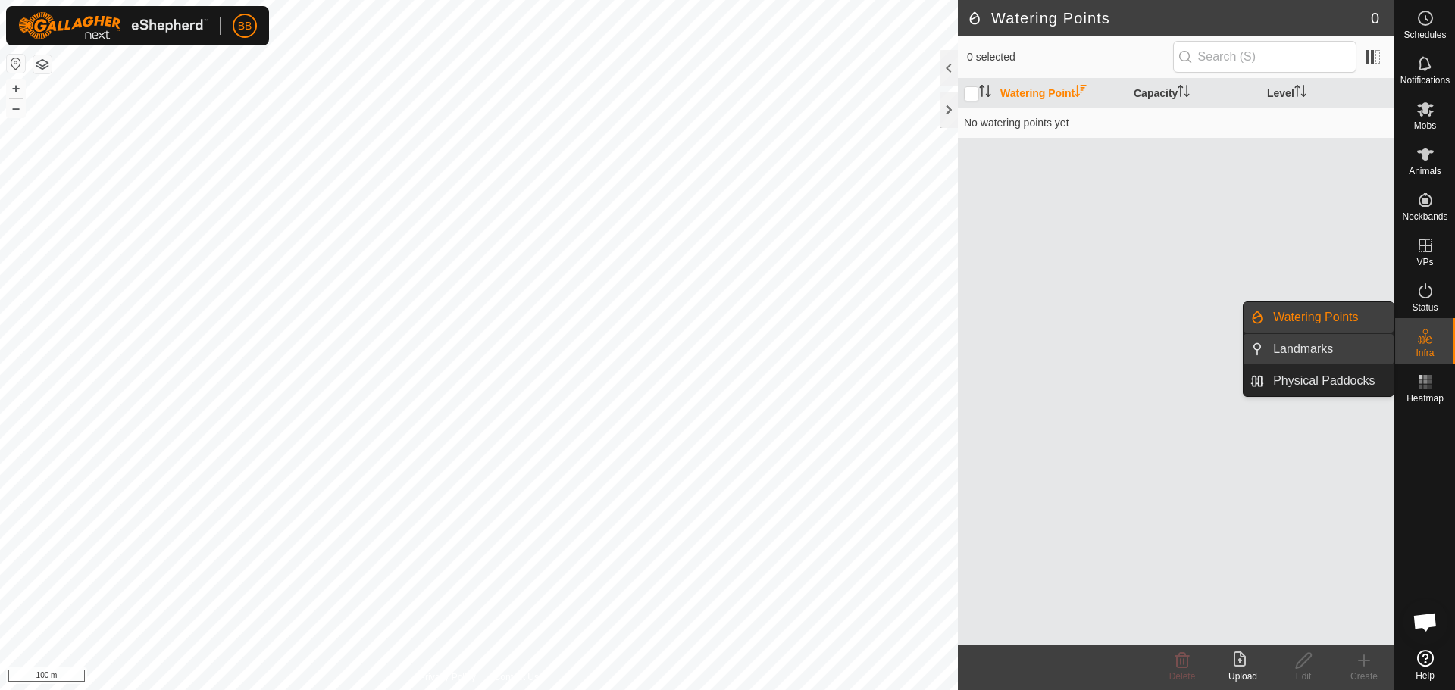
click at [1266, 355] on link "Landmarks" at bounding box center [1329, 349] width 130 height 30
click at [1325, 378] on link "Physical Paddocks" at bounding box center [1329, 381] width 130 height 30
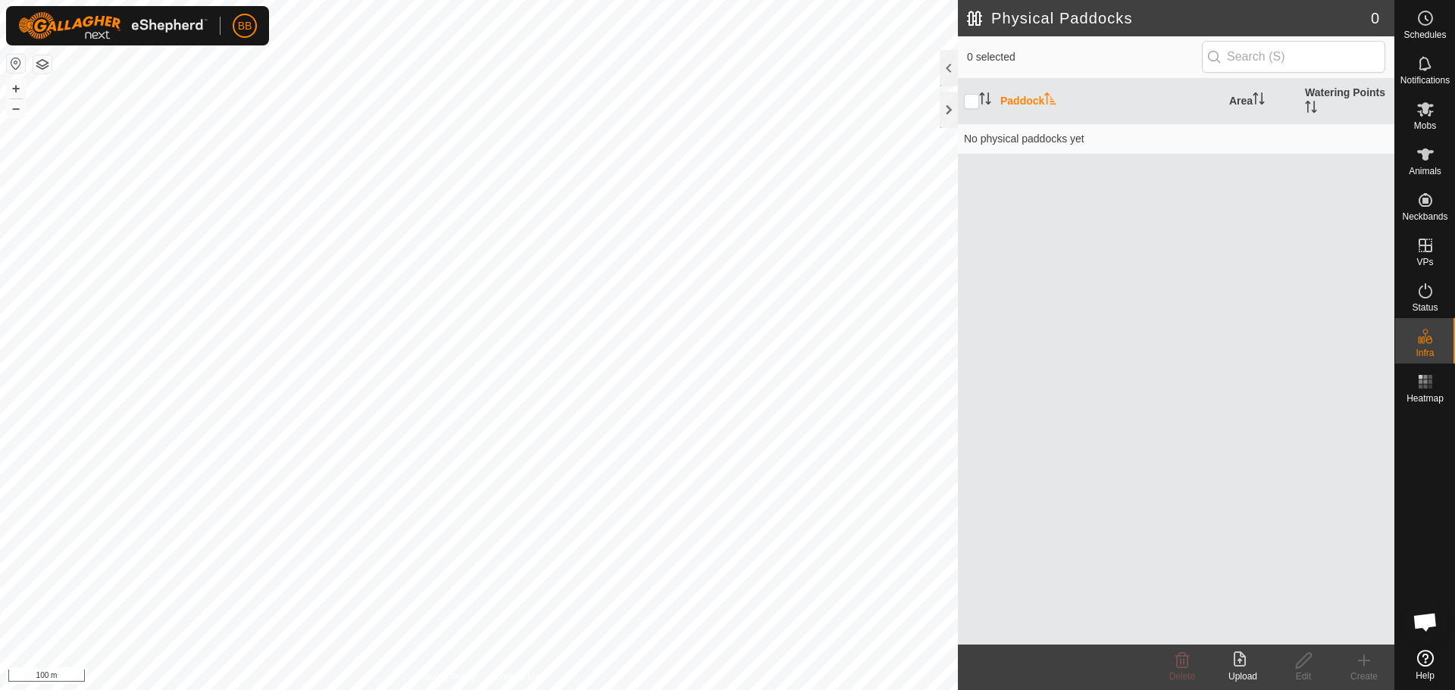
click at [1226, 665] on upload-svg-icon at bounding box center [1242, 661] width 61 height 18
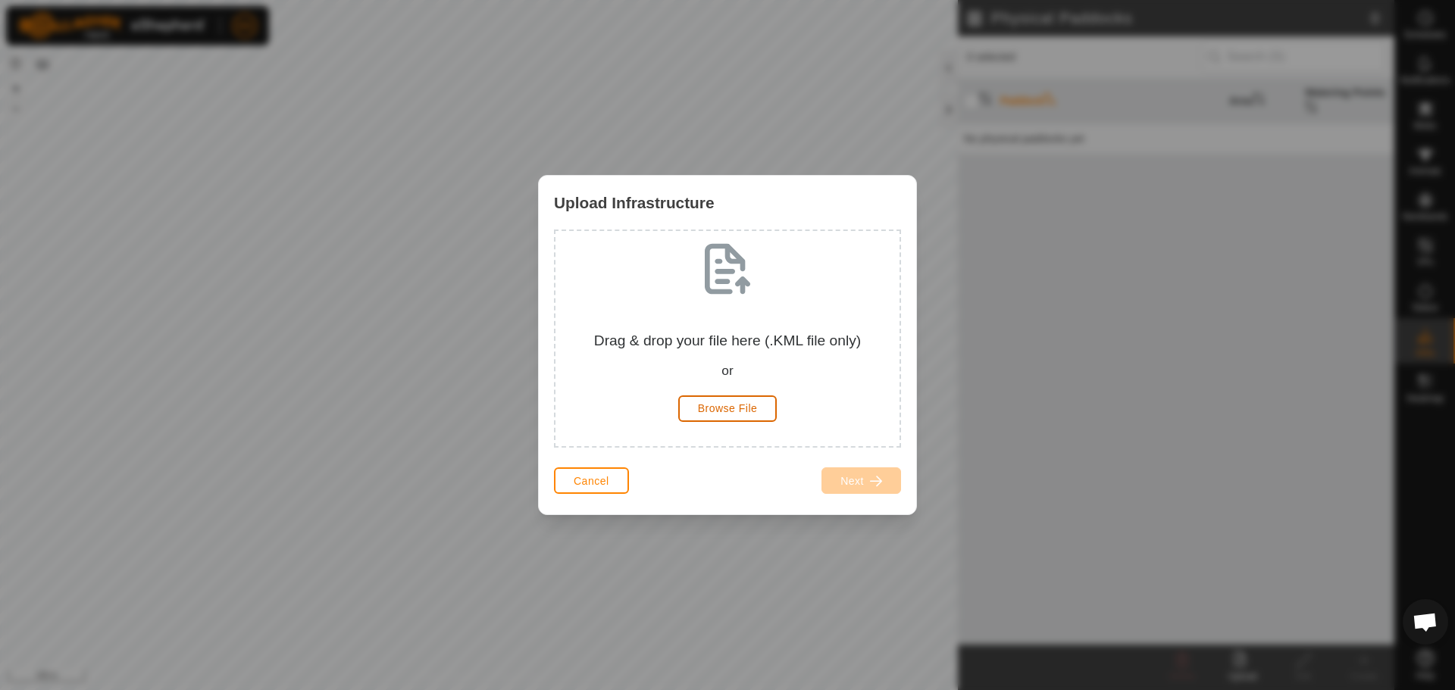
click at [744, 403] on span "Browse File" at bounding box center [728, 408] width 60 height 12
click at [577, 477] on span "Cancel" at bounding box center [592, 481] width 36 height 12
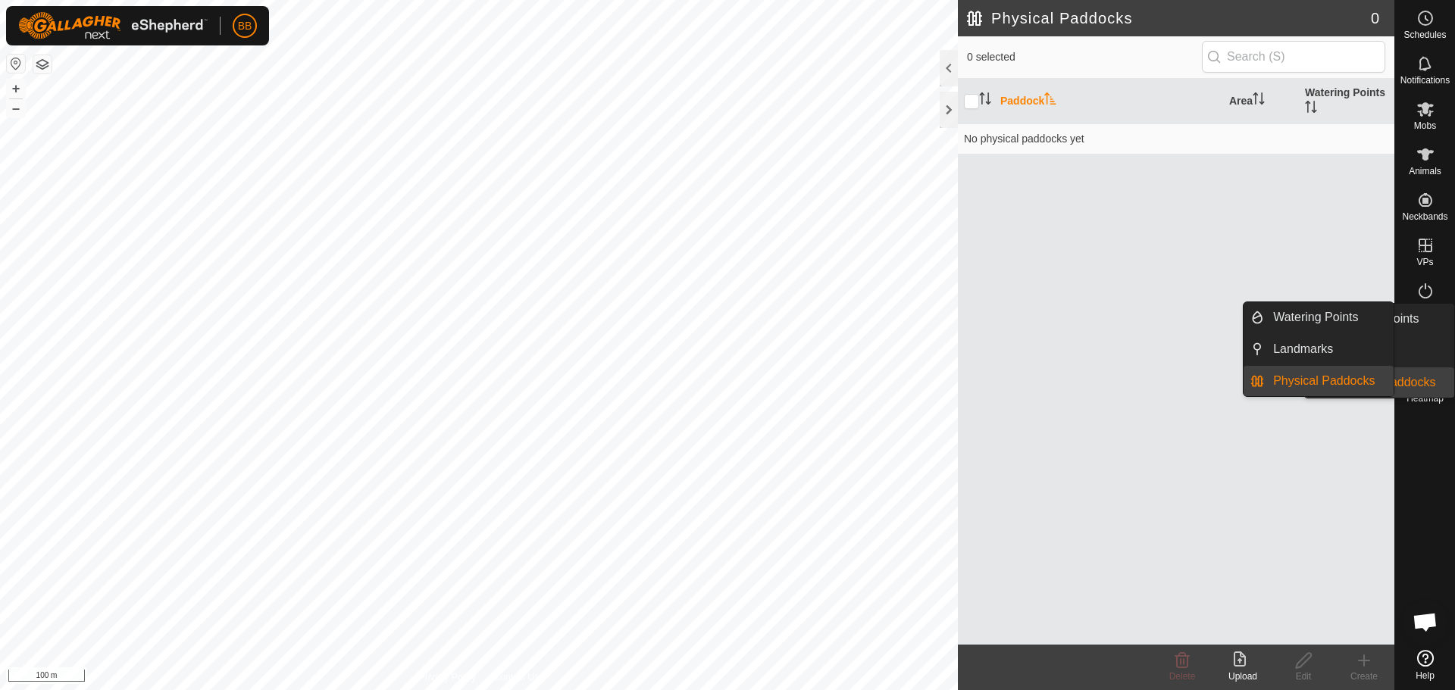
click at [1404, 334] on div "Infra" at bounding box center [1425, 340] width 60 height 45
click at [1364, 317] on link "Watering Points" at bounding box center [1329, 317] width 130 height 30
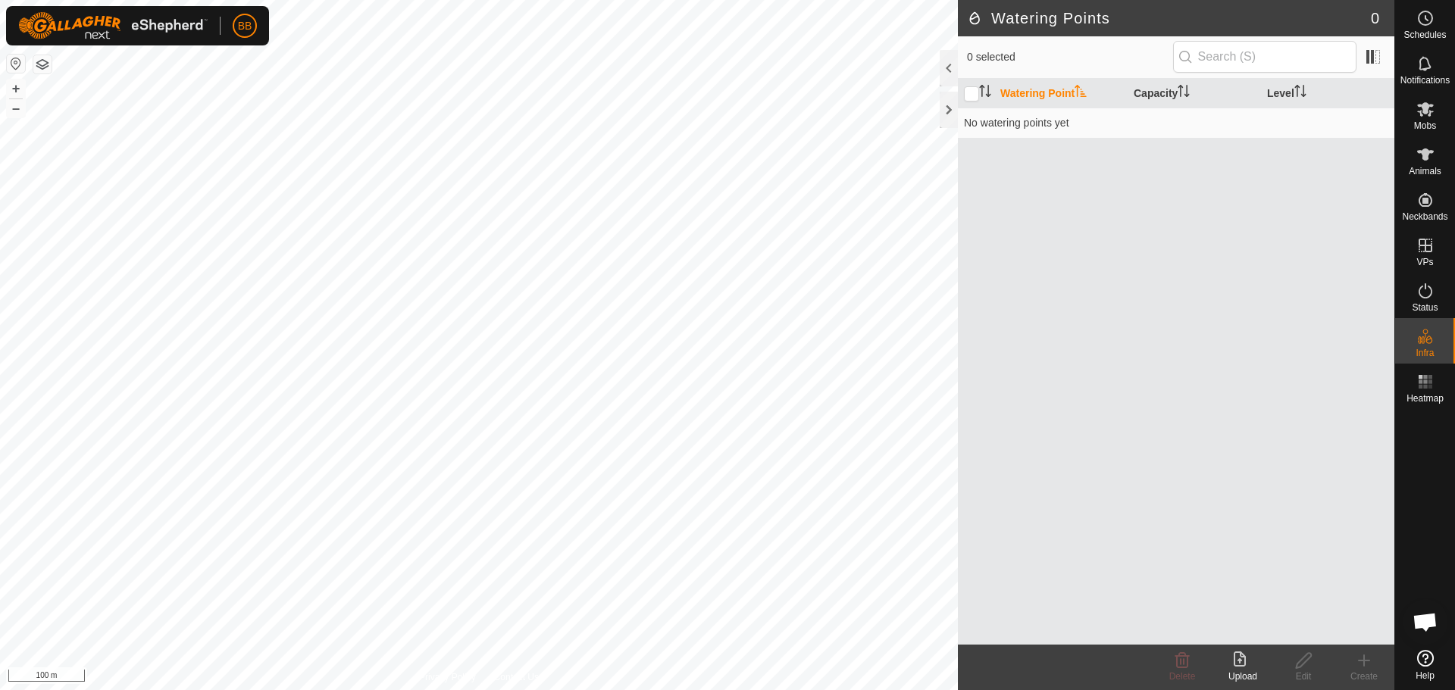
click at [1235, 657] on icon at bounding box center [1240, 659] width 12 height 15
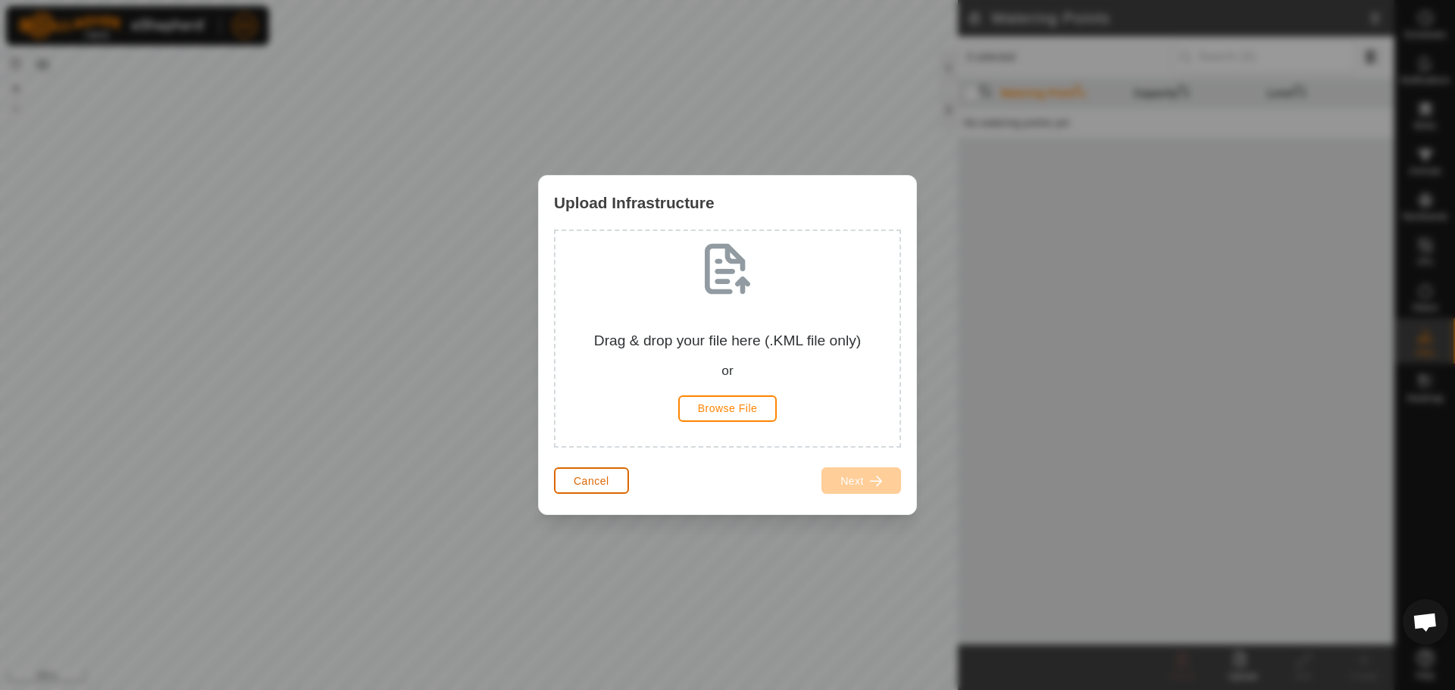
click at [609, 488] on button "Cancel" at bounding box center [591, 481] width 75 height 27
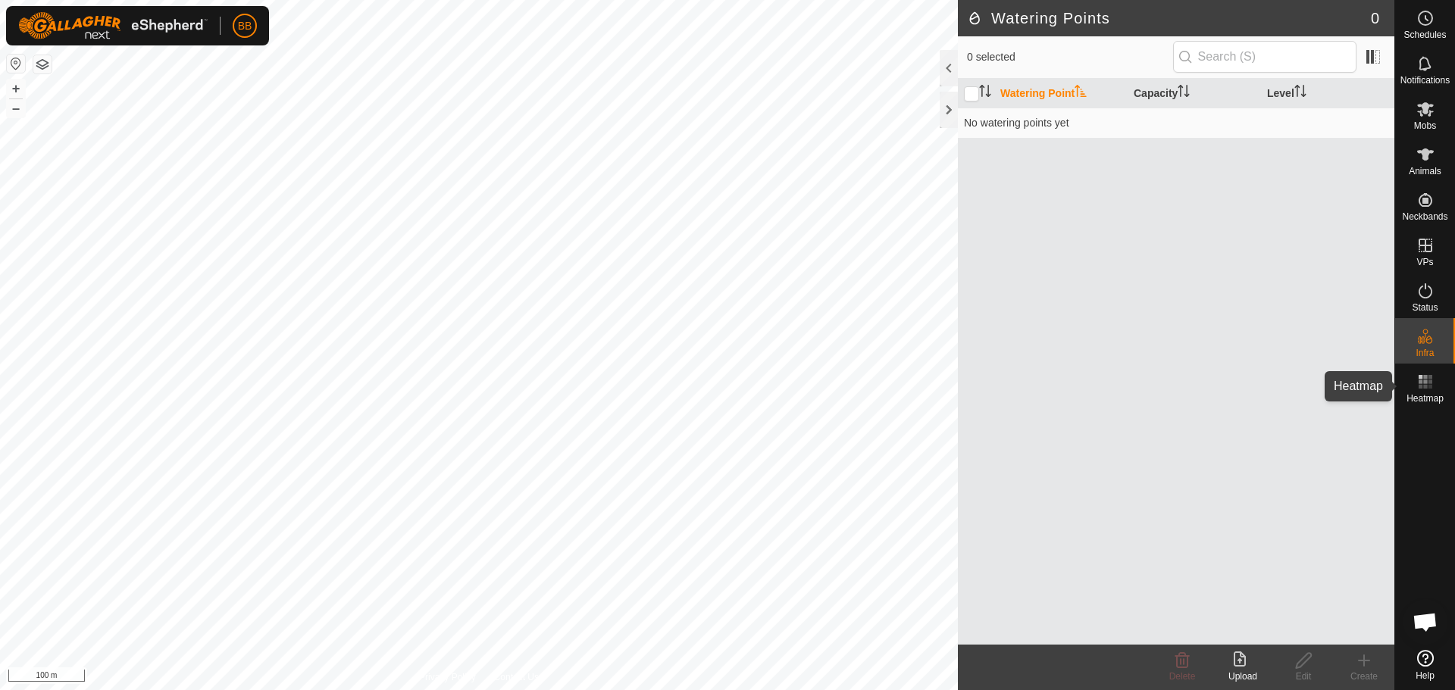
click at [1421, 377] on rect at bounding box center [1421, 377] width 4 height 4
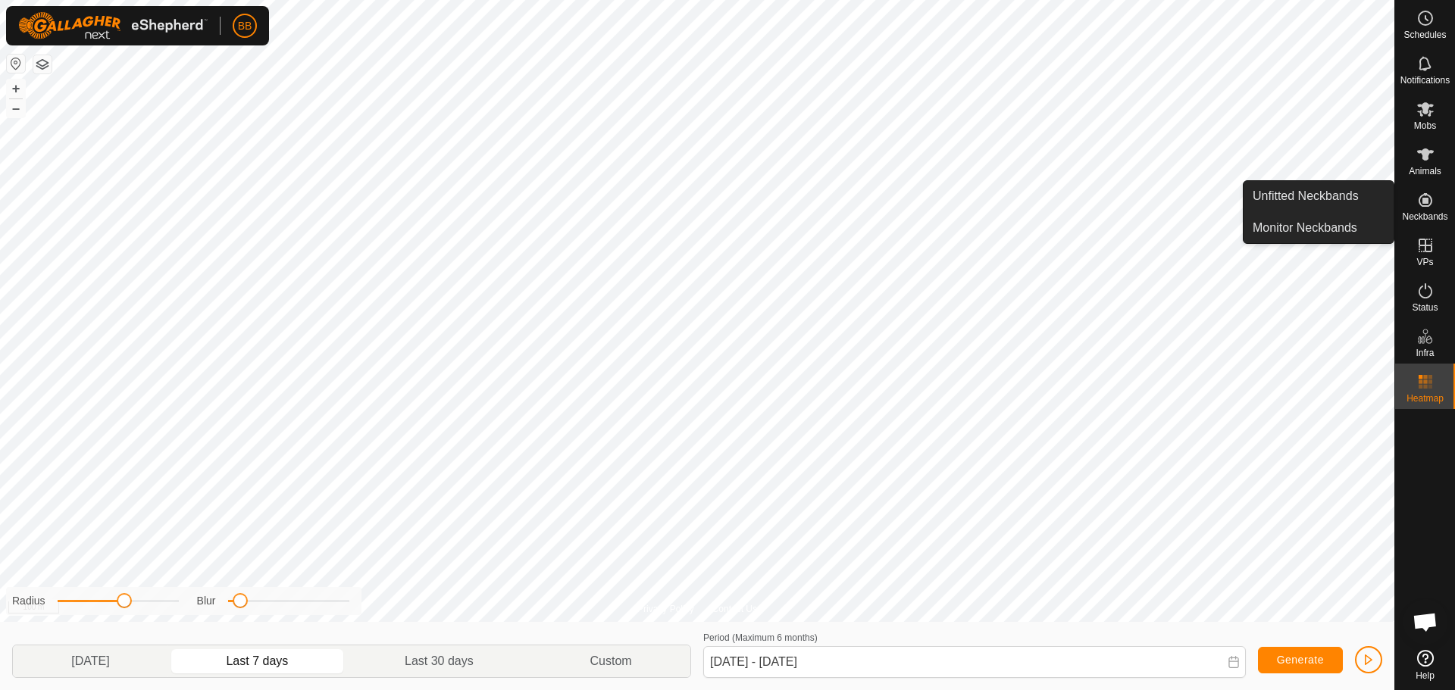
click at [1433, 196] on icon at bounding box center [1425, 200] width 18 height 18
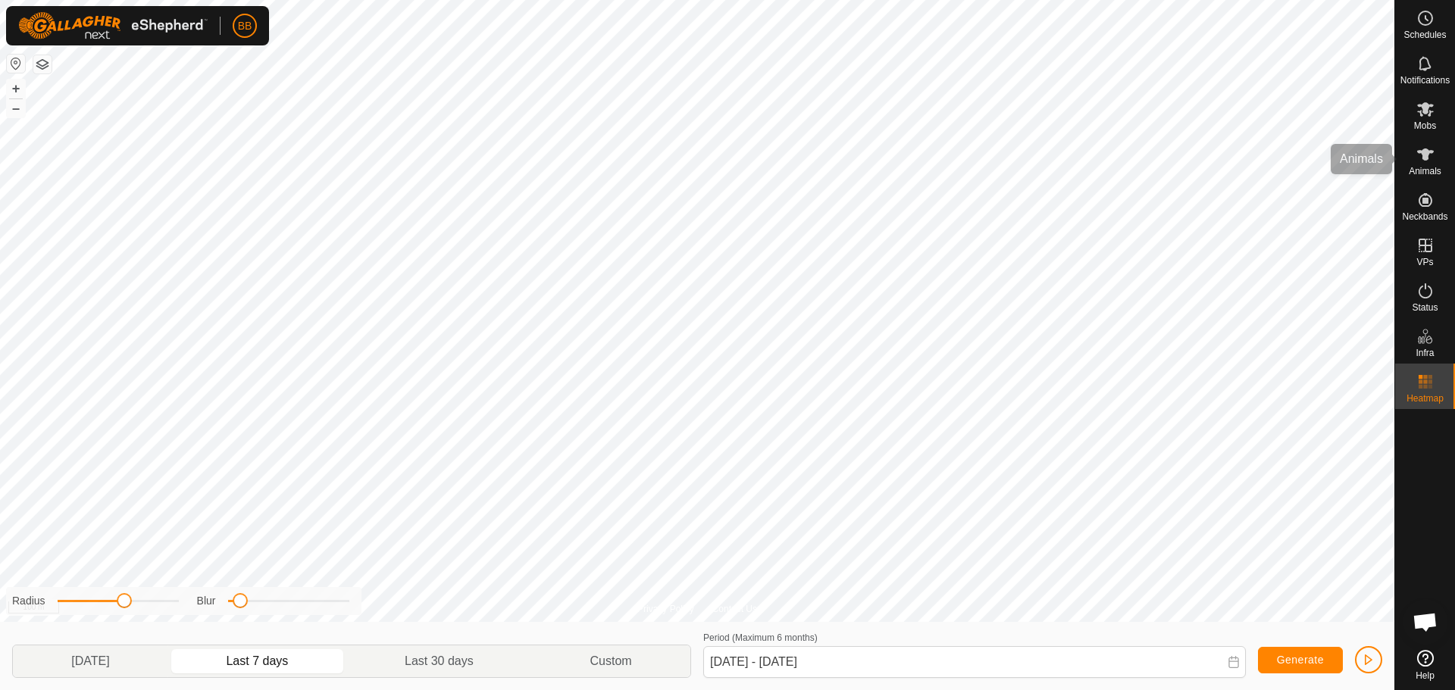
click at [1420, 167] on span "Animals" at bounding box center [1425, 171] width 33 height 9
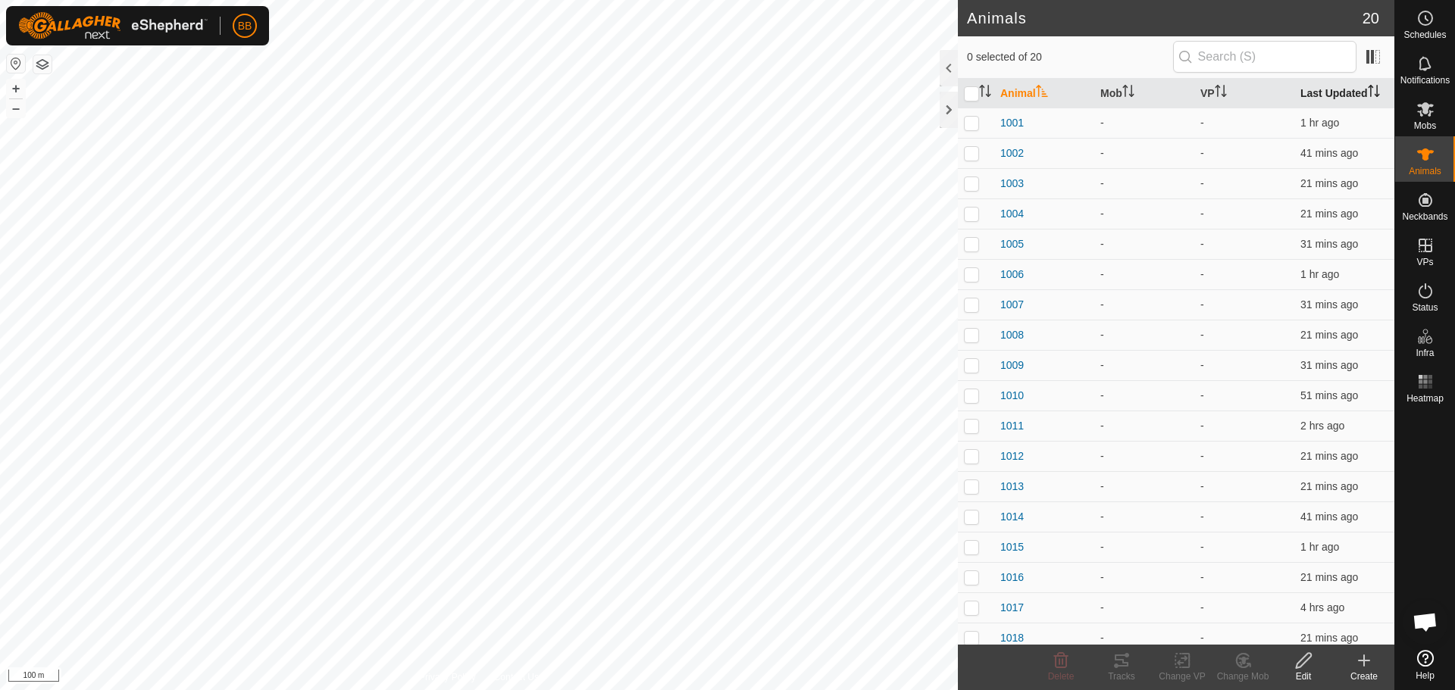
click at [1318, 87] on th "Last Updated" at bounding box center [1344, 94] width 100 height 30
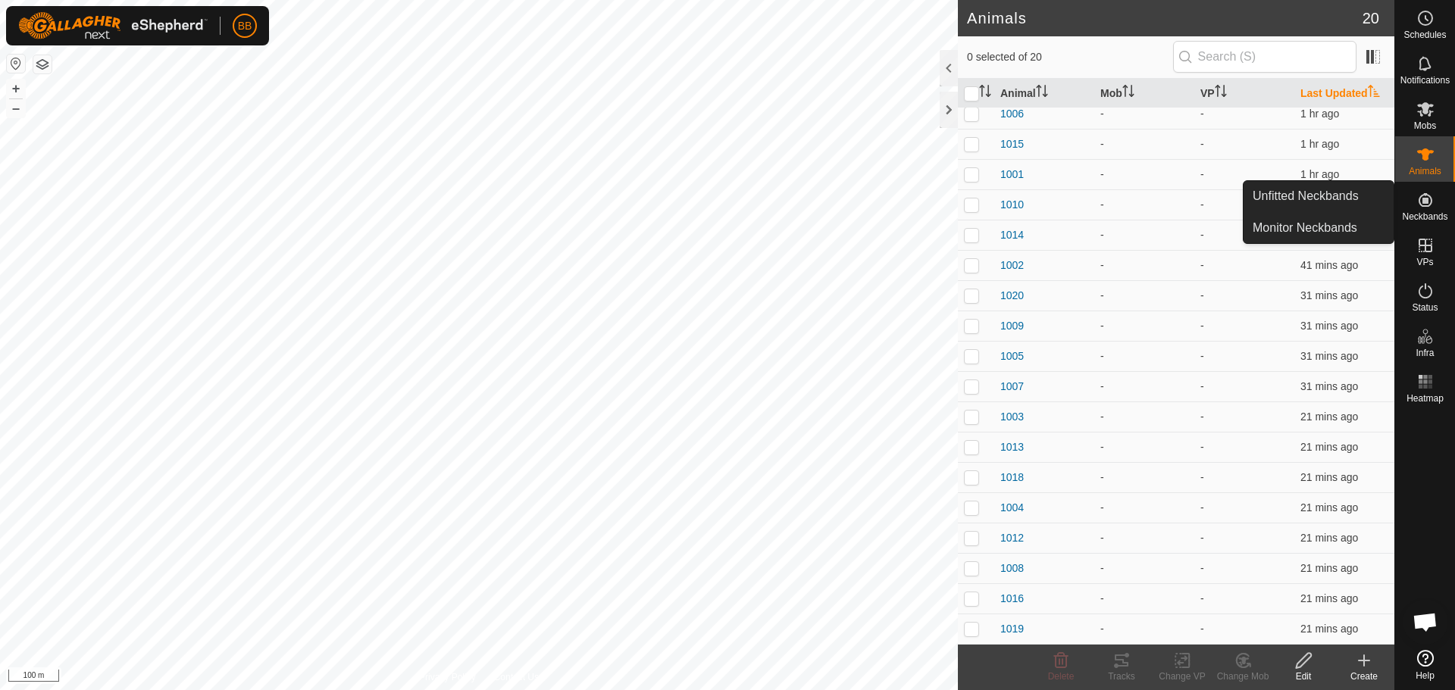
click at [1416, 201] on icon at bounding box center [1425, 200] width 18 height 18
click at [1341, 222] on link "Monitor Neckbands" at bounding box center [1319, 228] width 150 height 30
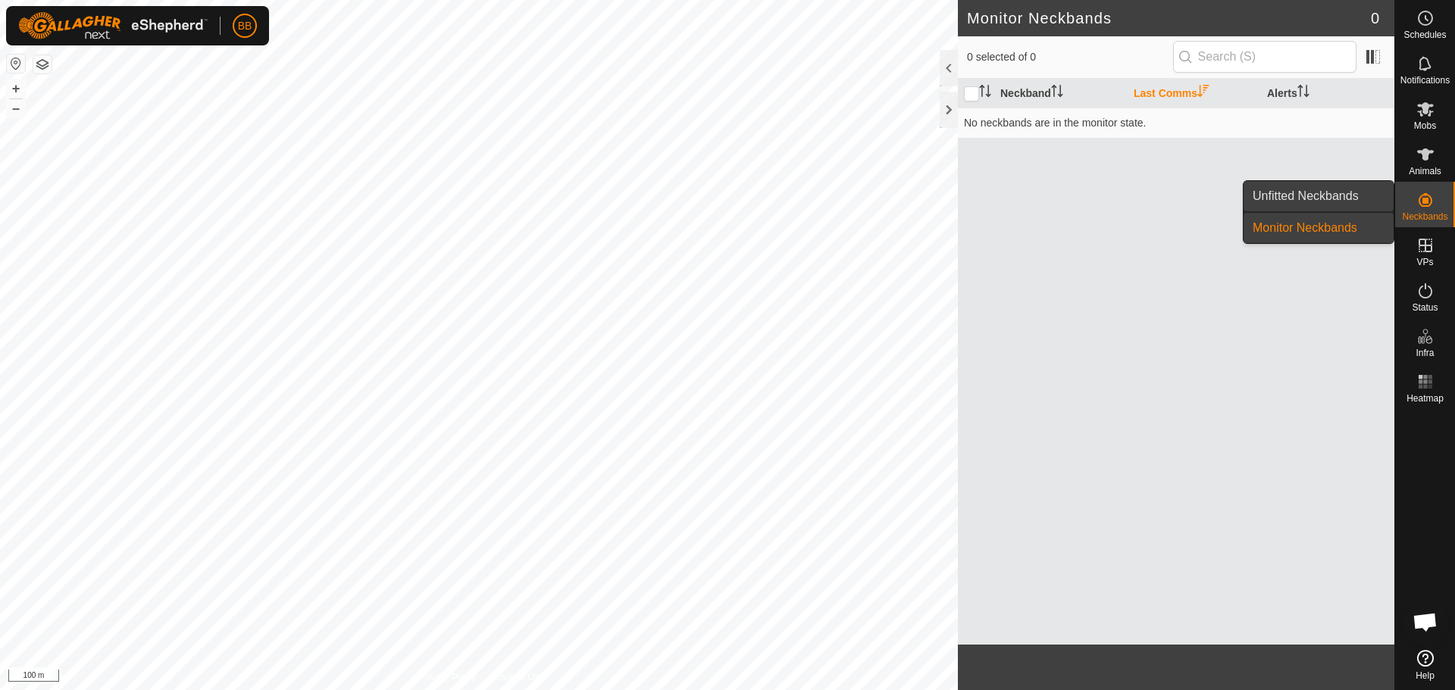
click at [1330, 200] on link "Unfitted Neckbands" at bounding box center [1319, 196] width 150 height 30
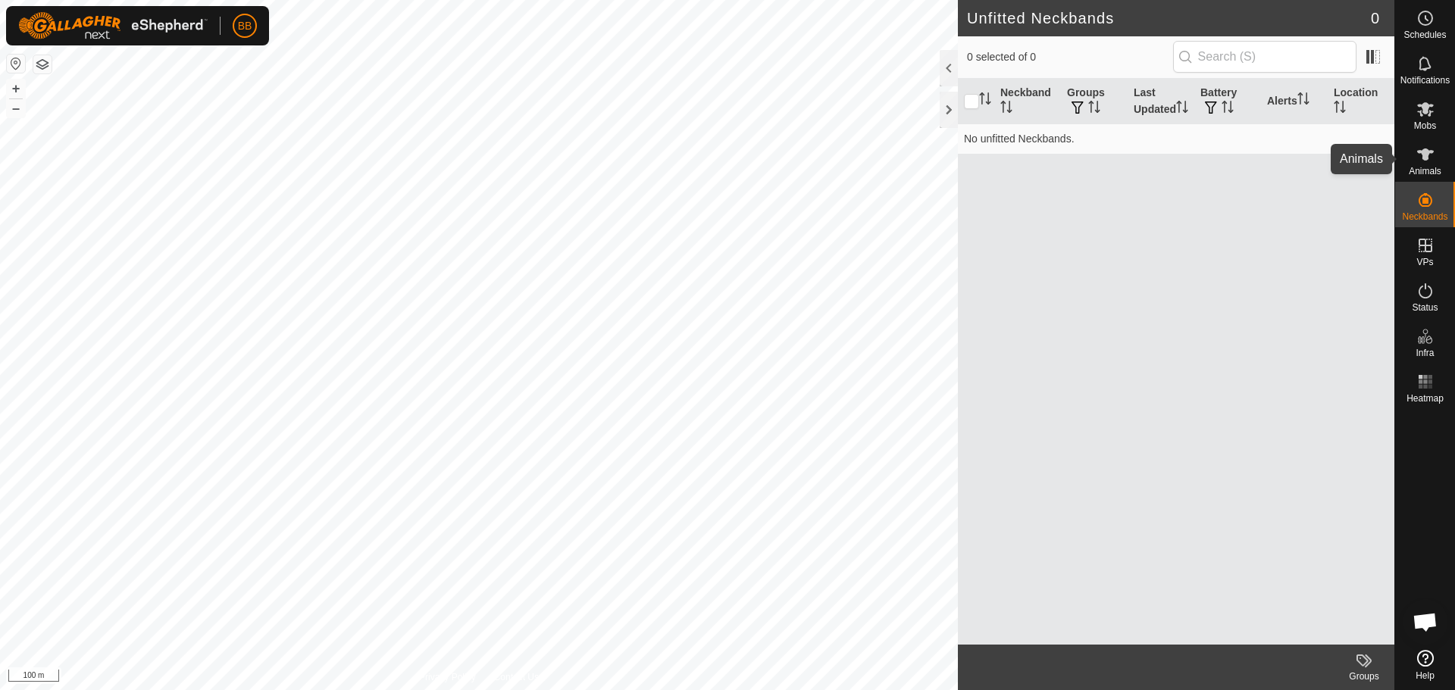
click at [1432, 149] on icon at bounding box center [1425, 154] width 18 height 18
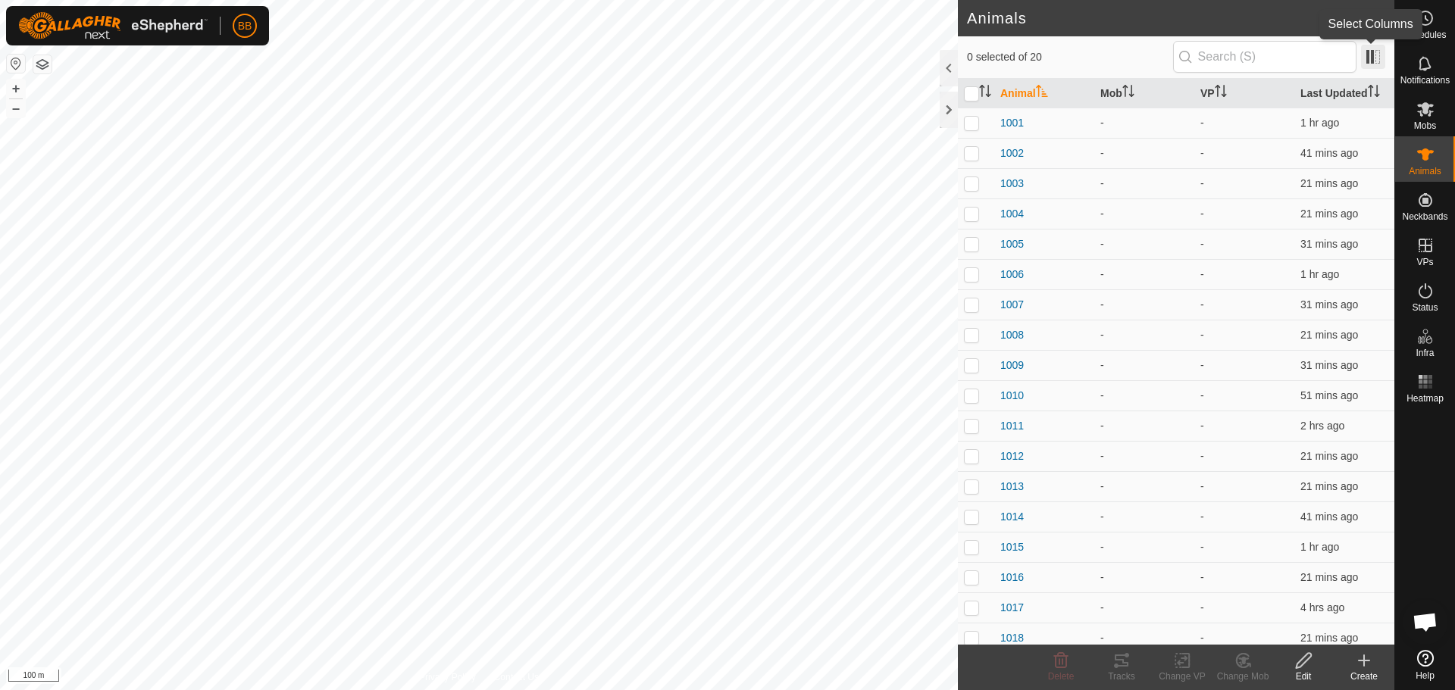
click at [1374, 55] on span at bounding box center [1373, 57] width 24 height 24
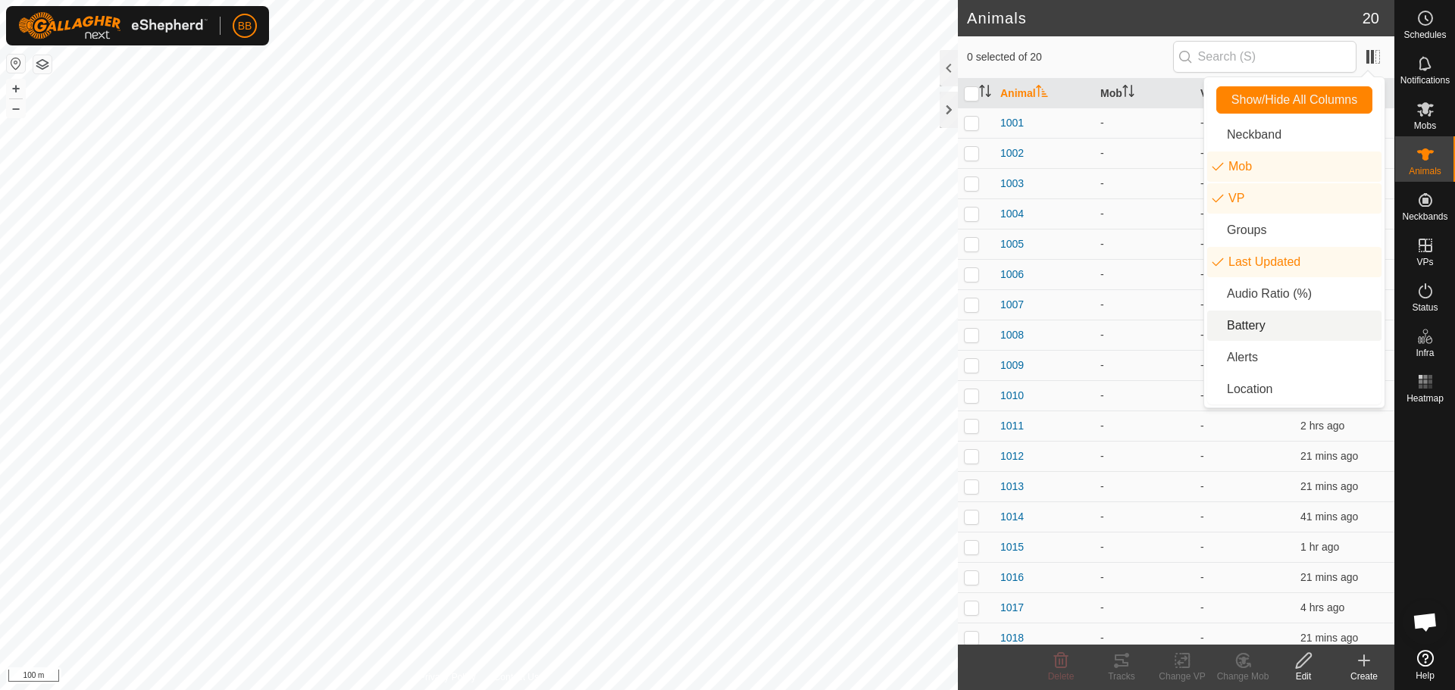
click at [1275, 327] on li "Battery" at bounding box center [1294, 326] width 174 height 30
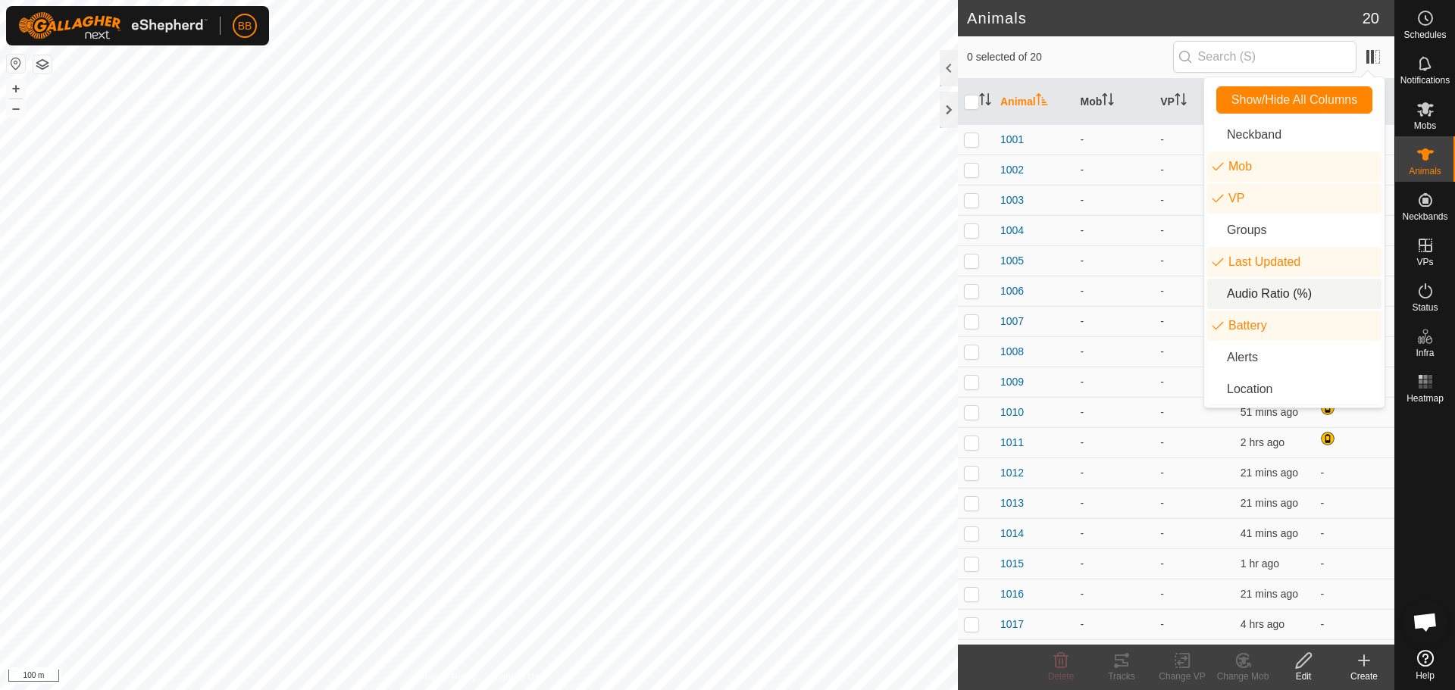
click at [1275, 286] on li "Audio Ratio (%)" at bounding box center [1294, 294] width 174 height 30
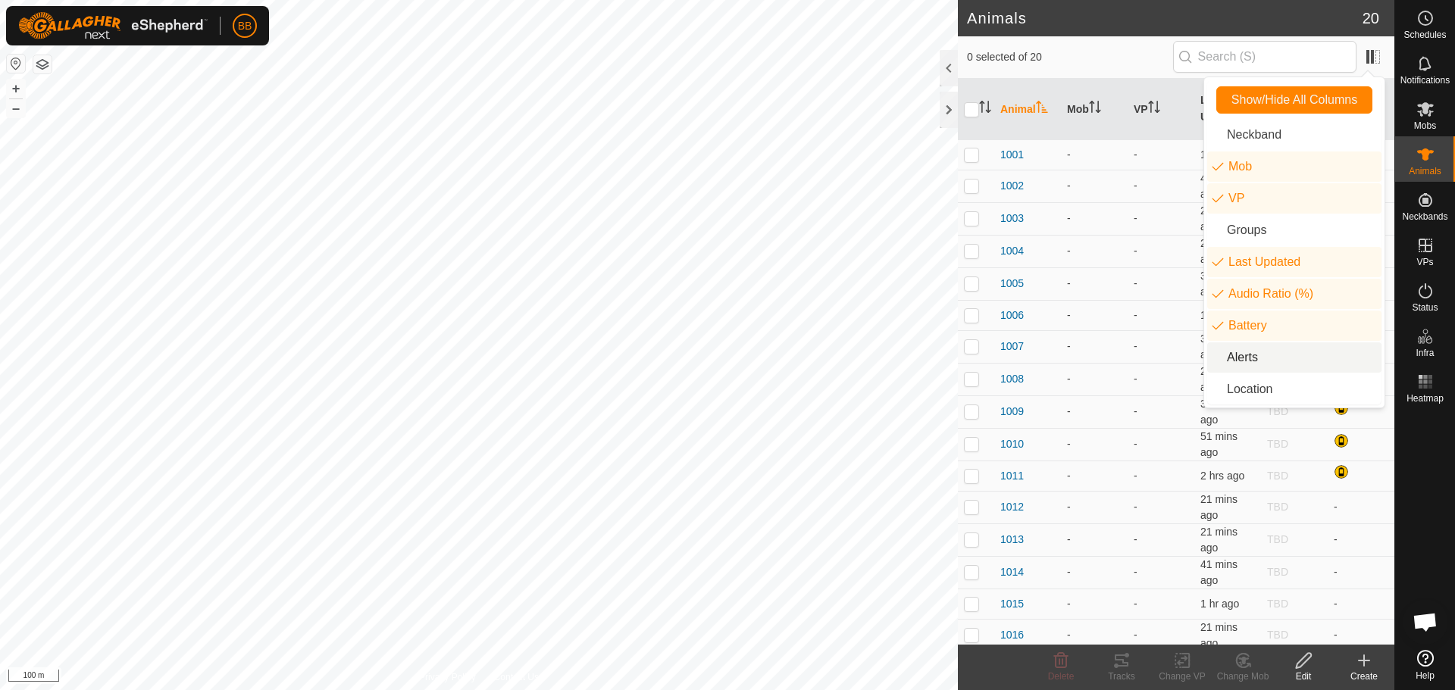
click at [1272, 358] on li "Alerts" at bounding box center [1294, 358] width 174 height 30
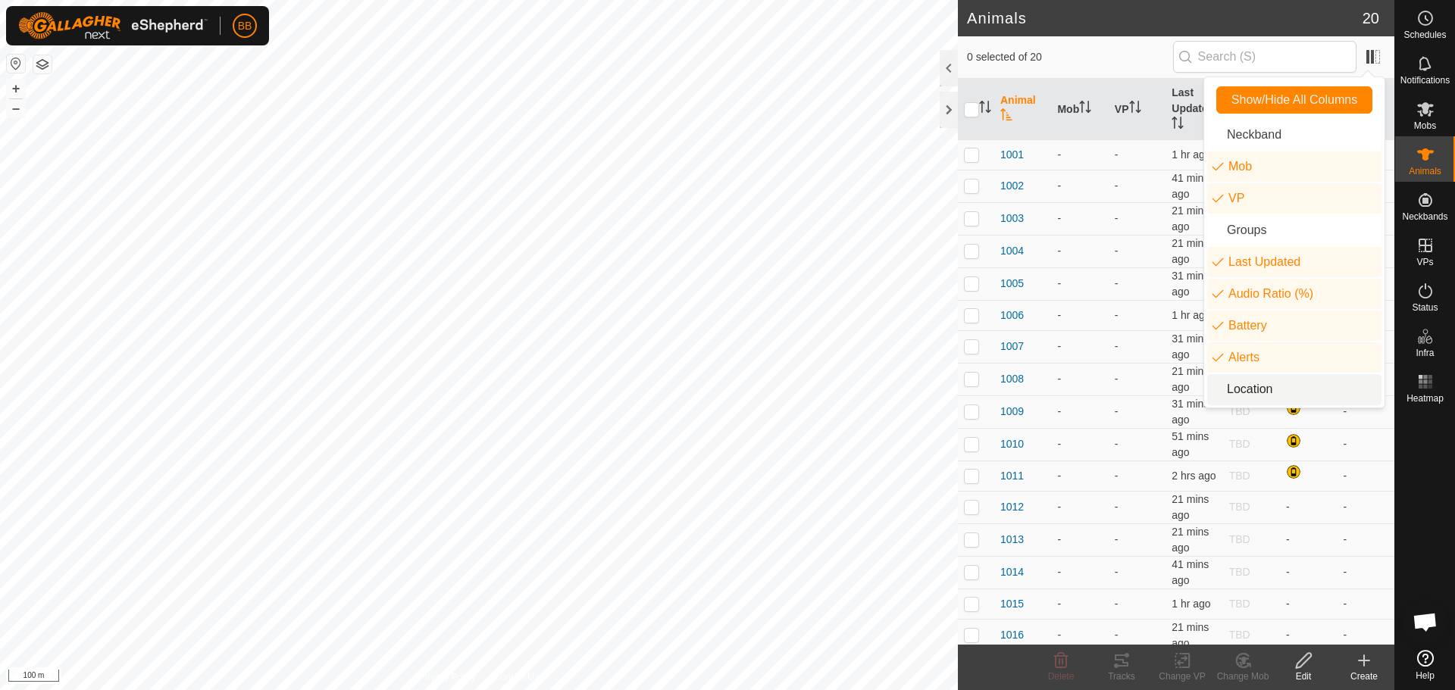
click at [1271, 396] on li "Location" at bounding box center [1294, 389] width 174 height 30
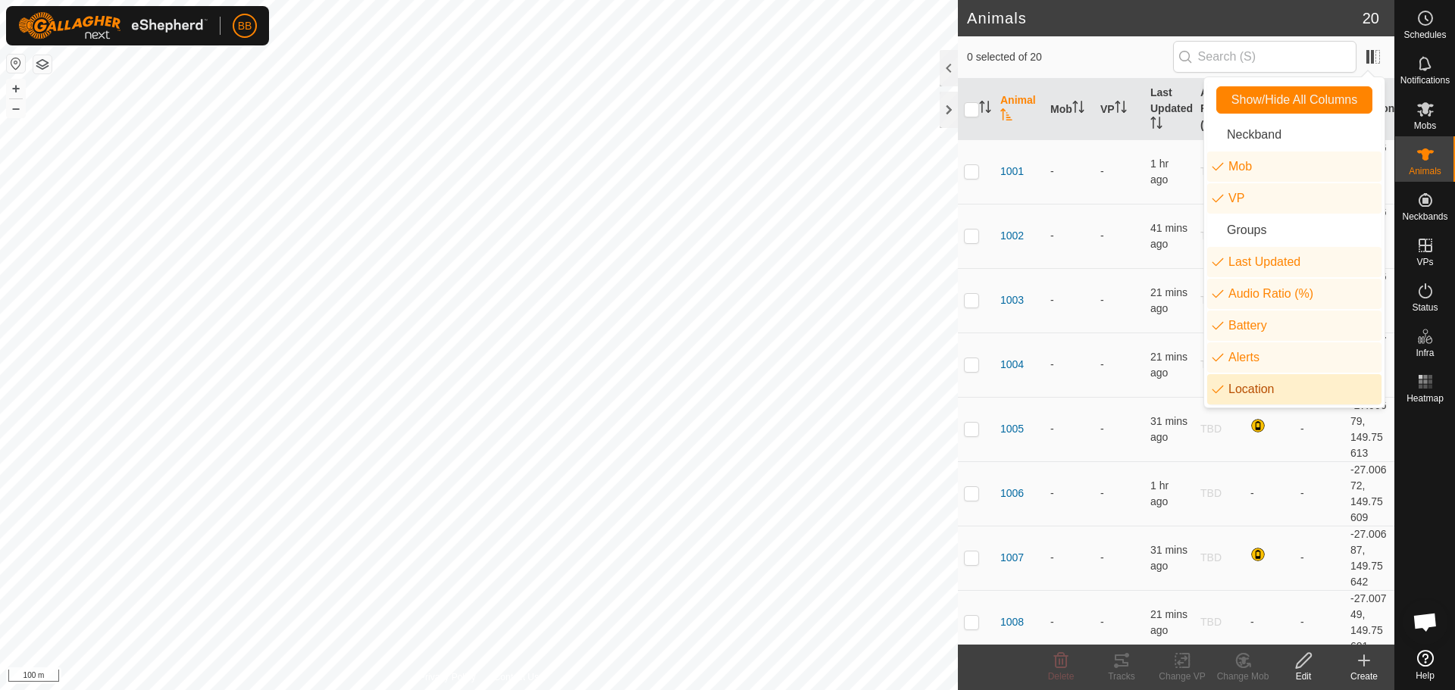
click at [1271, 396] on li "Location" at bounding box center [1294, 389] width 174 height 30
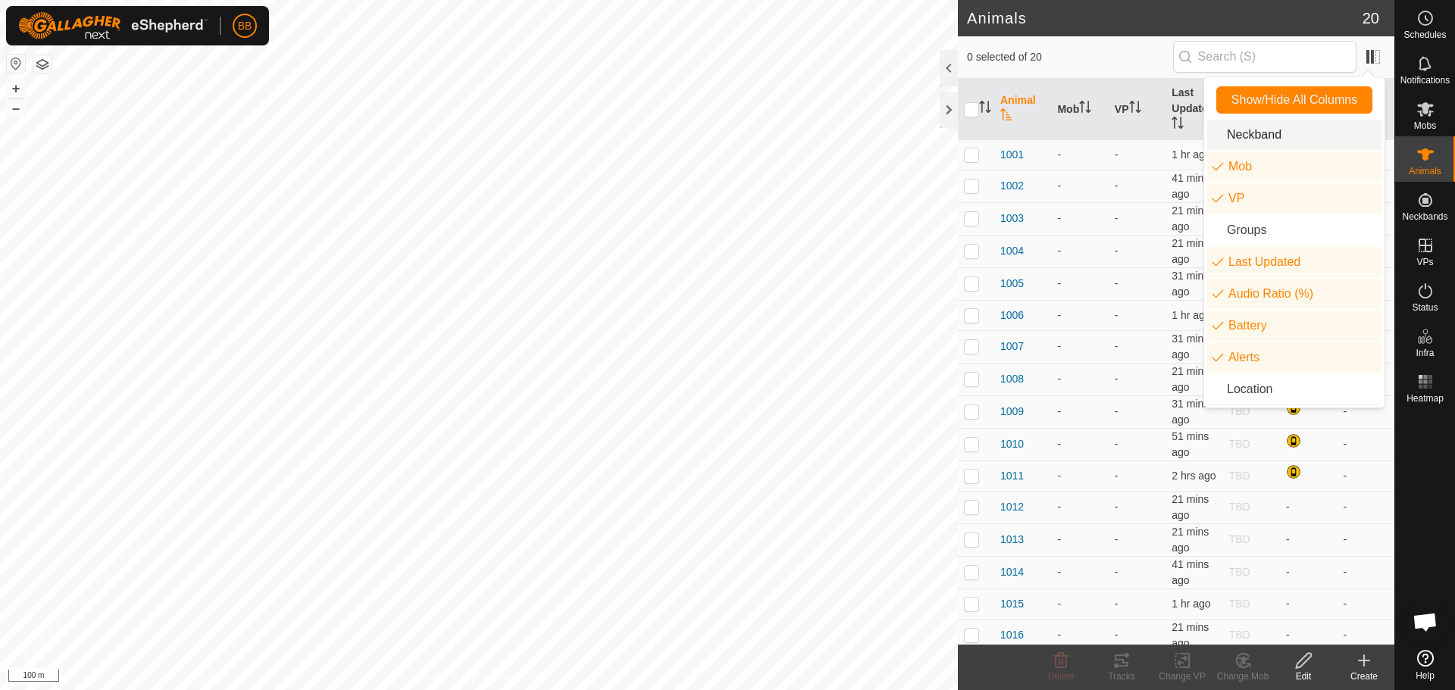
click at [1270, 130] on li "Neckband" at bounding box center [1294, 135] width 174 height 30
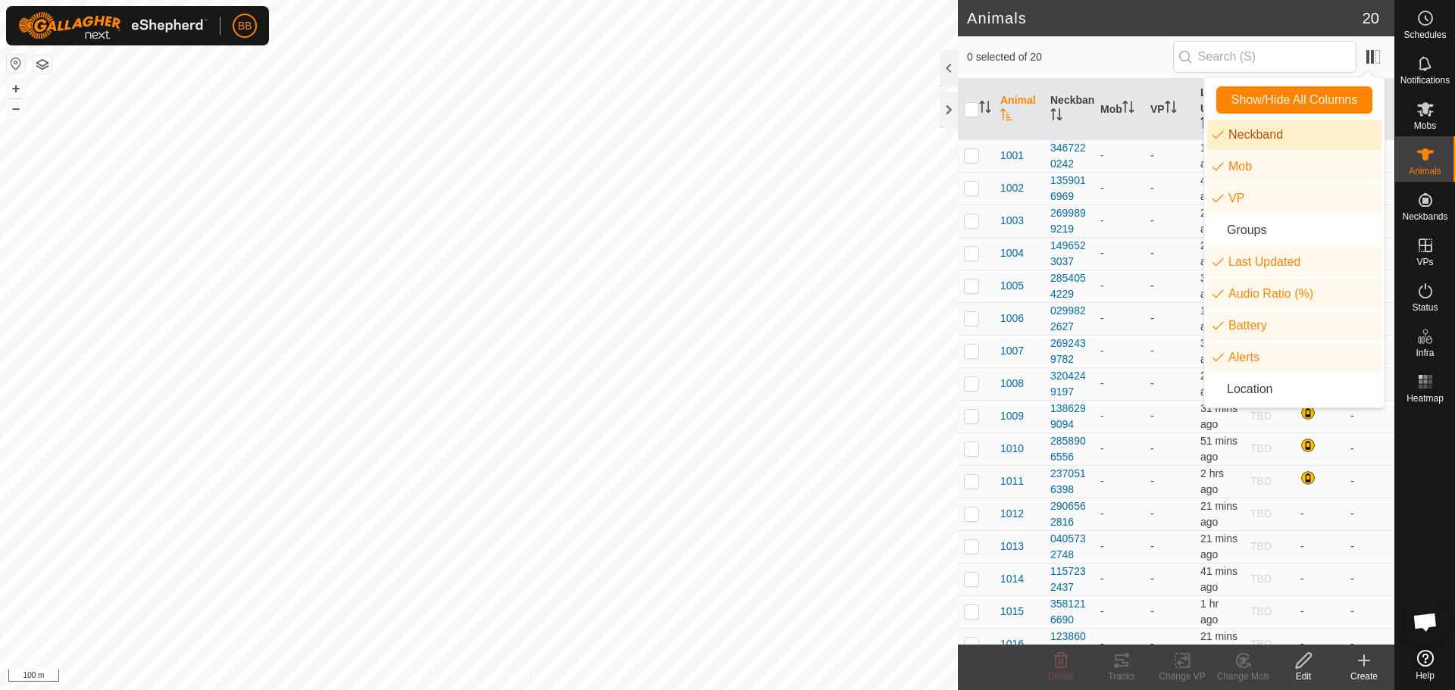
click at [1270, 130] on li "Neckband" at bounding box center [1294, 135] width 174 height 30
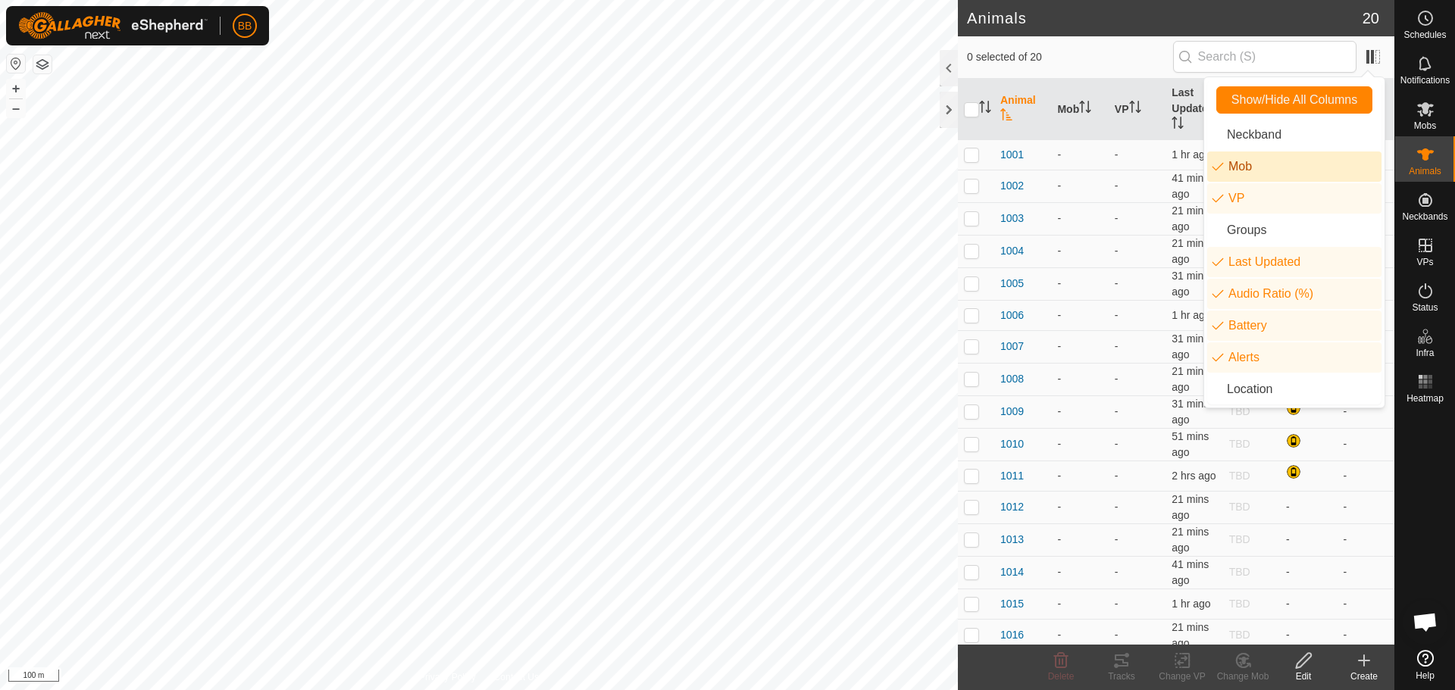
click at [1260, 167] on li "Mob" at bounding box center [1294, 167] width 174 height 30
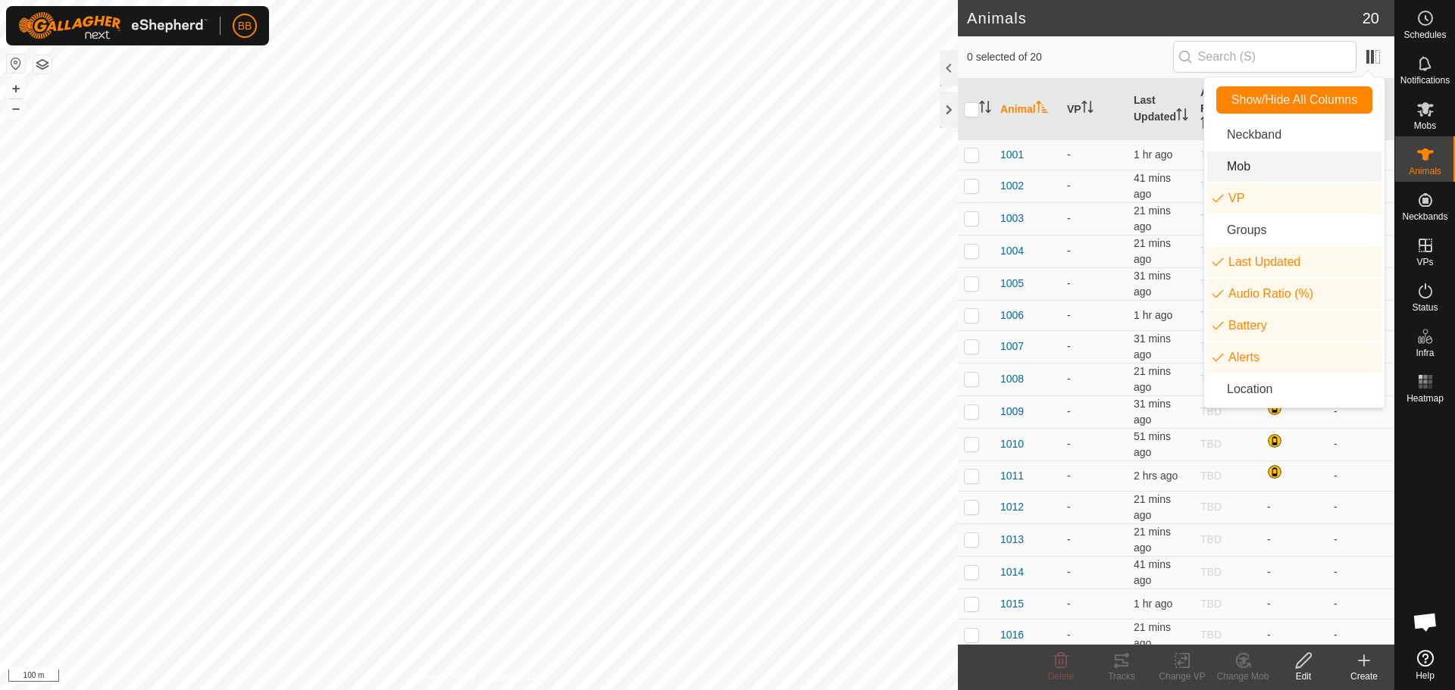
click at [1260, 167] on li "Mob" at bounding box center [1294, 167] width 174 height 30
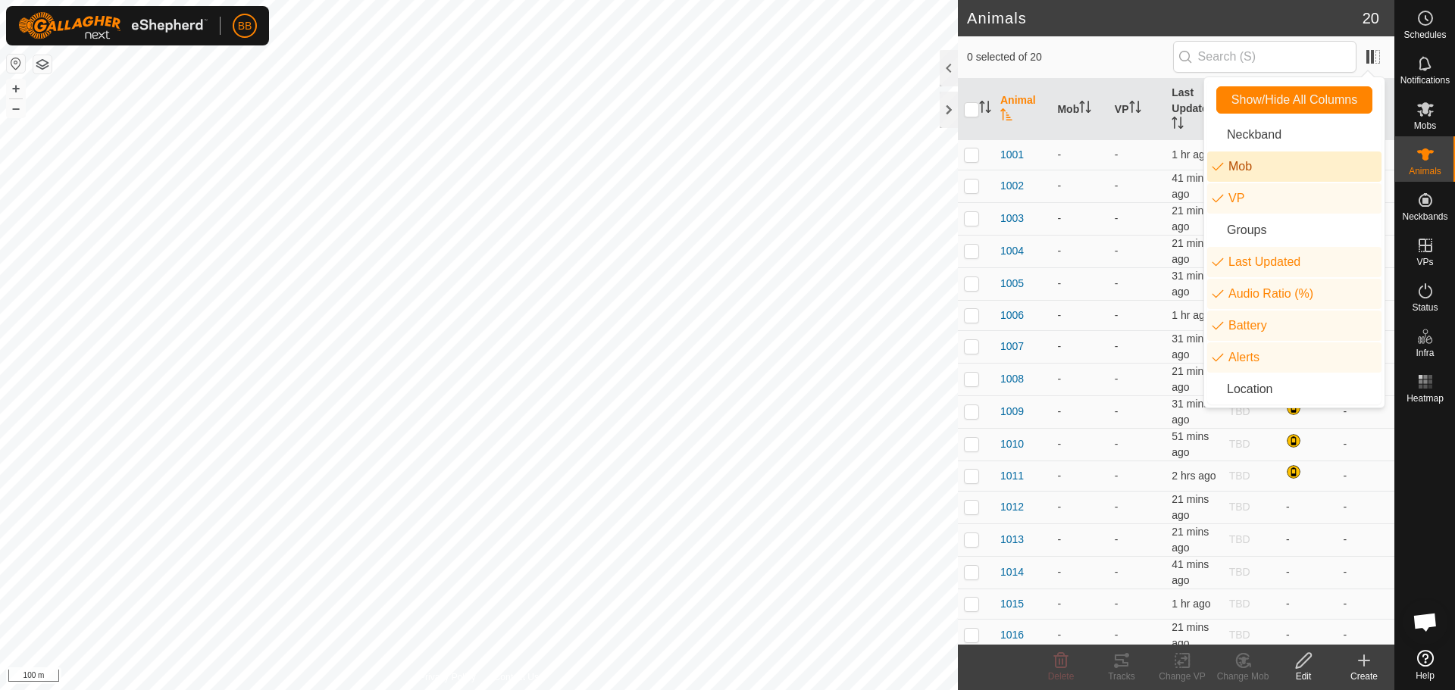
click at [1260, 167] on li "Mob" at bounding box center [1294, 167] width 174 height 30
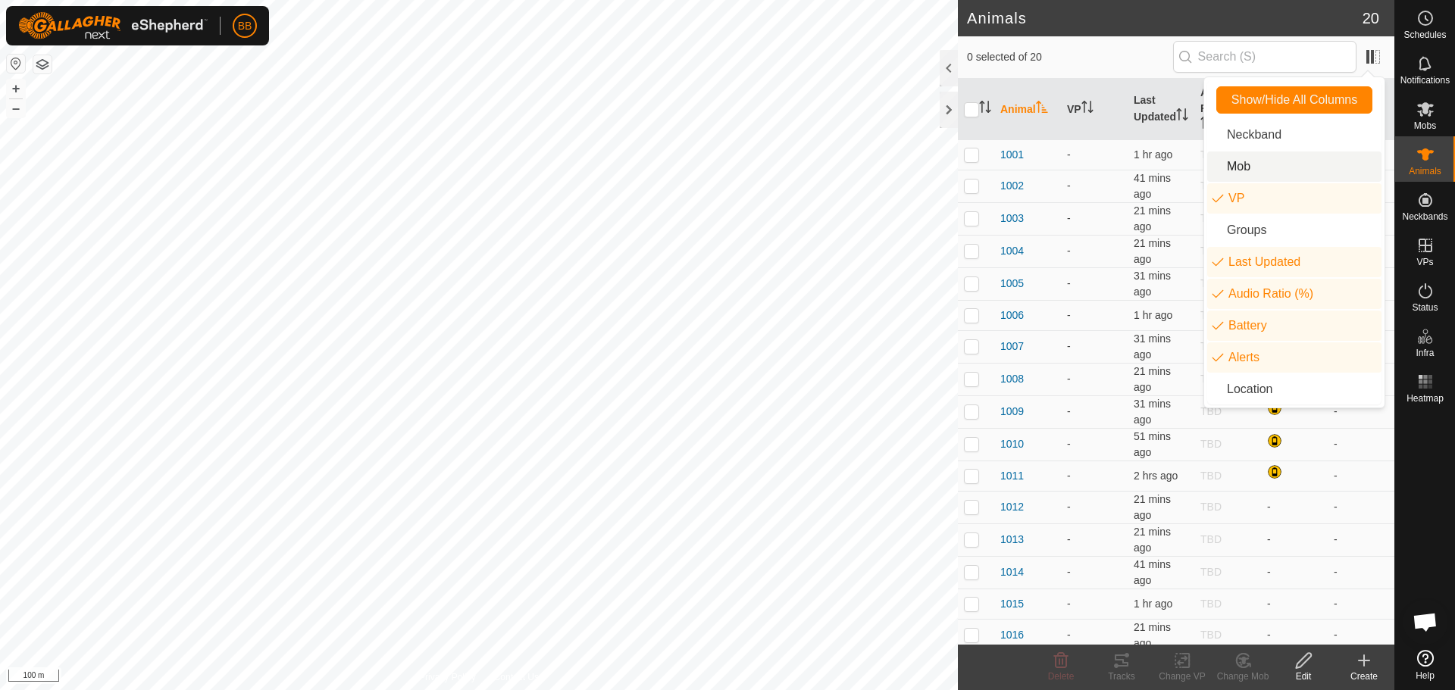
click at [1111, 74] on div "0 selected of 20" at bounding box center [1176, 57] width 436 height 42
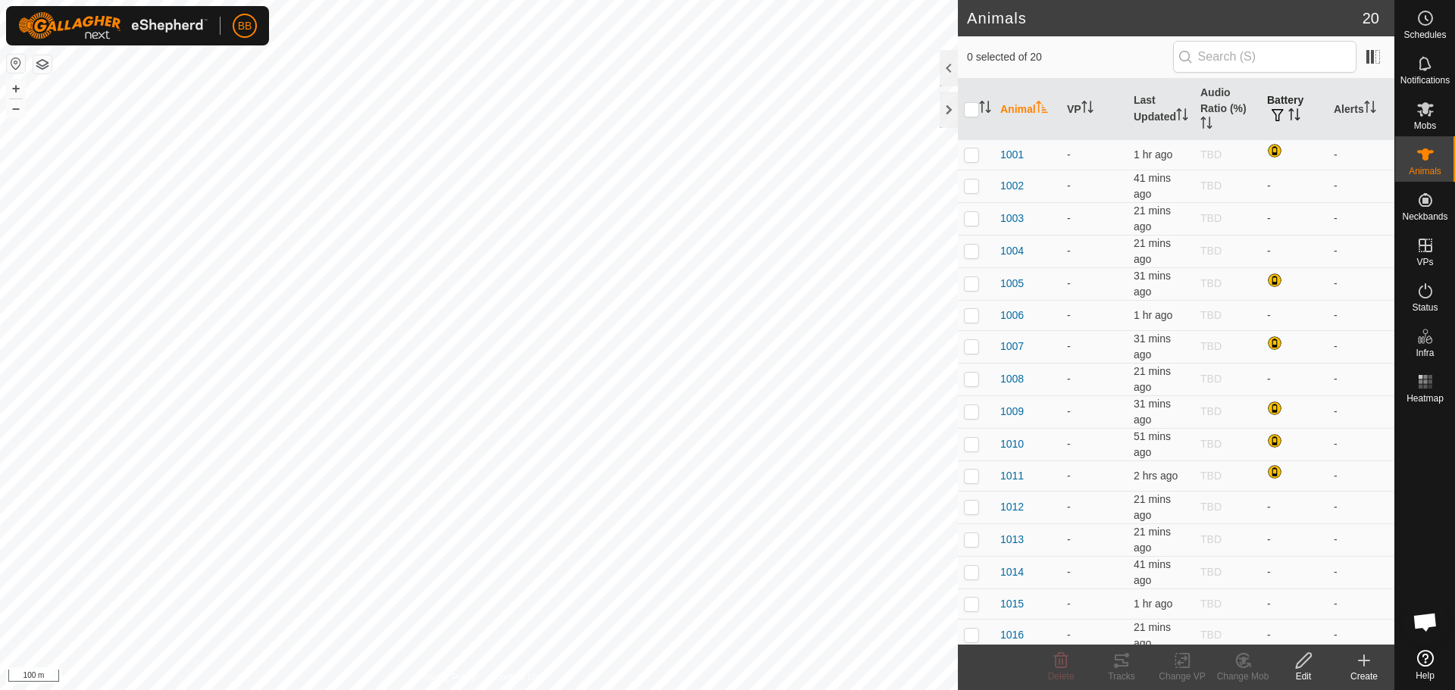
click at [1284, 105] on th "Battery" at bounding box center [1294, 109] width 67 height 61
click at [1203, 109] on th "Audio Ratio (%)" at bounding box center [1227, 109] width 67 height 61
click at [1146, 120] on th "Last Updated" at bounding box center [1161, 109] width 67 height 61
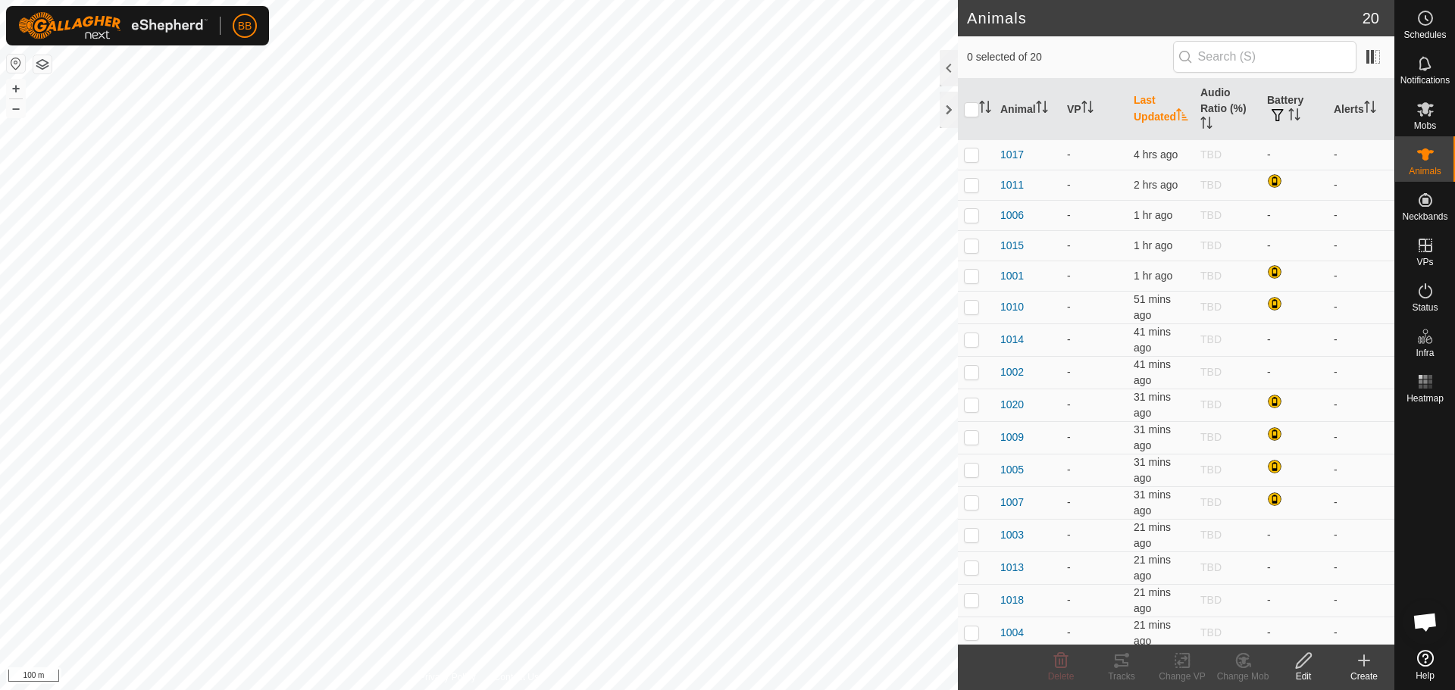
click at [1428, 625] on span "Open chat" at bounding box center [1425, 623] width 25 height 21
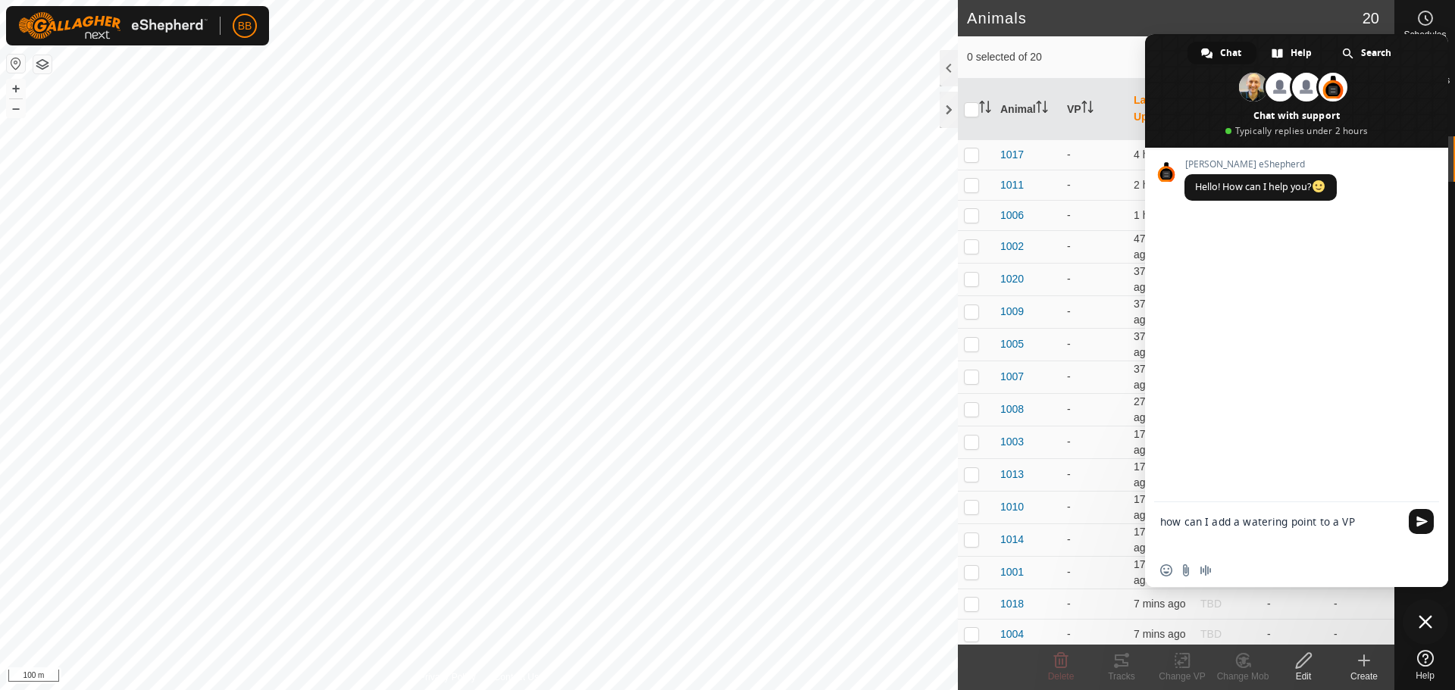
type textarea "how can I add a watering point to a VP?"
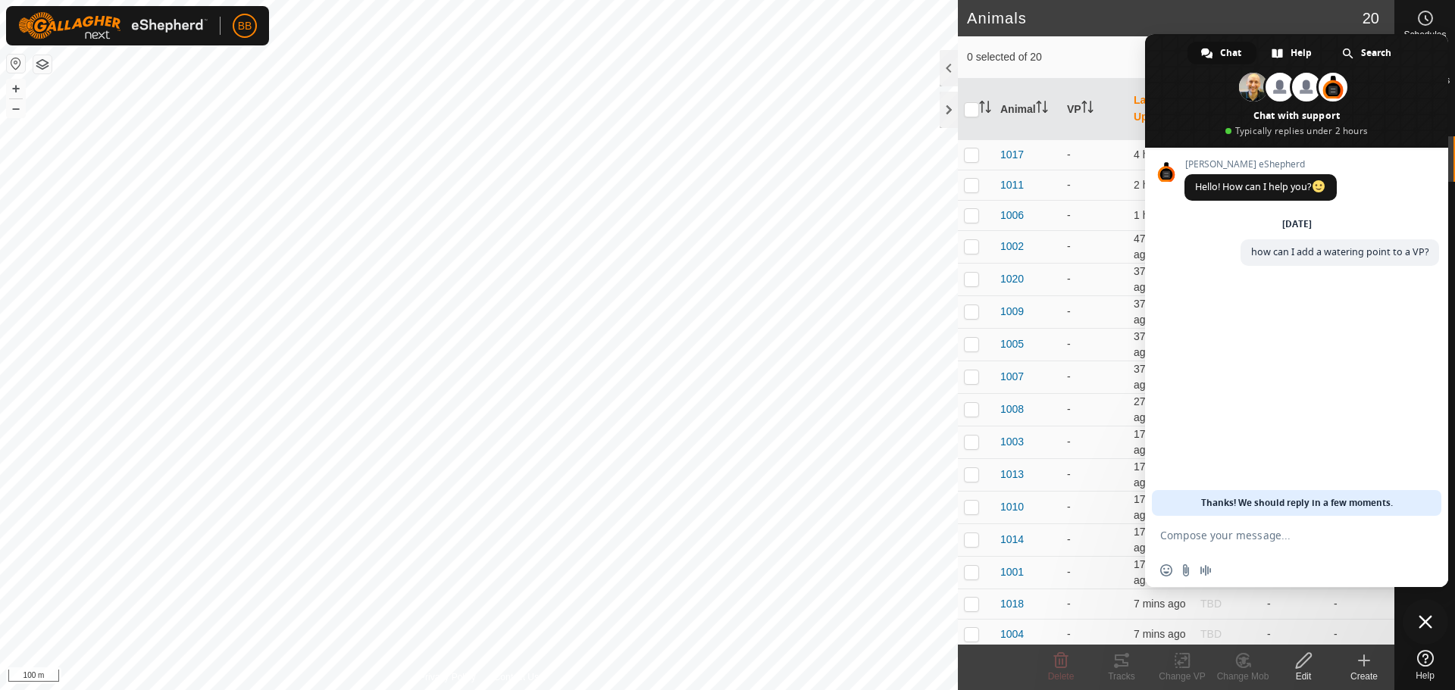
click at [1100, 49] on span "0 selected of 20" at bounding box center [1070, 57] width 206 height 16
click at [1089, 86] on th "VP" at bounding box center [1094, 109] width 67 height 61
drag, startPoint x: 1415, startPoint y: 42, endPoint x: 1043, endPoint y: 117, distance: 379.7
click at [1043, 117] on body "BB Schedules Notifications Mobs Animals Neckbands VPs Status Infra Heatmap Help…" at bounding box center [727, 345] width 1455 height 690
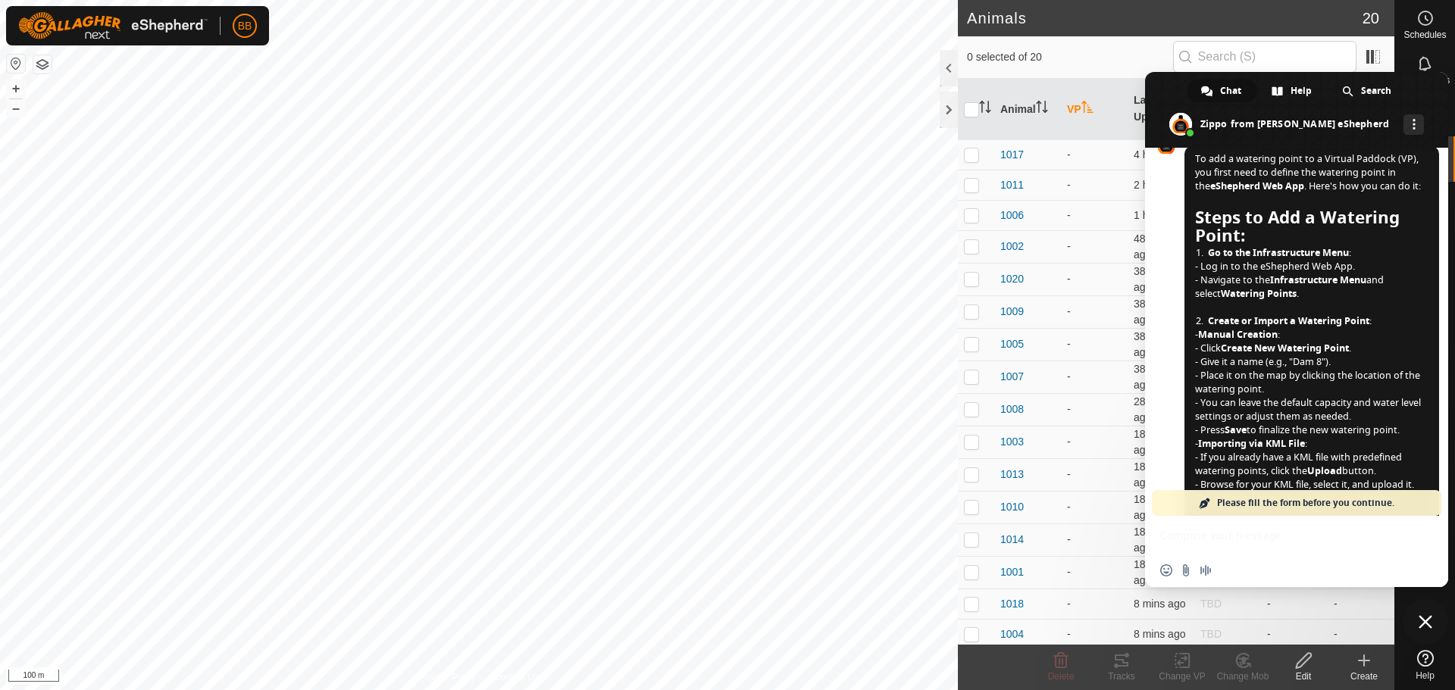
scroll to position [236, 0]
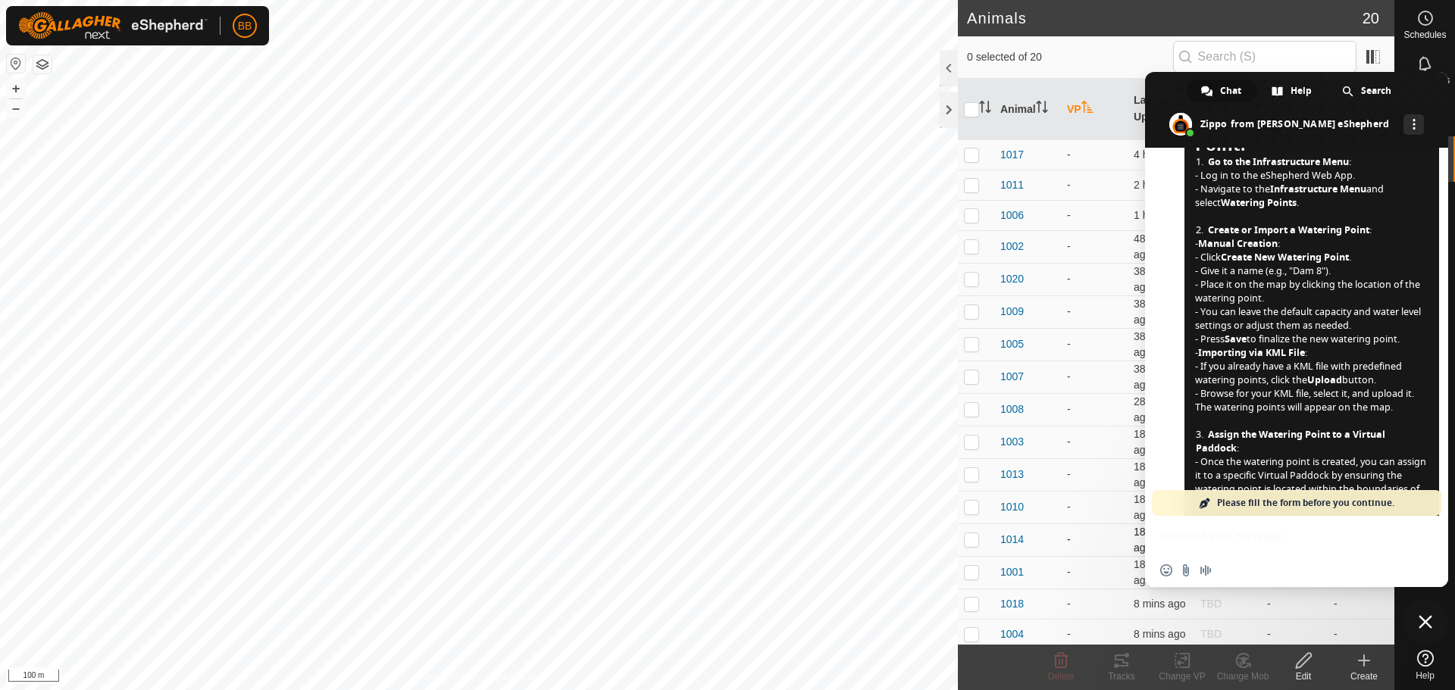
drag, startPoint x: 1273, startPoint y: 554, endPoint x: 1073, endPoint y: 552, distance: 200.1
click at [1073, 552] on body "BB Schedules Notifications Mobs Animals Neckbands VPs Status Infra Heatmap Help…" at bounding box center [727, 345] width 1455 height 690
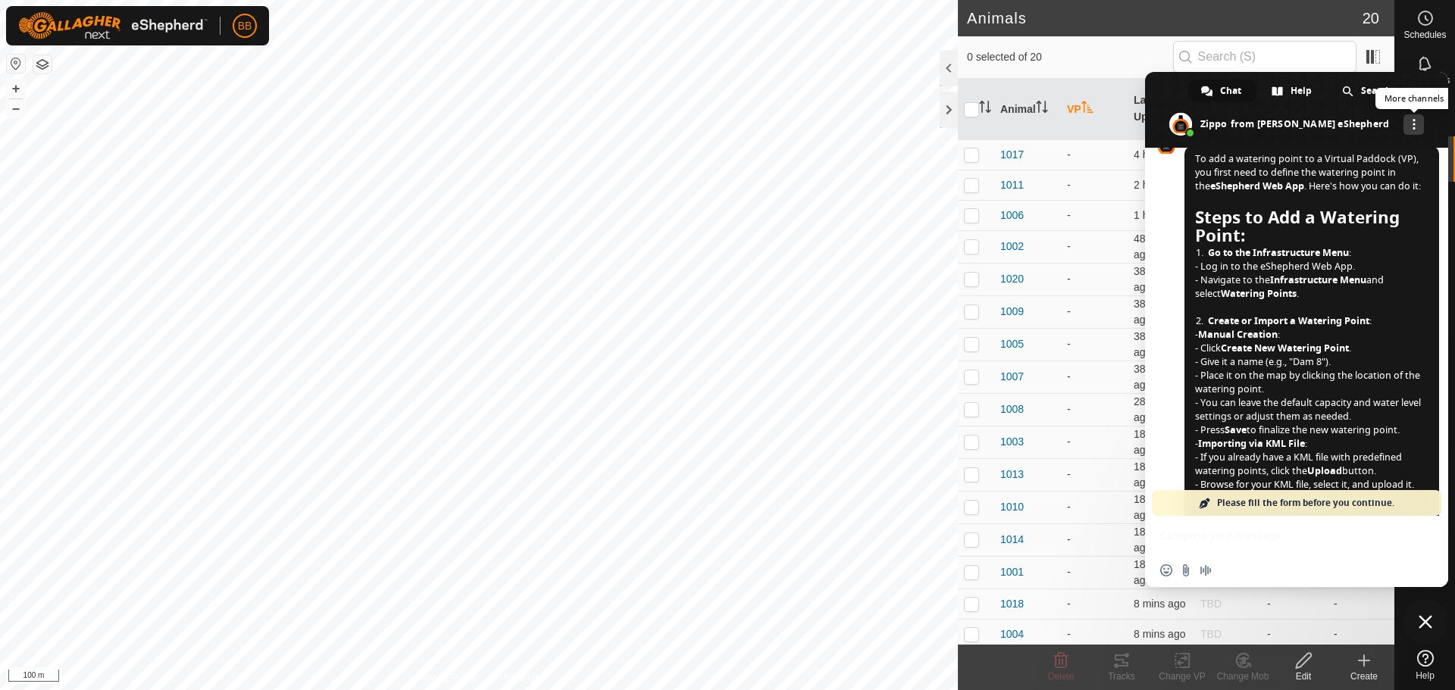
click at [1403, 117] on link "More channels" at bounding box center [1413, 124] width 20 height 20
click at [1403, 117] on link at bounding box center [1413, 124] width 20 height 20
drag, startPoint x: 1428, startPoint y: 84, endPoint x: 984, endPoint y: 262, distance: 478.4
click at [984, 262] on body "BB Schedules Notifications Mobs Animals Neckbands VPs Status Infra Heatmap Help…" at bounding box center [727, 345] width 1455 height 690
click at [1439, 574] on div "Insert an emoji Send a file Audio message" at bounding box center [1296, 570] width 303 height 33
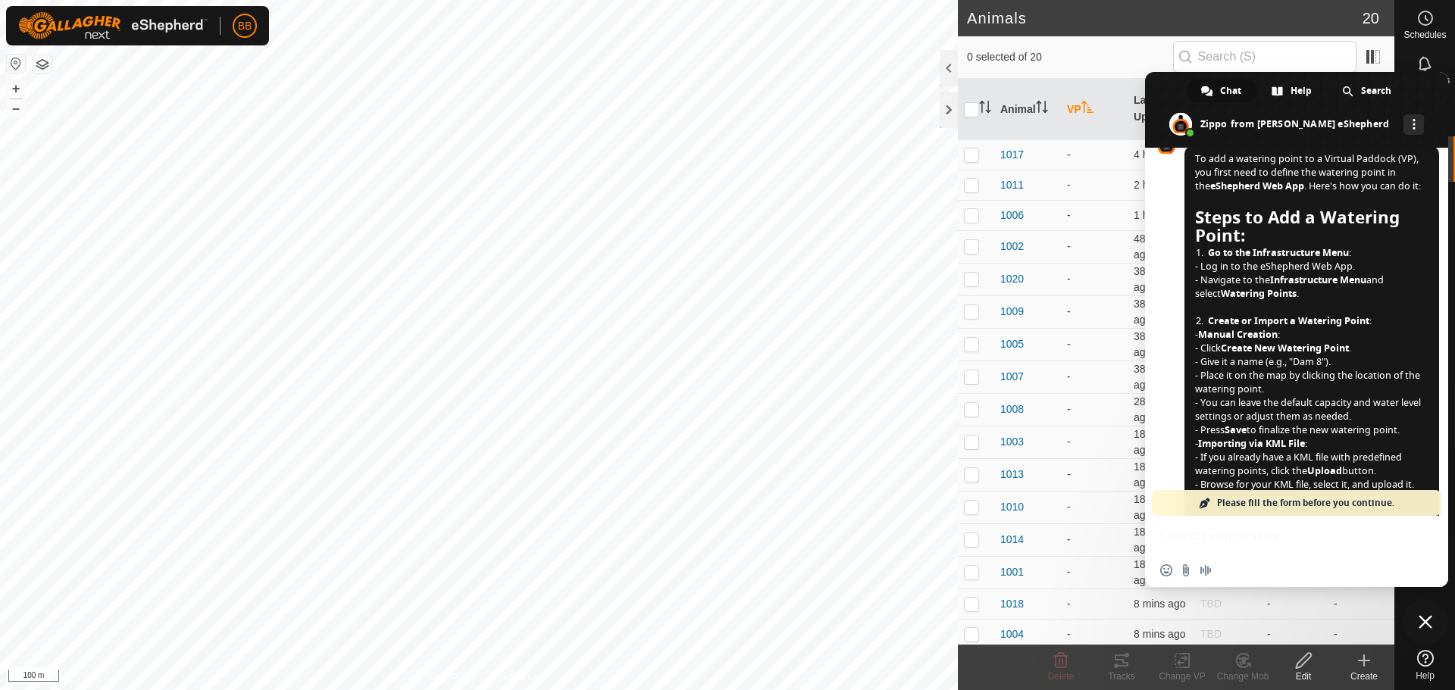
click at [1429, 88] on span at bounding box center [1296, 110] width 303 height 76
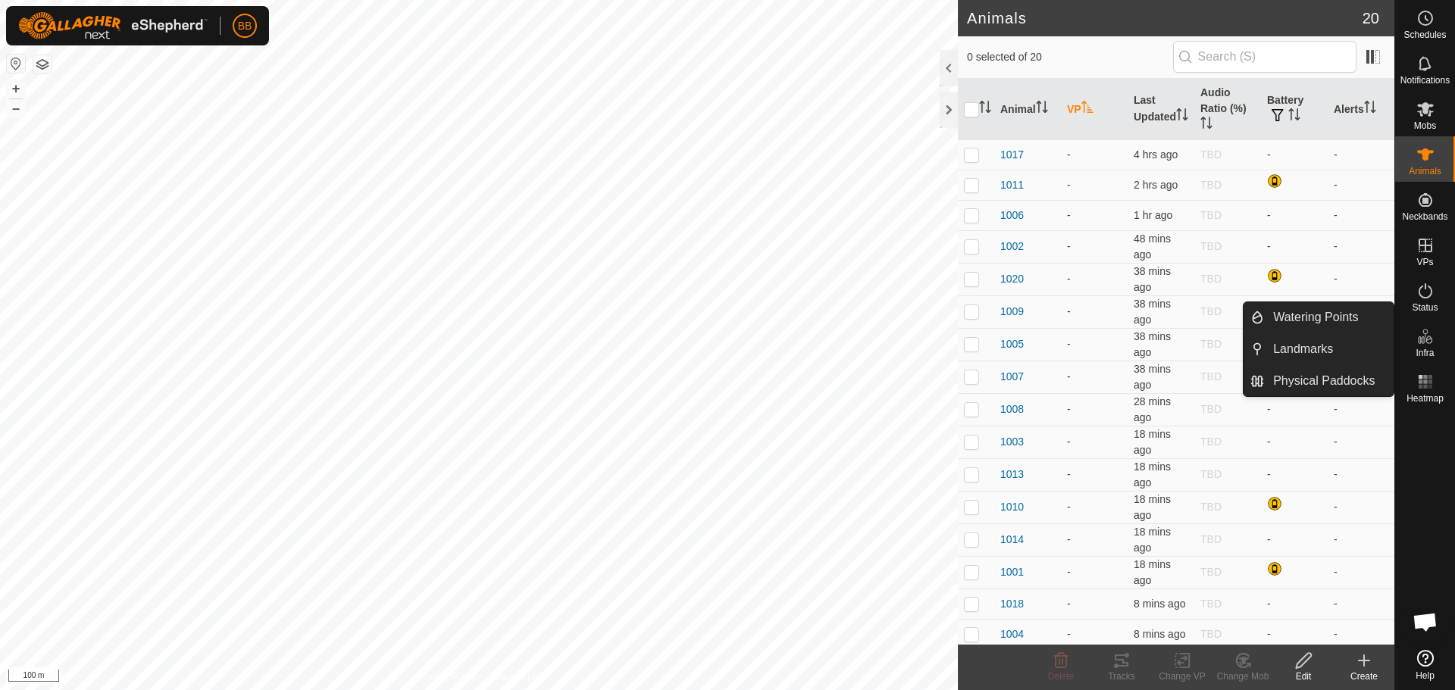
click at [1423, 346] on es-infrastructure-svg-icon at bounding box center [1425, 336] width 27 height 24
click at [1341, 314] on link "Watering Points" at bounding box center [1329, 317] width 130 height 30
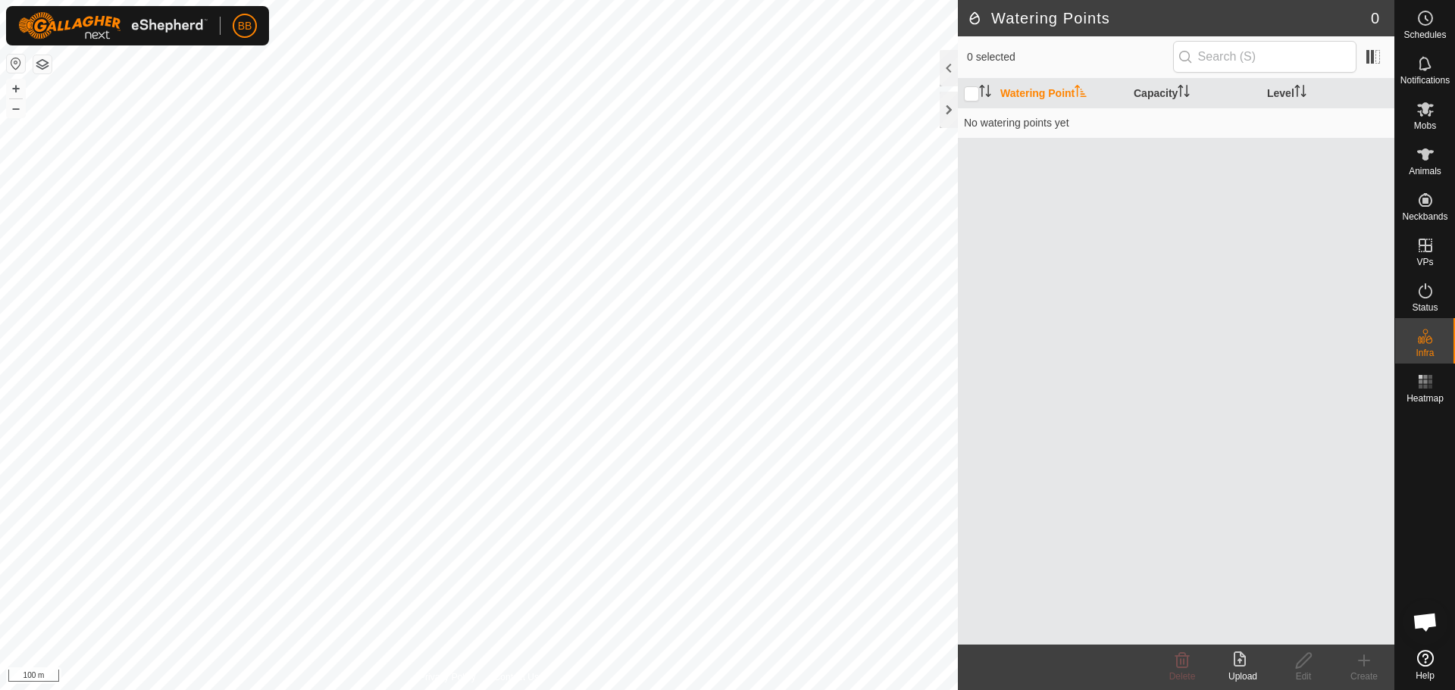
click at [1364, 665] on icon at bounding box center [1364, 660] width 0 height 11
click at [1302, 668] on icon at bounding box center [1303, 661] width 19 height 18
click at [1119, 215] on div "Watering Point Capacity Level No watering points yet" at bounding box center [1176, 362] width 436 height 566
click at [978, 96] on input "checkbox" at bounding box center [971, 93] width 15 height 15
click at [970, 95] on input "checkbox" at bounding box center [971, 93] width 15 height 15
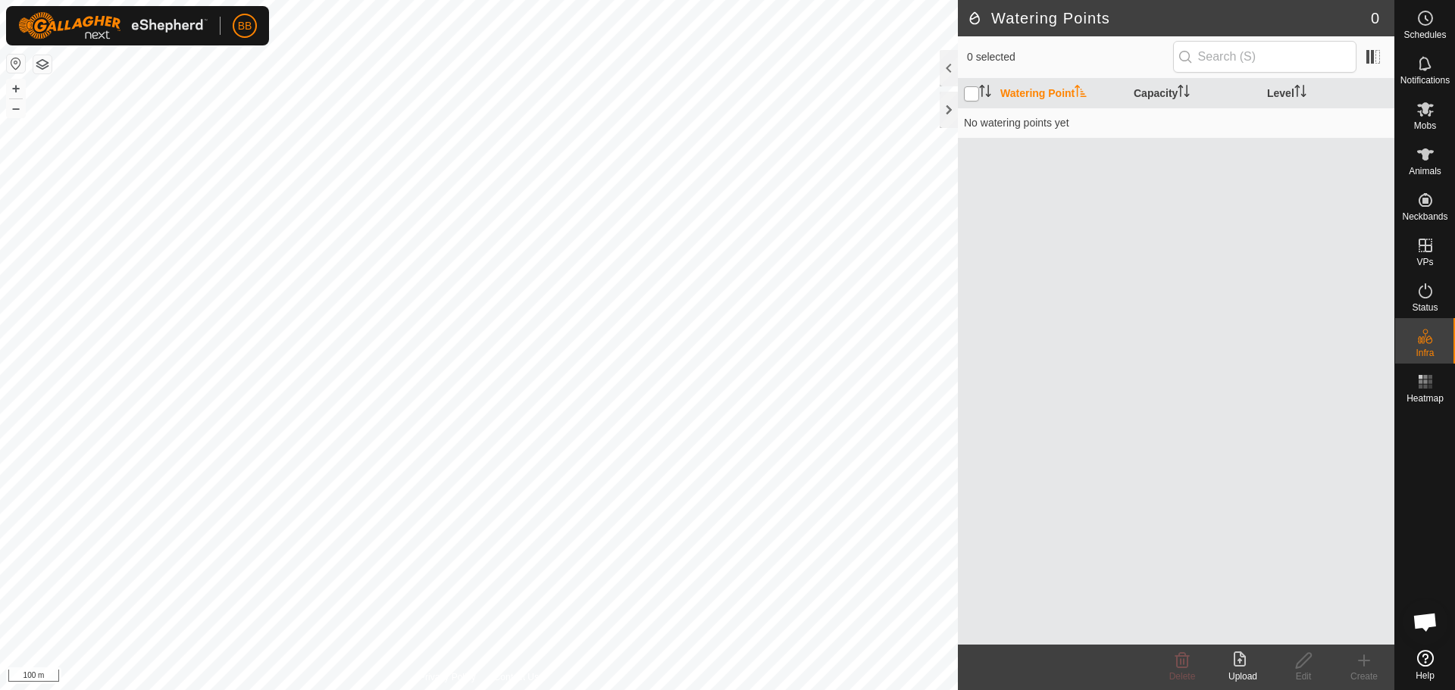
checkbox input "false"
click at [1382, 58] on span at bounding box center [1373, 57] width 24 height 24
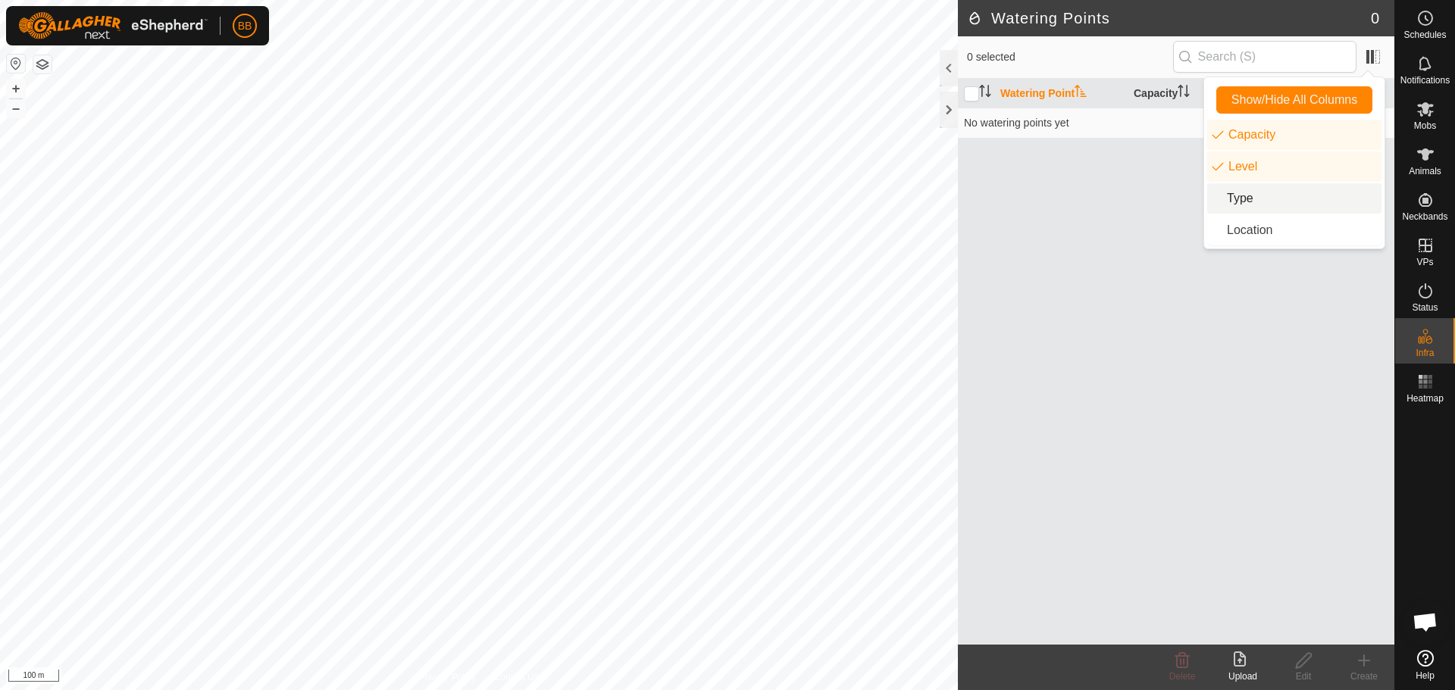
click at [1262, 198] on li "Type" at bounding box center [1294, 198] width 174 height 30
click at [1260, 236] on li "Location" at bounding box center [1294, 230] width 174 height 30
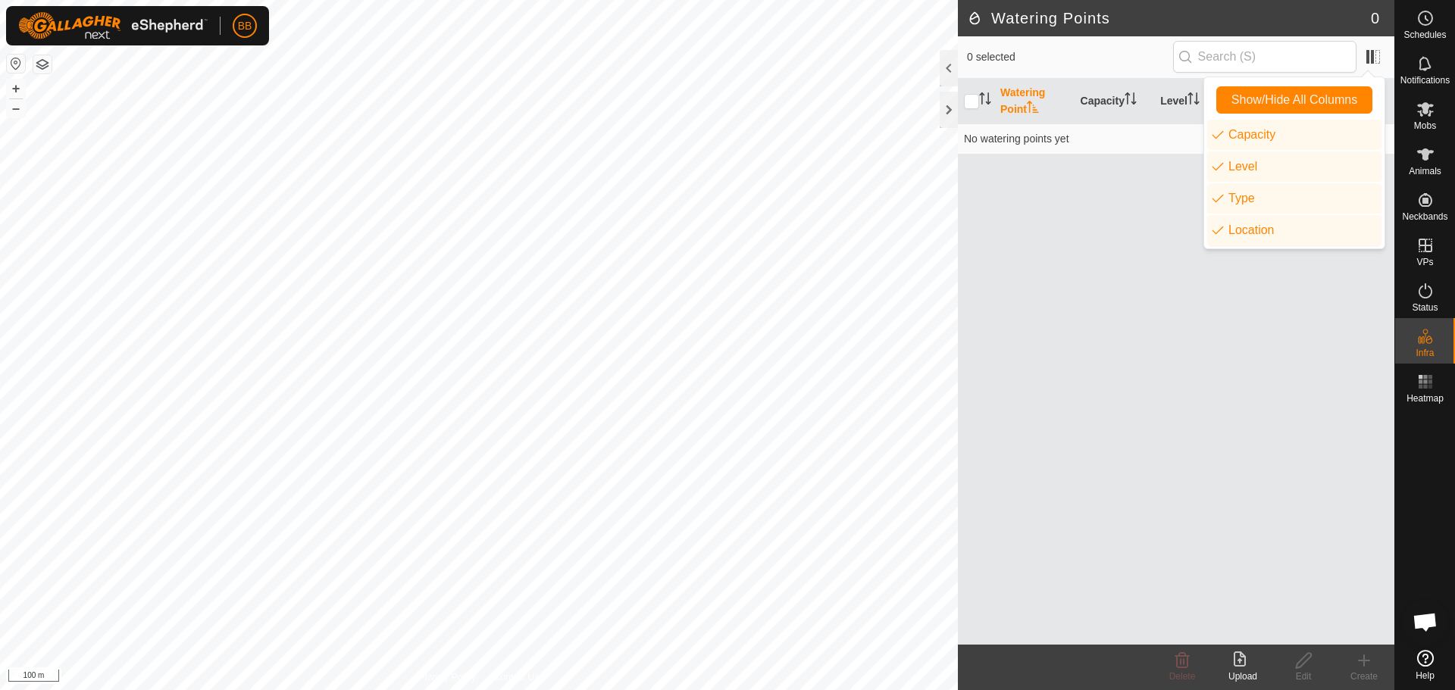
click at [1198, 323] on div "Watering Point Capacity Level Type Location No watering points yet" at bounding box center [1176, 362] width 436 height 566
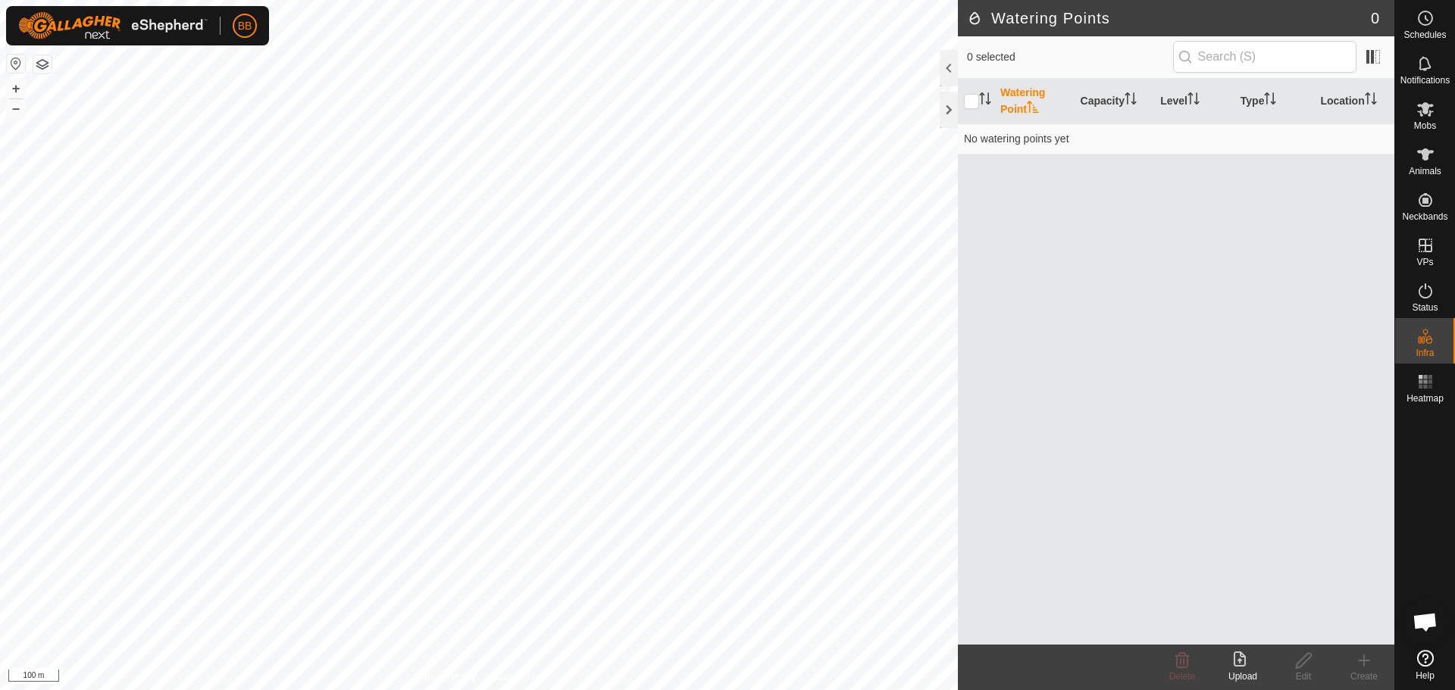
click at [1237, 660] on icon at bounding box center [1243, 661] width 18 height 18
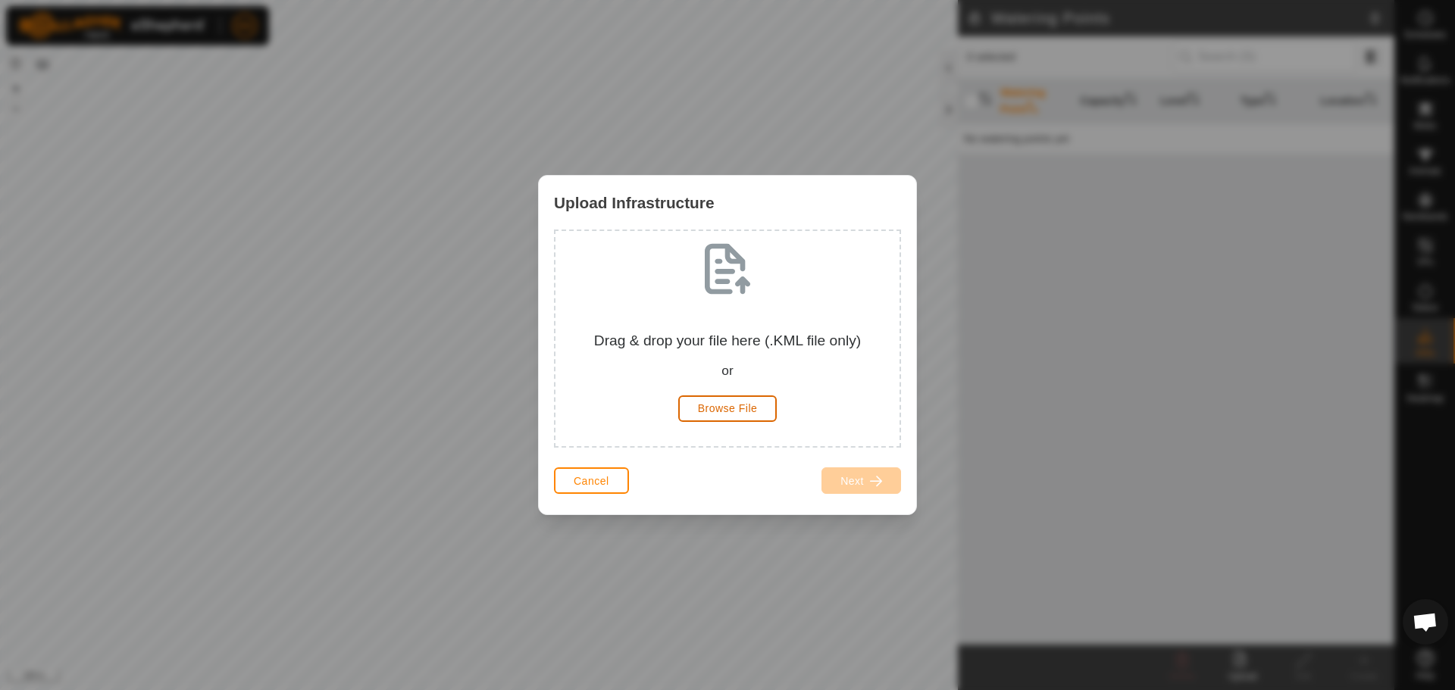
click at [749, 411] on span "Browse File" at bounding box center [728, 408] width 60 height 12
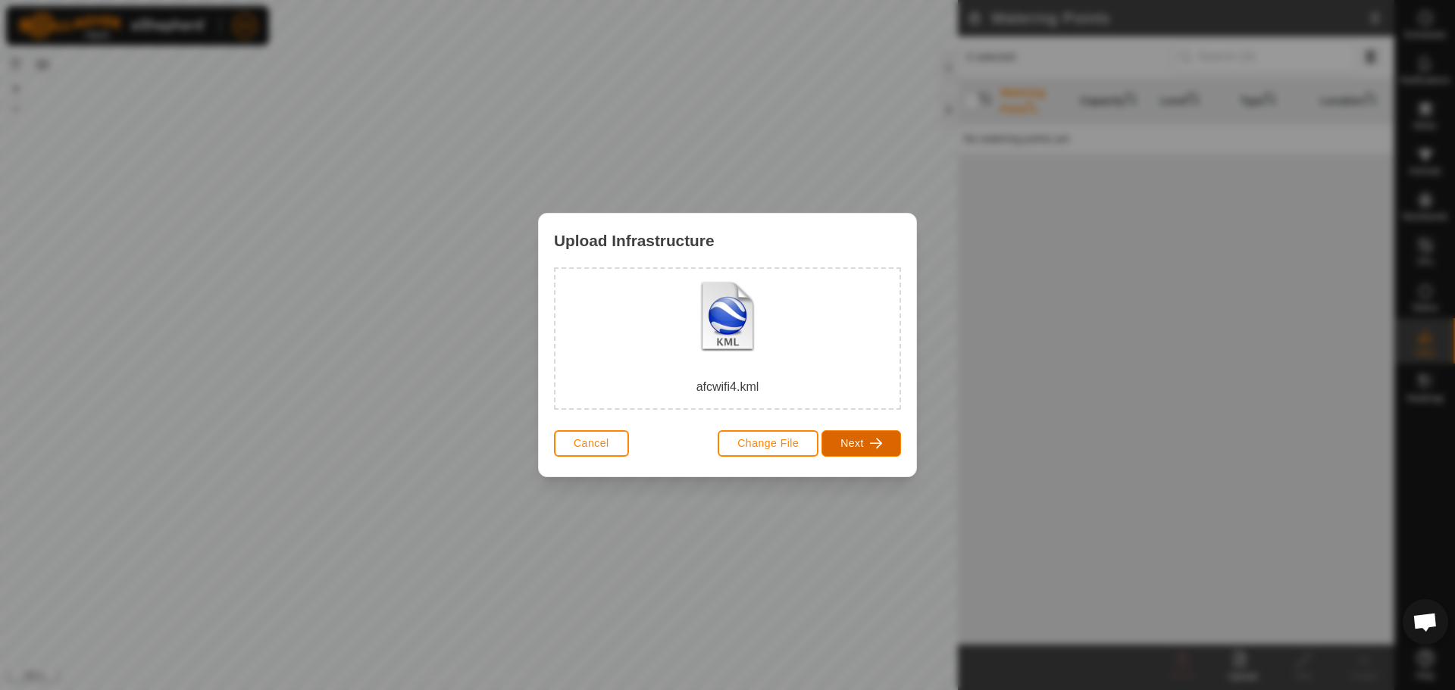
click at [862, 436] on button "Next" at bounding box center [861, 443] width 80 height 27
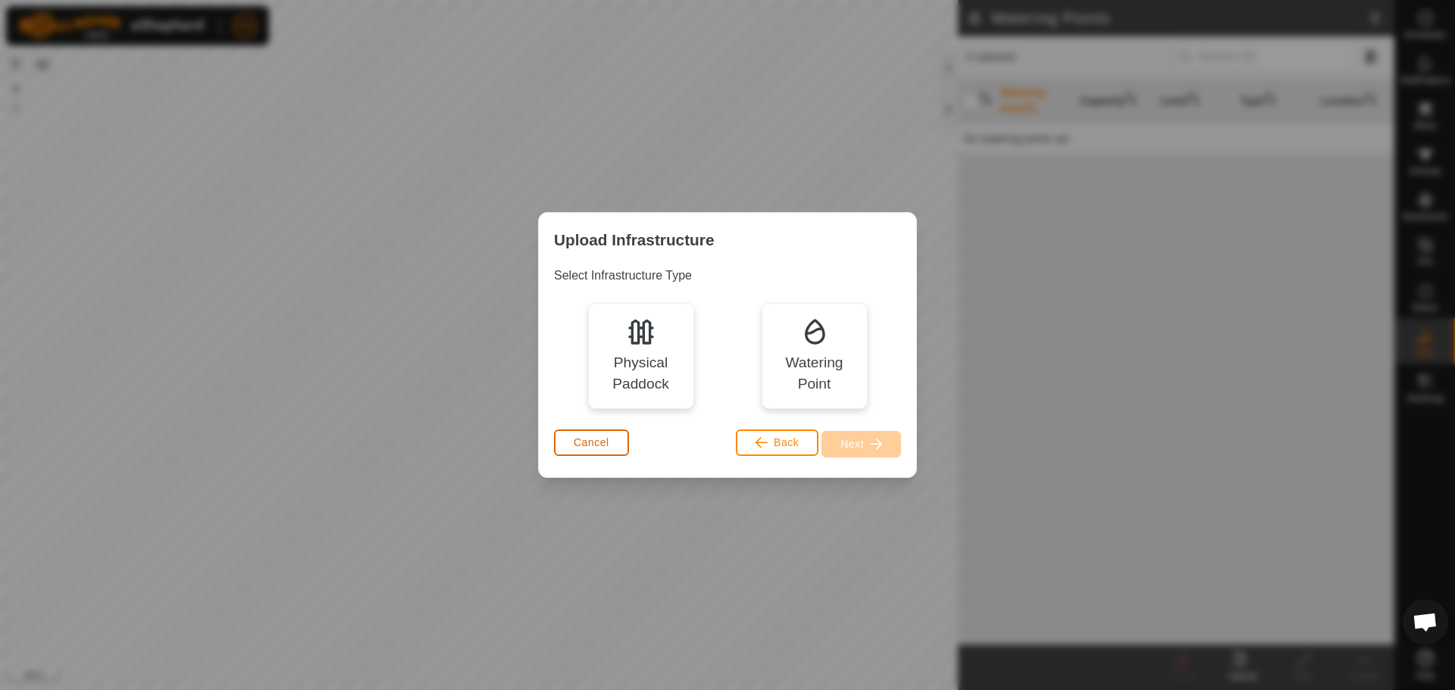
click at [561, 436] on button "Cancel" at bounding box center [591, 443] width 75 height 27
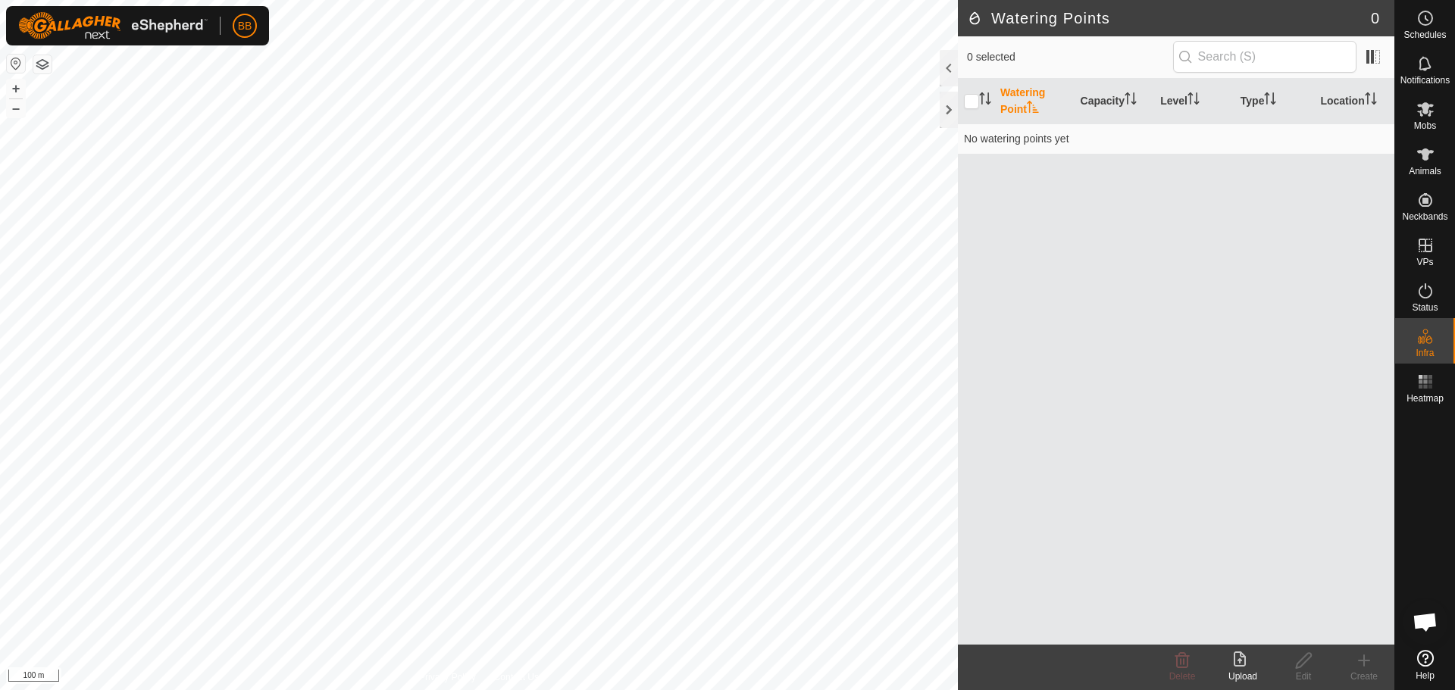
click at [1426, 655] on icon at bounding box center [1425, 658] width 17 height 17
click at [1422, 619] on span "Open chat" at bounding box center [1425, 623] width 25 height 21
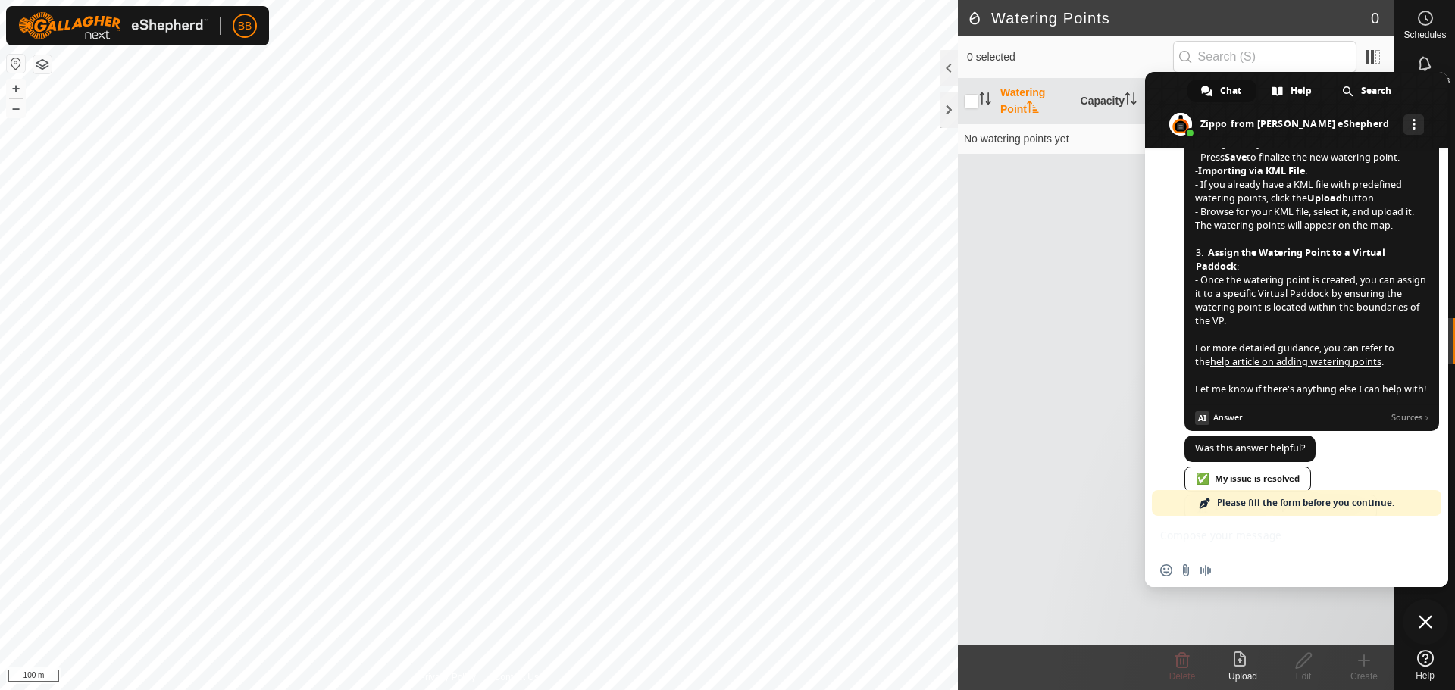
scroll to position [524, 0]
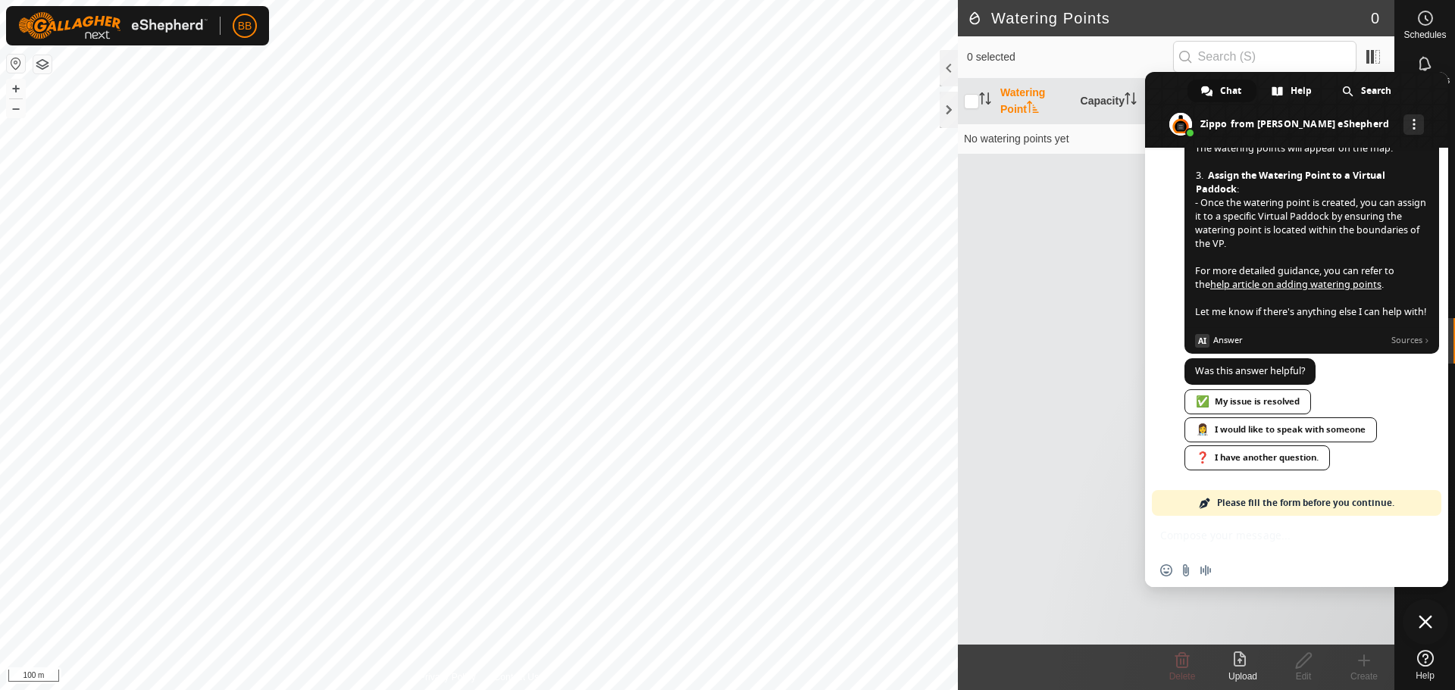
click at [1278, 548] on div "Network offline. Reconnecting... No messages can be received or sent for now. S…" at bounding box center [1296, 368] width 303 height 440
click at [1216, 534] on div "Network offline. Reconnecting... No messages can be received or sent for now. S…" at bounding box center [1296, 368] width 303 height 440
click at [1254, 541] on div "Network offline. Reconnecting... No messages can be received or sent for now. S…" at bounding box center [1296, 368] width 303 height 440
type input "df"
click at [1377, 326] on span "To add a watering point to a Virtual Paddock (VP), you first need to define the…" at bounding box center [1311, 75] width 255 height 558
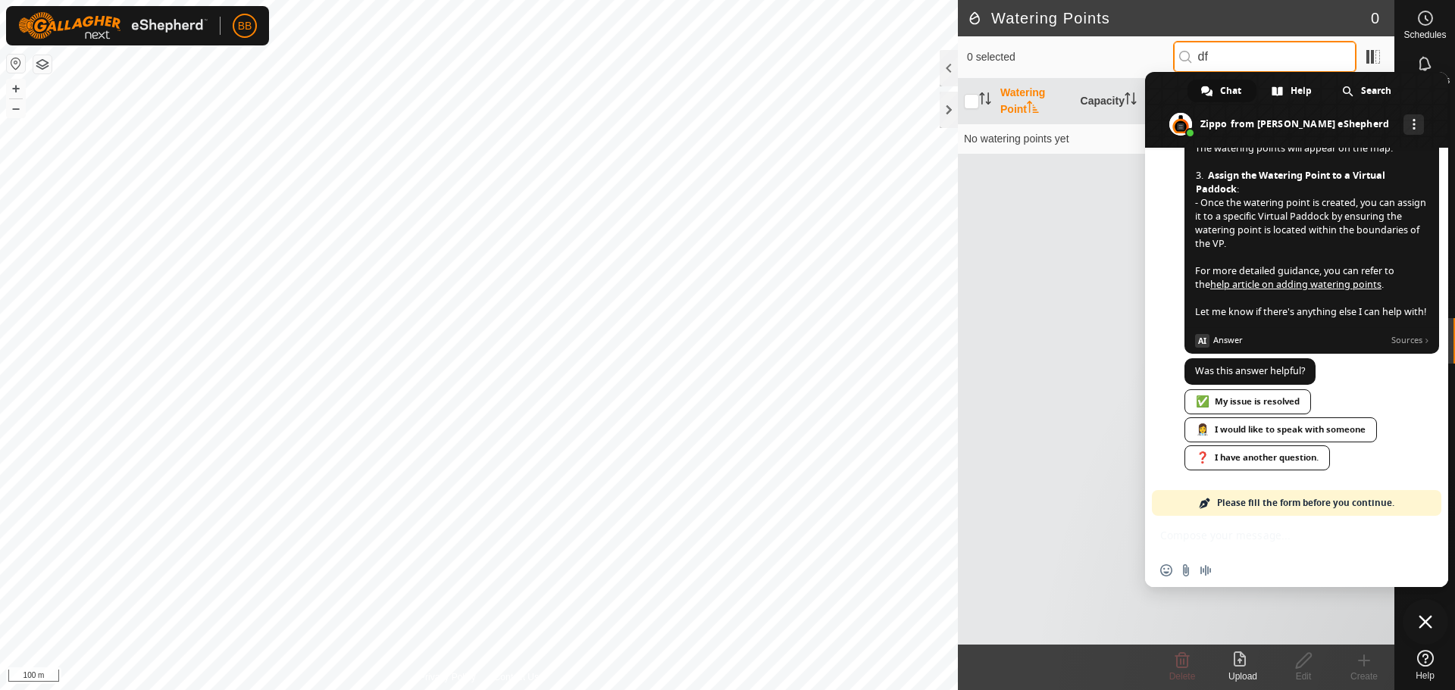
drag, startPoint x: 1234, startPoint y: 54, endPoint x: 1167, endPoint y: 58, distance: 66.8
click at [1167, 58] on div "0 selected df" at bounding box center [1176, 57] width 418 height 32
click at [1413, 471] on span "✅ My issue is resolved 👩‍⚕️ I would like to speak with someone ❓ I have another…" at bounding box center [1311, 432] width 255 height 84
click at [1316, 538] on div "Network offline. Reconnecting... No messages can be received or sent for now. S…" at bounding box center [1296, 368] width 303 height 440
click at [1312, 537] on div "Network offline. Reconnecting... No messages can be received or sent for now. S…" at bounding box center [1296, 368] width 303 height 440
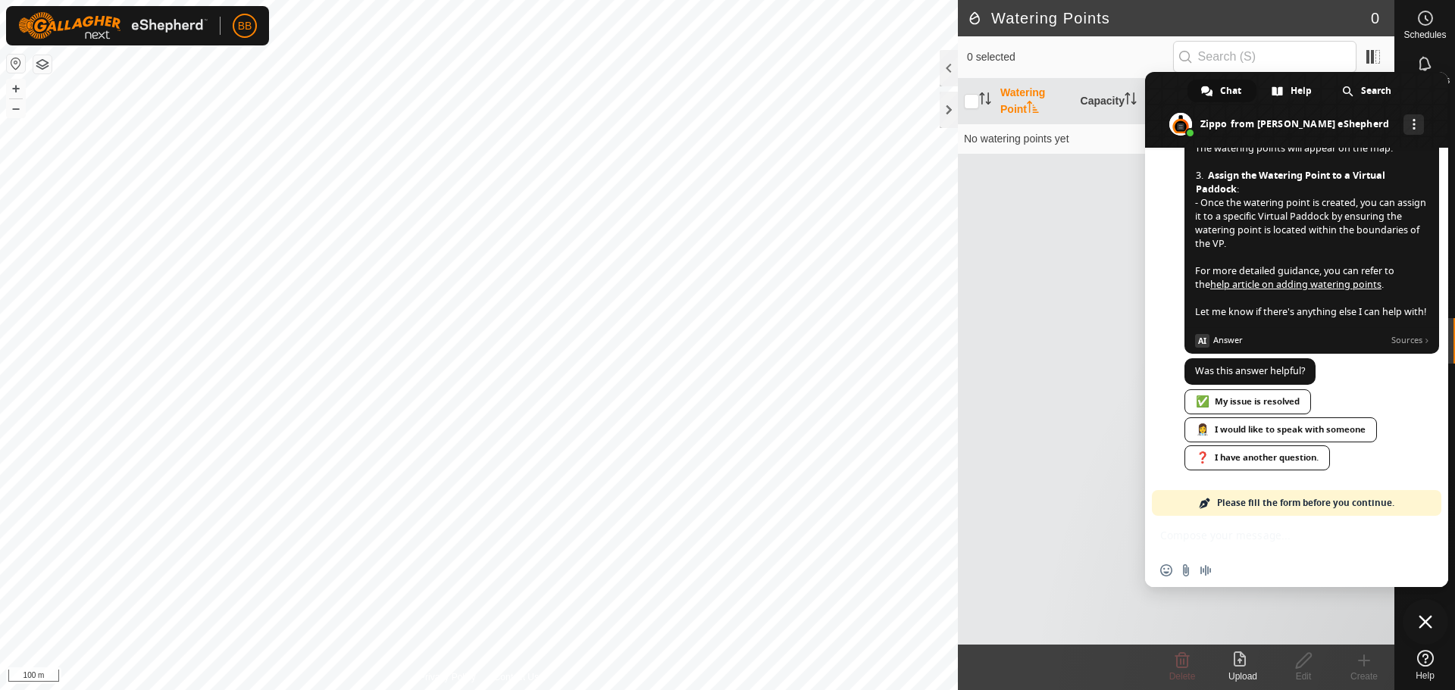
click at [1309, 502] on span "Please fill the form before you continue." at bounding box center [1305, 503] width 177 height 26
click at [1240, 532] on div "Network offline. Reconnecting... No messages can be received or sent for now. S…" at bounding box center [1296, 368] width 303 height 440
click at [1232, 502] on span "Please fill the form before you continue." at bounding box center [1305, 503] width 177 height 26
click at [1243, 461] on link "❓ I have another question." at bounding box center [1256, 458] width 145 height 25
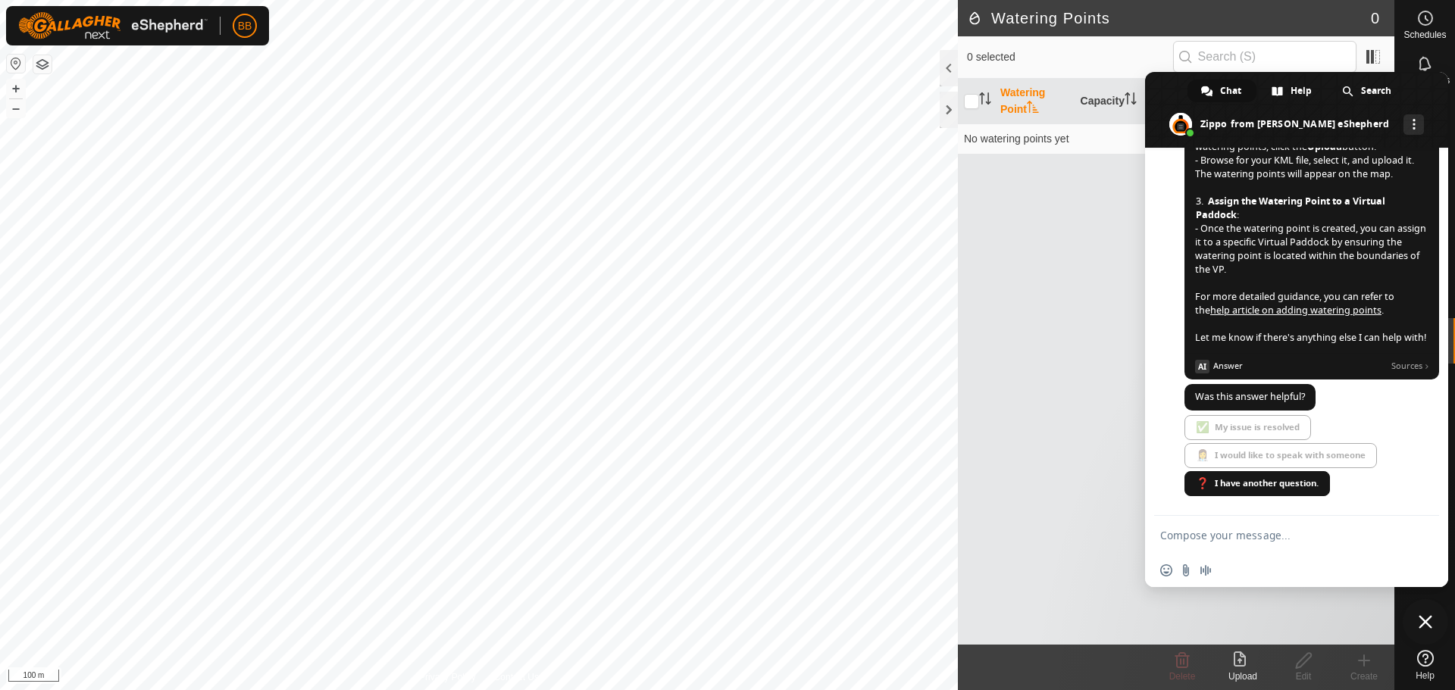
scroll to position [529, 0]
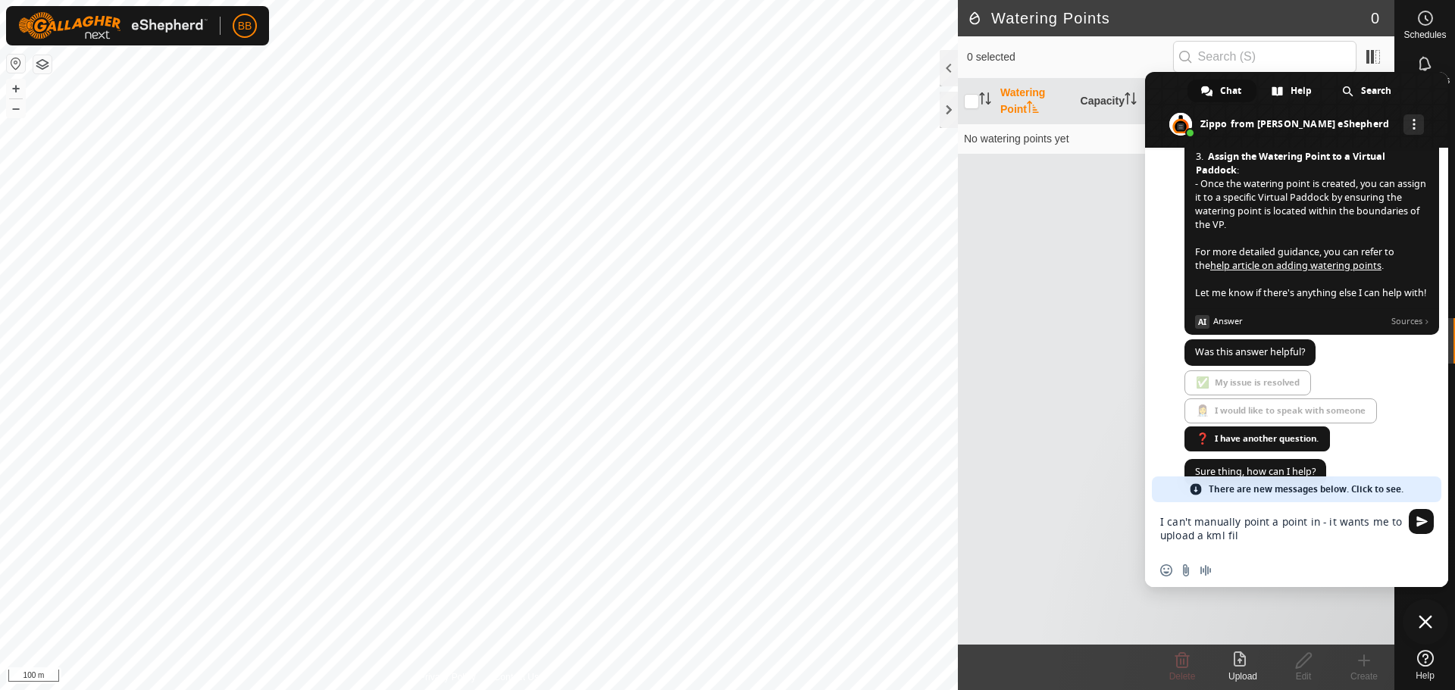
type textarea "I can't manually point a point in - it wants me to upload a kml file"
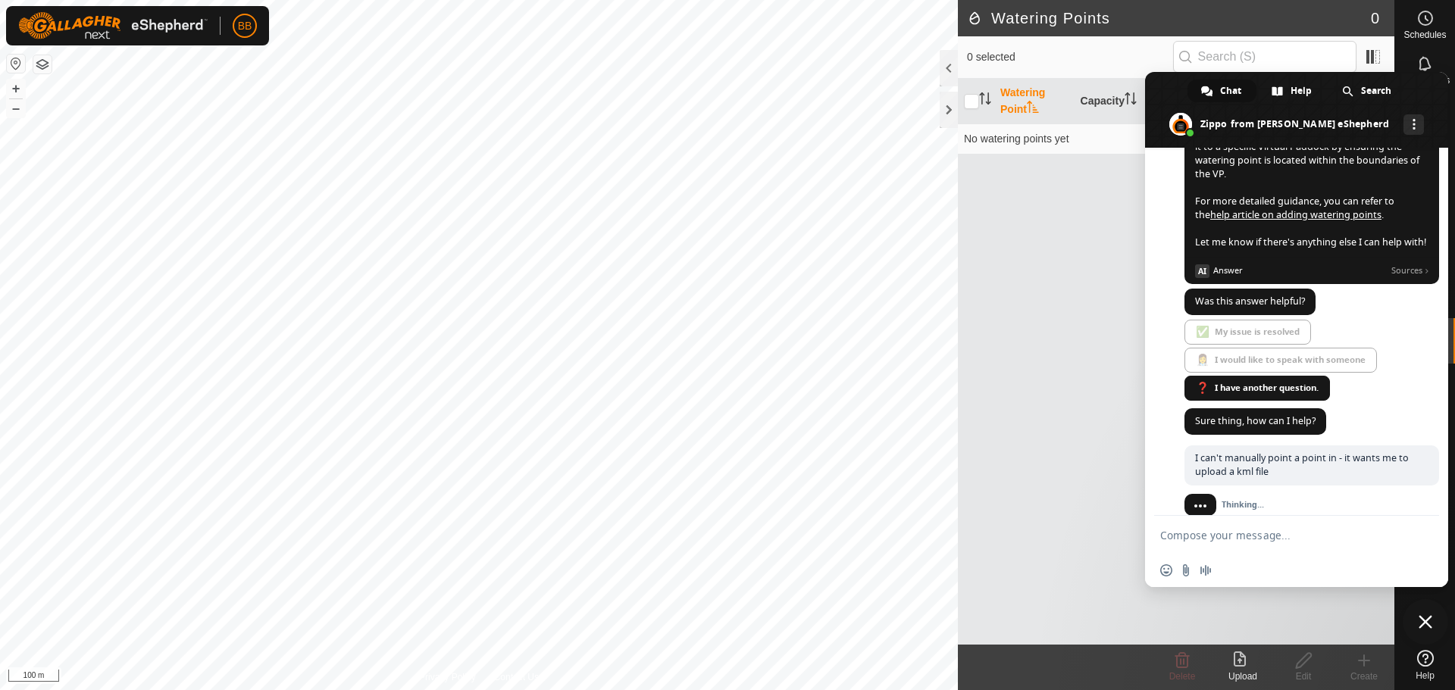
scroll to position [610, 0]
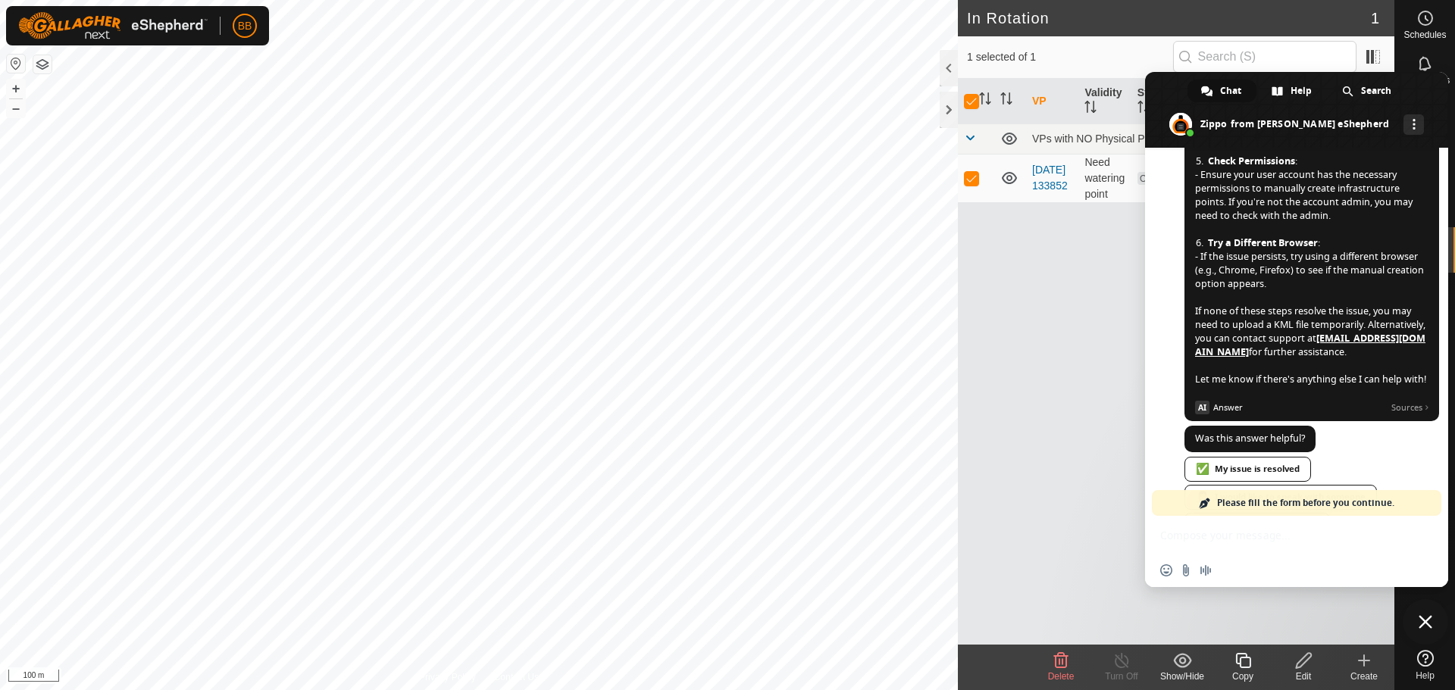
scroll to position [1446, 0]
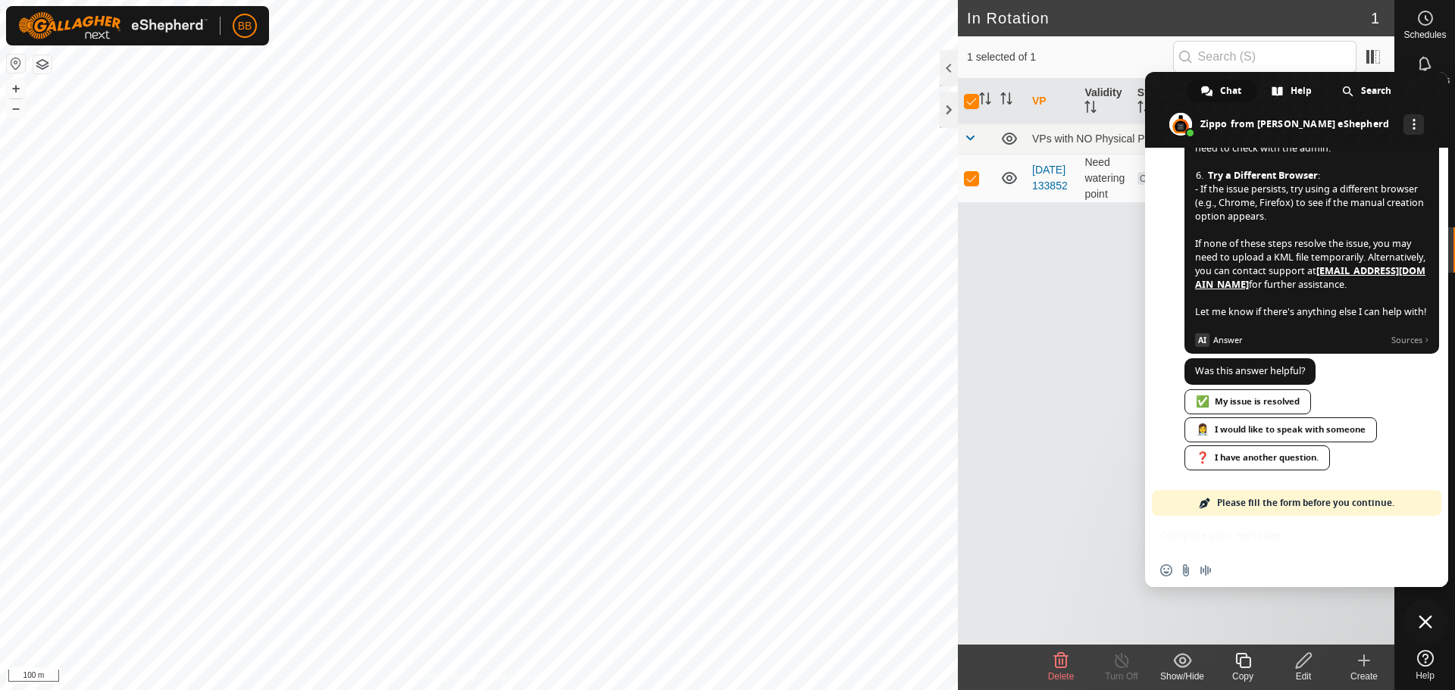
click at [1427, 80] on span at bounding box center [1296, 110] width 303 height 76
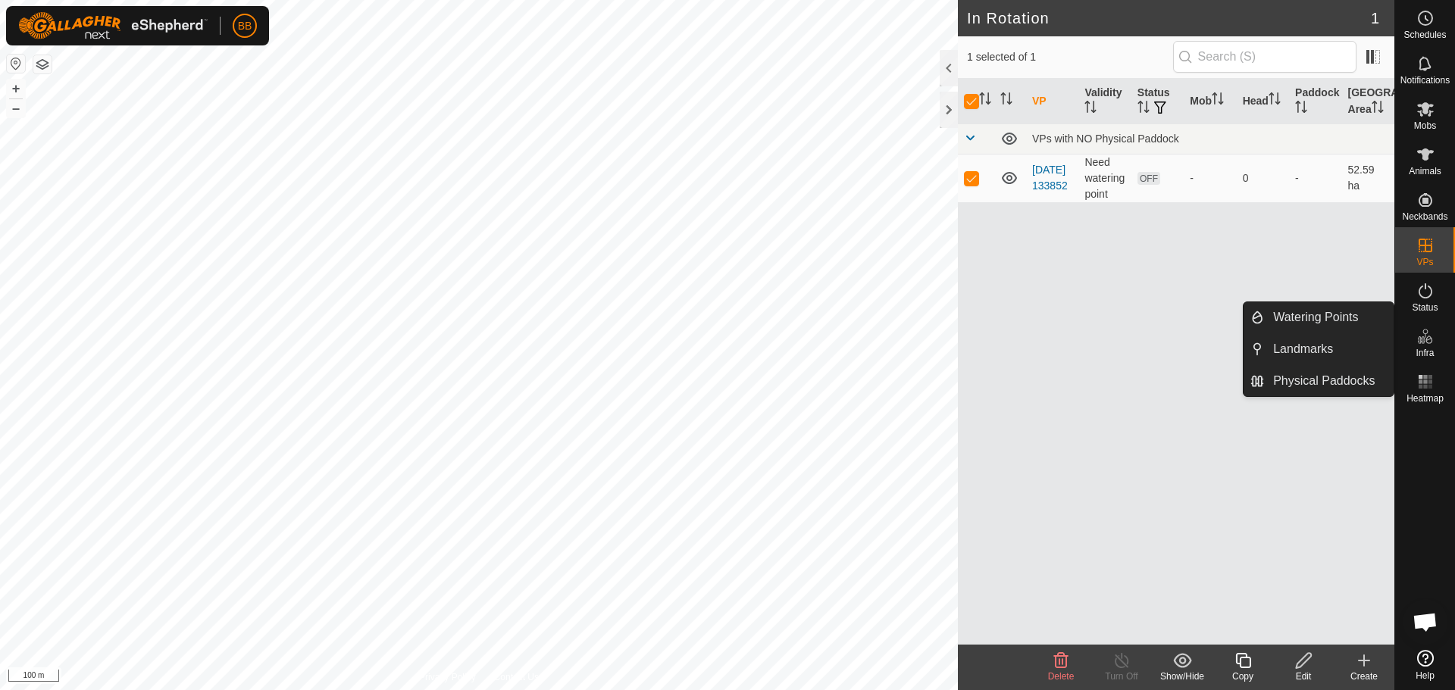
click at [1428, 330] on icon at bounding box center [1425, 336] width 18 height 18
click at [1351, 324] on link "Watering Points" at bounding box center [1329, 317] width 130 height 30
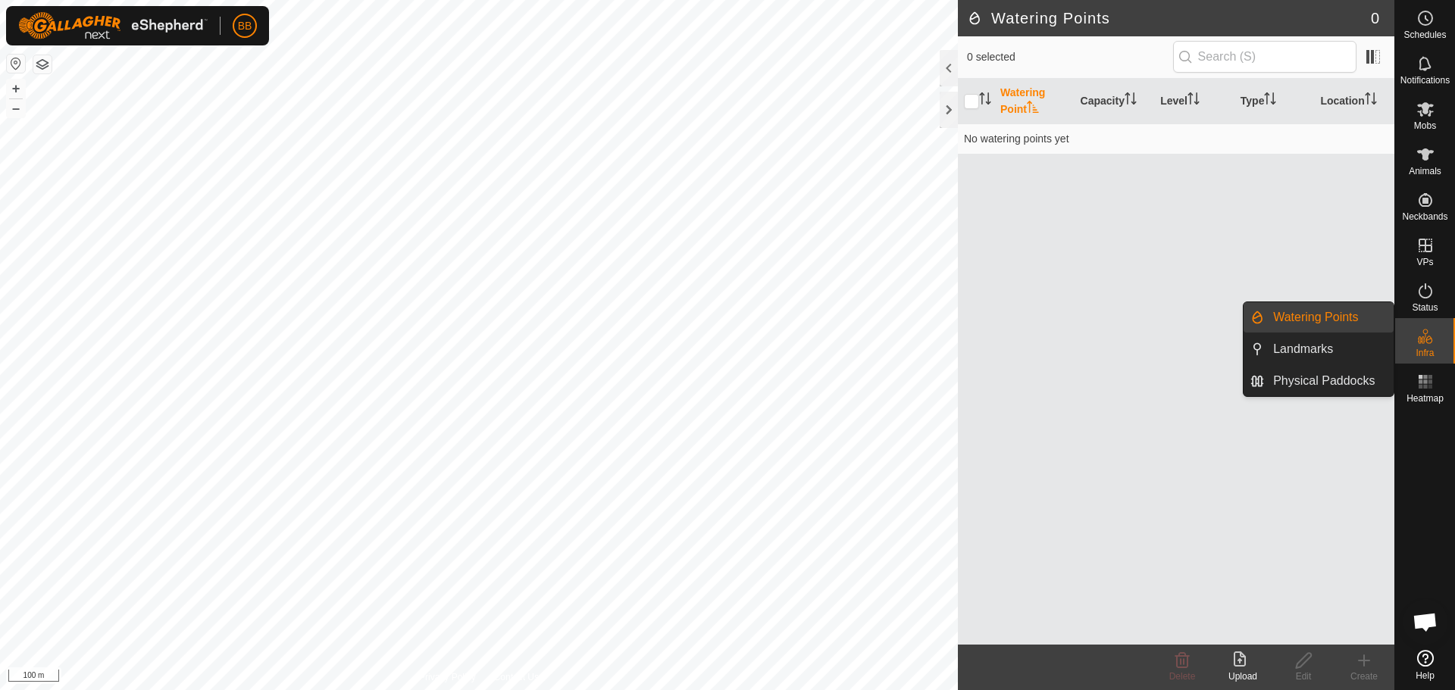
scroll to position [1446, 0]
click at [1354, 320] on link "Watering Points" at bounding box center [1329, 317] width 130 height 30
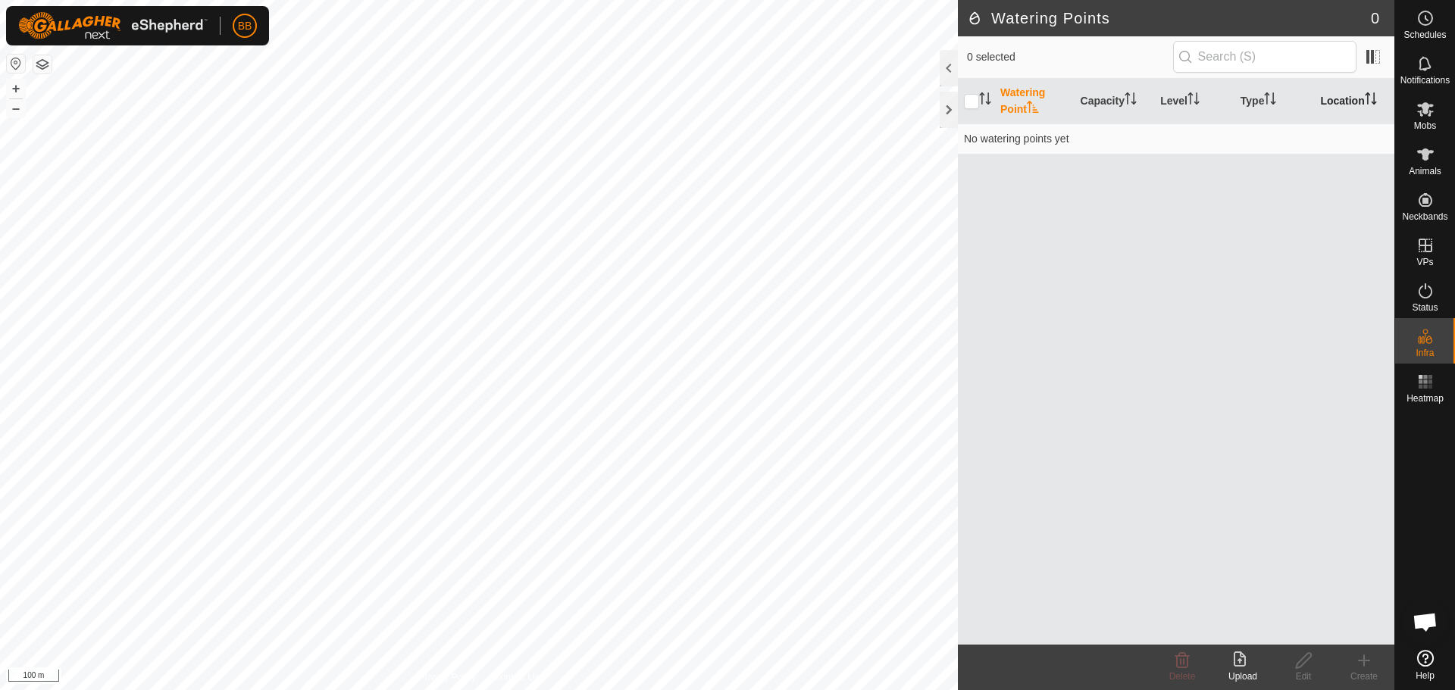
click at [1356, 94] on th "Location" at bounding box center [1354, 101] width 80 height 45
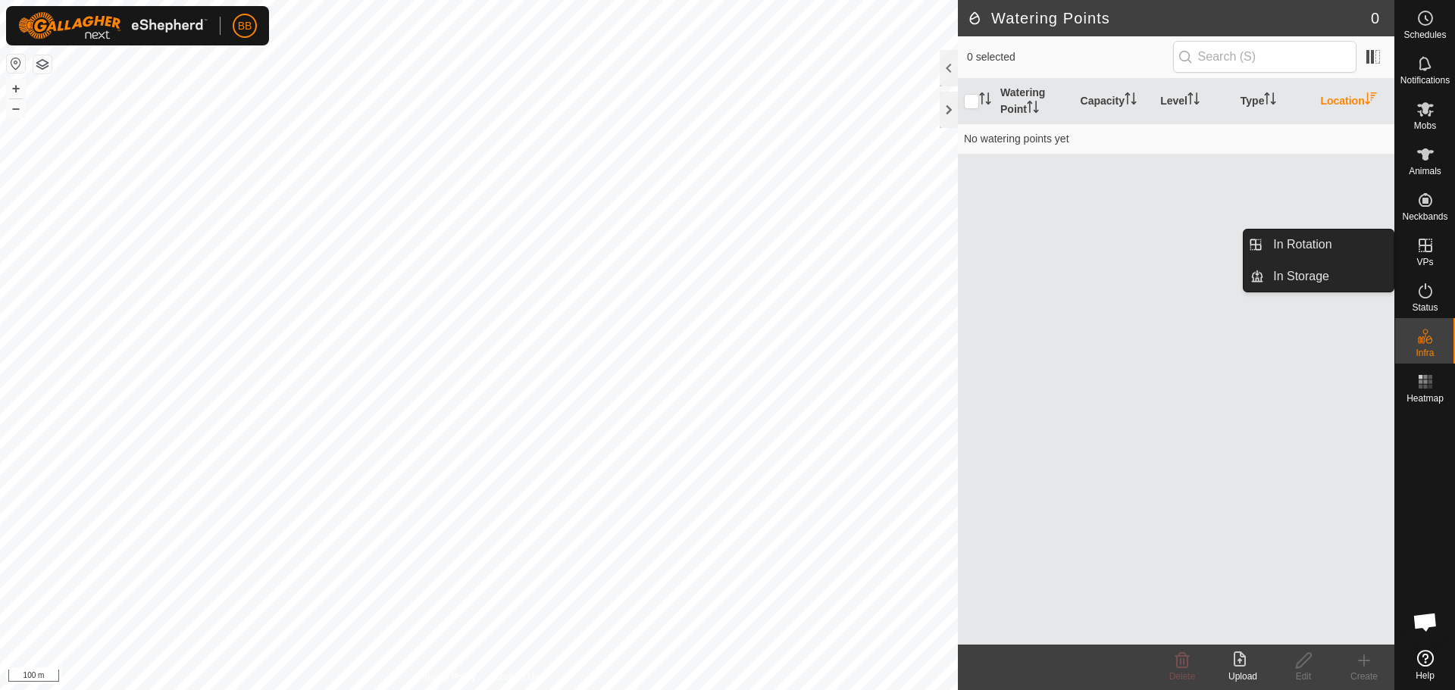
click at [1431, 236] on icon at bounding box center [1425, 245] width 18 height 18
click at [1359, 250] on link "In Rotation" at bounding box center [1329, 245] width 130 height 30
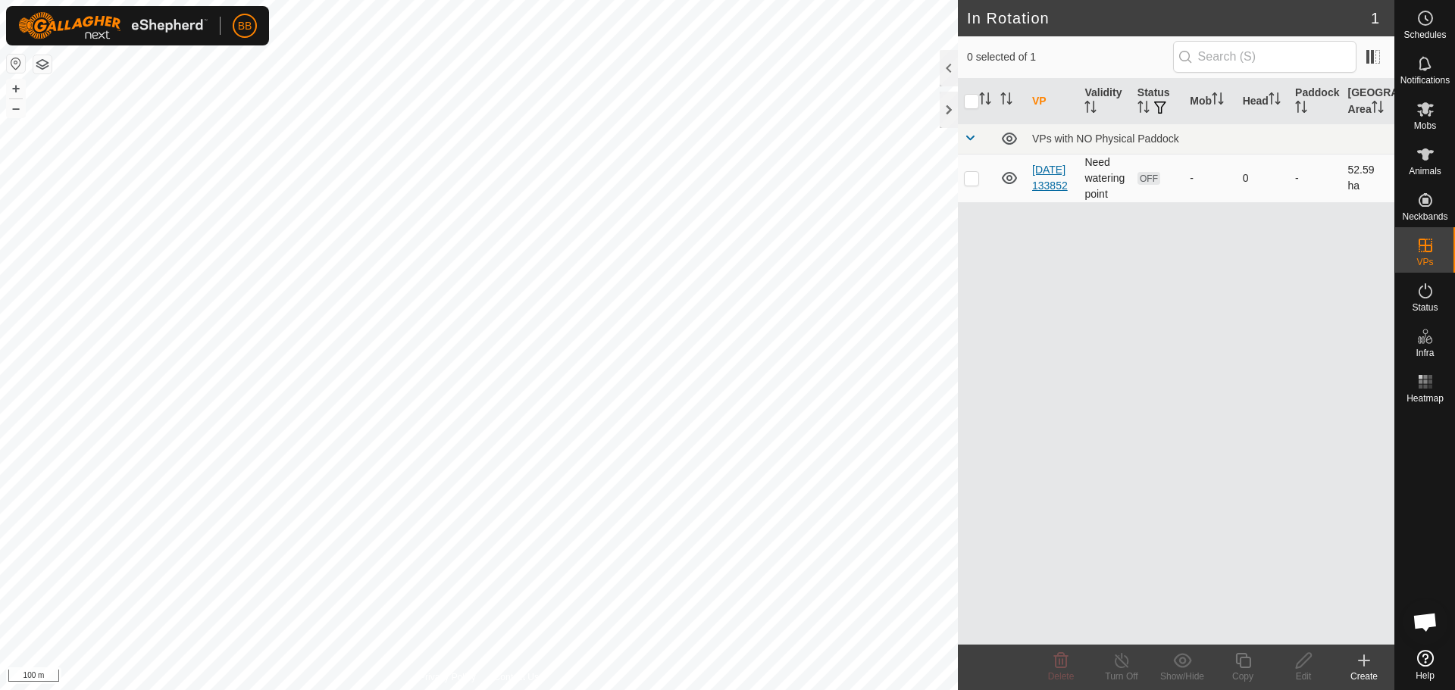
click at [1047, 187] on link "[DATE] 133852" at bounding box center [1050, 178] width 36 height 28
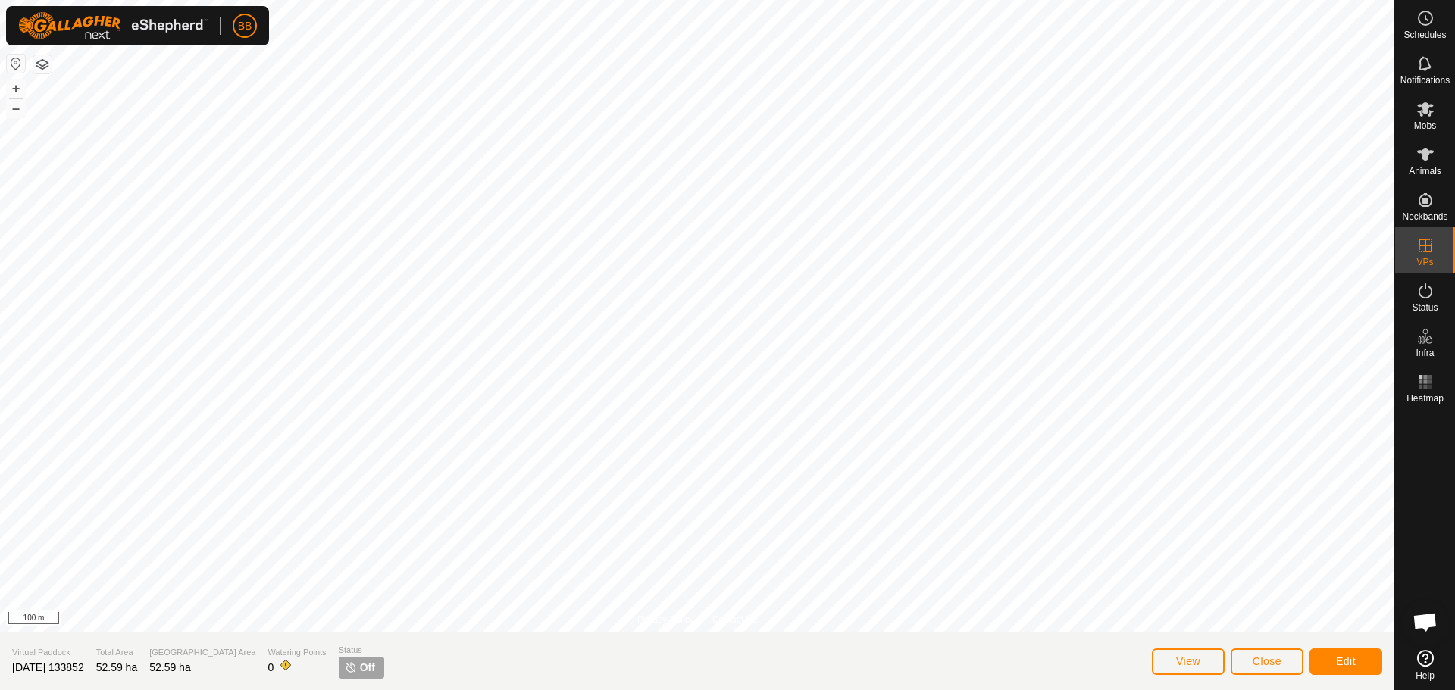
click at [1431, 341] on es-menu-bar "Schedules Notifications Mobs Animals Neckbands VPs Status Infra Heatmap Help" at bounding box center [1424, 345] width 61 height 690
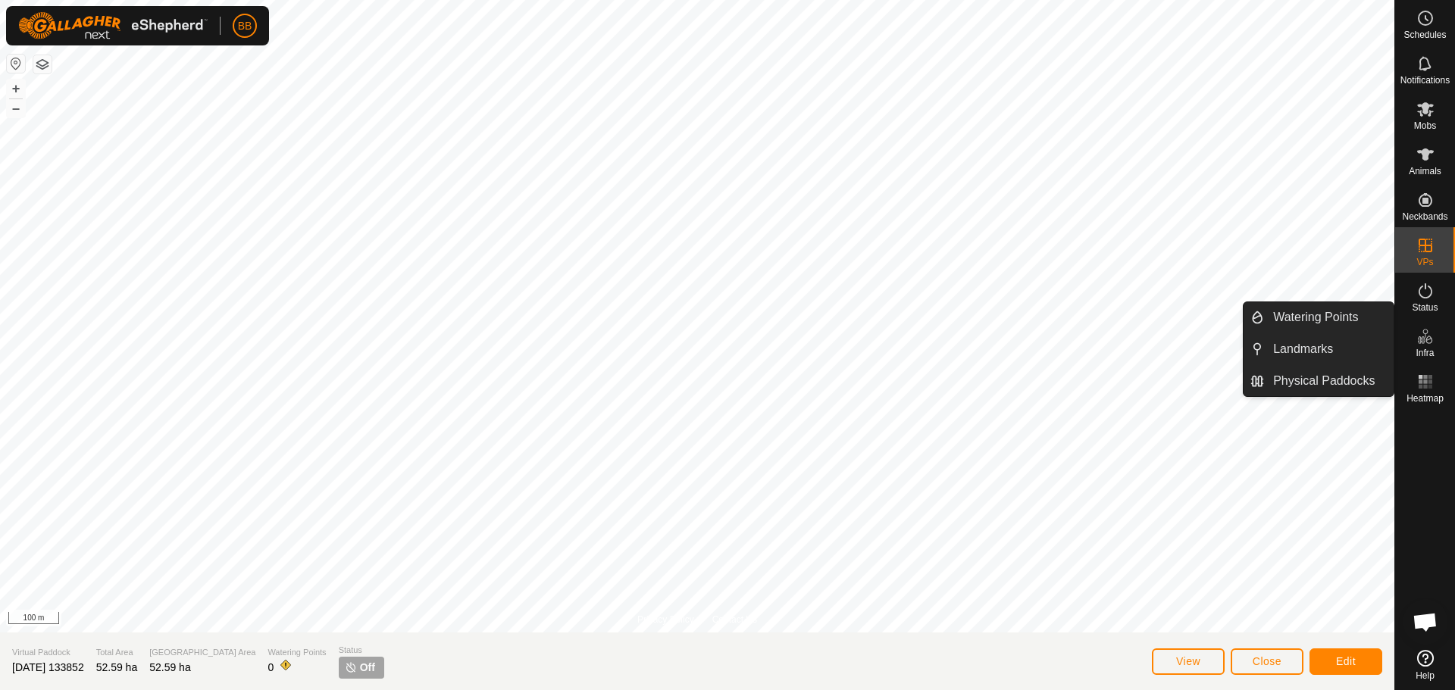
click at [1348, 315] on link "Watering Points" at bounding box center [1329, 317] width 130 height 30
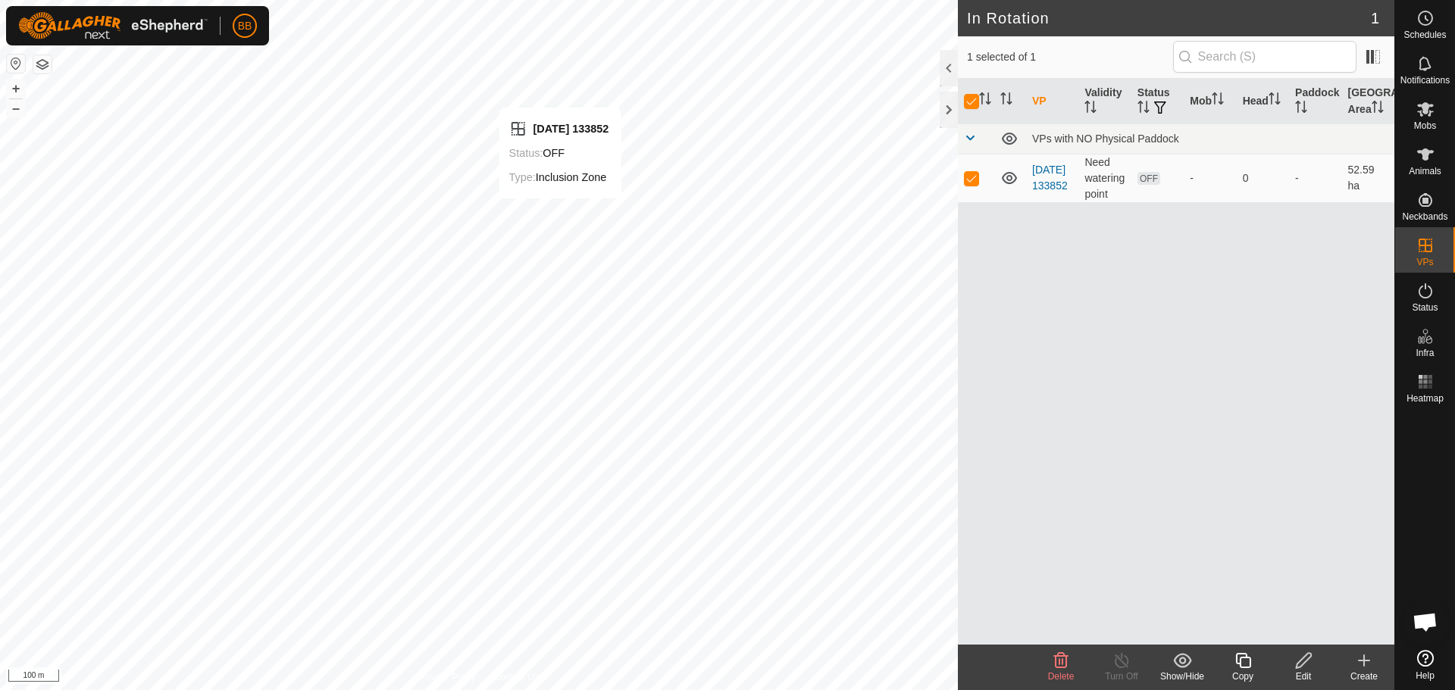
checkbox input "false"
checkbox input "true"
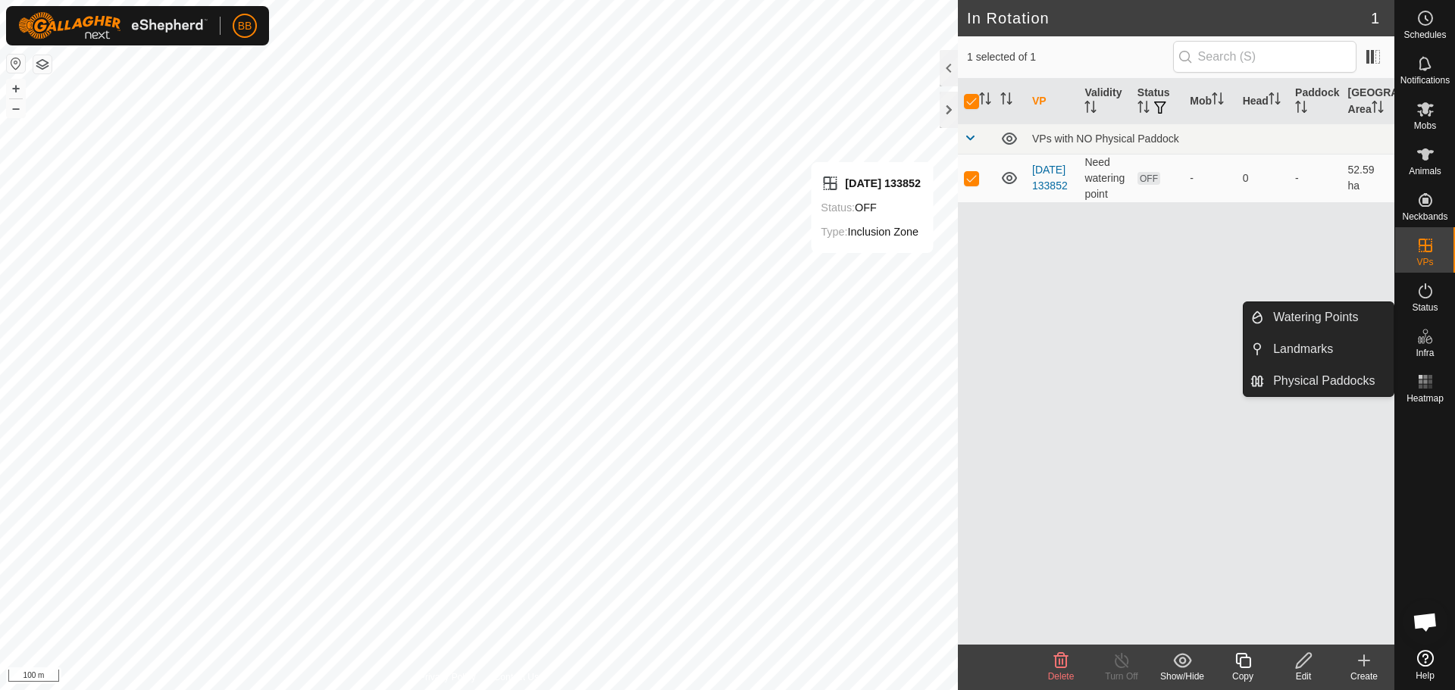
click at [1339, 324] on link "Watering Points" at bounding box center [1329, 317] width 130 height 30
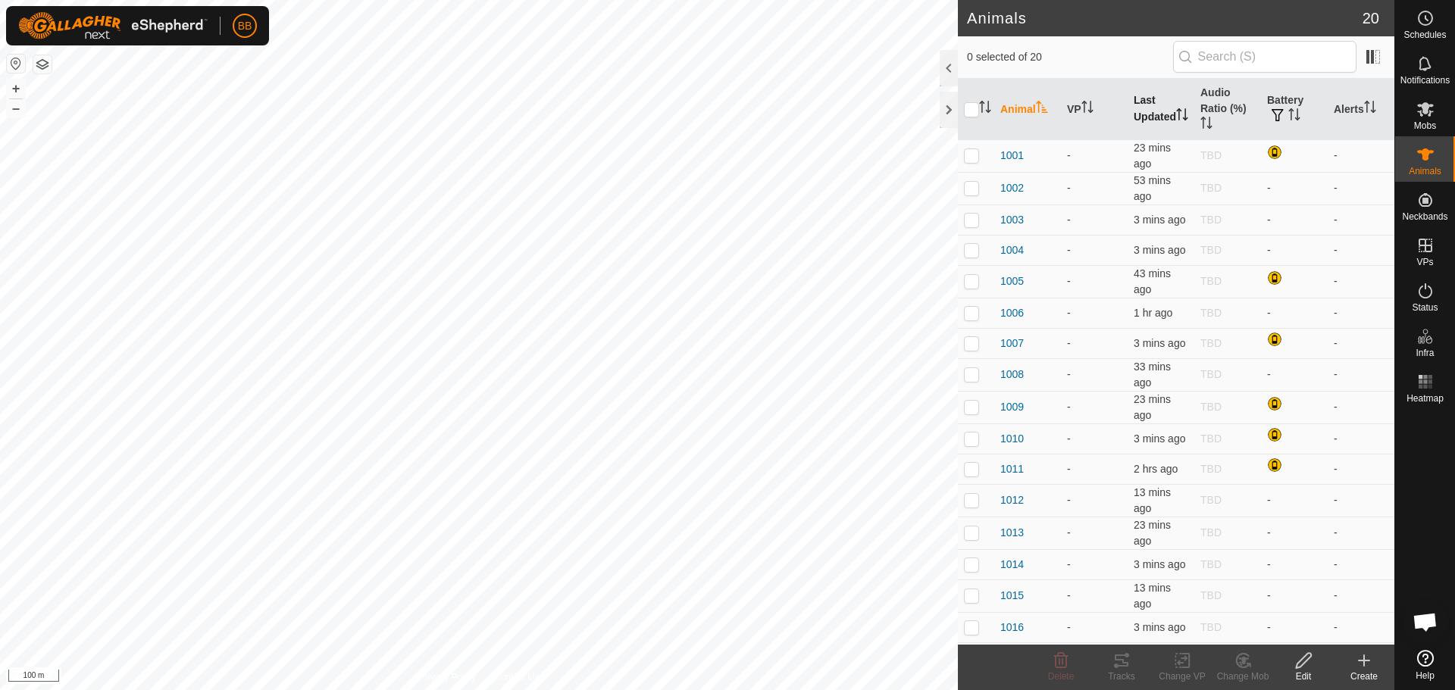
click at [1148, 104] on th "Last Updated" at bounding box center [1161, 109] width 67 height 61
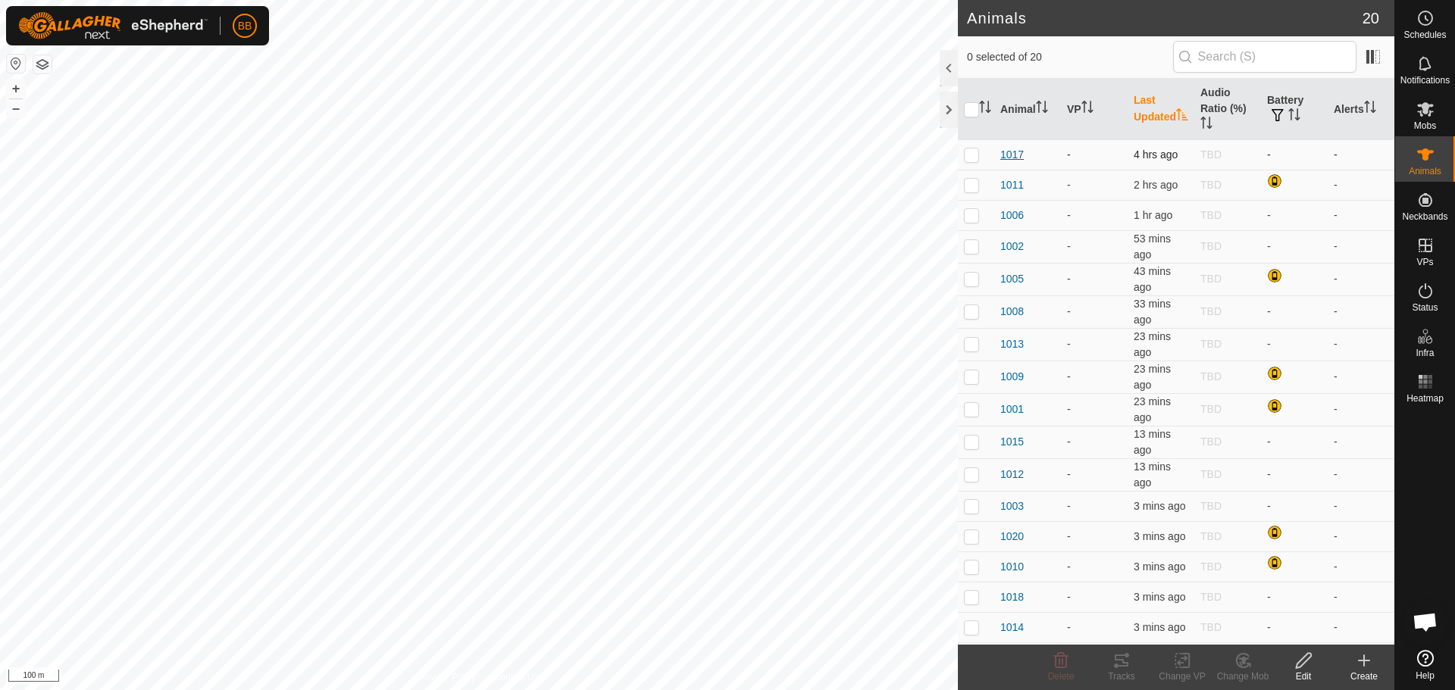
click at [1005, 157] on span "1017" at bounding box center [1011, 155] width 23 height 16
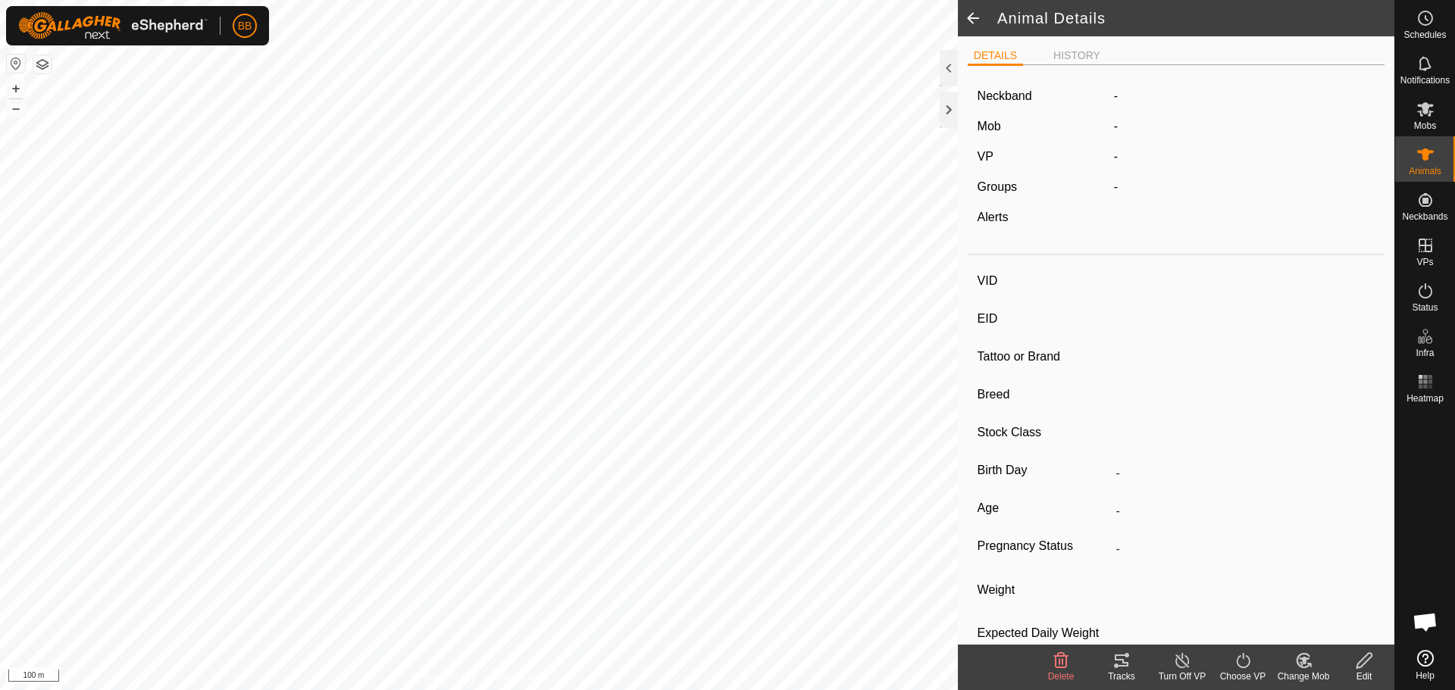
type input "1017"
type input "-"
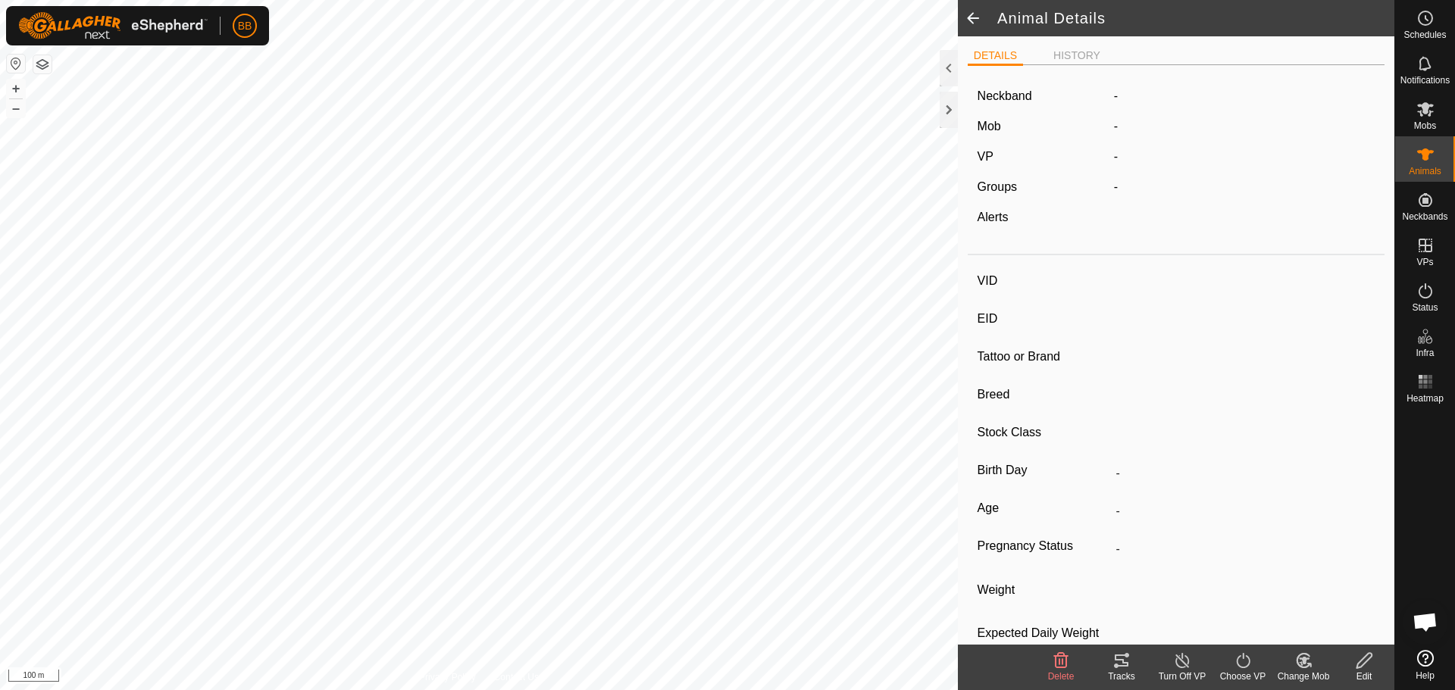
type input "0 kg"
type input "-"
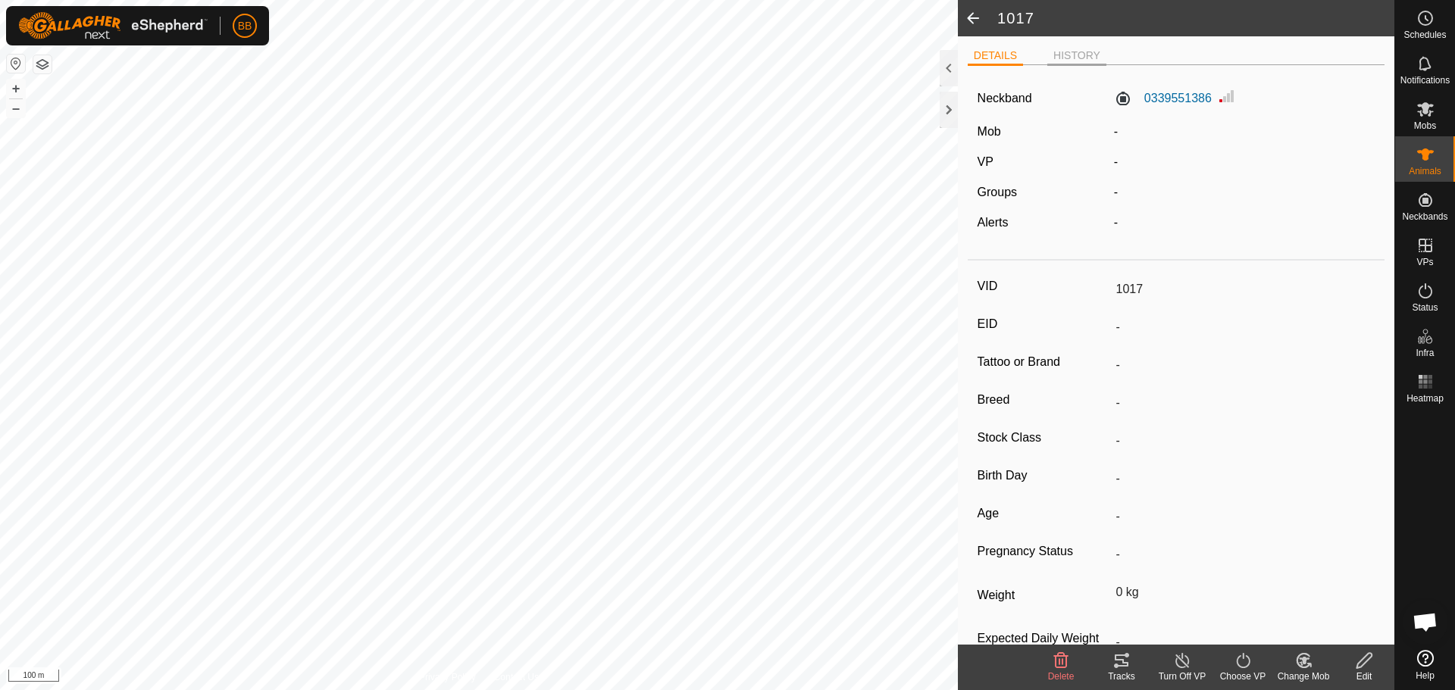
click at [1062, 51] on li "HISTORY" at bounding box center [1076, 57] width 59 height 18
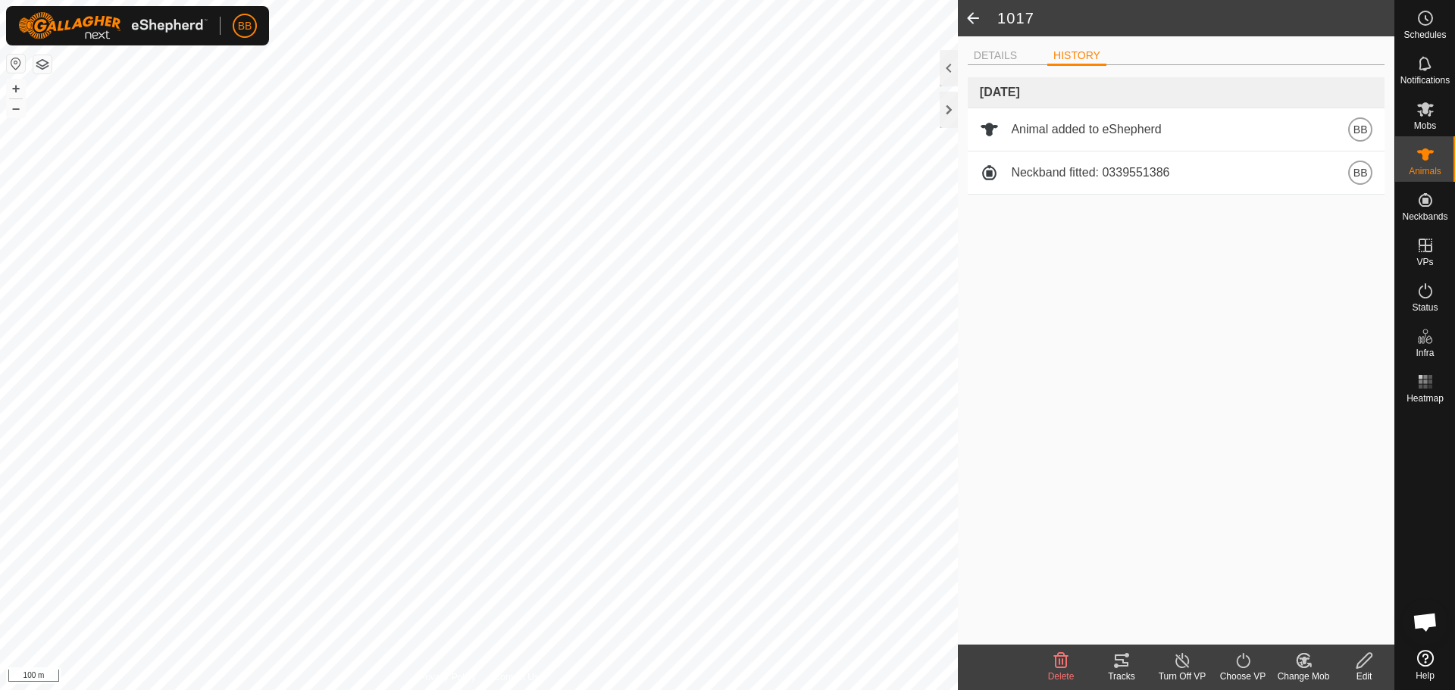
click at [970, 17] on span at bounding box center [973, 18] width 30 height 36
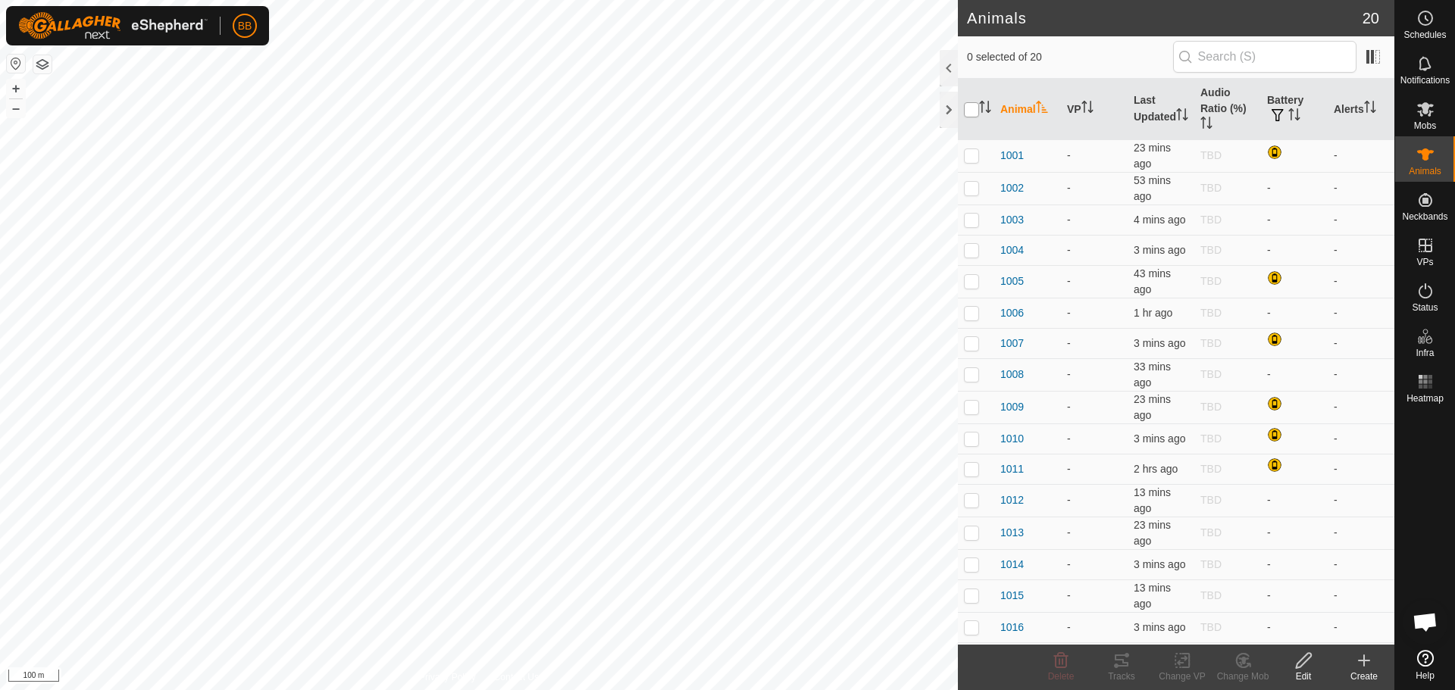
click at [968, 110] on input "checkbox" at bounding box center [971, 109] width 15 height 15
checkbox input "true"
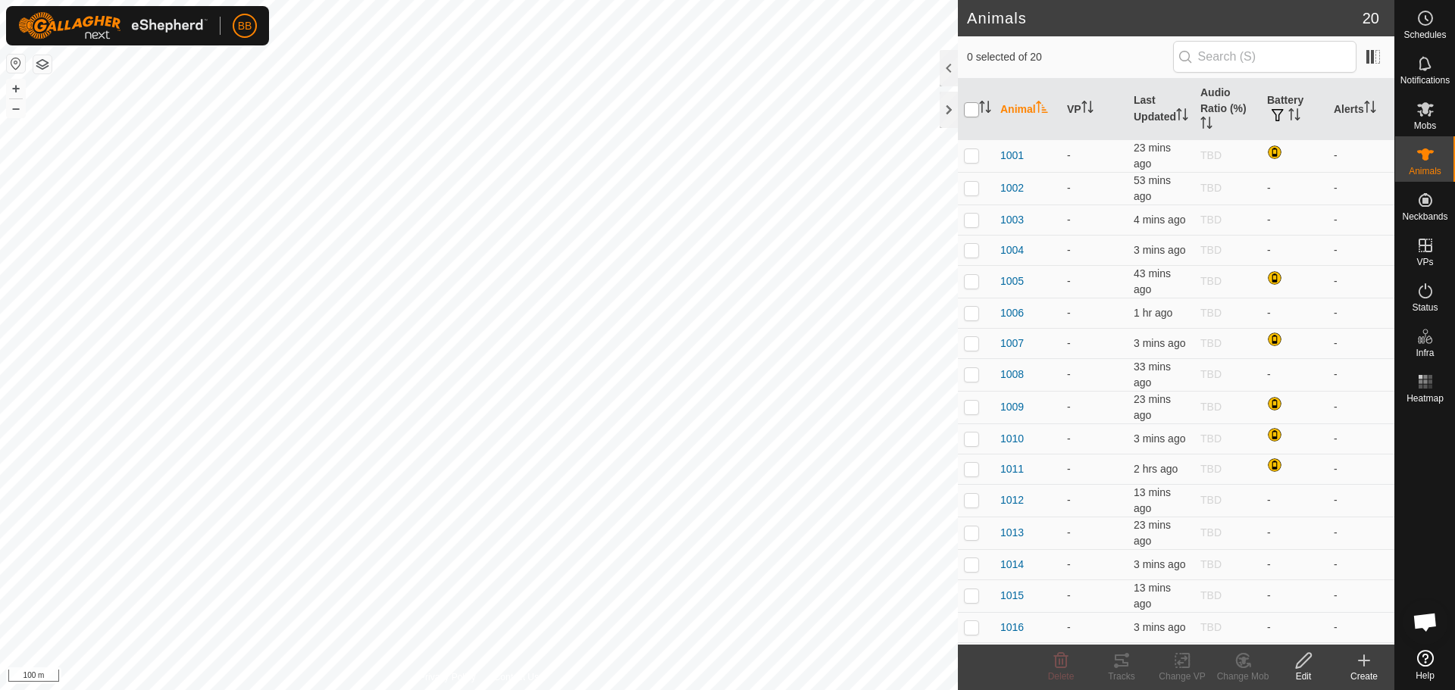
checkbox input "true"
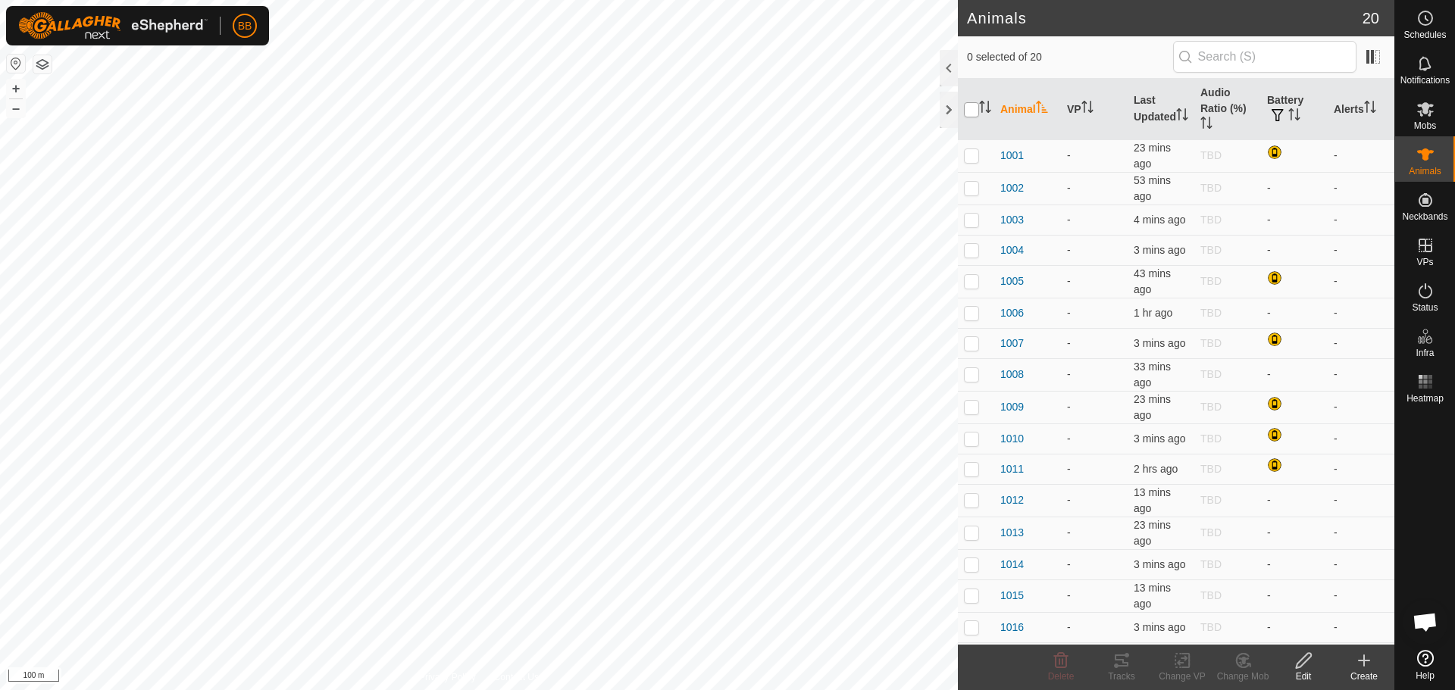
checkbox input "true"
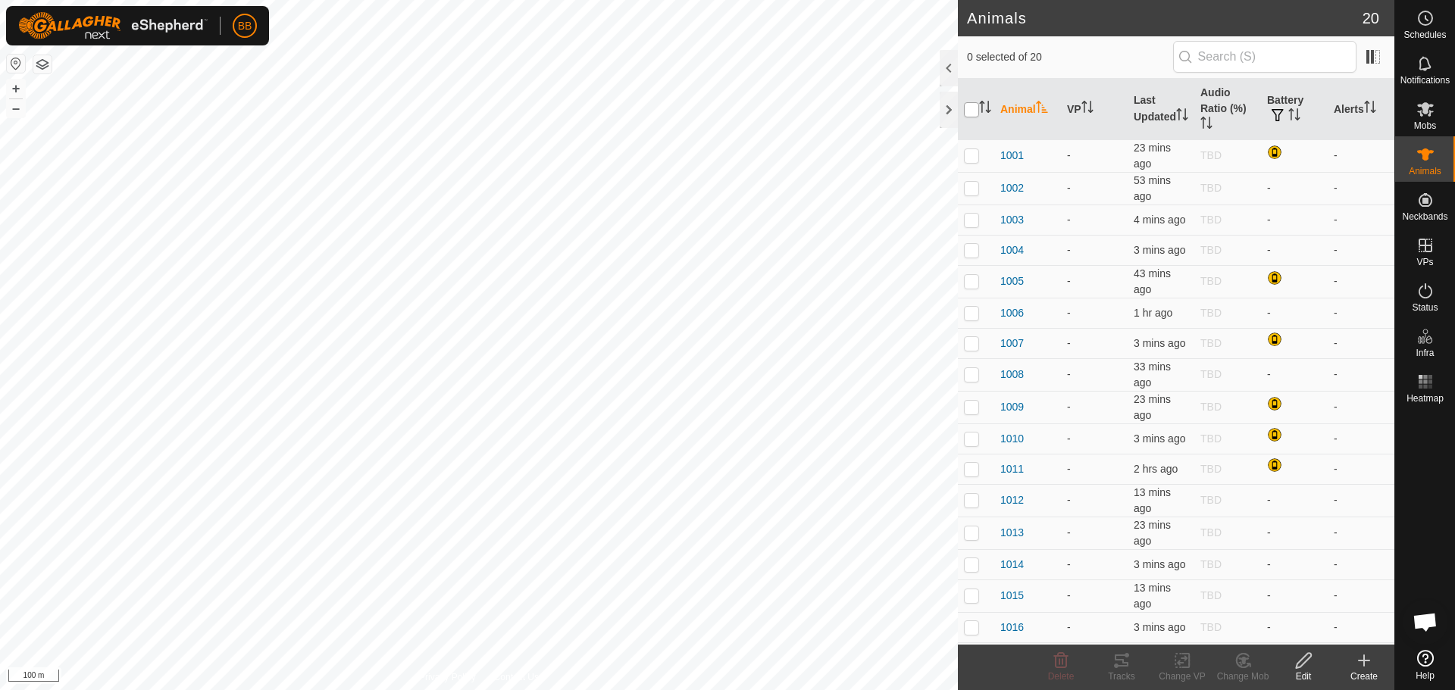
checkbox input "true"
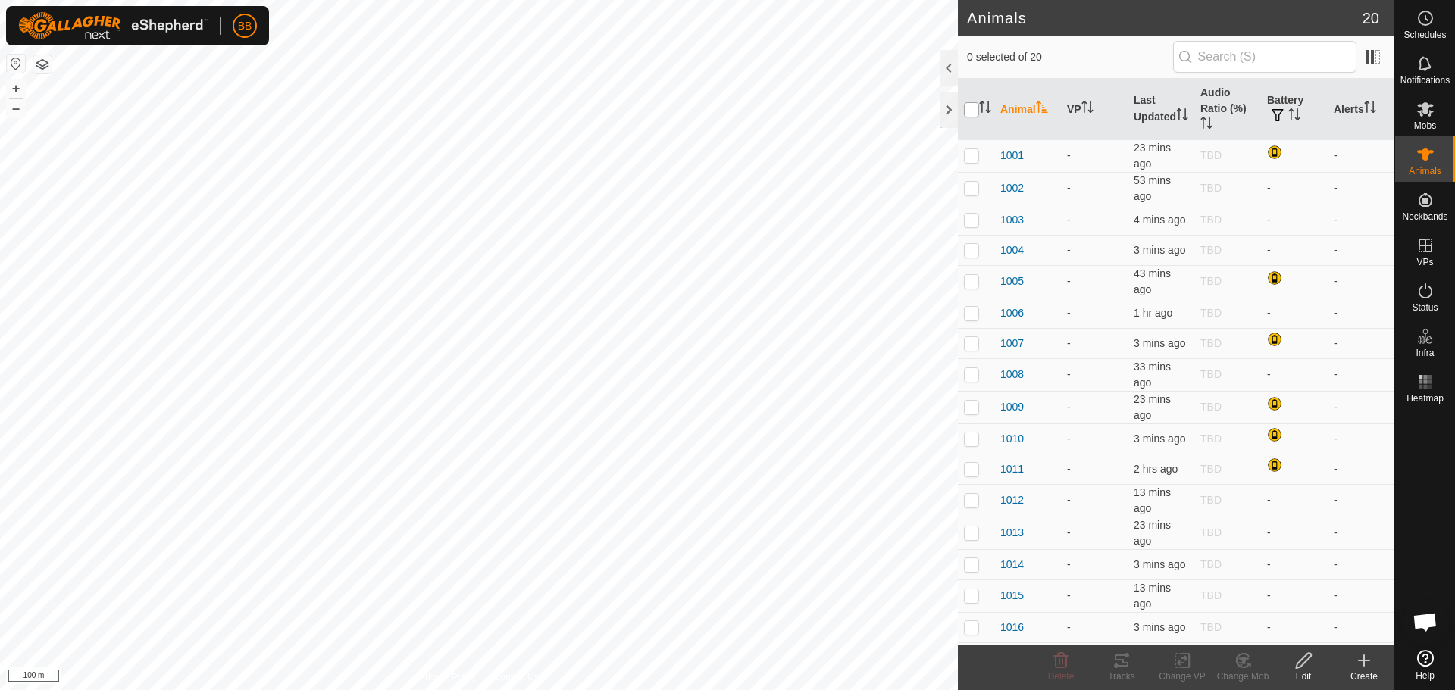
checkbox input "true"
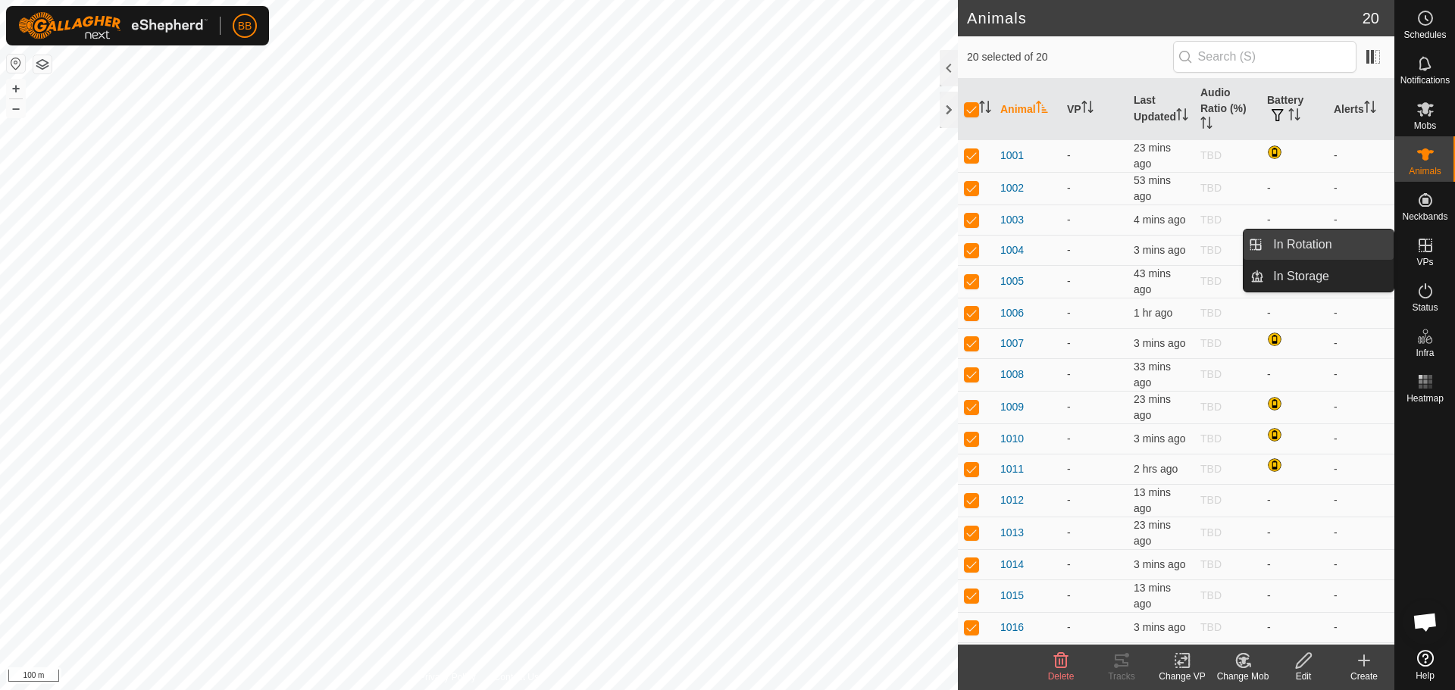
click at [1331, 257] on link "In Rotation" at bounding box center [1329, 245] width 130 height 30
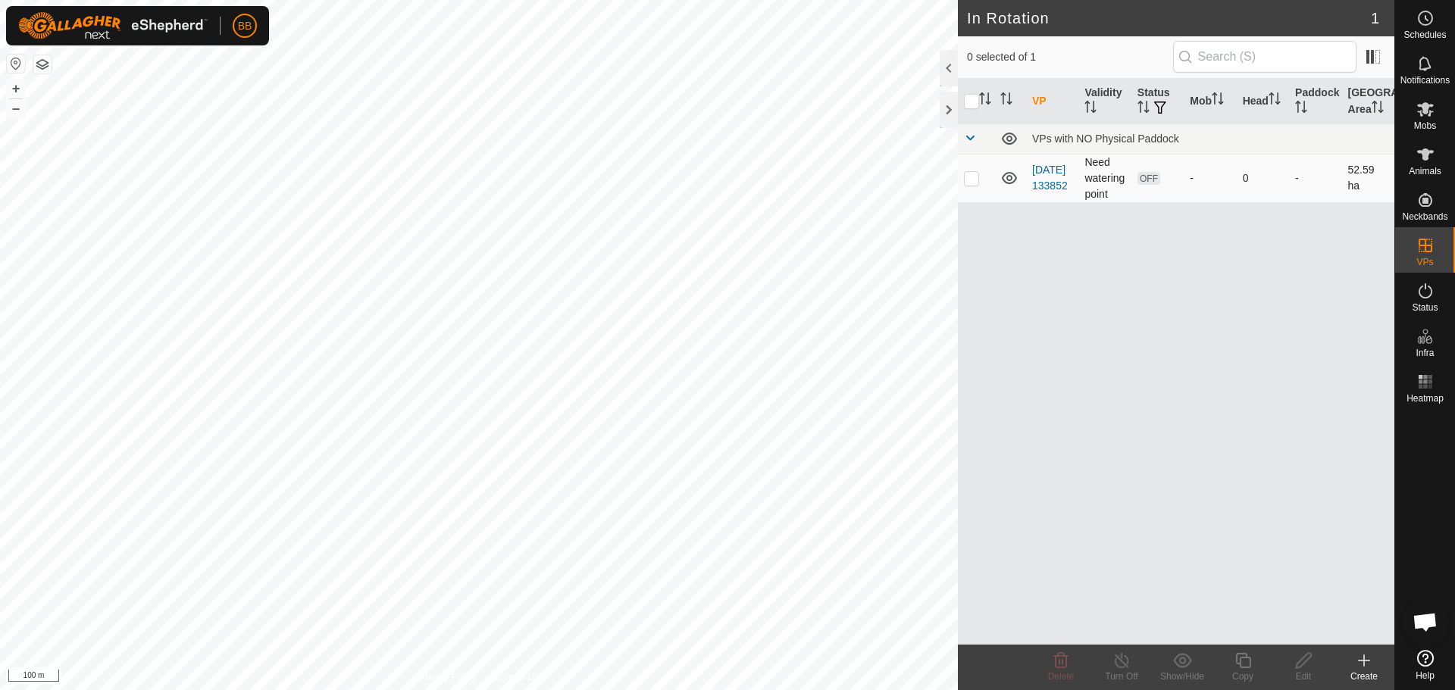
click at [974, 175] on p-checkbox at bounding box center [971, 178] width 15 height 12
checkbox input "true"
click at [1305, 659] on icon at bounding box center [1303, 661] width 19 height 18
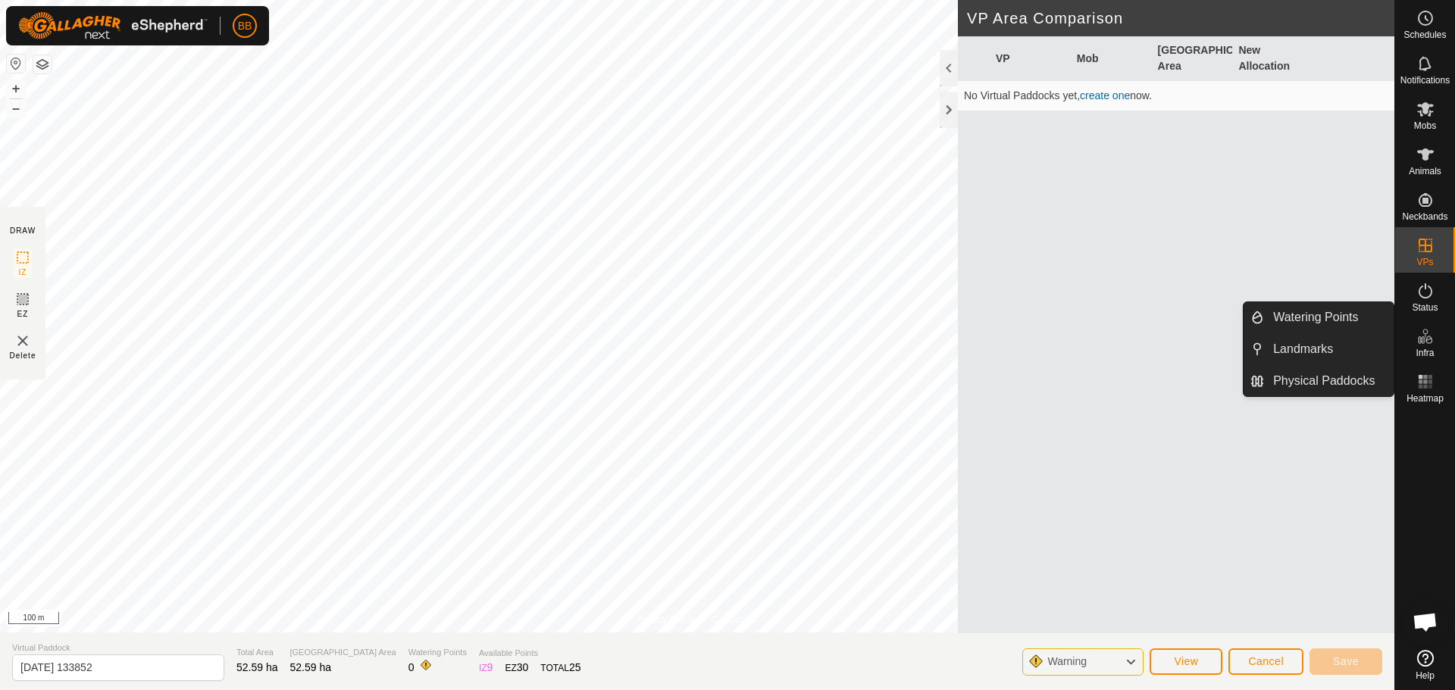
click at [1422, 349] on span "Infra" at bounding box center [1425, 353] width 18 height 9
click at [1347, 318] on link "Watering Points" at bounding box center [1329, 317] width 130 height 30
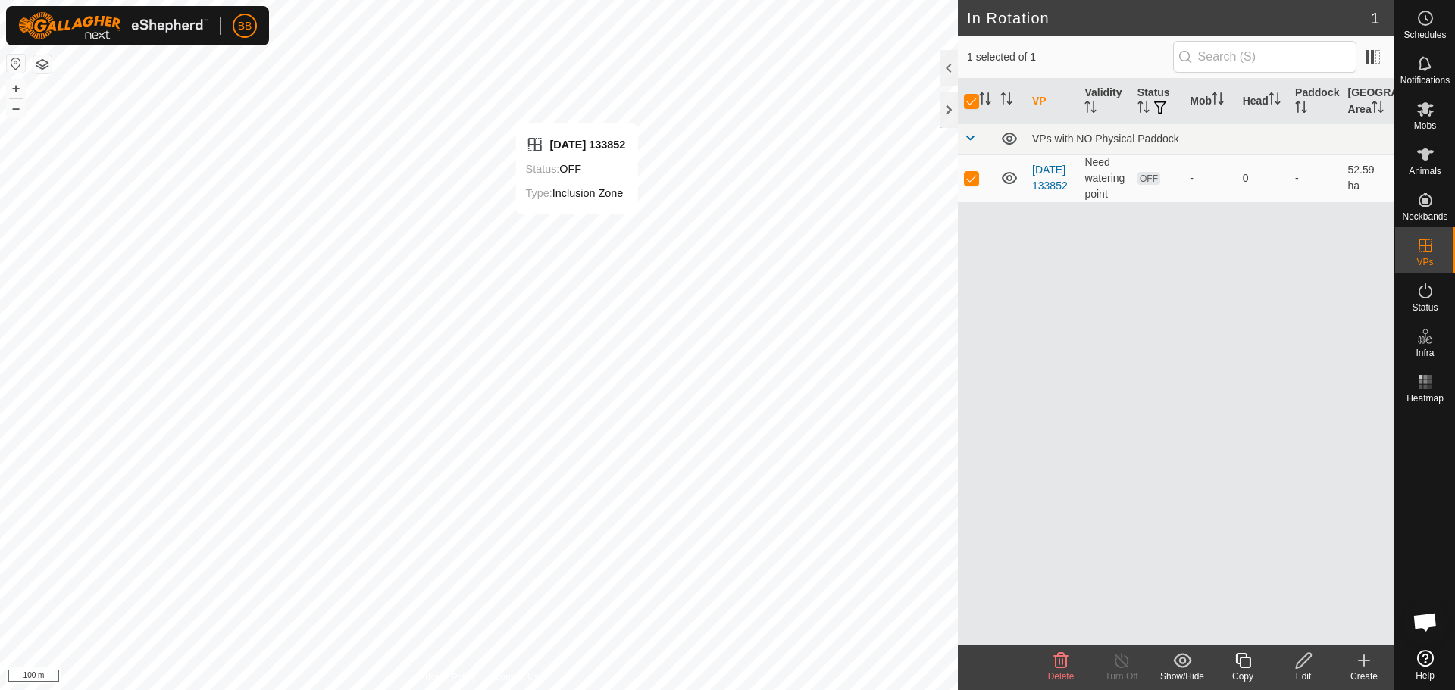
checkbox input "false"
checkbox input "true"
click at [1187, 659] on icon at bounding box center [1182, 661] width 19 height 18
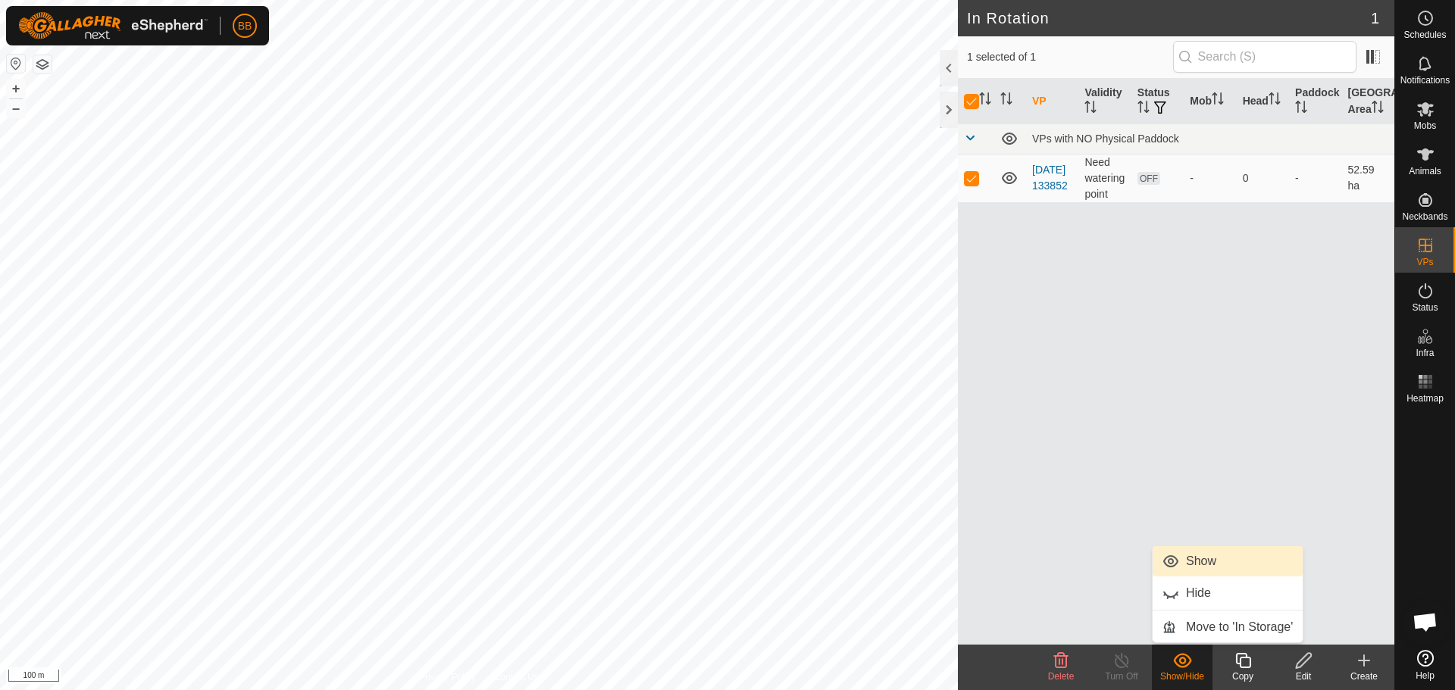
click at [1203, 555] on link "Show" at bounding box center [1228, 561] width 150 height 30
click at [1177, 671] on div "Show/Hide" at bounding box center [1182, 677] width 61 height 14
click at [1434, 168] on span "Animals" at bounding box center [1425, 171] width 33 height 9
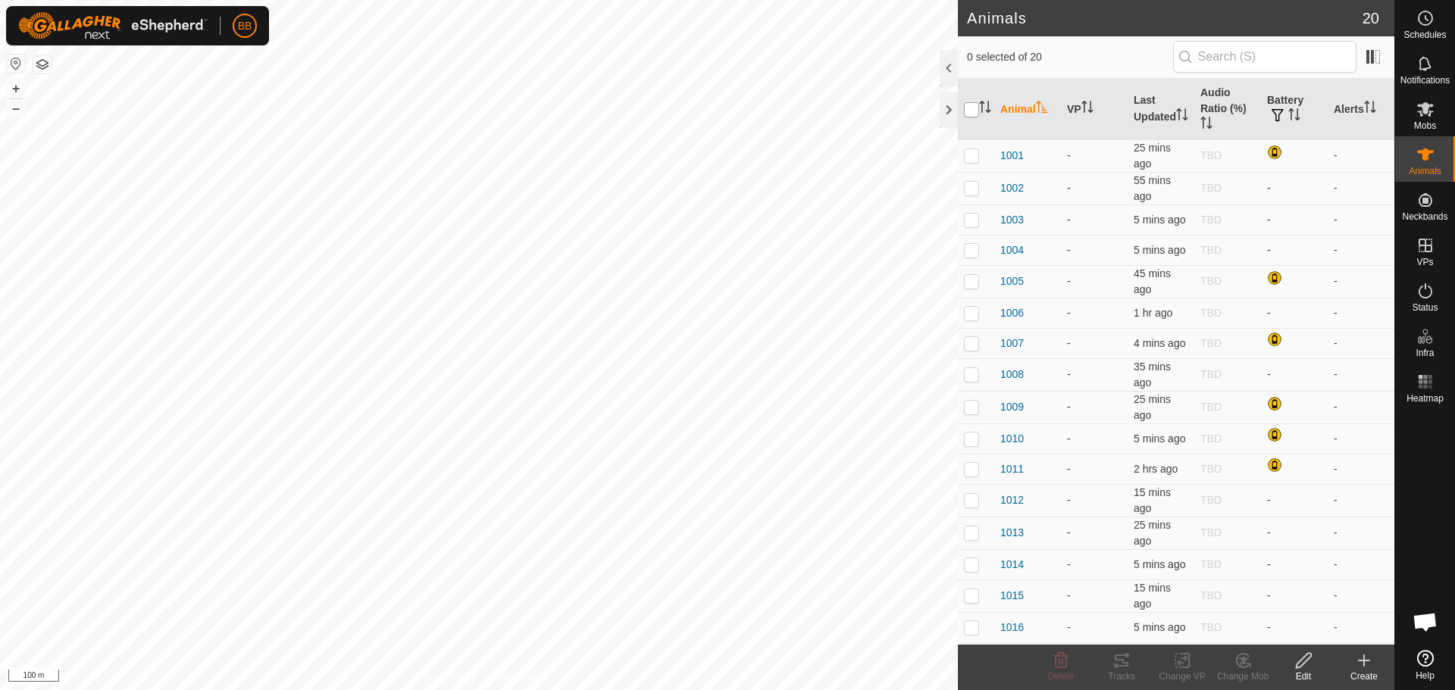
click at [972, 110] on input "checkbox" at bounding box center [971, 109] width 15 height 15
checkbox input "true"
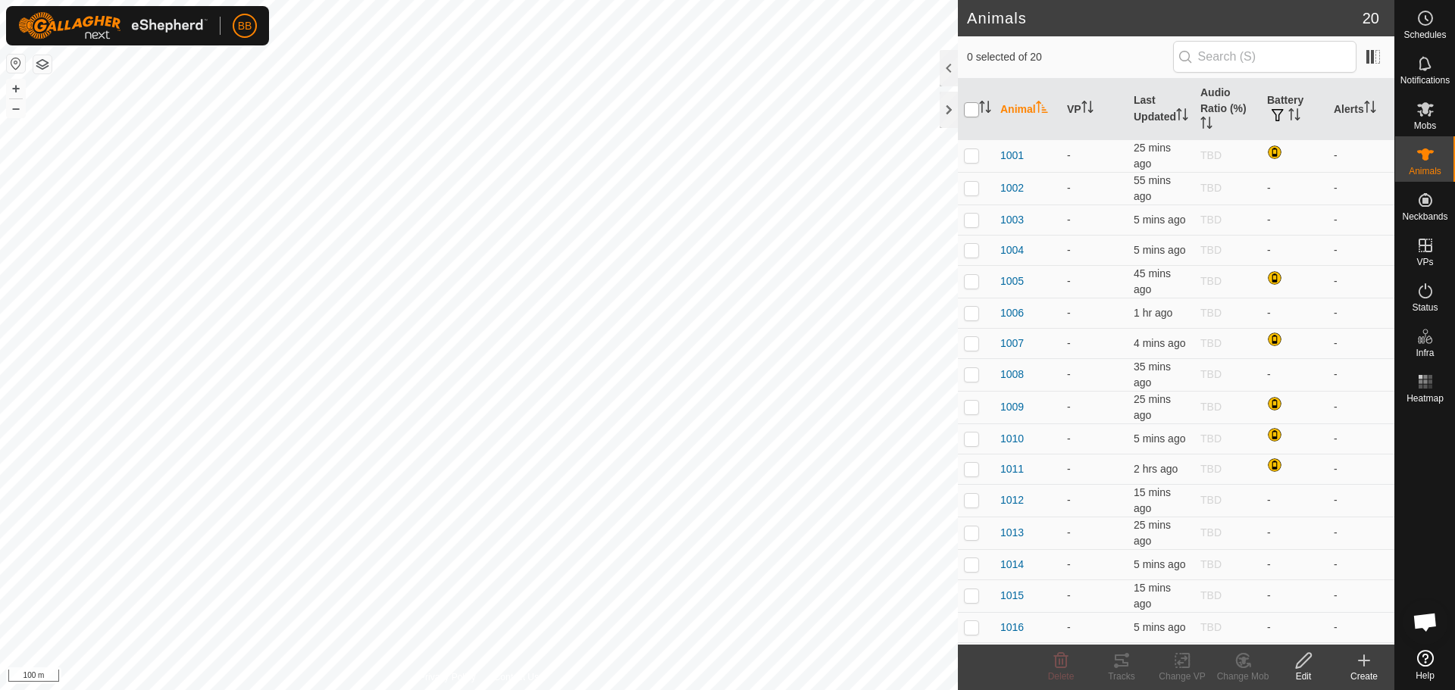
checkbox input "true"
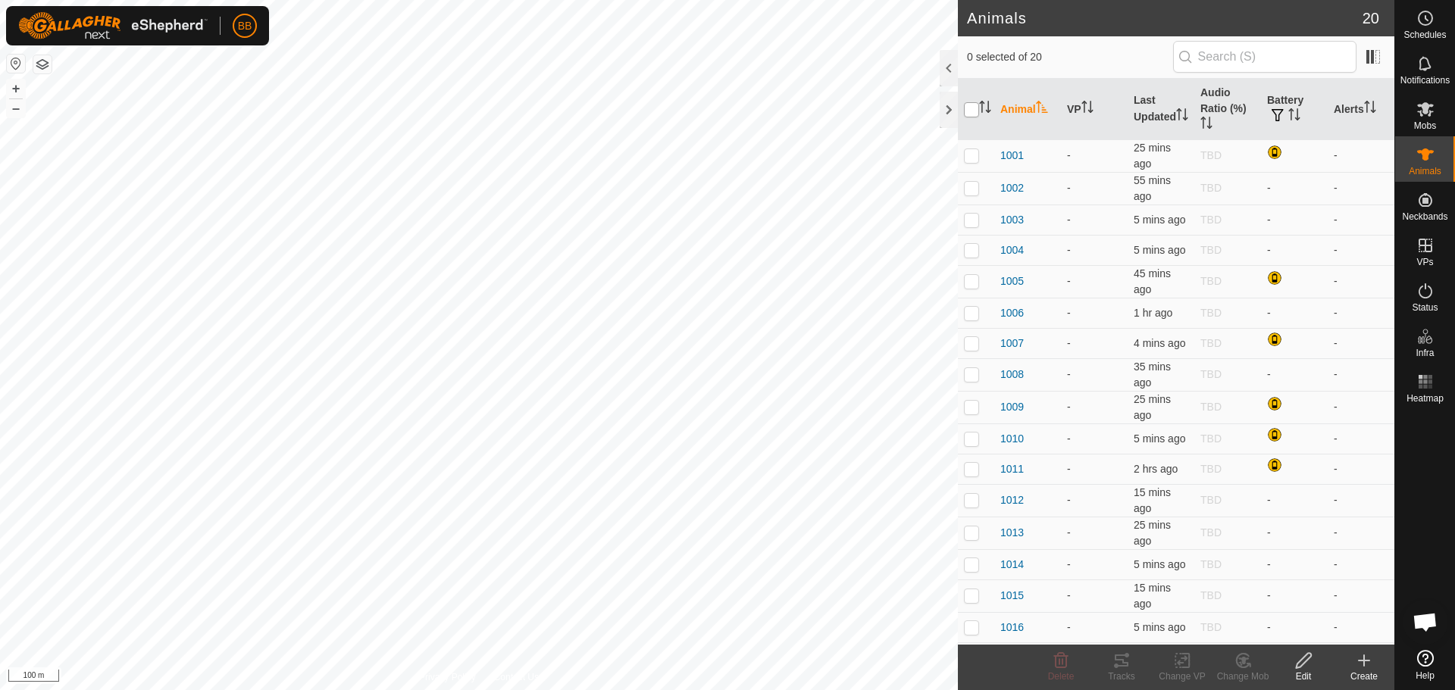
checkbox input "true"
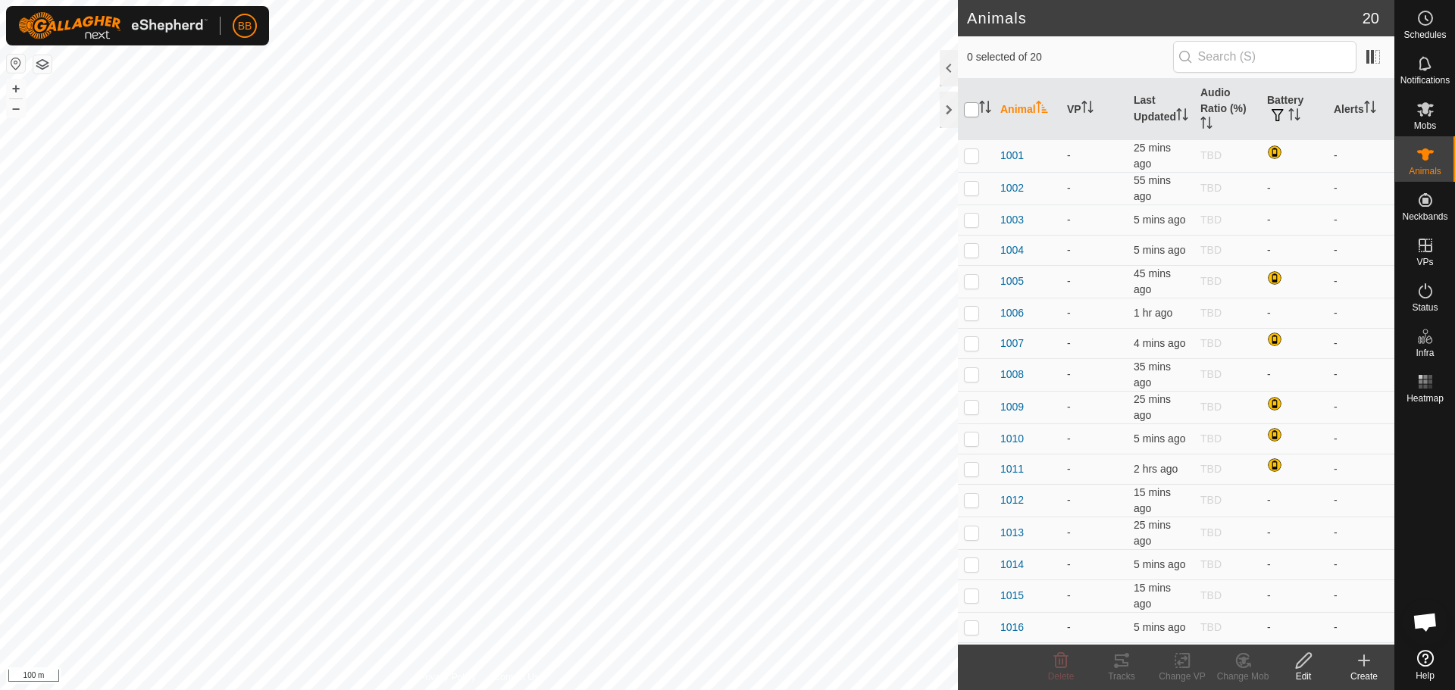
checkbox input "true"
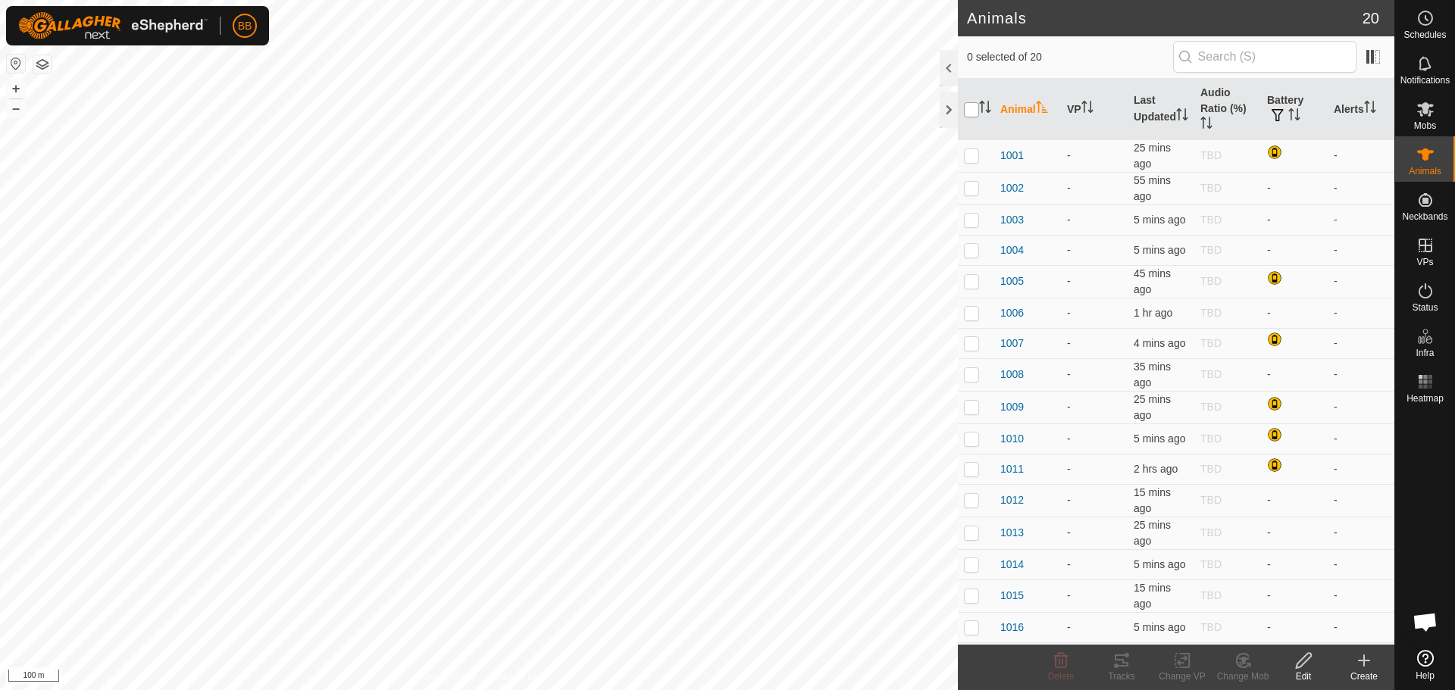
checkbox input "true"
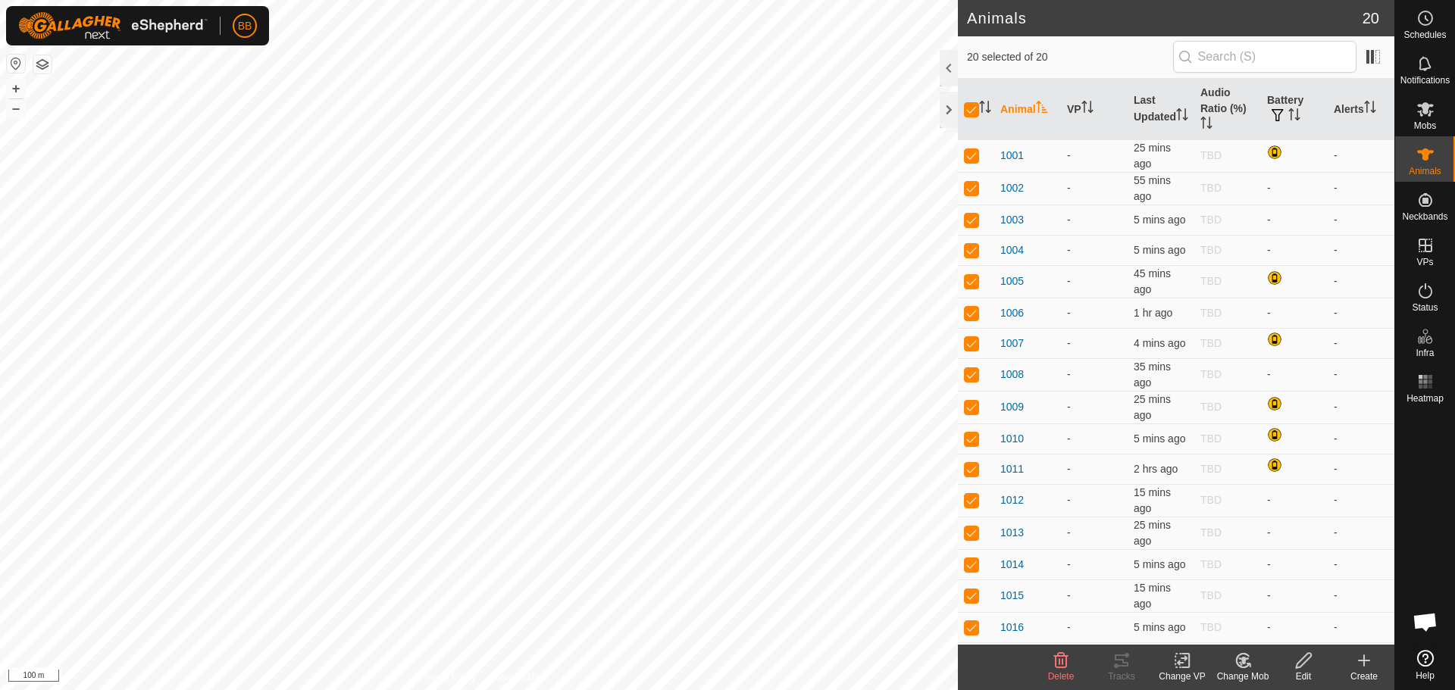
click at [1187, 668] on icon at bounding box center [1185, 661] width 7 height 14
click at [1201, 590] on link "Choose VP..." at bounding box center [1228, 595] width 150 height 30
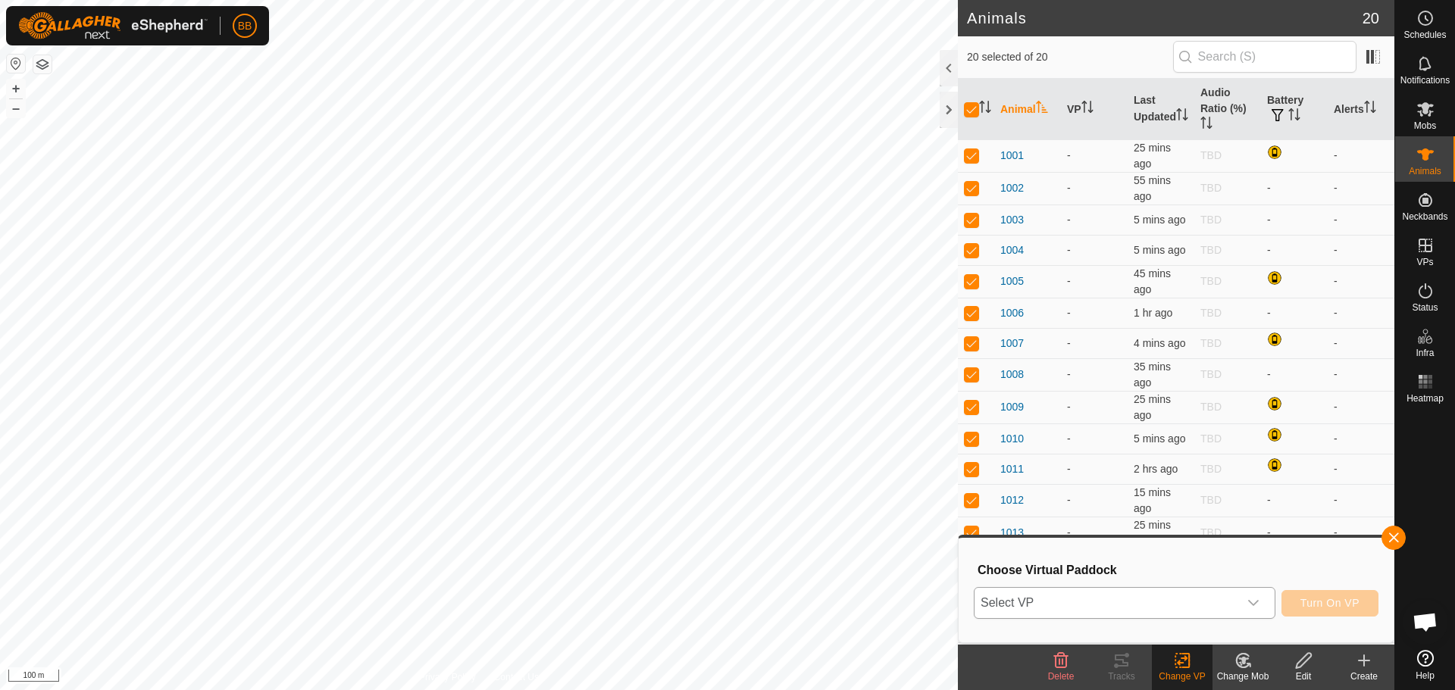
click at [1201, 602] on span "Select VP" at bounding box center [1107, 603] width 264 height 30
click at [1140, 577] on li "2025-08-29 133852 52.59 ha" at bounding box center [1125, 573] width 300 height 30
click at [1337, 602] on span "Turn On VP" at bounding box center [1329, 603] width 59 height 12
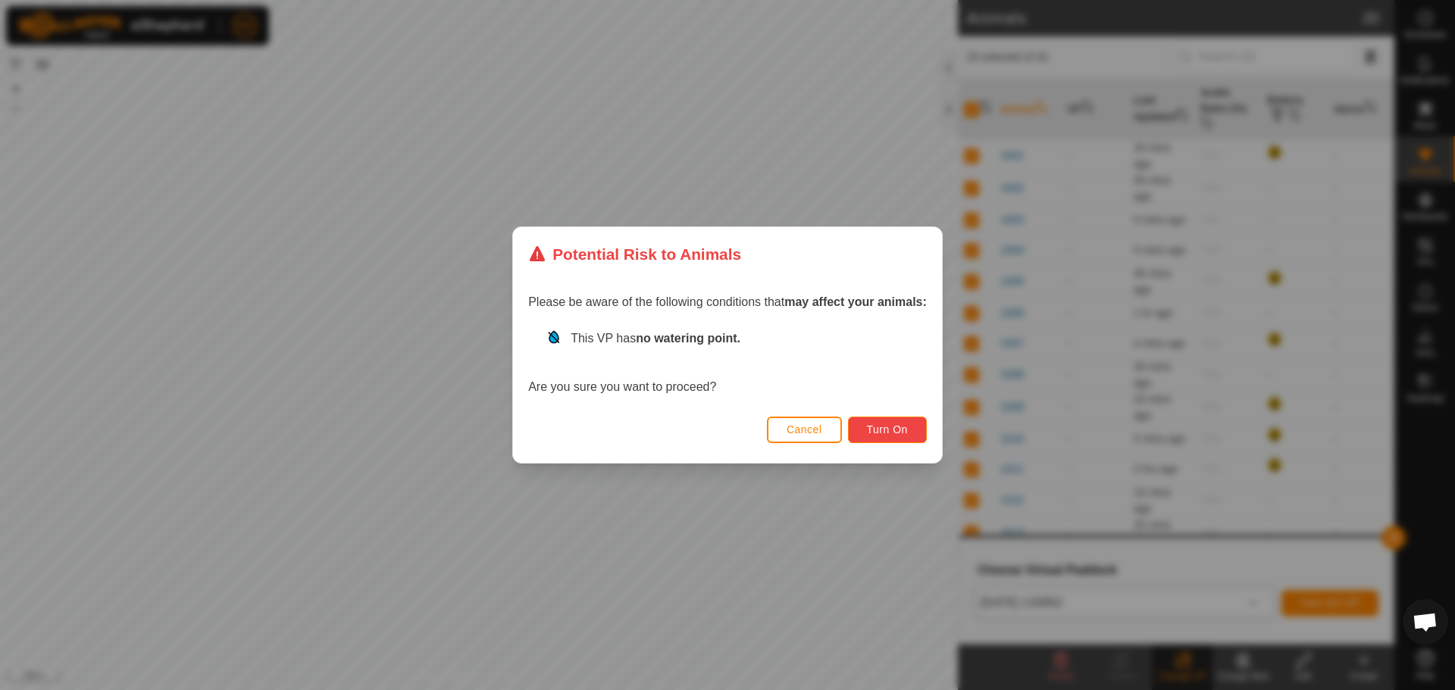
click at [890, 432] on span "Turn On" at bounding box center [887, 430] width 41 height 12
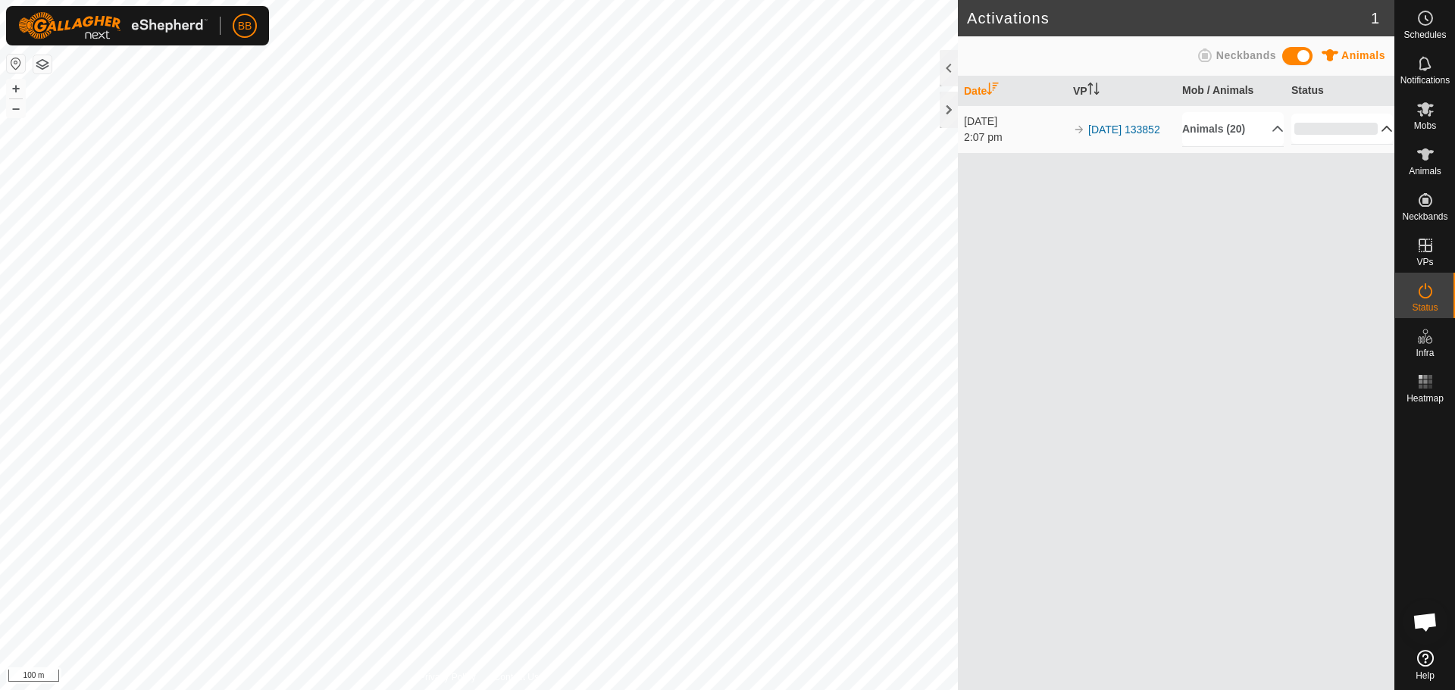
click at [1341, 115] on p-accordion-header "0%" at bounding box center [1342, 129] width 102 height 30
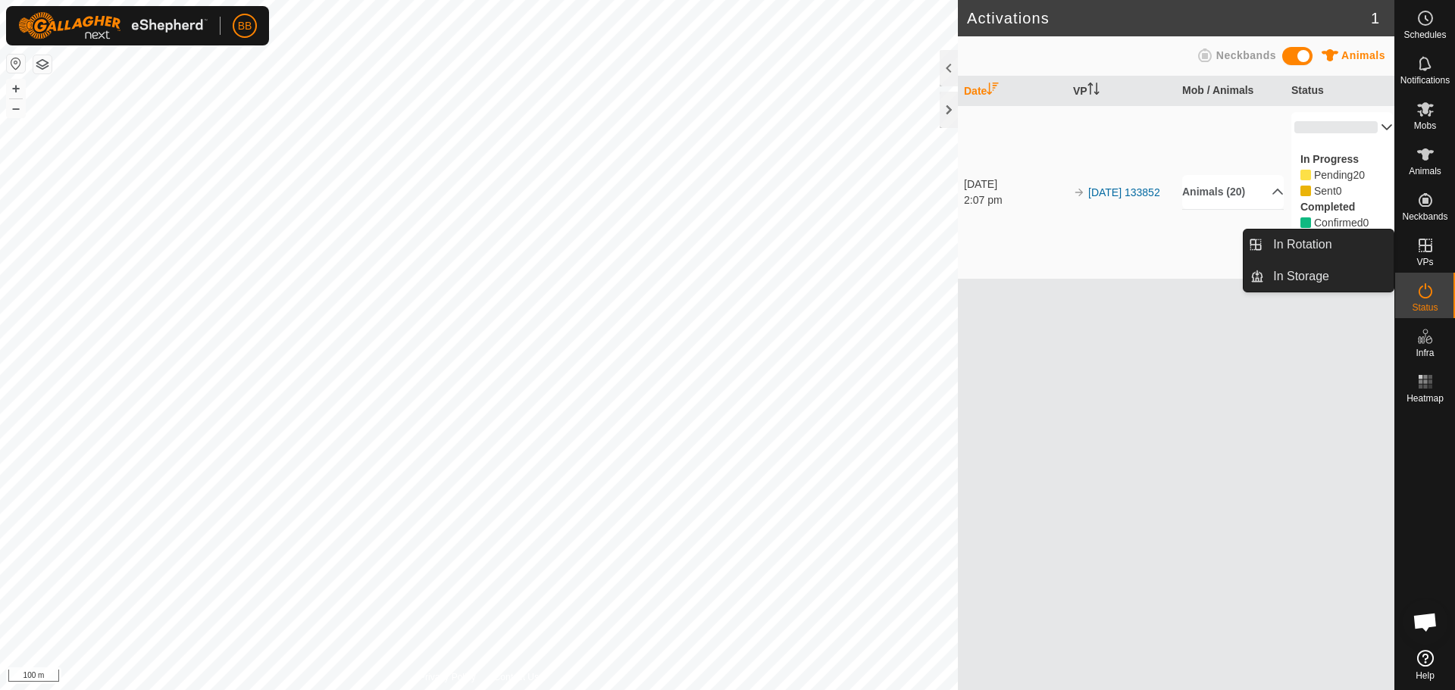
click at [1419, 258] on span "VPs" at bounding box center [1424, 262] width 17 height 9
click at [1358, 250] on link "In Rotation" at bounding box center [1329, 245] width 130 height 30
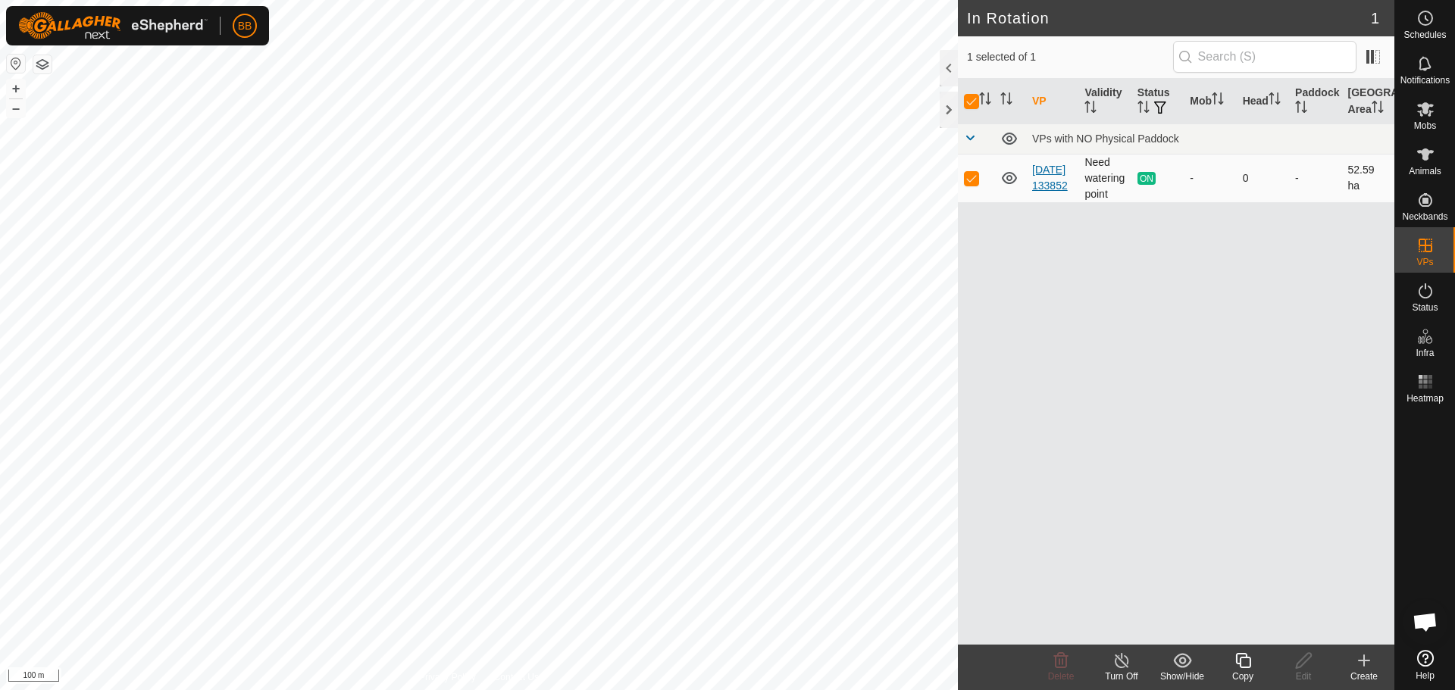
click at [1047, 177] on link "[DATE] 133852" at bounding box center [1050, 178] width 36 height 28
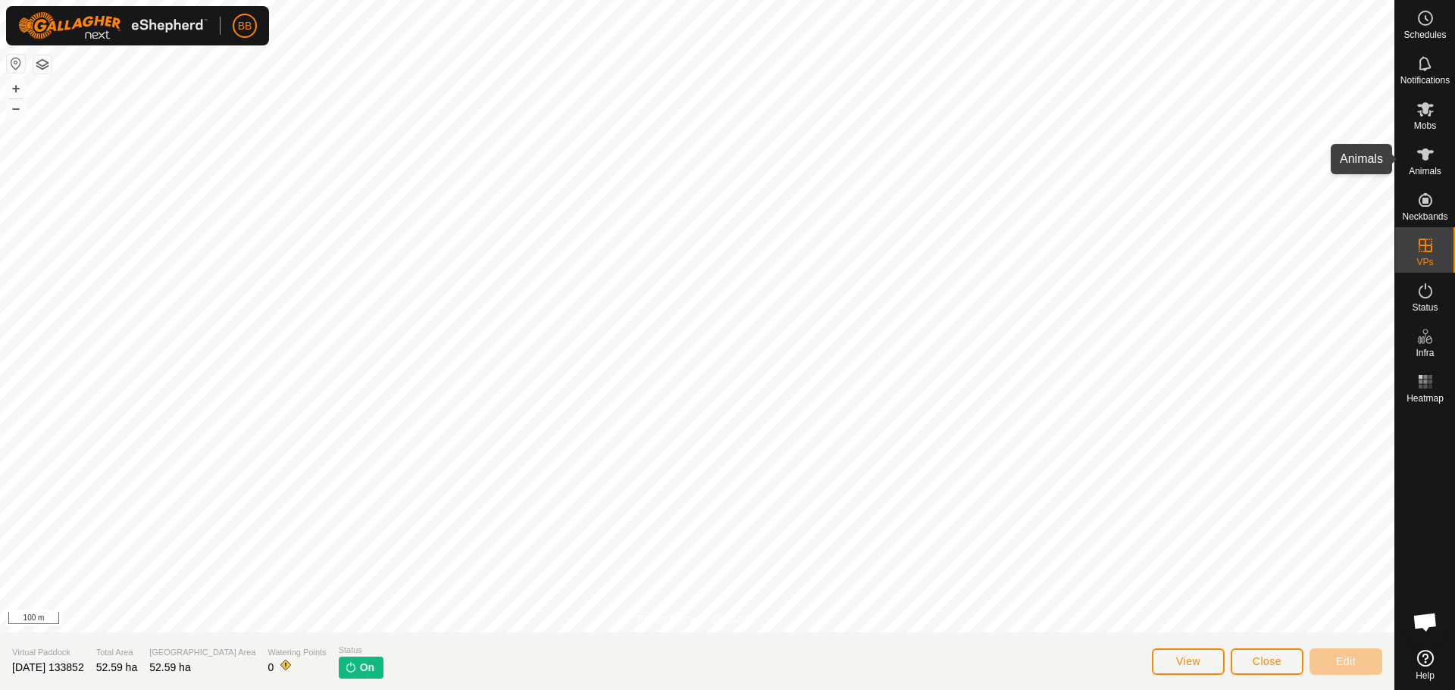
click at [1428, 155] on icon at bounding box center [1425, 155] width 17 height 12
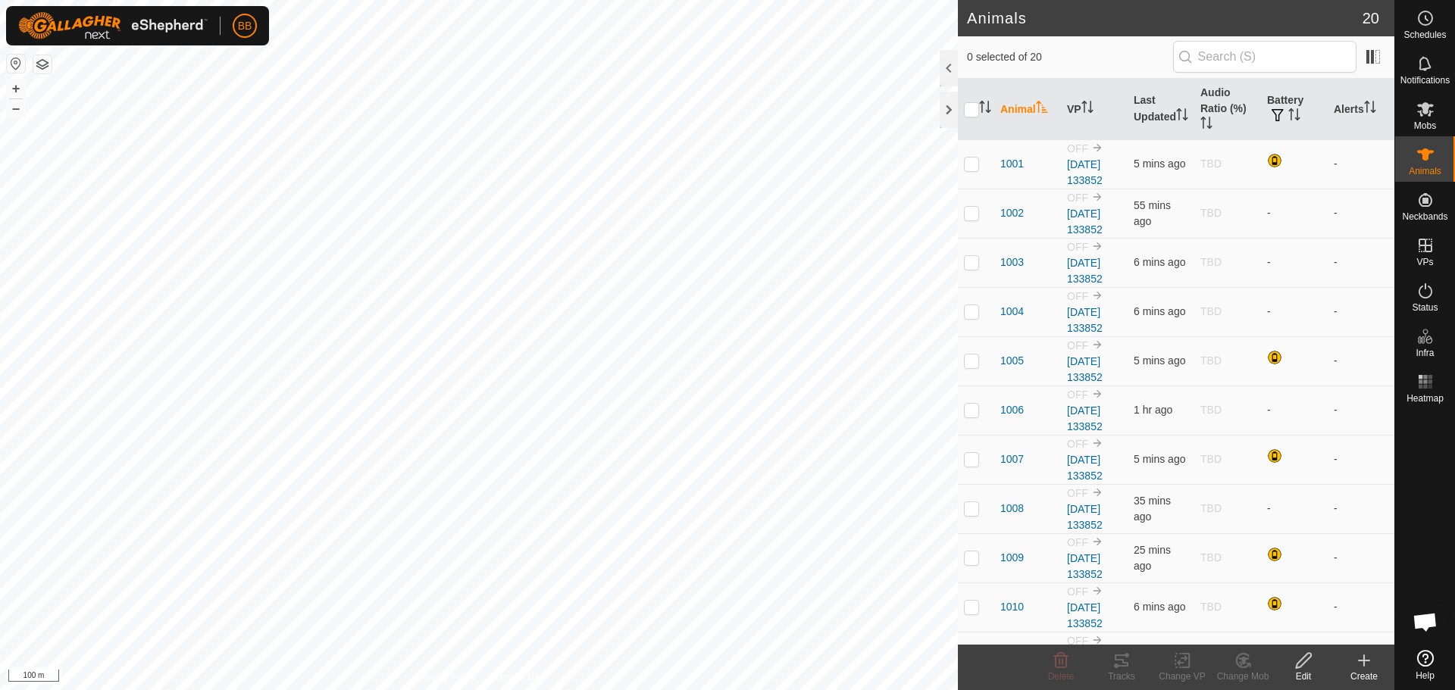
click at [1012, 110] on th "Animal" at bounding box center [1027, 109] width 67 height 61
click at [1135, 110] on th "Last Updated" at bounding box center [1161, 109] width 67 height 61
